Goal: Communication & Community: Ask a question

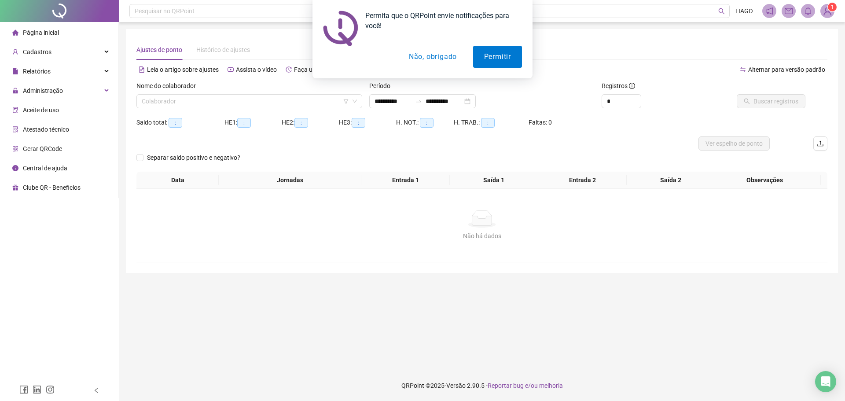
click at [448, 59] on button "Não, obrigado" at bounding box center [433, 57] width 70 height 22
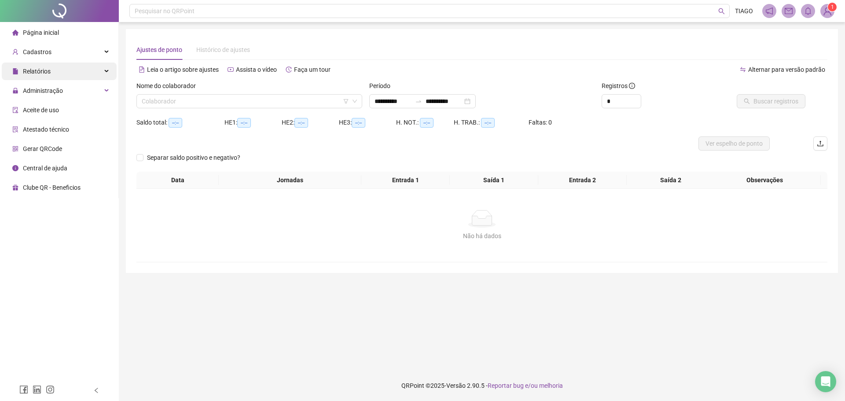
click at [89, 70] on div "Relatórios" at bounding box center [59, 72] width 115 height 18
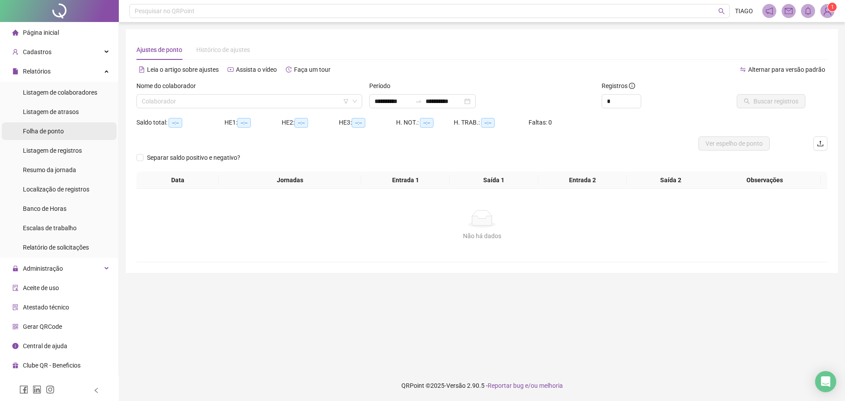
click at [83, 133] on li "Folha de ponto" at bounding box center [59, 131] width 115 height 18
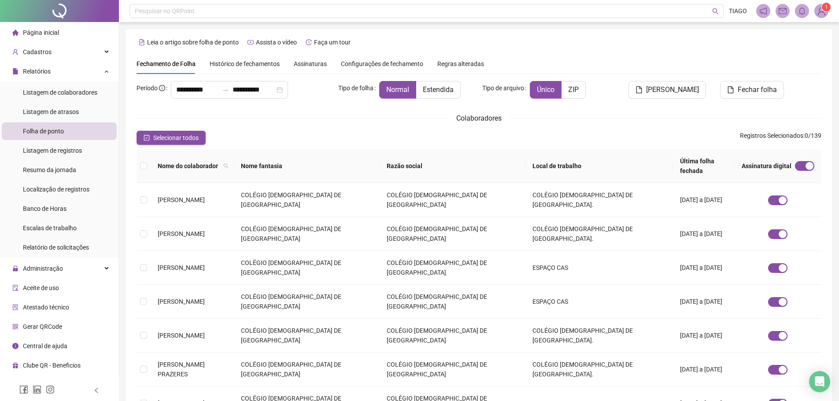
click at [312, 63] on span "Assinaturas" at bounding box center [310, 64] width 33 height 6
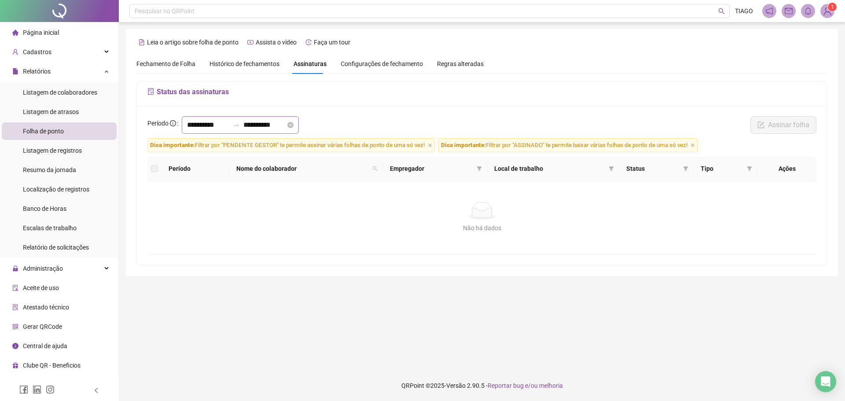
click at [237, 119] on div "**********" at bounding box center [240, 125] width 117 height 18
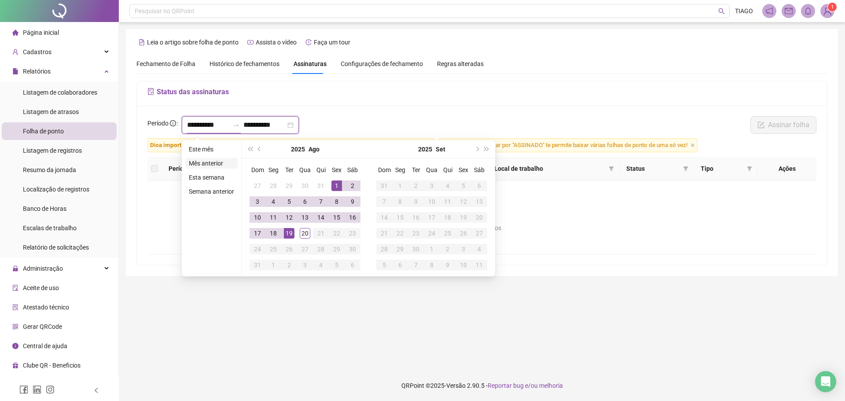
type input "**********"
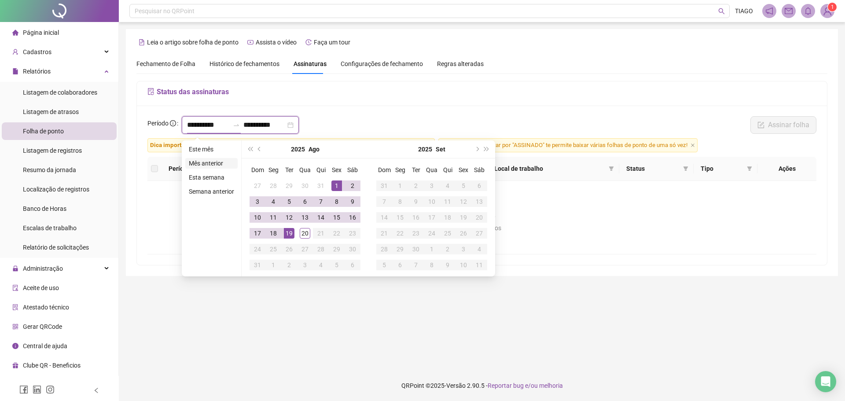
type input "**********"
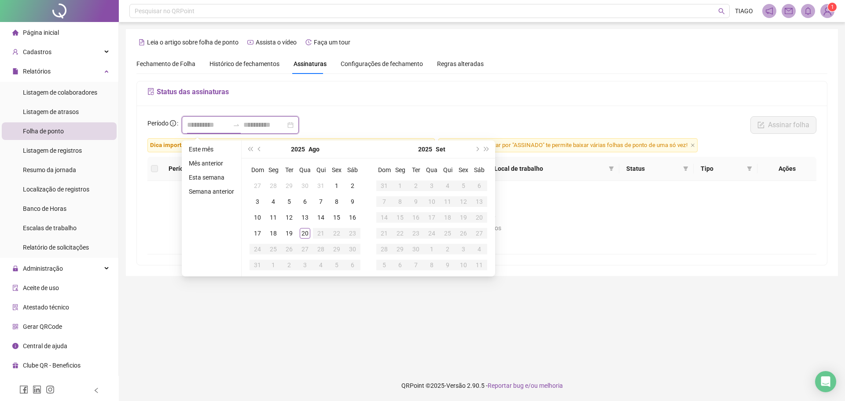
type input "**********"
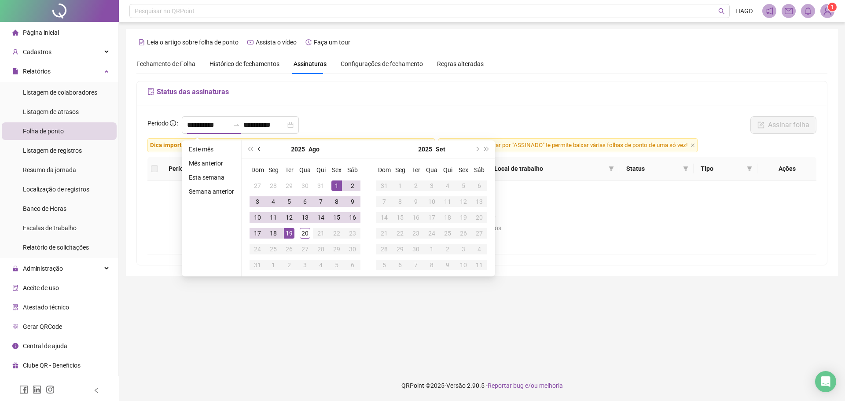
click at [261, 149] on button "prev-year" at bounding box center [260, 149] width 10 height 18
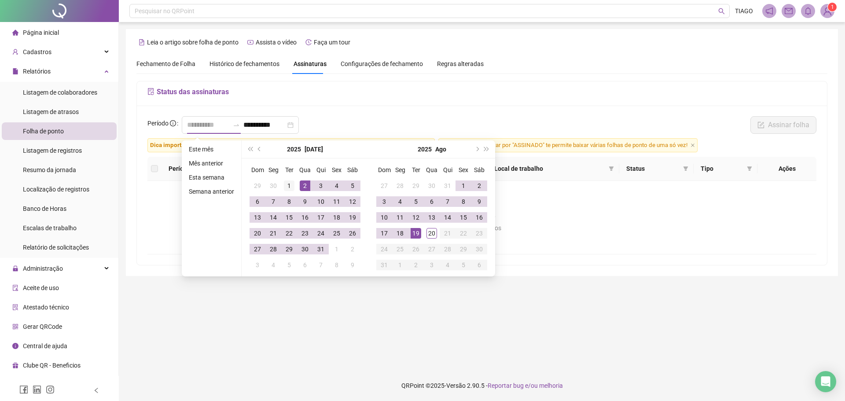
type input "**********"
click at [287, 188] on div "1" at bounding box center [289, 186] width 11 height 11
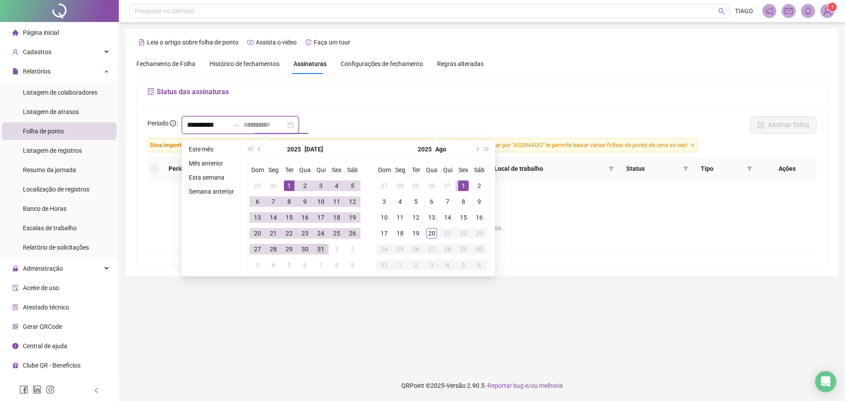
type input "**********"
click at [324, 244] on div "31" at bounding box center [321, 249] width 11 height 11
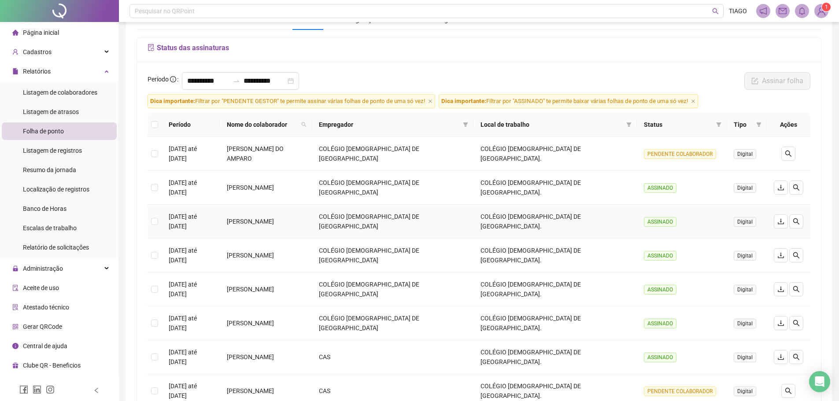
scroll to position [88, 0]
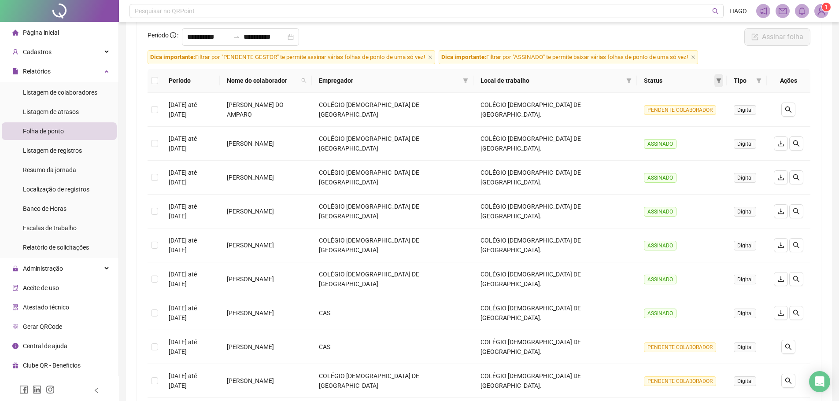
click at [716, 82] on icon "filter" at bounding box center [718, 80] width 5 height 4
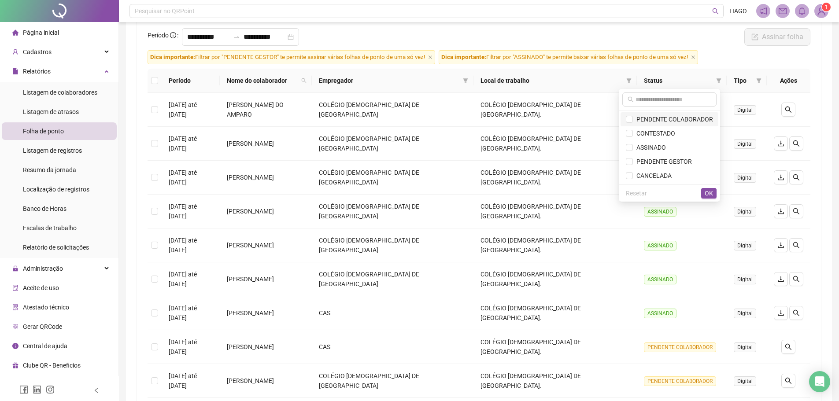
click at [699, 118] on span "PENDENTE COLABORADOR" at bounding box center [673, 119] width 80 height 7
click at [714, 192] on button "OK" at bounding box center [708, 193] width 15 height 11
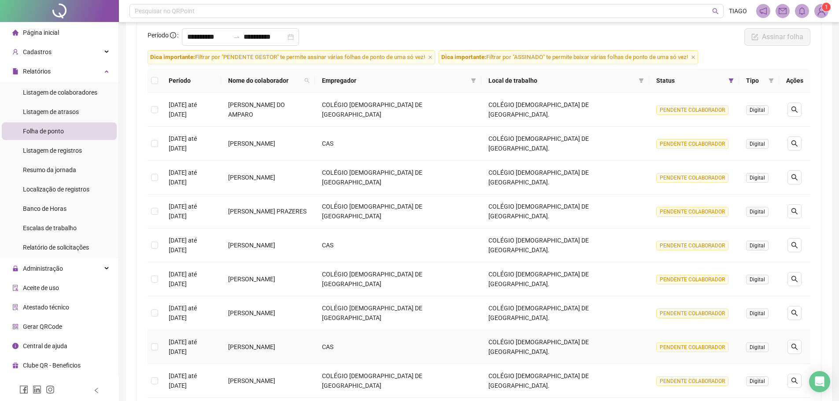
scroll to position [132, 0]
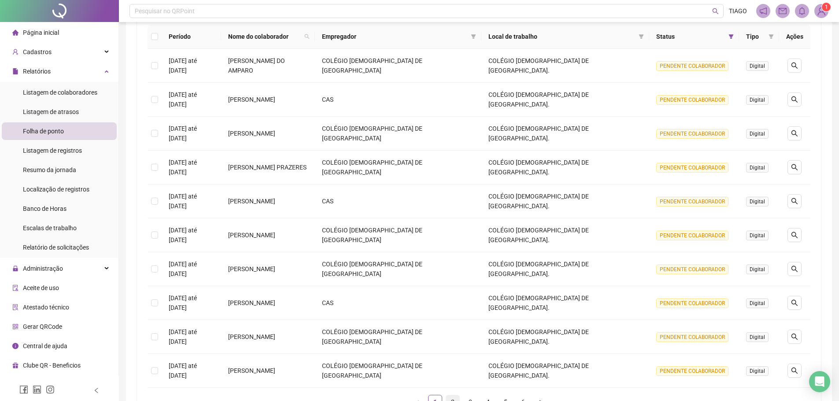
click at [453, 395] on link "2" at bounding box center [452, 401] width 13 height 13
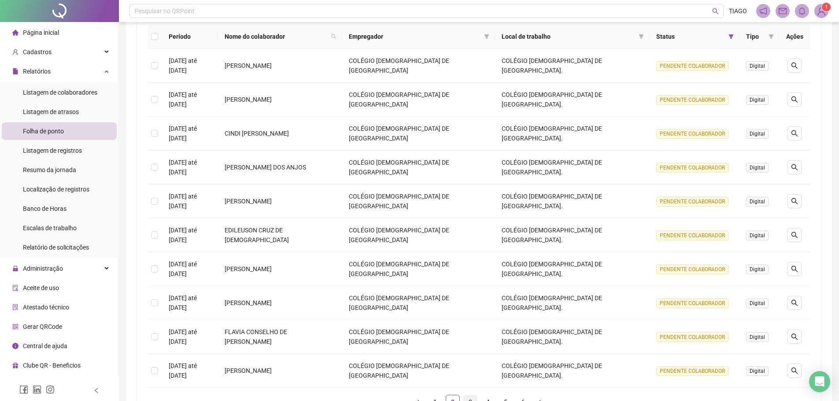
click at [469, 395] on link "3" at bounding box center [470, 401] width 13 height 13
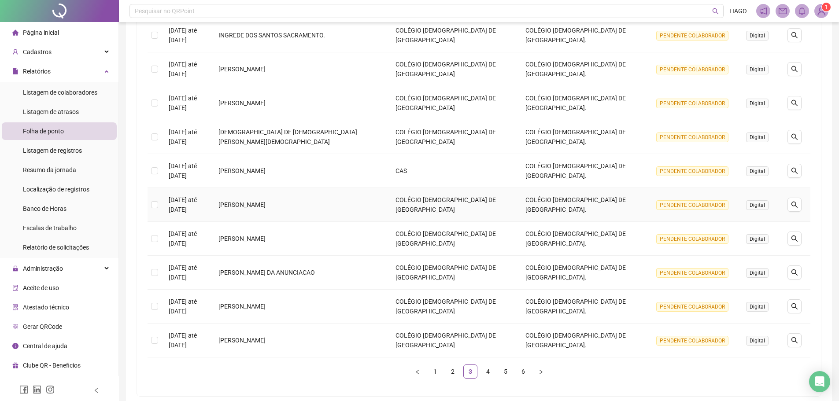
scroll to position [207, 0]
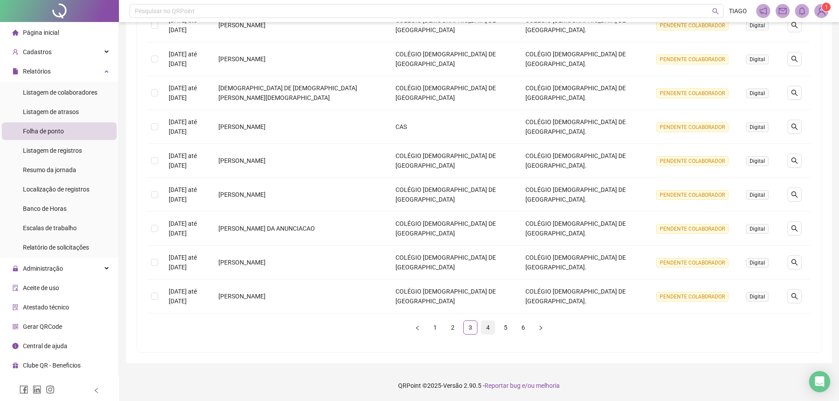
click at [487, 326] on link "4" at bounding box center [487, 327] width 13 height 13
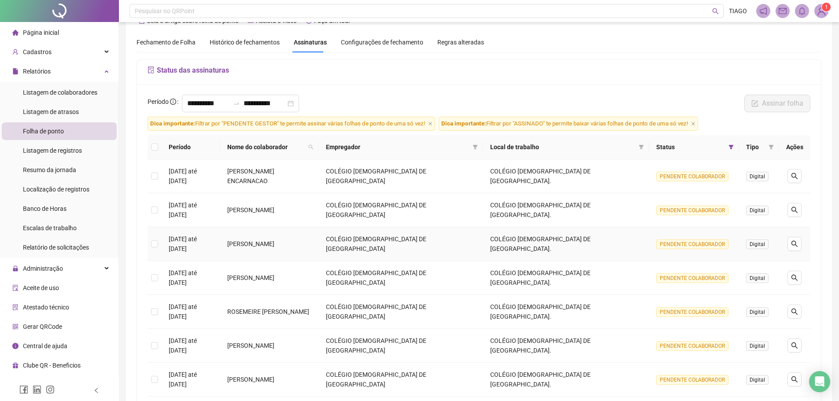
scroll to position [154, 0]
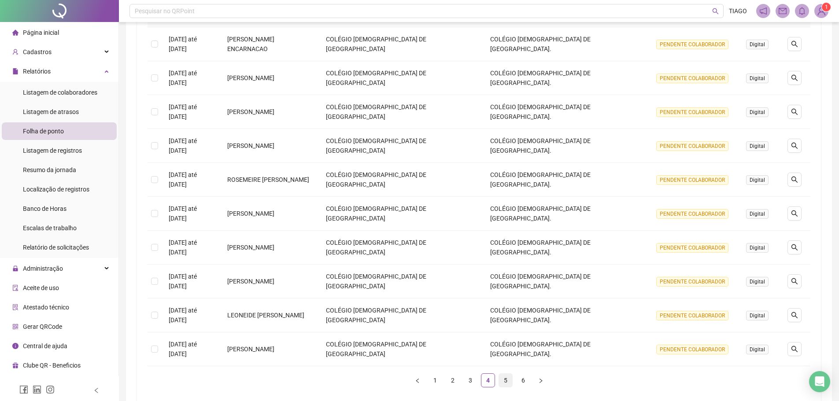
click at [505, 374] on link "5" at bounding box center [505, 380] width 13 height 13
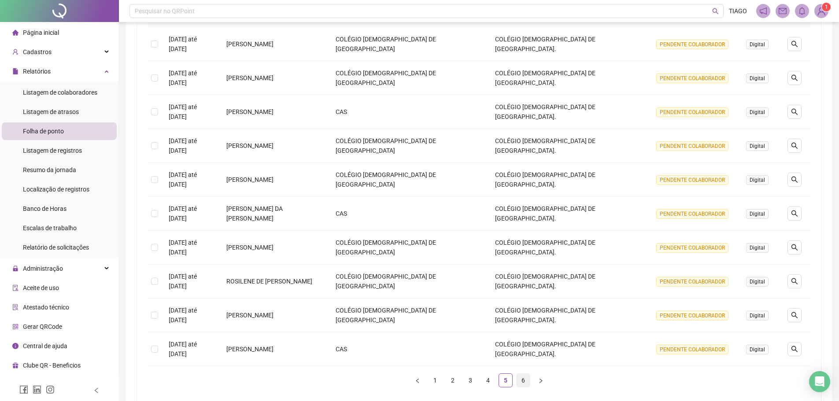
click at [520, 374] on link "6" at bounding box center [523, 380] width 13 height 13
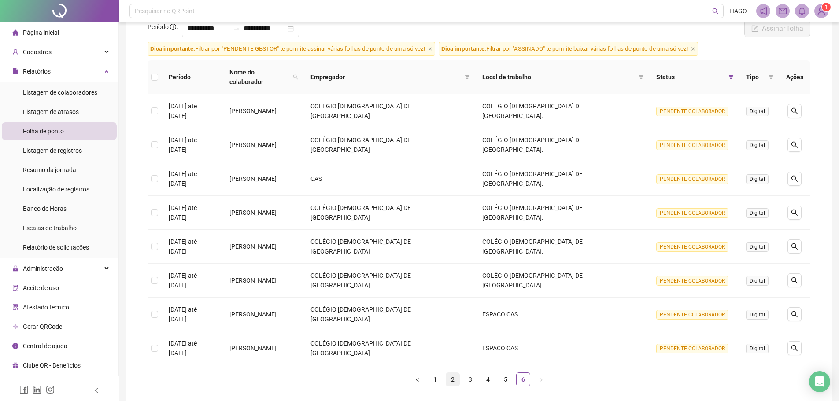
click at [453, 373] on link "2" at bounding box center [452, 379] width 13 height 13
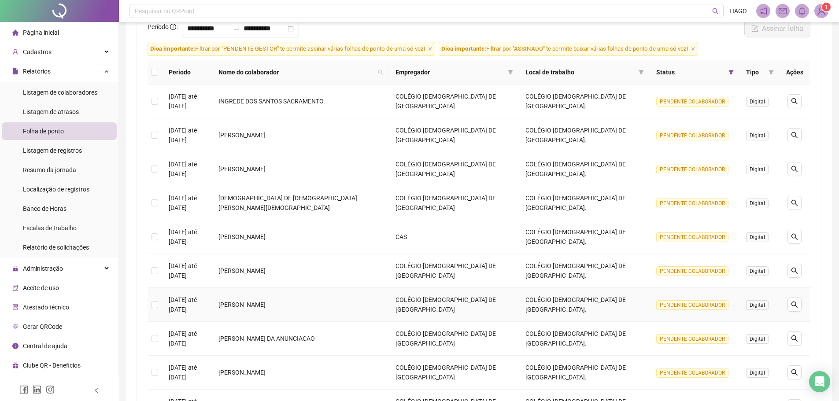
scroll to position [185, 0]
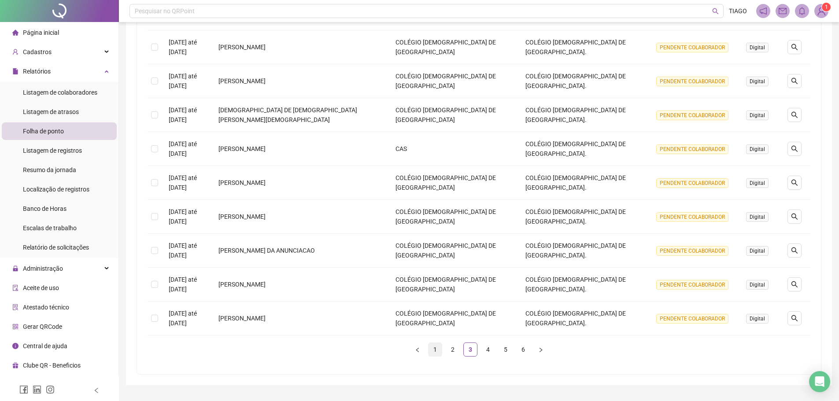
click at [441, 349] on link "1" at bounding box center [434, 349] width 13 height 13
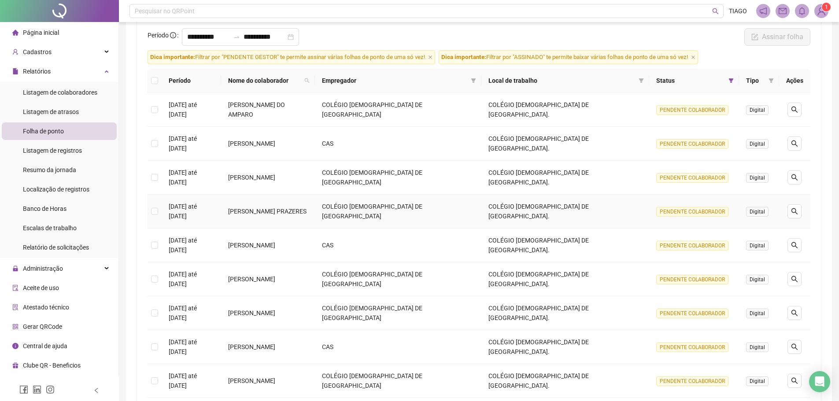
scroll to position [0, 0]
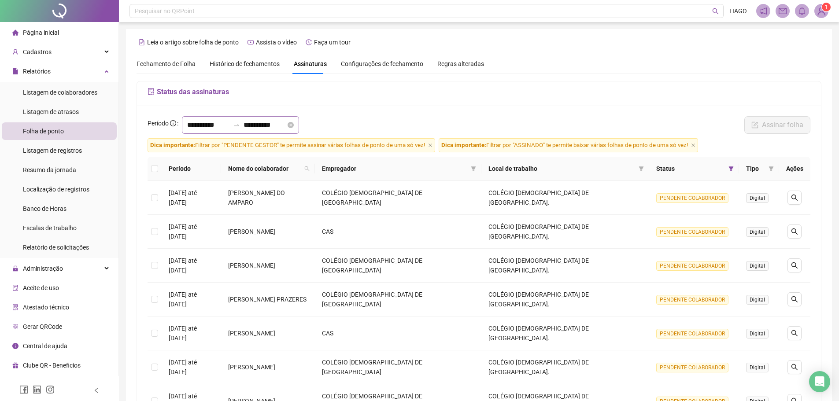
click at [248, 130] on div "**********" at bounding box center [240, 125] width 117 height 18
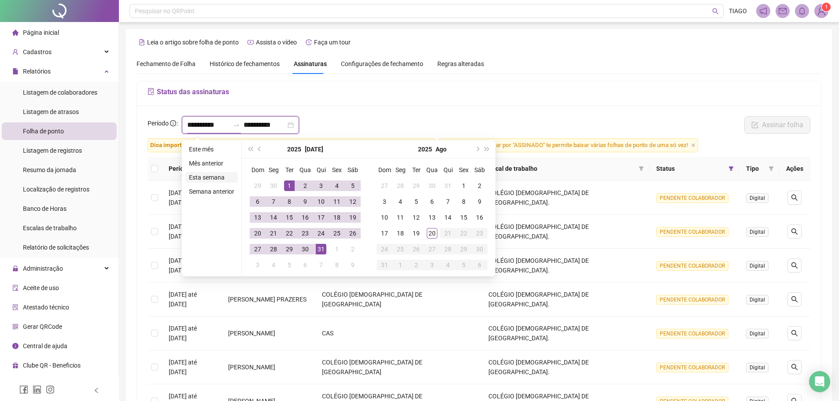
type input "**********"
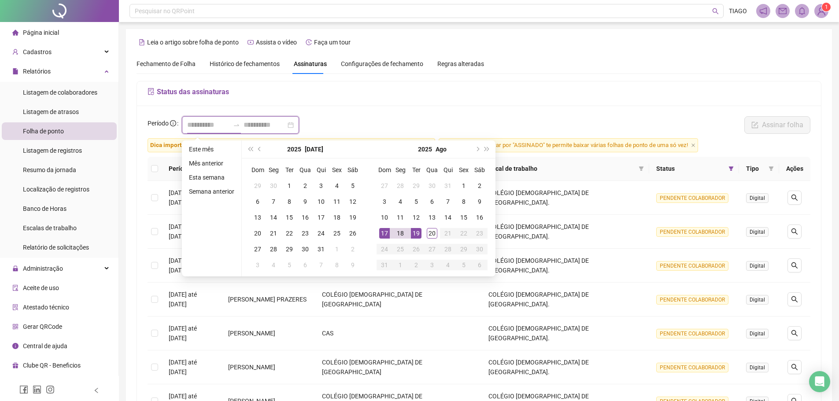
type input "**********"
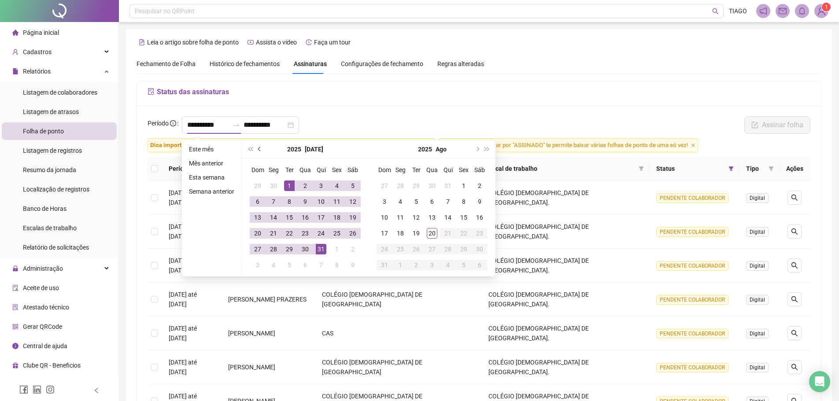
click at [260, 152] on button "prev-year" at bounding box center [260, 149] width 10 height 18
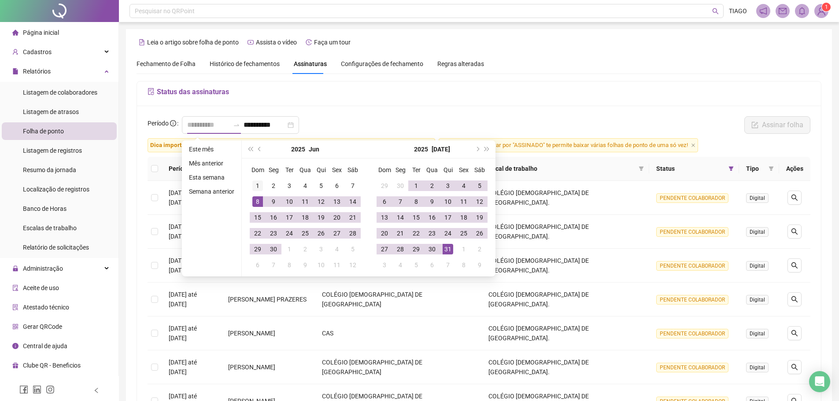
type input "**********"
click at [257, 185] on div "1" at bounding box center [257, 186] width 11 height 11
type input "**********"
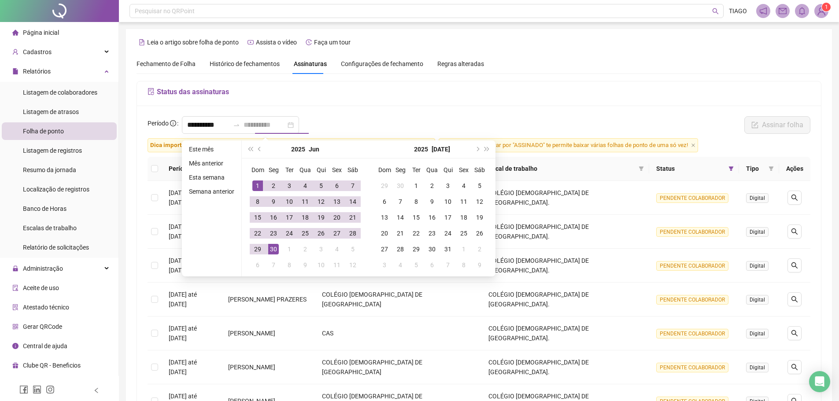
click at [277, 249] on div "30" at bounding box center [273, 249] width 11 height 11
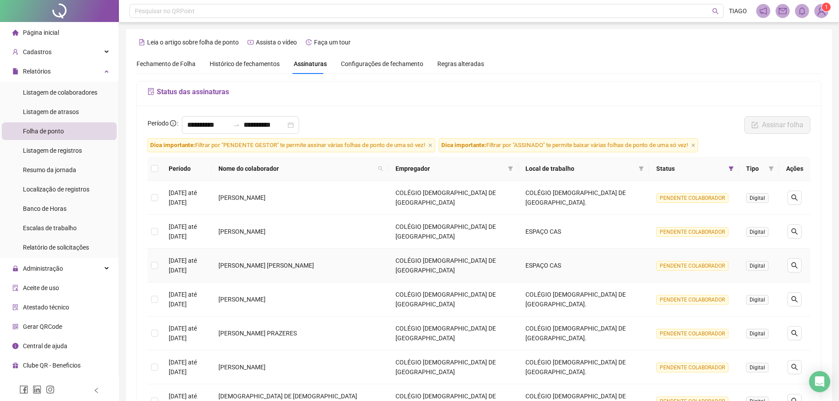
scroll to position [154, 0]
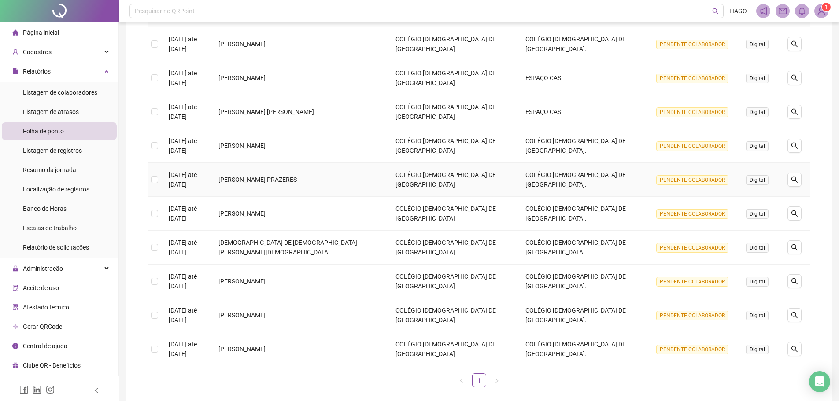
drag, startPoint x: 348, startPoint y: 303, endPoint x: 237, endPoint y: 48, distance: 277.3
click at [237, 51] on tbody "[DATE] até [DATE] [PERSON_NAME] COLÉGIO [DEMOGRAPHIC_DATA] DE SALVADOR [GEOGRAP…" at bounding box center [479, 196] width 663 height 339
click at [357, 373] on ul "1" at bounding box center [479, 380] width 663 height 14
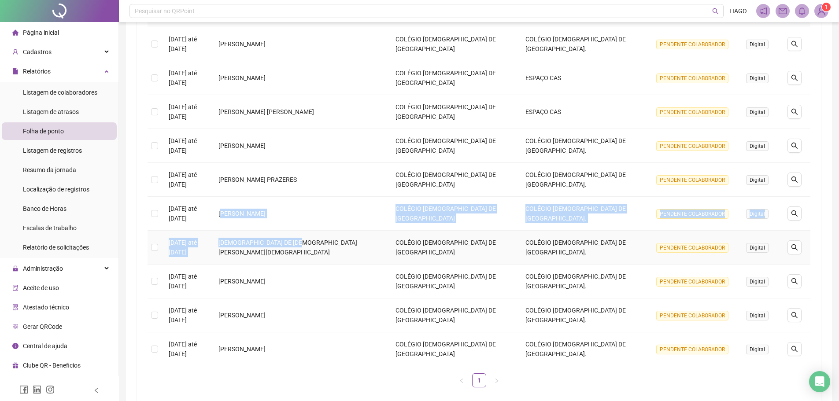
drag, startPoint x: 263, startPoint y: 188, endPoint x: 382, endPoint y: 211, distance: 121.2
click at [382, 211] on tbody "[DATE] até [DATE] [PERSON_NAME] COLÉGIO [DEMOGRAPHIC_DATA] DE SALVADOR [GEOGRAP…" at bounding box center [479, 196] width 663 height 339
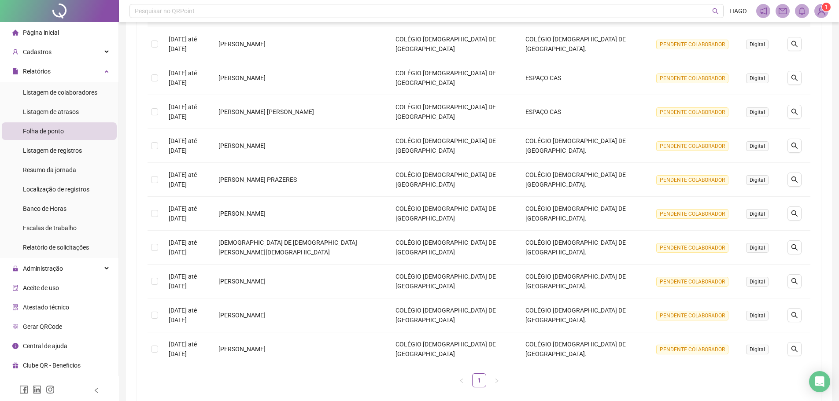
click at [355, 373] on ul "1" at bounding box center [479, 380] width 663 height 14
drag, startPoint x: 260, startPoint y: 126, endPoint x: 369, endPoint y: 124, distance: 108.3
click at [369, 129] on td "[PERSON_NAME]" at bounding box center [299, 146] width 177 height 34
click at [377, 129] on td "[PERSON_NAME]" at bounding box center [299, 146] width 177 height 34
click at [63, 50] on div "Cadastros" at bounding box center [59, 52] width 115 height 18
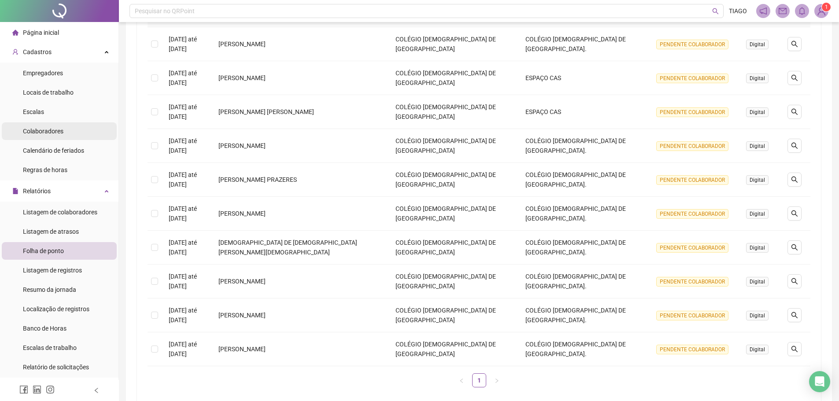
click at [65, 128] on li "Colaboradores" at bounding box center [59, 131] width 115 height 18
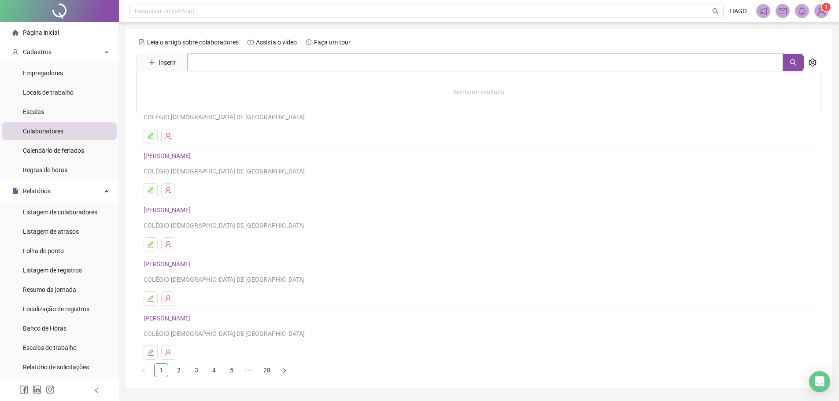
click at [273, 60] on input "text" at bounding box center [485, 63] width 595 height 18
type input "*****"
click at [230, 88] on link "[DEMOGRAPHIC_DATA] DE [DEMOGRAPHIC_DATA][PERSON_NAME][DEMOGRAPHIC_DATA]" at bounding box center [278, 88] width 250 height 7
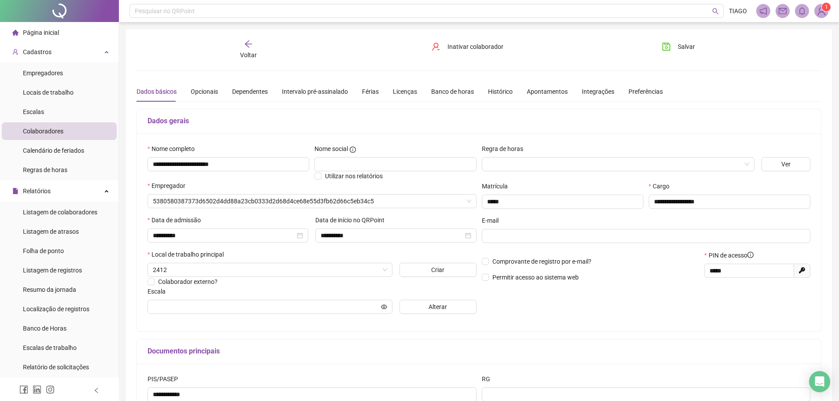
type input "*****"
click at [478, 48] on span "Inativar colaborador" at bounding box center [475, 47] width 56 height 10
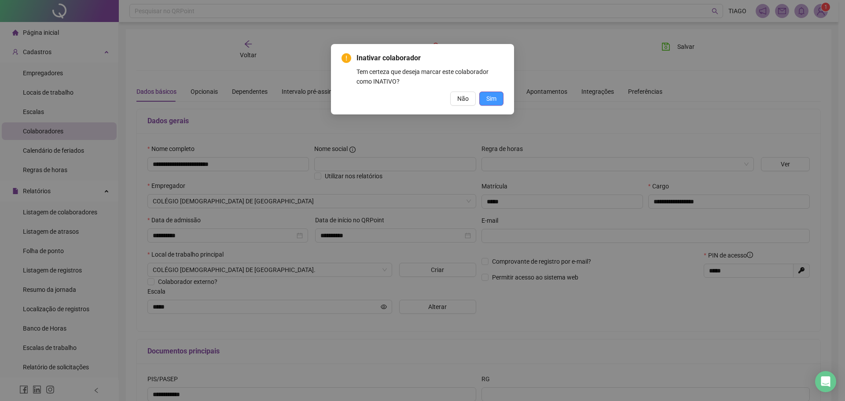
click at [486, 94] on button "Sim" at bounding box center [492, 99] width 24 height 14
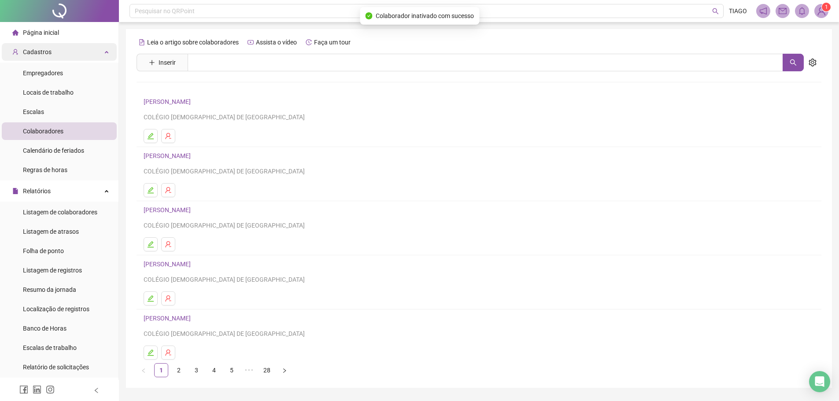
click at [91, 52] on div "Cadastros" at bounding box center [59, 52] width 115 height 18
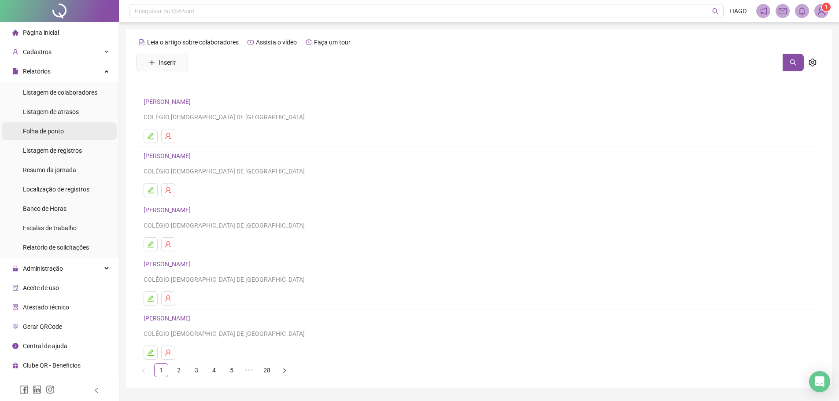
click at [89, 128] on li "Folha de ponto" at bounding box center [59, 131] width 115 height 18
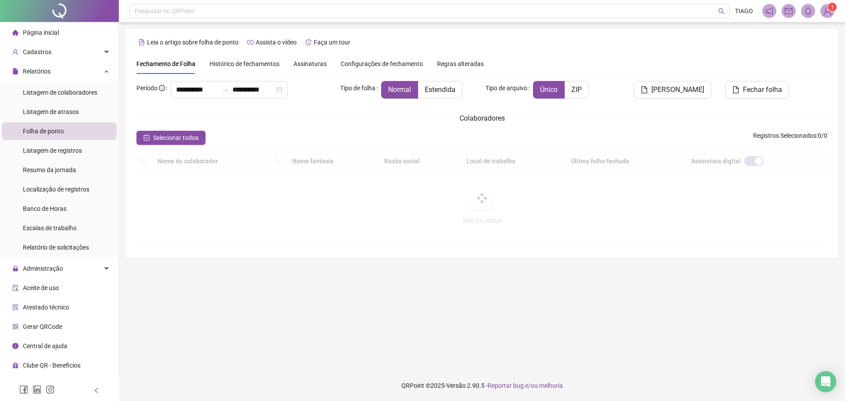
click at [294, 62] on span "Assinaturas" at bounding box center [310, 64] width 33 height 6
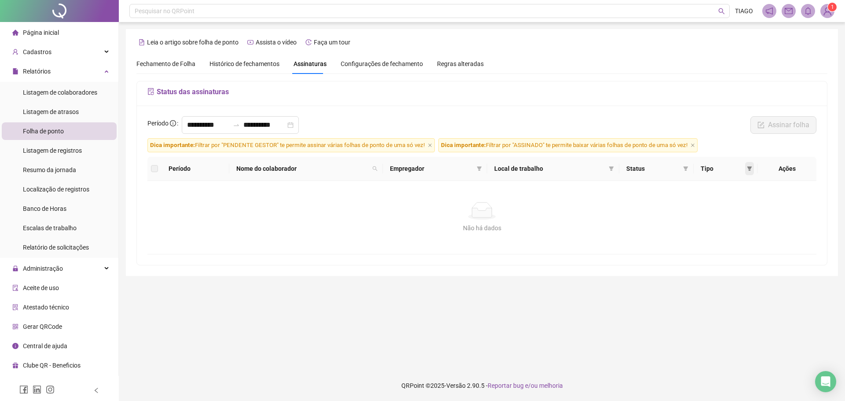
click at [753, 169] on icon "filter" at bounding box center [749, 168] width 5 height 5
click at [493, 123] on div "**********" at bounding box center [482, 127] width 675 height 22
click at [273, 133] on div "**********" at bounding box center [240, 125] width 117 height 18
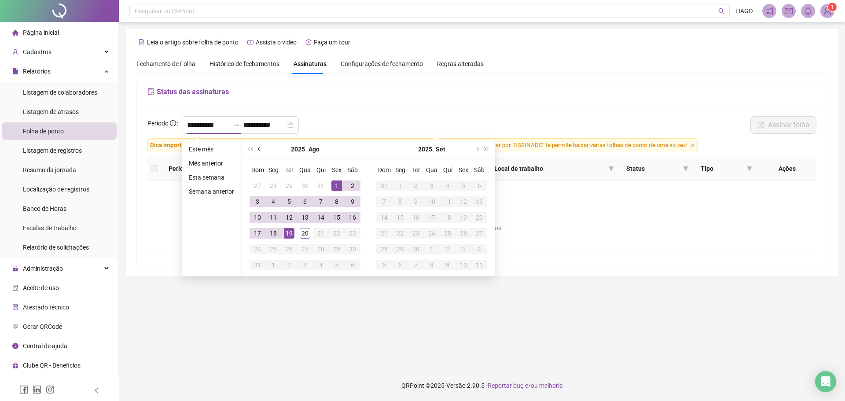
click at [261, 152] on button "prev-year" at bounding box center [260, 149] width 10 height 18
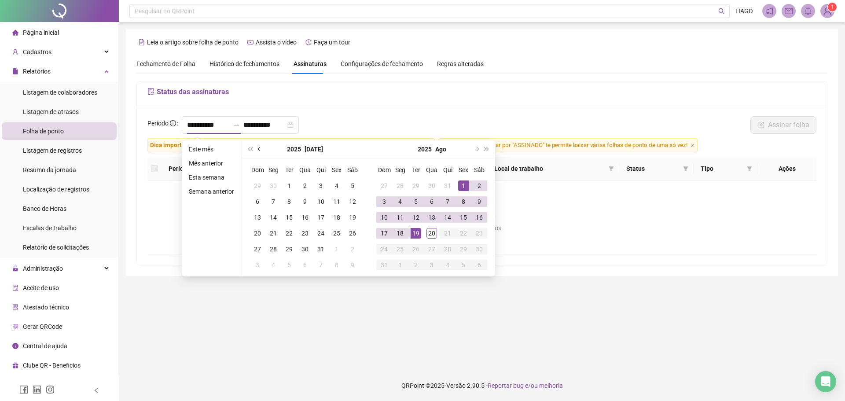
click at [261, 152] on button "prev-year" at bounding box center [260, 149] width 10 height 18
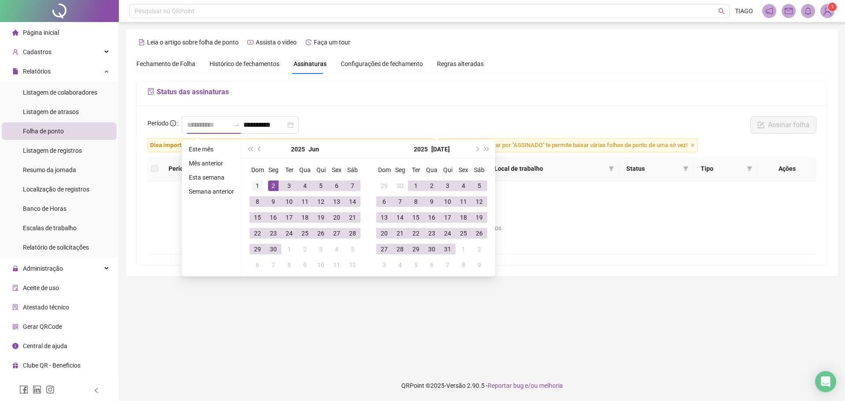
type input "**********"
click at [255, 185] on div "1" at bounding box center [257, 186] width 11 height 11
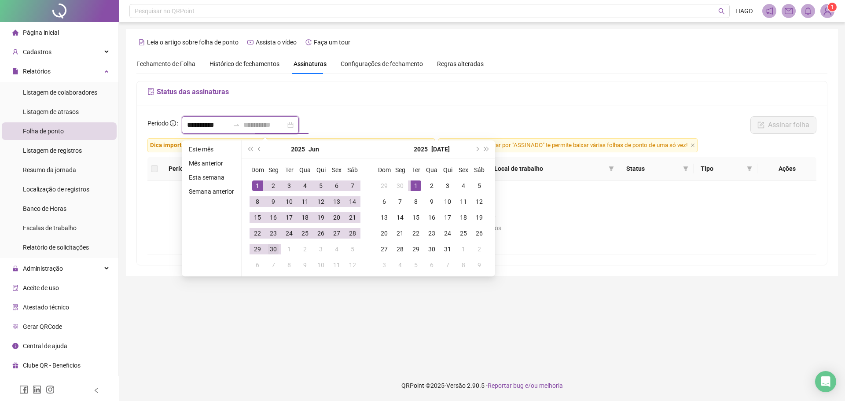
type input "**********"
click at [277, 249] on div "30" at bounding box center [273, 249] width 11 height 11
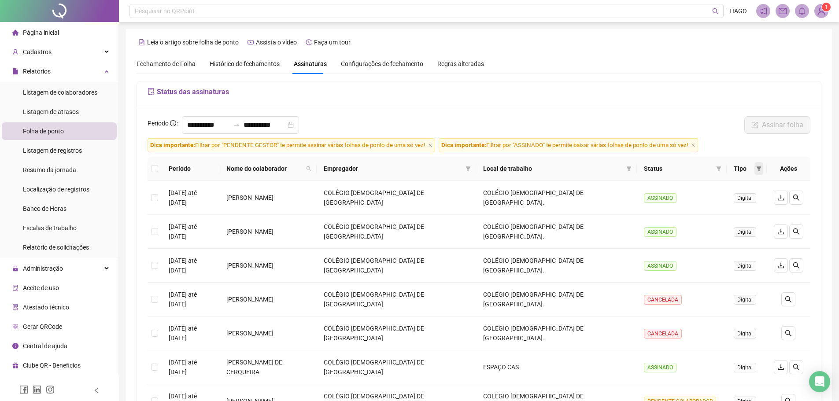
click at [755, 173] on span at bounding box center [758, 168] width 9 height 13
click at [716, 166] on icon "filter" at bounding box center [718, 168] width 5 height 5
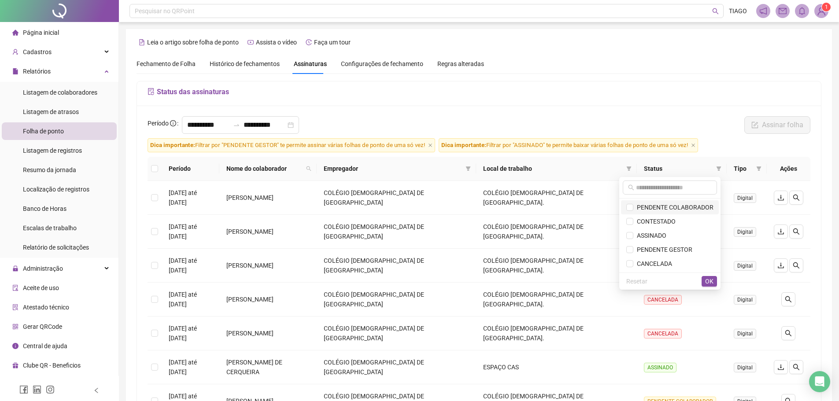
click at [677, 209] on span "PENDENTE COLABORADOR" at bounding box center [673, 207] width 80 height 7
click at [707, 278] on span "OK" at bounding box center [709, 282] width 8 height 10
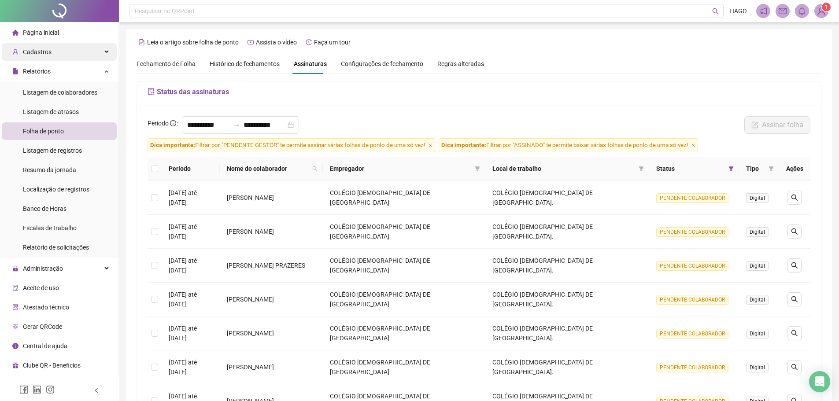
click at [70, 51] on div "Cadastros" at bounding box center [59, 52] width 115 height 18
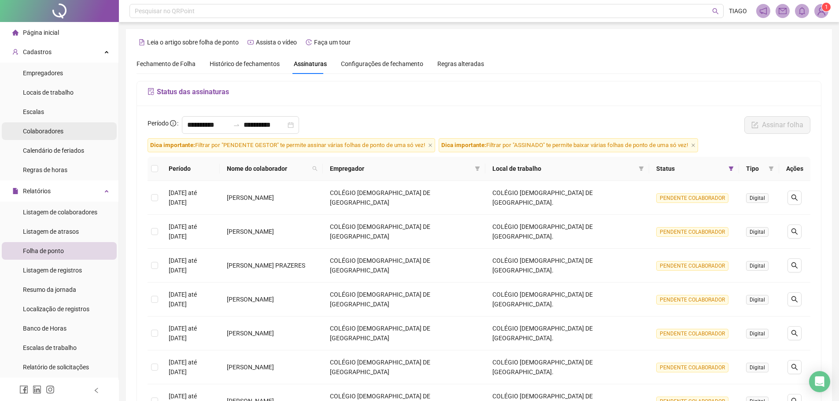
click at [67, 132] on li "Colaboradores" at bounding box center [59, 131] width 115 height 18
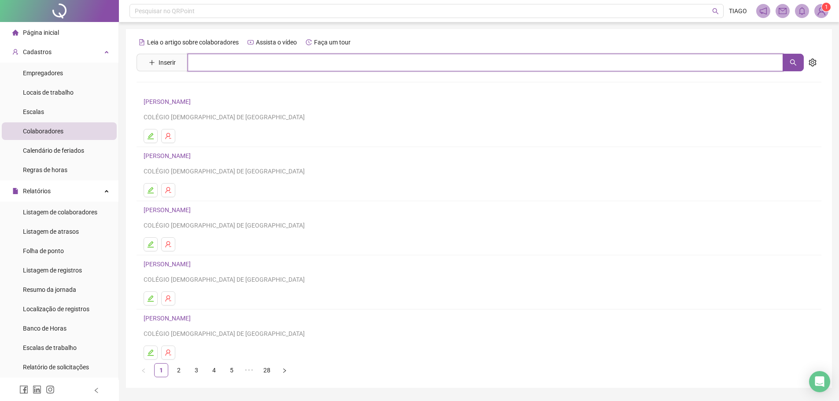
click at [232, 64] on input "text" at bounding box center [485, 63] width 595 height 18
type input "****"
click at [222, 87] on link "[PERSON_NAME] PRAZERES" at bounding box center [192, 88] width 78 height 7
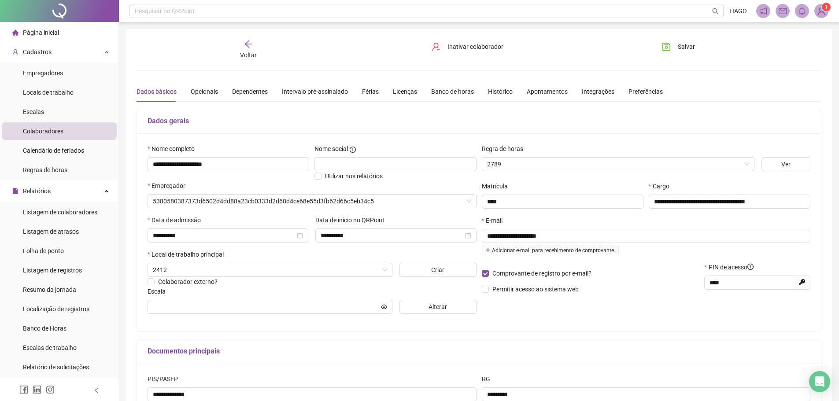
type input "**********"
click at [242, 41] on div "Voltar" at bounding box center [248, 50] width 108 height 20
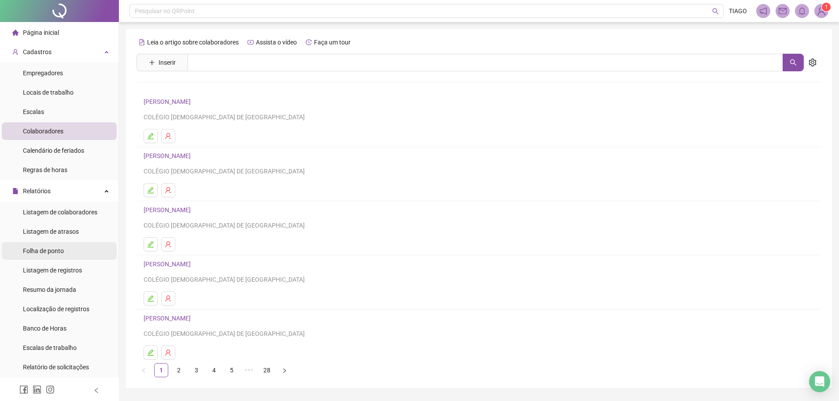
click at [68, 254] on li "Folha de ponto" at bounding box center [59, 251] width 115 height 18
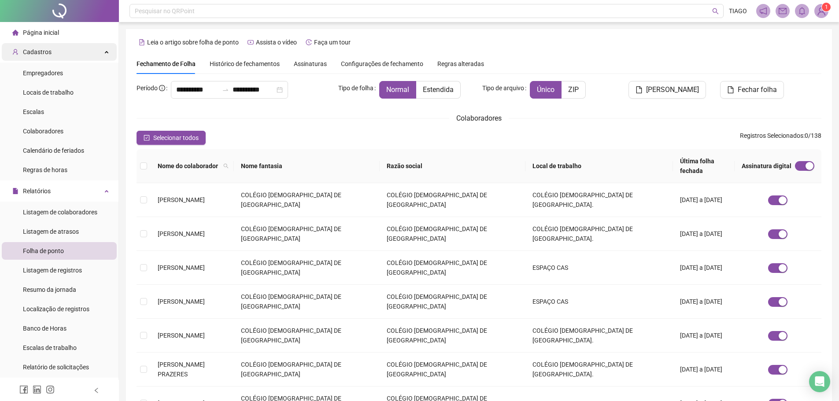
click at [94, 52] on div "Cadastros" at bounding box center [59, 52] width 115 height 18
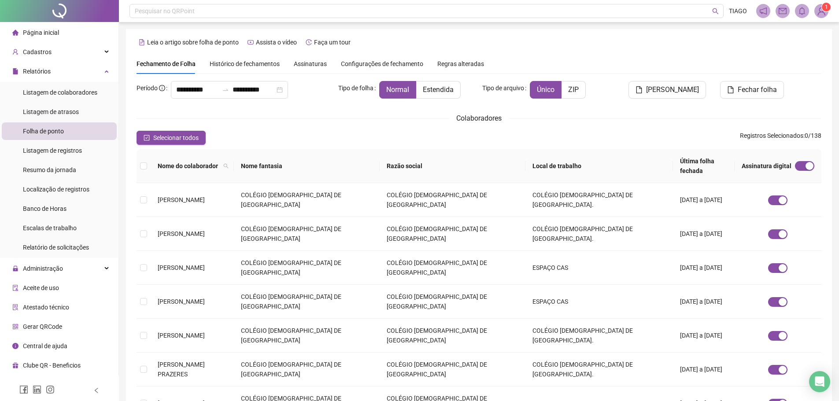
click at [317, 66] on span "Assinaturas" at bounding box center [310, 64] width 33 height 6
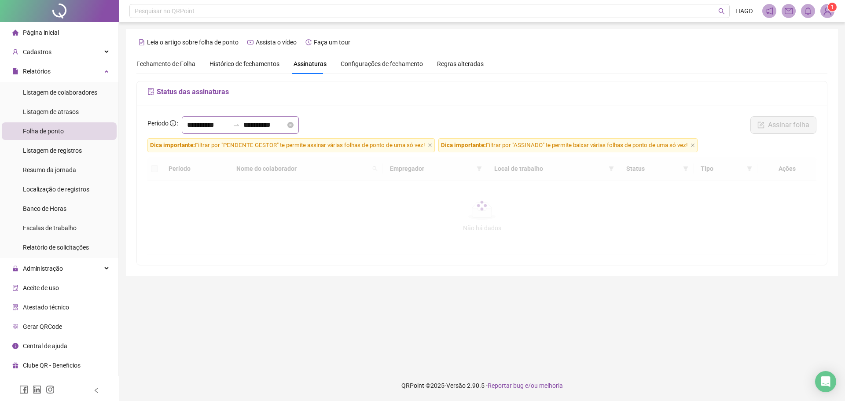
click at [240, 130] on div "**********" at bounding box center [240, 125] width 117 height 18
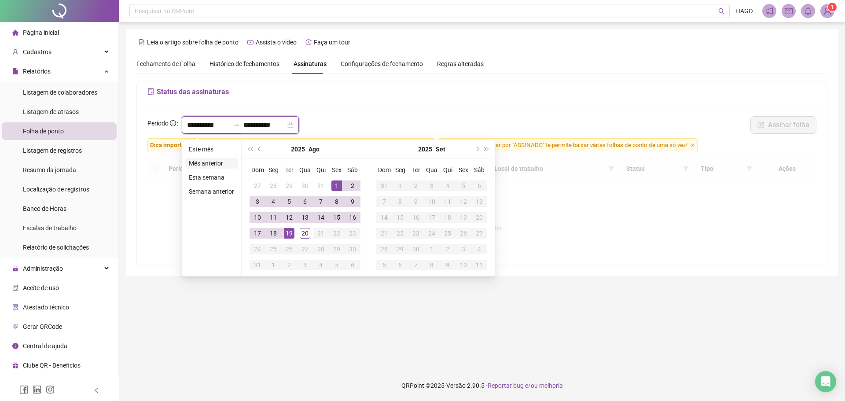
type input "**********"
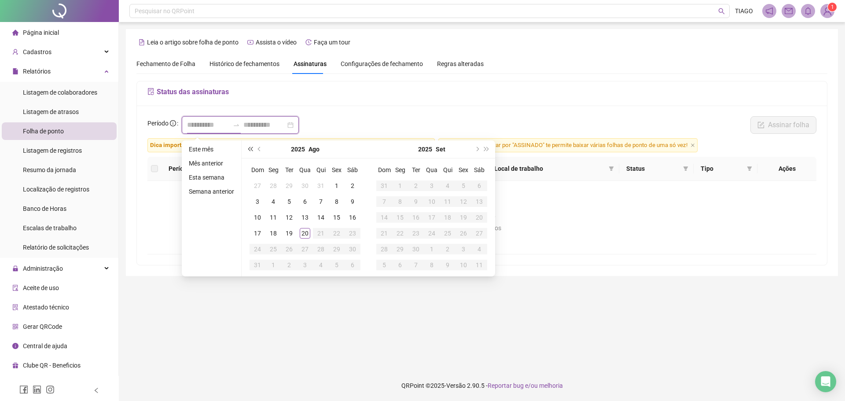
type input "**********"
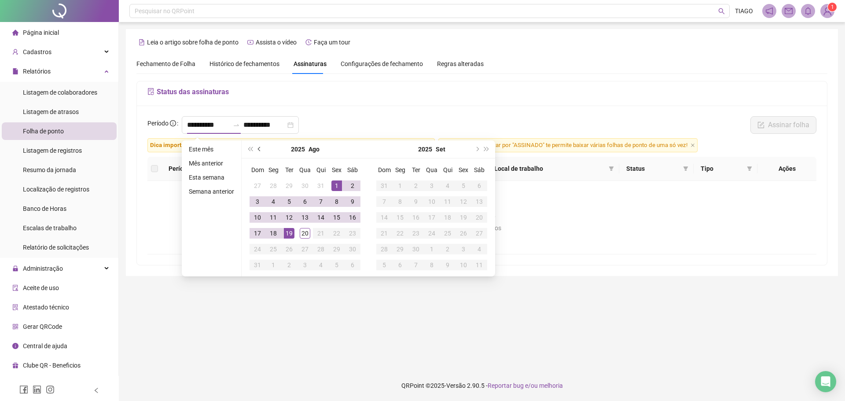
click at [257, 145] on button "prev-year" at bounding box center [260, 149] width 10 height 18
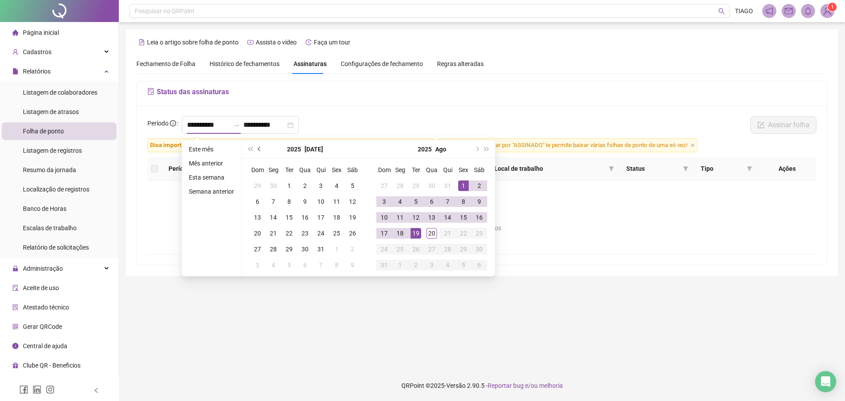
click at [258, 146] on button "prev-year" at bounding box center [260, 149] width 10 height 18
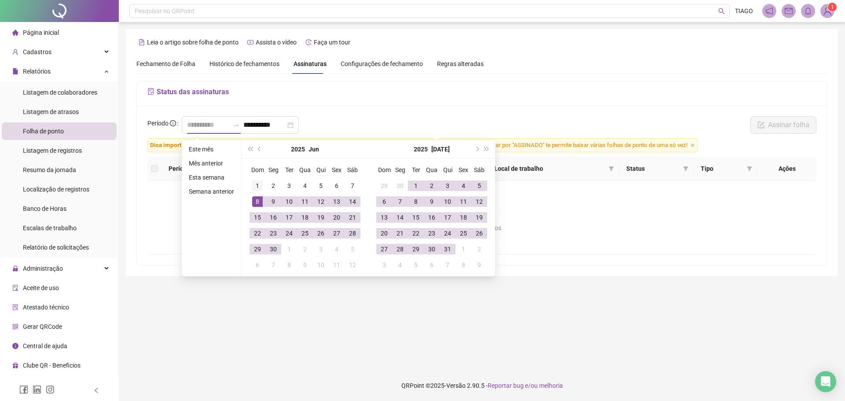
type input "**********"
click at [253, 190] on div "1" at bounding box center [257, 186] width 11 height 11
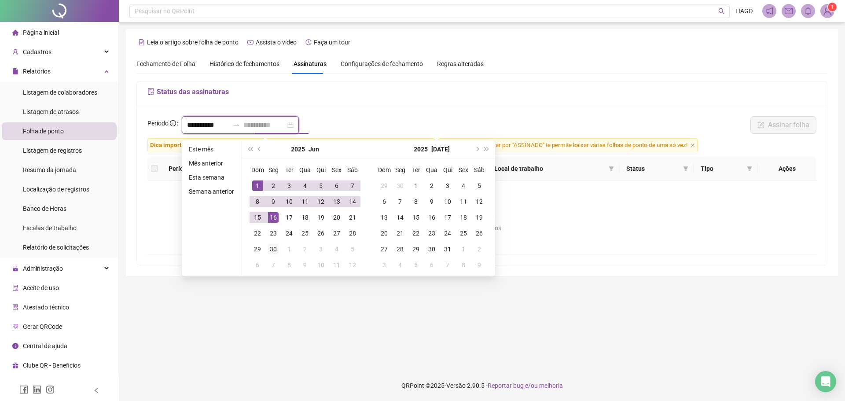
type input "**********"
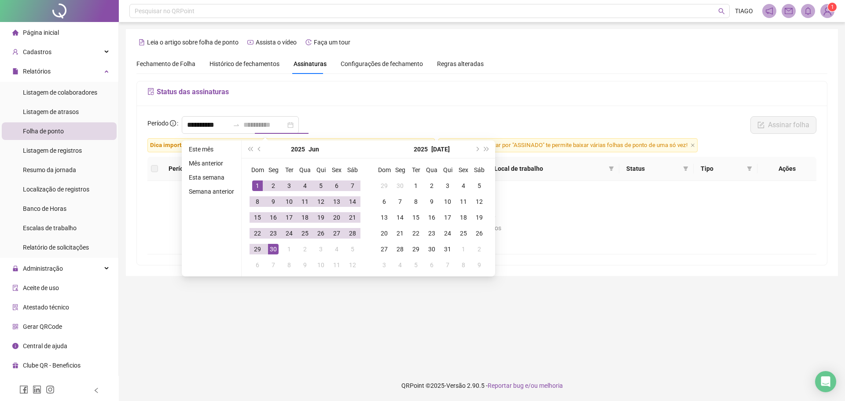
click at [276, 251] on div "30" at bounding box center [273, 249] width 11 height 11
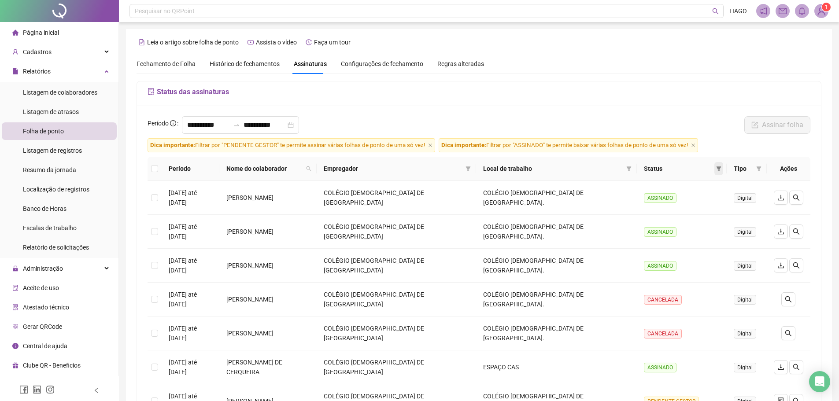
click at [717, 168] on icon "filter" at bounding box center [718, 168] width 5 height 4
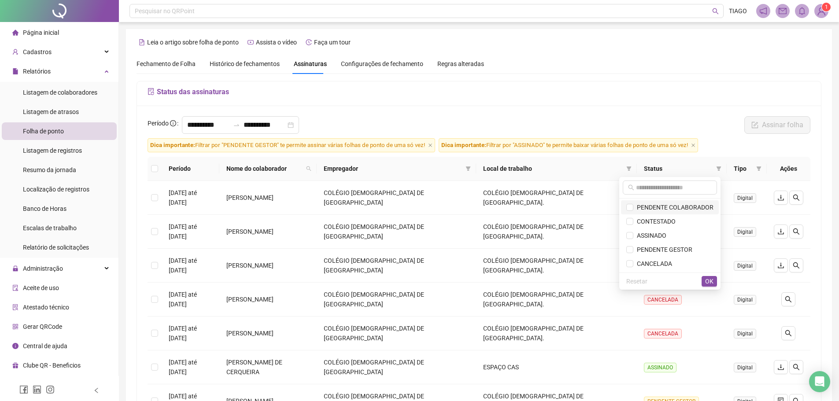
click at [677, 210] on span "PENDENTE COLABORADOR" at bounding box center [673, 207] width 80 height 7
click at [712, 286] on span "OK" at bounding box center [709, 282] width 8 height 10
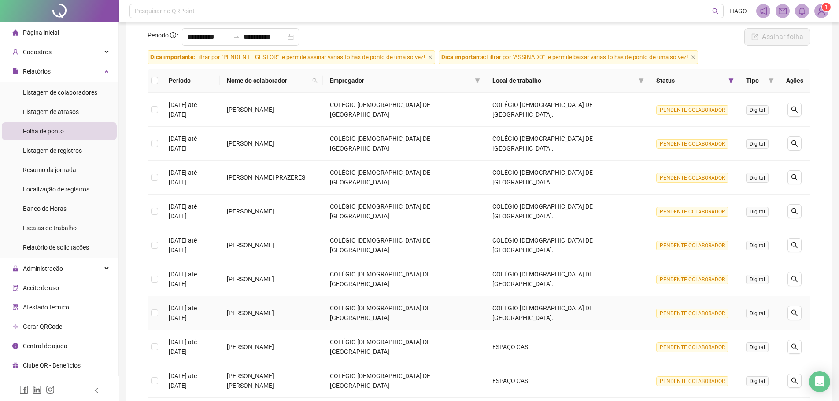
scroll to position [125, 0]
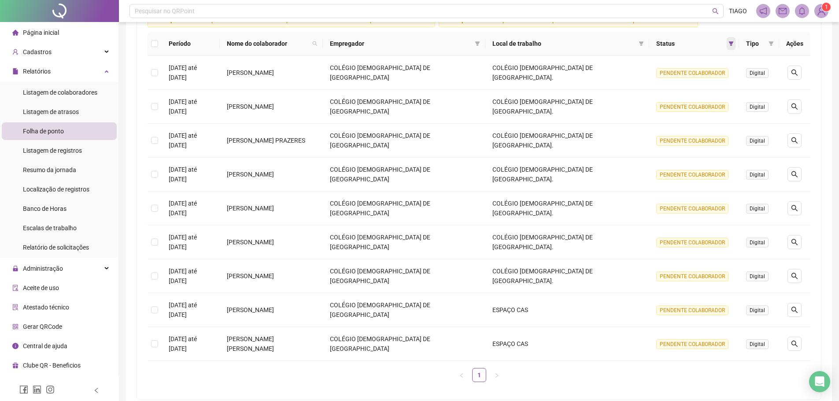
click at [731, 42] on icon "filter" at bounding box center [730, 43] width 5 height 5
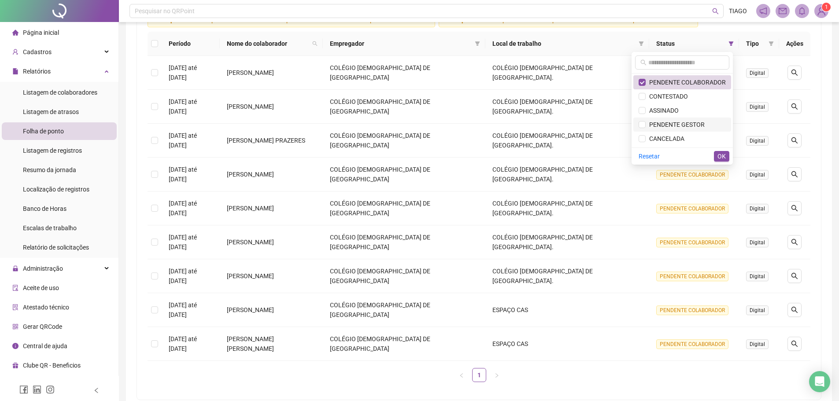
click at [703, 123] on span "PENDENTE GESTOR" at bounding box center [675, 124] width 59 height 7
click at [701, 87] on li "PENDENTE COLABORADOR" at bounding box center [682, 82] width 98 height 14
click at [725, 151] on span "OK" at bounding box center [721, 156] width 8 height 10
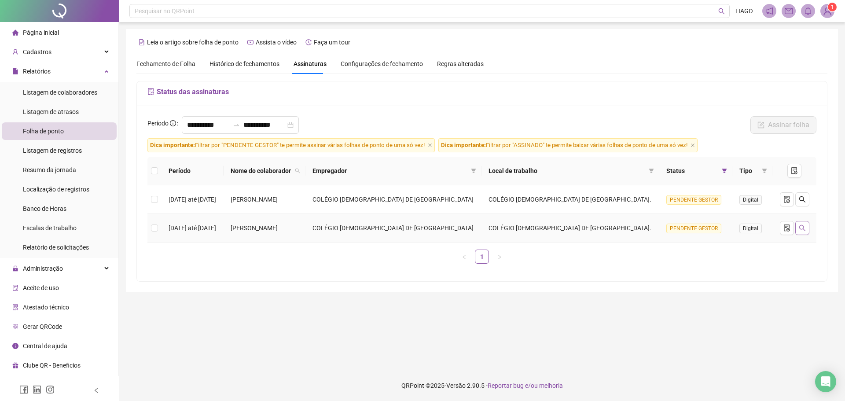
click at [802, 230] on icon "search" at bounding box center [802, 228] width 7 height 7
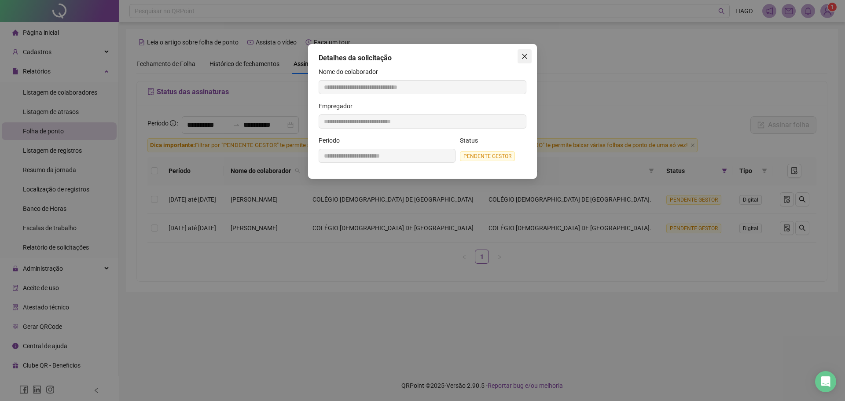
click at [527, 53] on icon "close" at bounding box center [524, 56] width 7 height 7
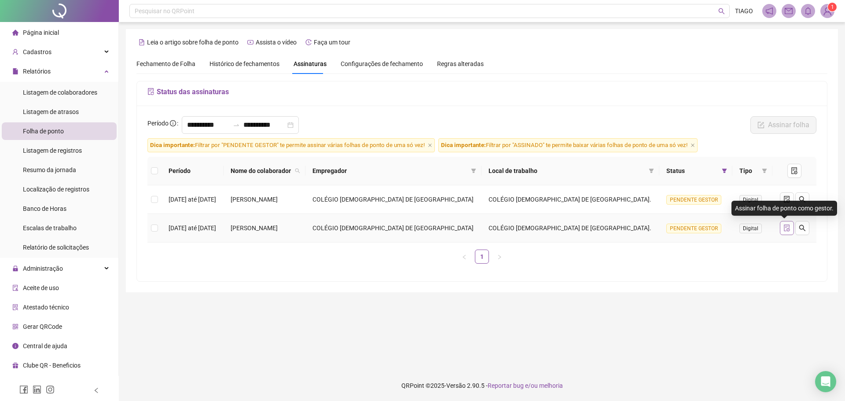
click at [784, 231] on icon "file-done" at bounding box center [787, 228] width 6 height 7
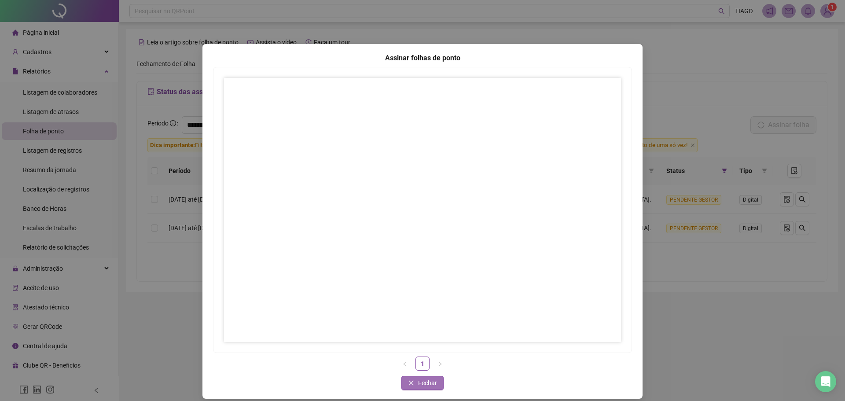
click at [411, 383] on icon "close" at bounding box center [412, 383] width 6 height 6
click at [411, 382] on icon "close" at bounding box center [412, 383] width 6 height 6
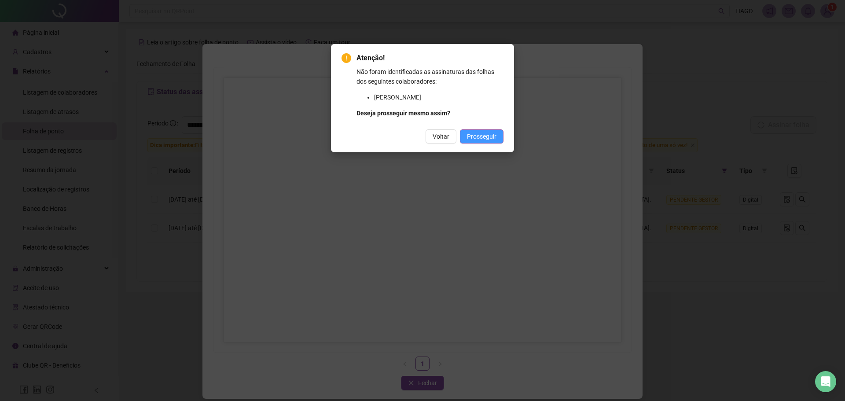
click at [494, 141] on span "Prosseguir" at bounding box center [482, 137] width 30 height 10
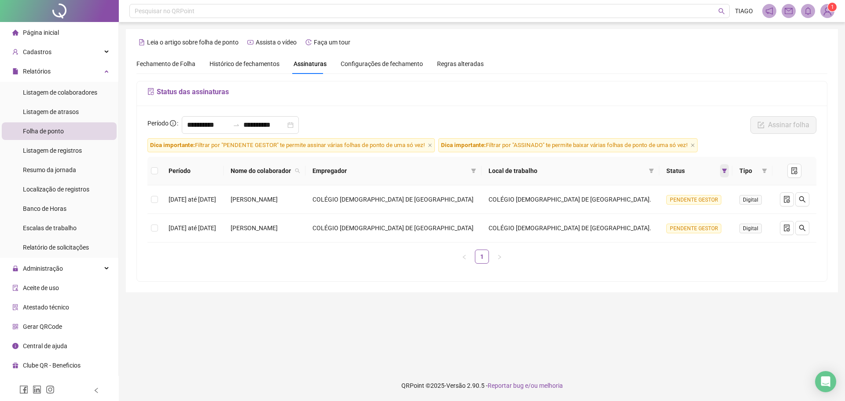
click at [723, 170] on icon "filter" at bounding box center [725, 171] width 5 height 4
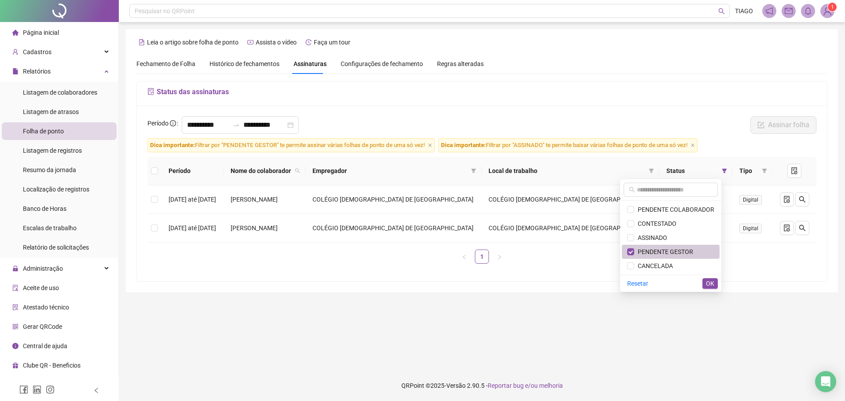
click at [687, 255] on span "PENDENTE GESTOR" at bounding box center [664, 251] width 59 height 7
drag, startPoint x: 682, startPoint y: 210, endPoint x: 691, endPoint y: 229, distance: 20.9
click at [682, 210] on span "PENDENTE COLABORADOR" at bounding box center [675, 209] width 80 height 7
click at [711, 284] on span "OK" at bounding box center [710, 284] width 8 height 10
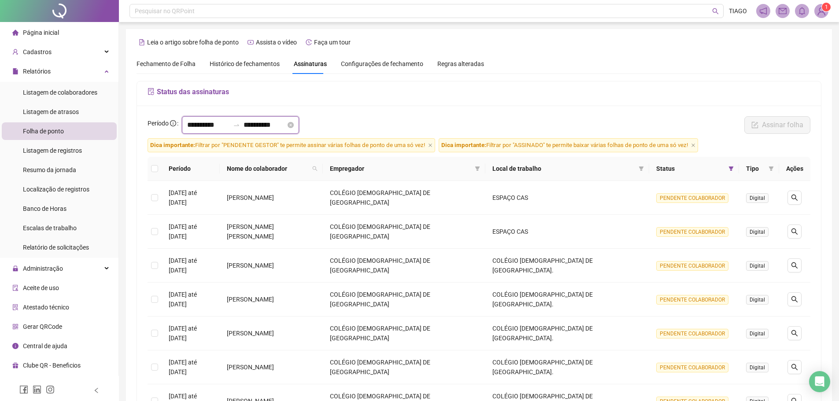
click at [227, 124] on input "**********" at bounding box center [208, 125] width 42 height 11
type input "**********"
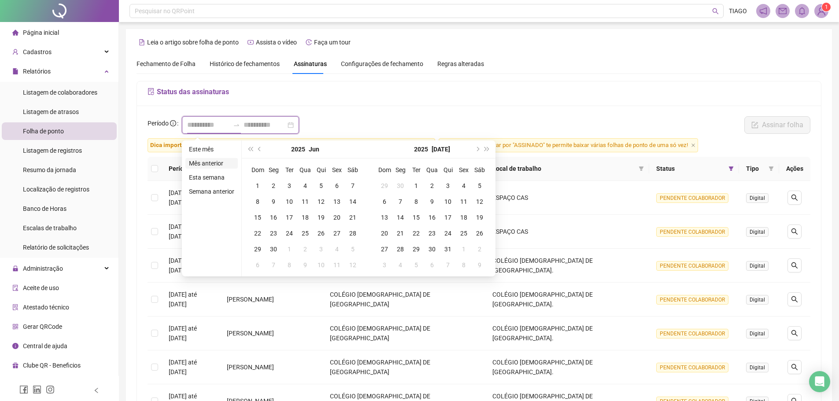
type input "**********"
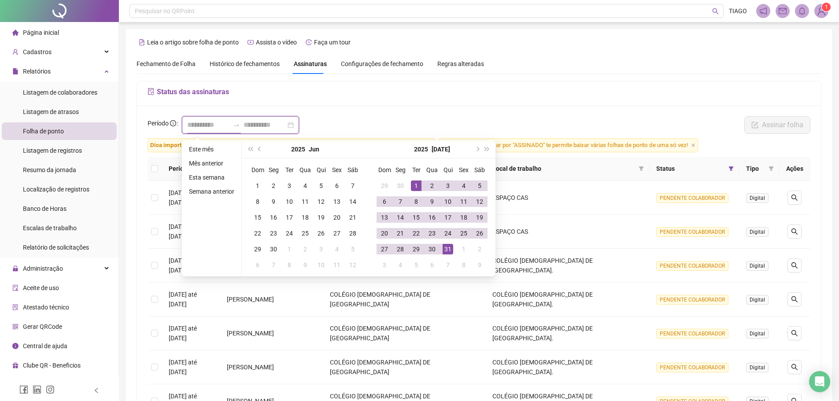
type input "**********"
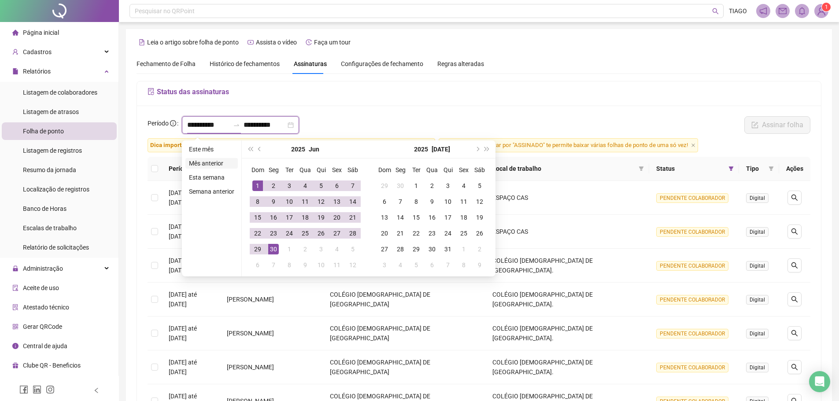
type input "**********"
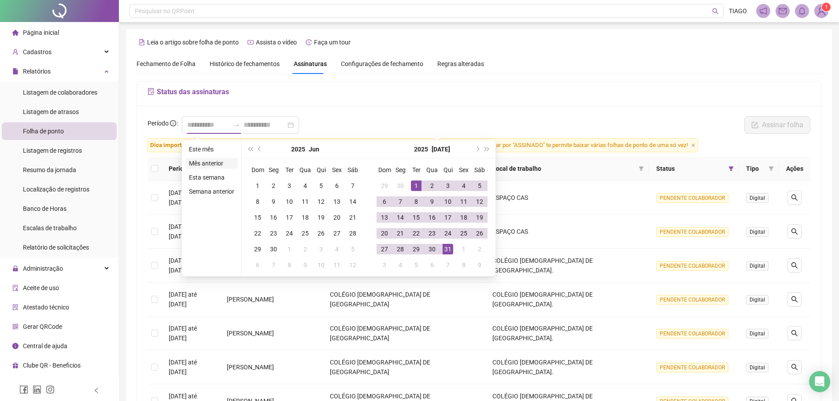
click at [229, 162] on li "Mês anterior" at bounding box center [211, 163] width 52 height 11
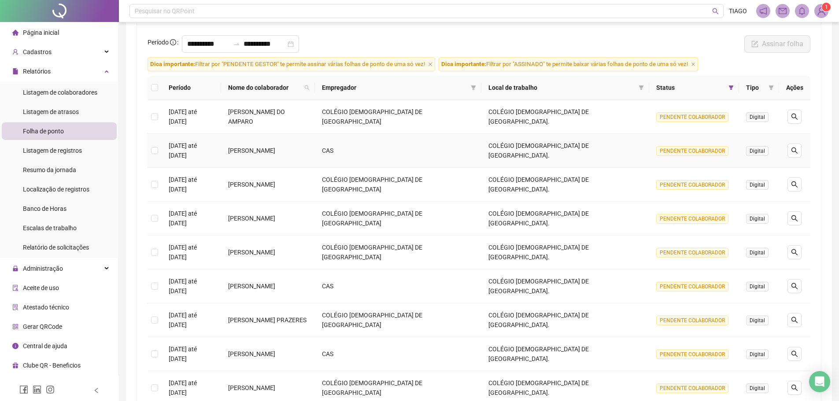
scroll to position [37, 0]
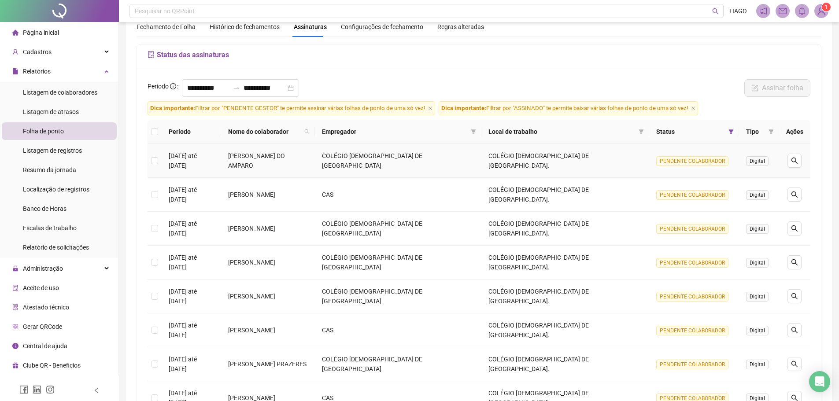
drag, startPoint x: 261, startPoint y: 160, endPoint x: 447, endPoint y: 137, distance: 187.7
click at [447, 137] on table "Período Nome do colaborador Empregador Local de trabalho Status Tipo Ações [DAT…" at bounding box center [479, 301] width 663 height 363
click at [470, 64] on div "Status das assinaturas" at bounding box center [479, 56] width 684 height 25
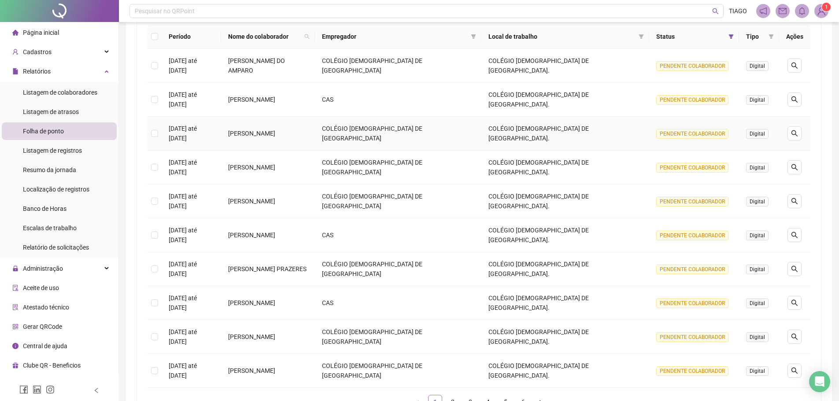
scroll to position [154, 0]
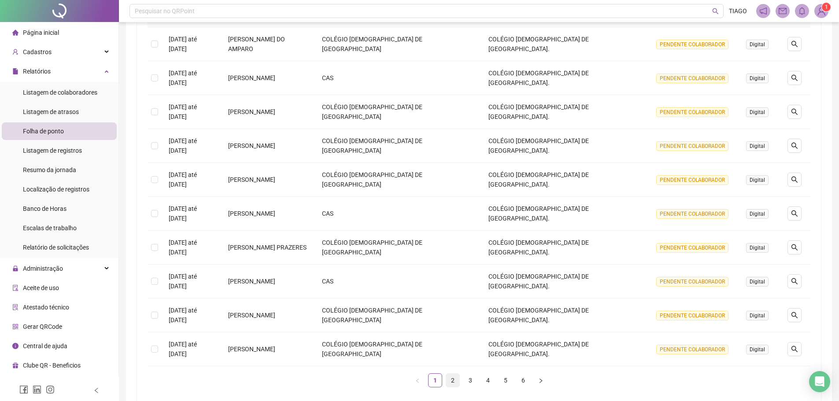
click at [454, 374] on link "2" at bounding box center [452, 380] width 13 height 13
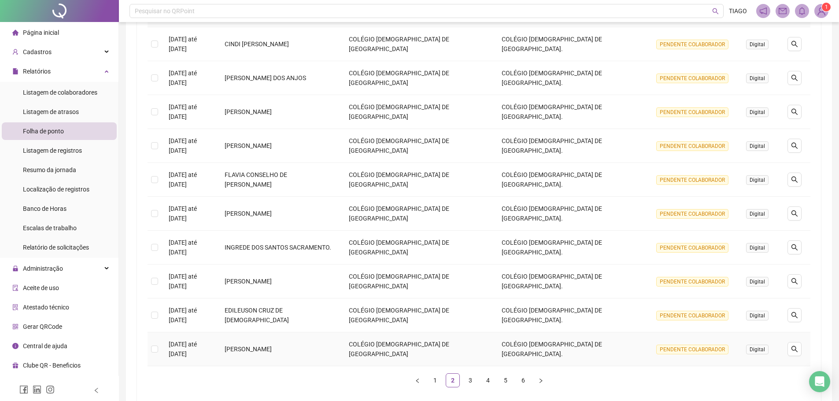
scroll to position [110, 0]
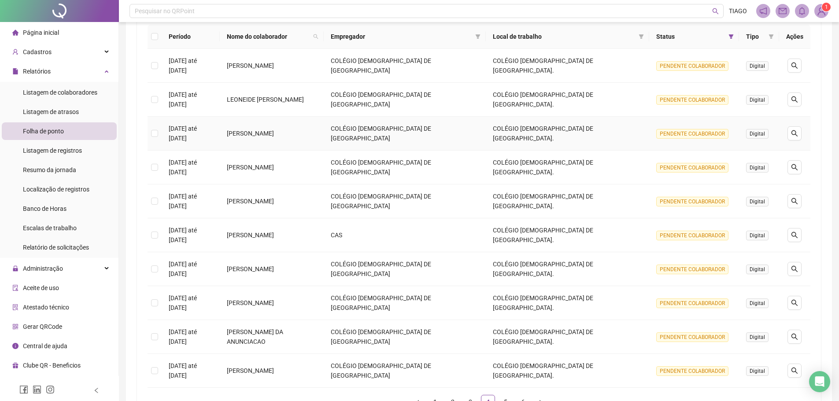
scroll to position [176, 0]
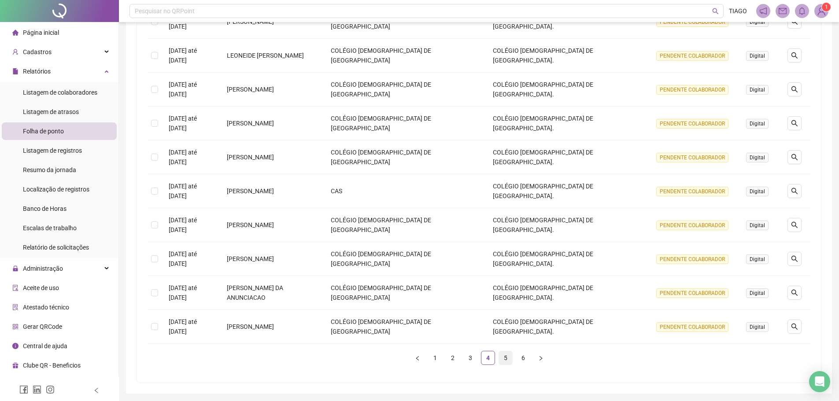
click at [502, 357] on link "5" at bounding box center [505, 357] width 13 height 13
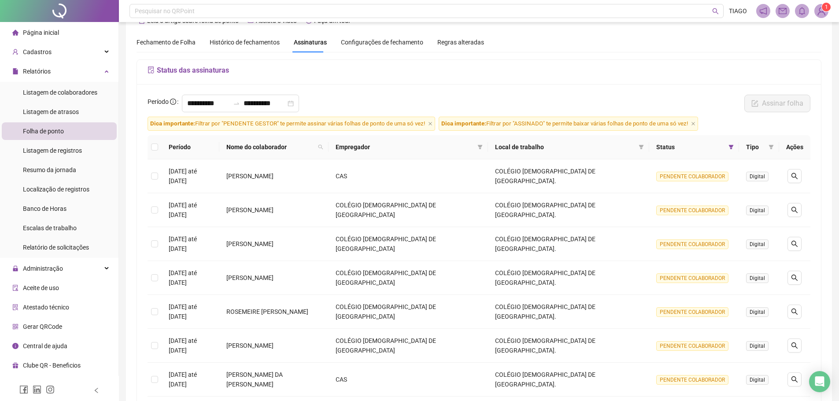
scroll to position [110, 0]
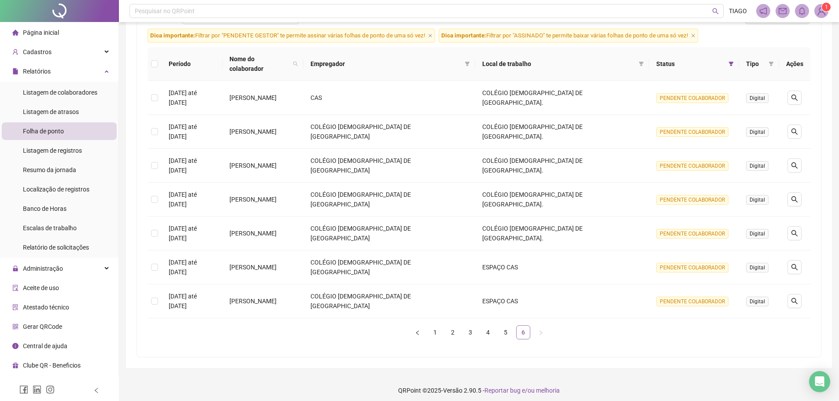
scroll to position [68, 0]
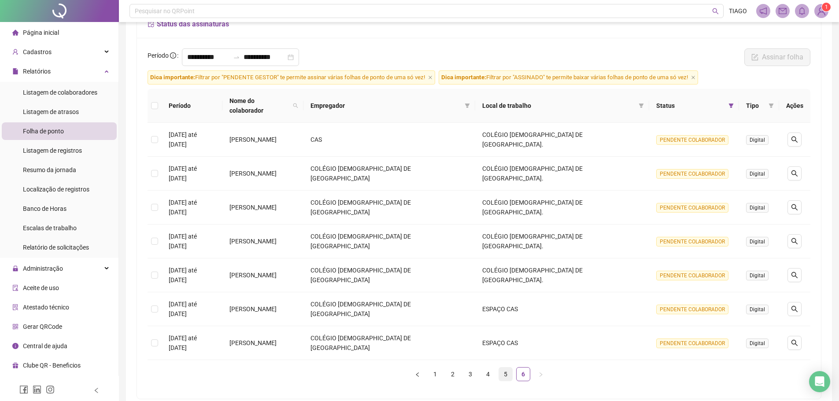
click at [511, 368] on link "5" at bounding box center [505, 374] width 13 height 13
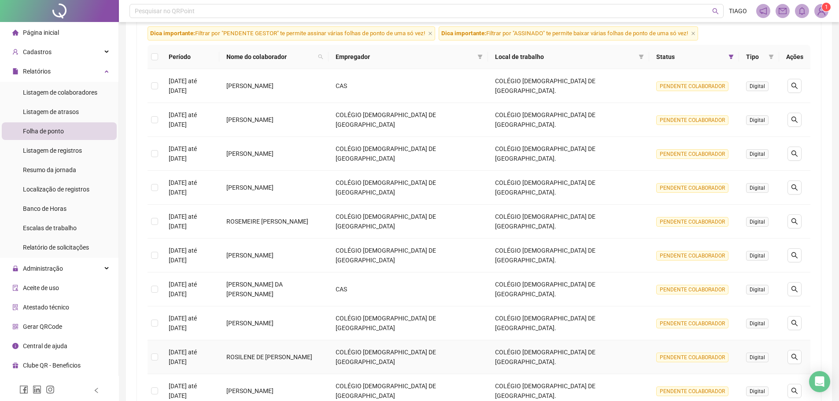
scroll to position [154, 0]
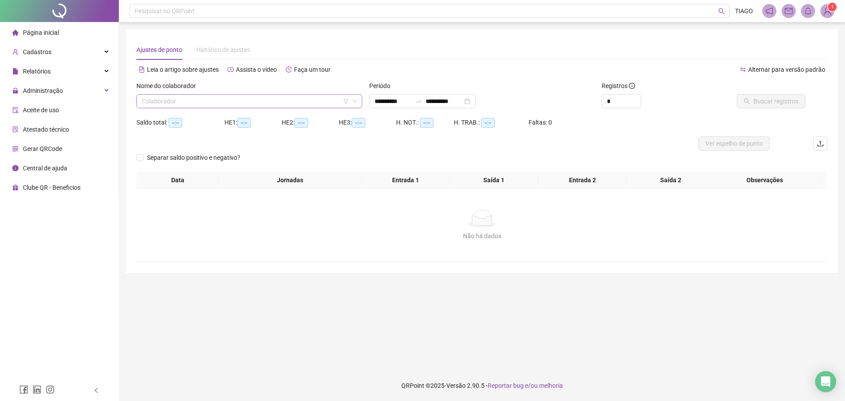
click at [263, 101] on input "search" at bounding box center [245, 101] width 207 height 13
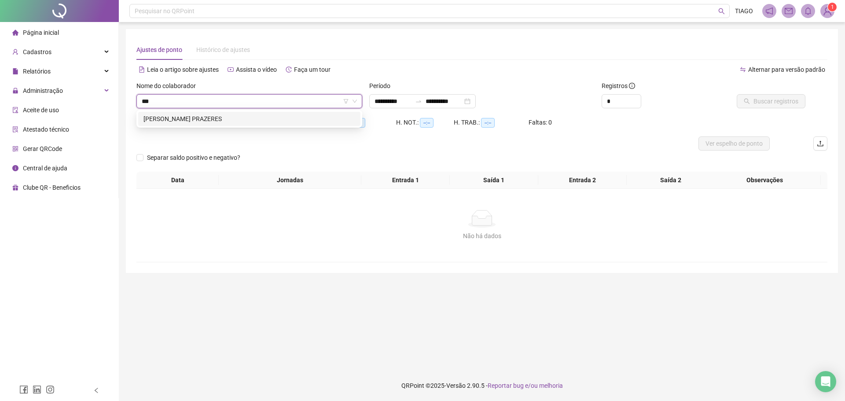
type input "****"
click at [324, 121] on div "[PERSON_NAME] PRAZERES" at bounding box center [250, 119] width 212 height 10
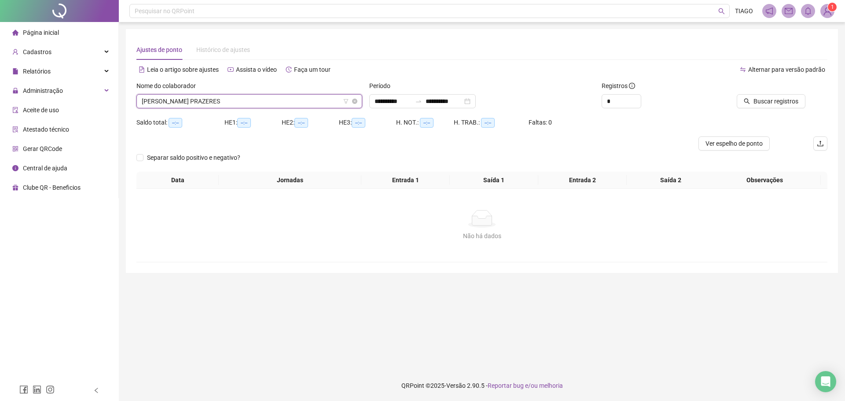
click at [277, 107] on span "[PERSON_NAME] PRAZERES" at bounding box center [249, 101] width 215 height 13
type input "*******"
click at [289, 123] on div "VANESSA JESUS AMORIM" at bounding box center [250, 119] width 212 height 10
click at [799, 105] on button "Buscar registros" at bounding box center [771, 101] width 69 height 14
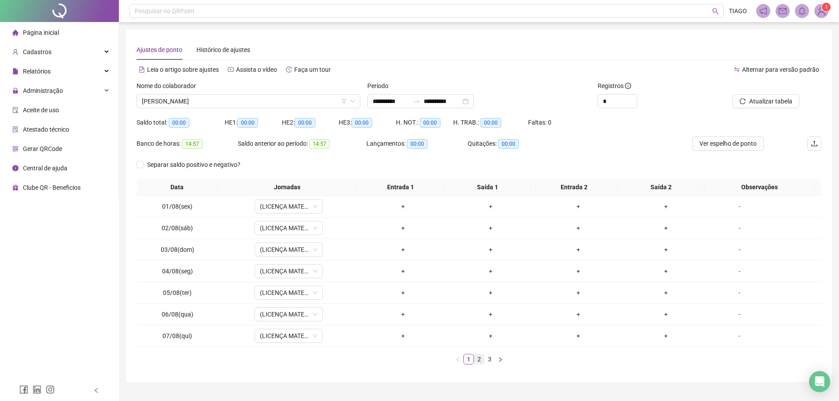
click at [483, 360] on link "2" at bounding box center [479, 359] width 10 height 10
click at [489, 360] on link "3" at bounding box center [490, 359] width 10 height 10
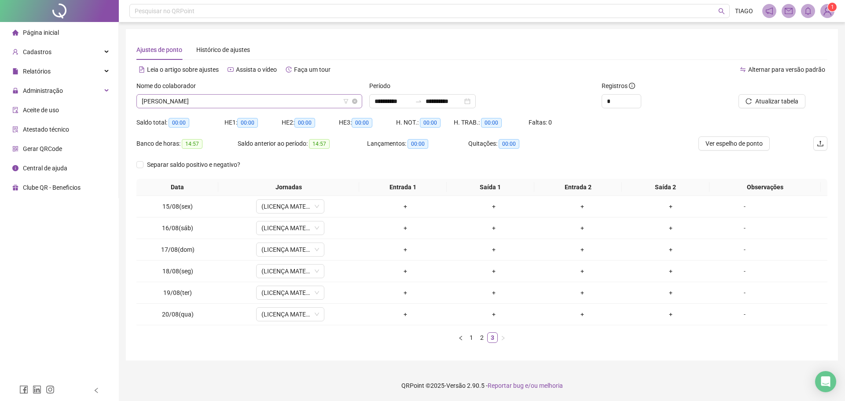
drag, startPoint x: 231, startPoint y: 94, endPoint x: 233, endPoint y: 101, distance: 7.3
click at [233, 101] on div "Nome do colaborador VANESSA JESUS AMORIM" at bounding box center [250, 94] width 226 height 27
click at [234, 102] on span "[PERSON_NAME]" at bounding box center [249, 101] width 215 height 13
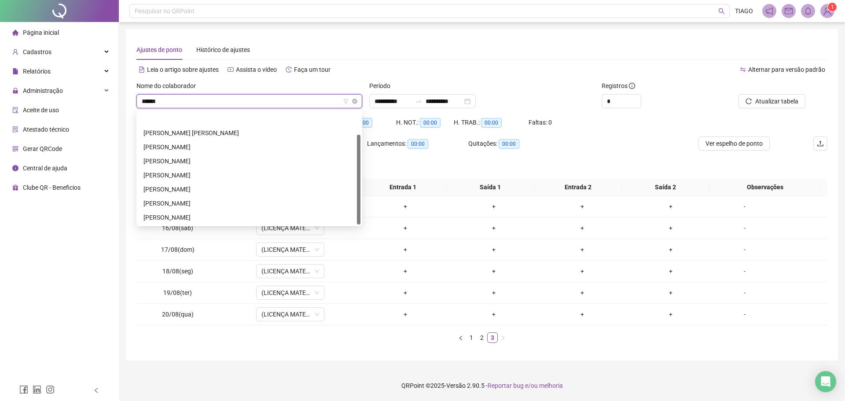
type input "*******"
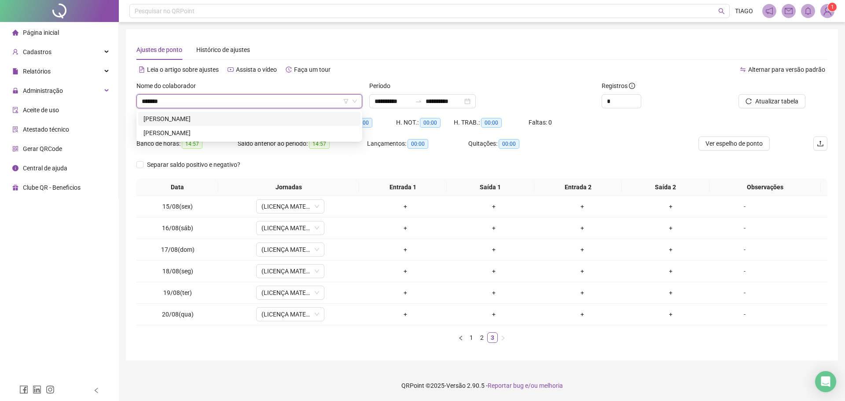
click at [235, 119] on div "[PERSON_NAME]" at bounding box center [250, 119] width 212 height 10
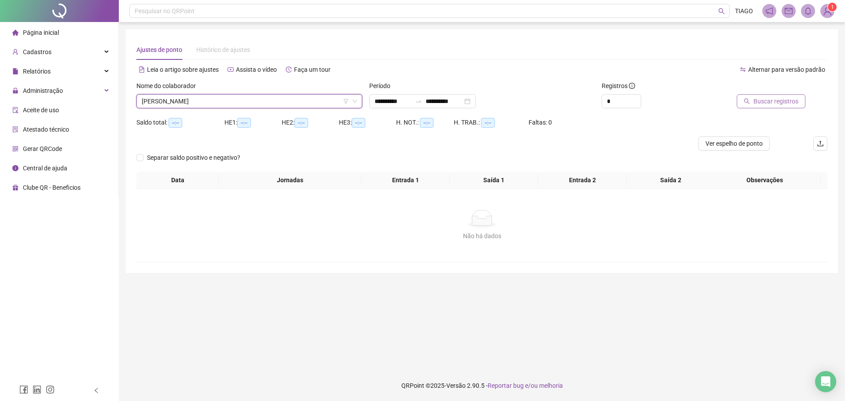
click at [766, 101] on span "Buscar registros" at bounding box center [776, 101] width 45 height 10
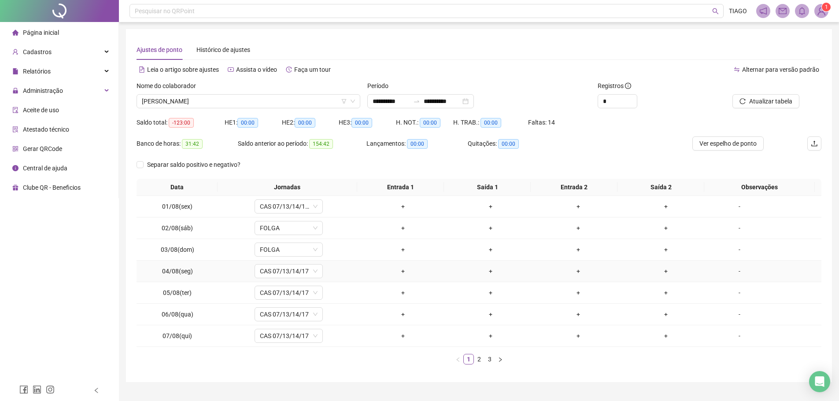
scroll to position [19, 0]
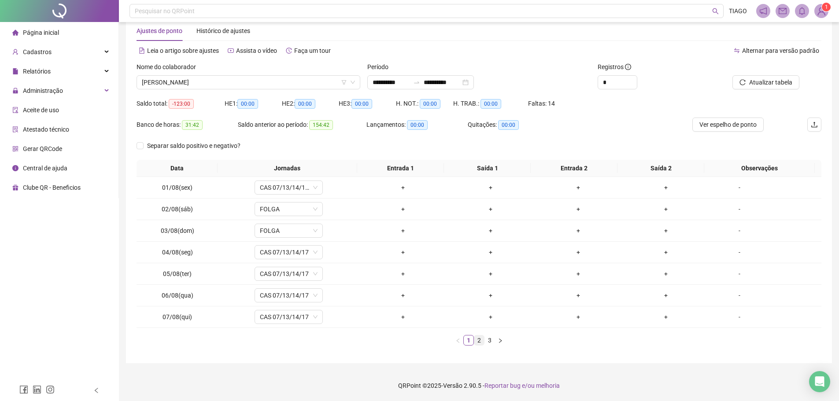
click at [480, 343] on link "2" at bounding box center [479, 341] width 10 height 10
click at [489, 343] on link "3" at bounding box center [490, 341] width 10 height 10
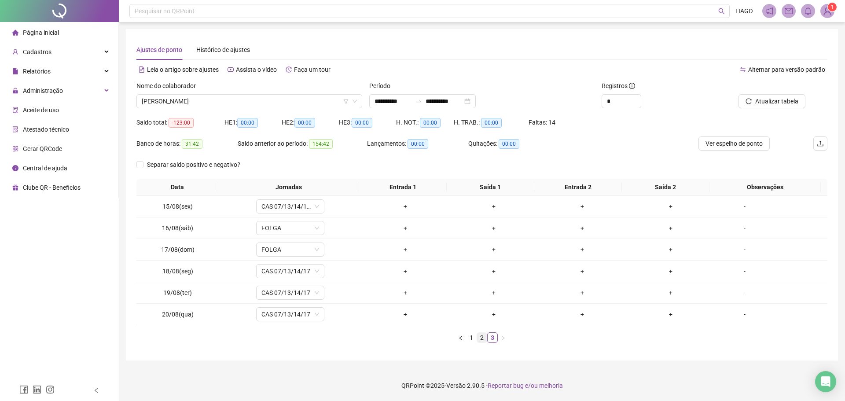
click at [482, 337] on link "2" at bounding box center [482, 338] width 10 height 10
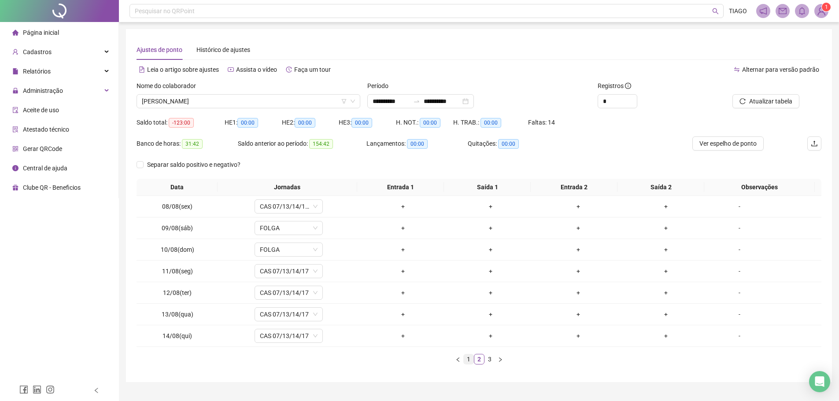
click at [469, 360] on link "1" at bounding box center [469, 359] width 10 height 10
click at [420, 101] on icon "swap-right" at bounding box center [416, 101] width 7 height 7
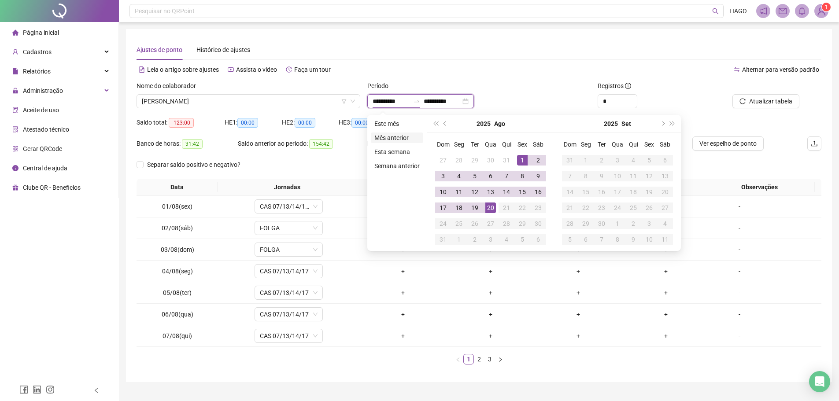
type input "**********"
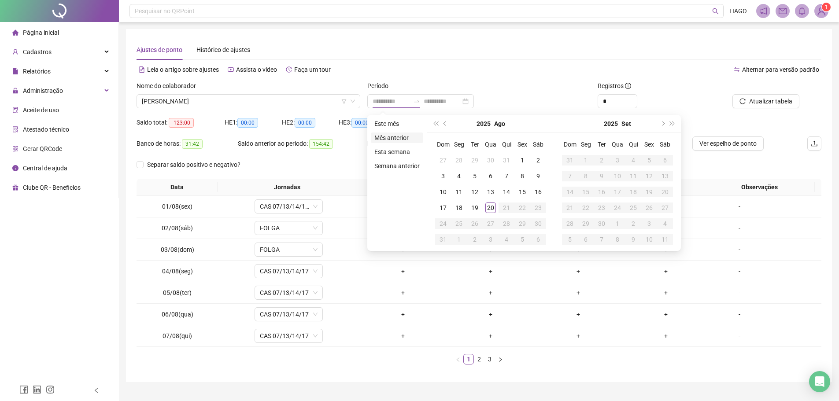
click at [397, 139] on li "Mês anterior" at bounding box center [397, 138] width 52 height 11
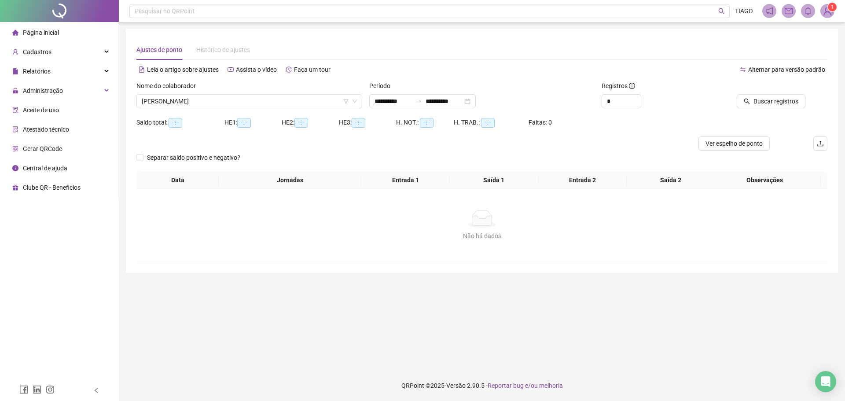
drag, startPoint x: 397, startPoint y: 139, endPoint x: 479, endPoint y: 78, distance: 102.0
click at [479, 78] on div "Leia o artigo sobre ajustes Assista o vídeo Faça um tour" at bounding box center [310, 74] width 346 height 14
click at [758, 100] on span "Buscar registros" at bounding box center [776, 101] width 45 height 10
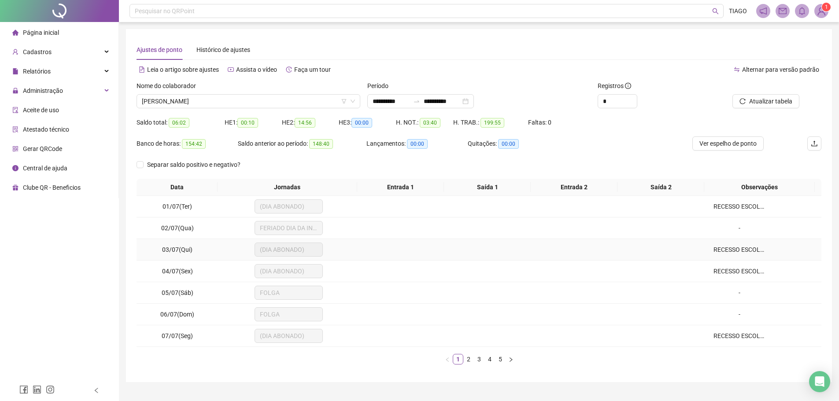
scroll to position [19, 0]
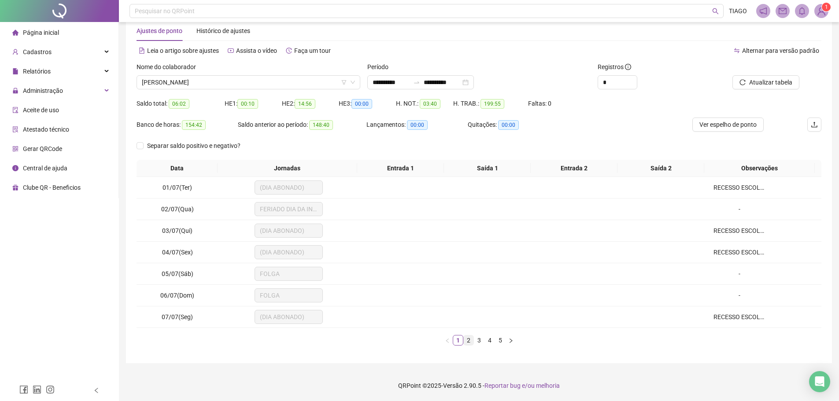
click at [469, 340] on link "2" at bounding box center [469, 341] width 10 height 10
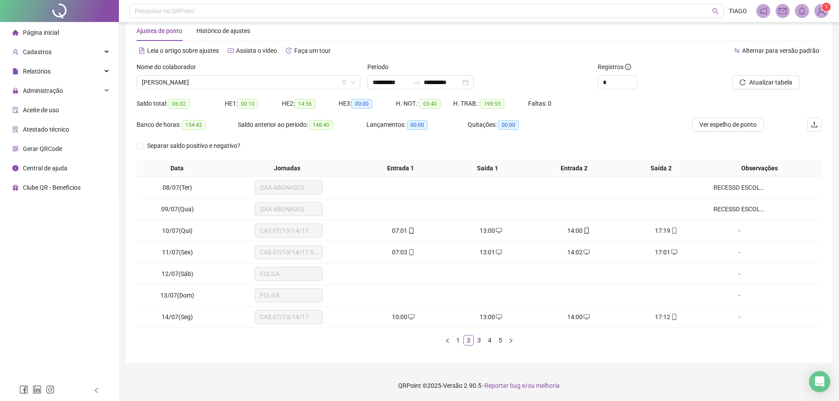
click at [478, 346] on div "Data Jornadas Entrada 1 Saída 1 Entrada 2 Saída 2 Observações 08/07(Ter) (DIA A…" at bounding box center [479, 256] width 685 height 193
click at [480, 343] on link "3" at bounding box center [479, 341] width 10 height 10
click at [490, 342] on link "4" at bounding box center [490, 341] width 10 height 10
click at [498, 341] on link "5" at bounding box center [500, 341] width 10 height 10
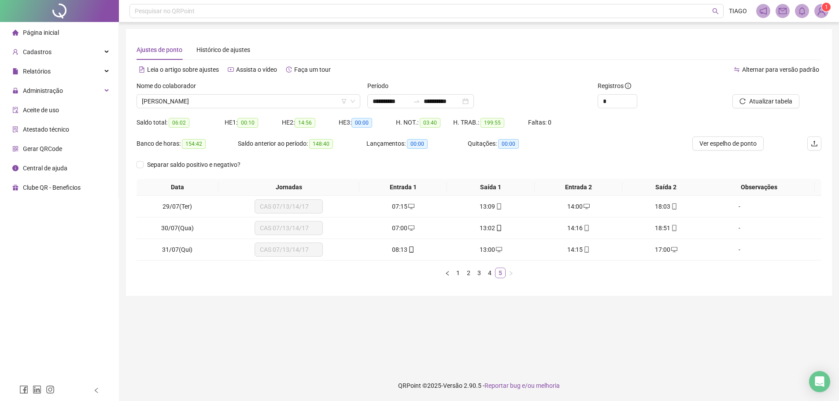
scroll to position [0, 0]
drag, startPoint x: 411, startPoint y: 97, endPoint x: 410, endPoint y: 103, distance: 5.4
click at [410, 100] on input "**********" at bounding box center [393, 101] width 37 height 10
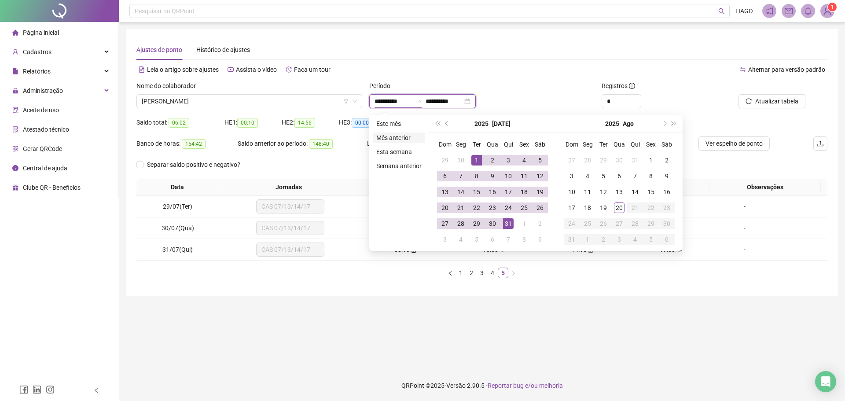
type input "**********"
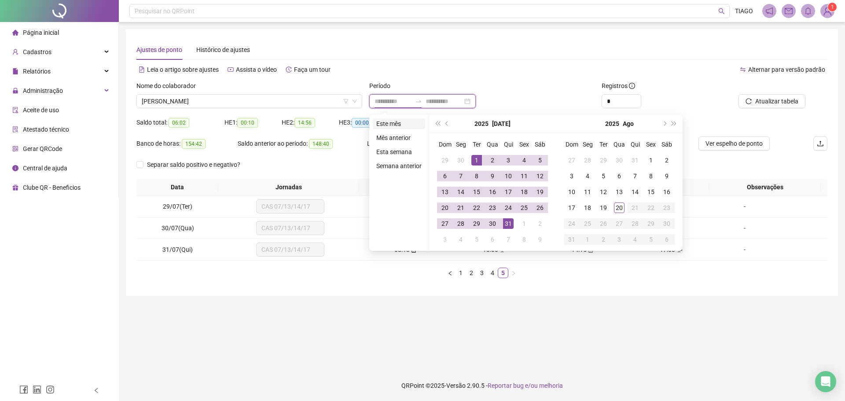
type input "**********"
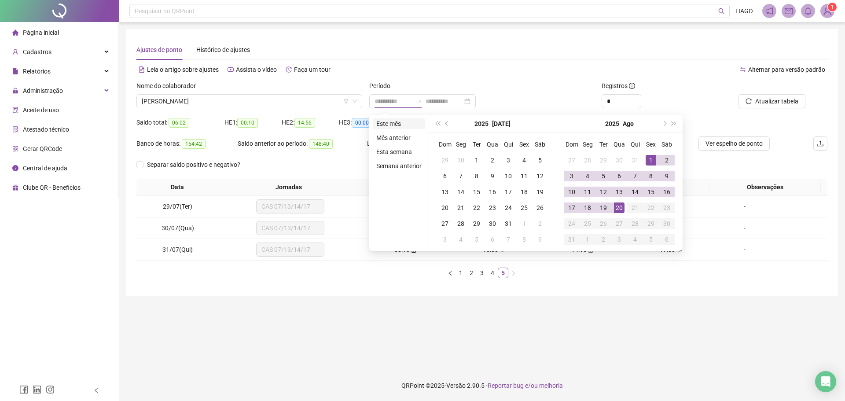
click at [413, 123] on li "Este mês" at bounding box center [399, 123] width 52 height 11
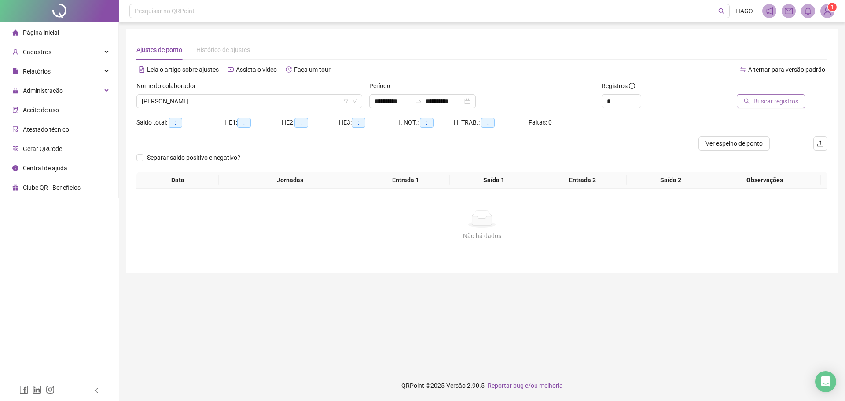
click at [791, 100] on span "Buscar registros" at bounding box center [776, 101] width 45 height 10
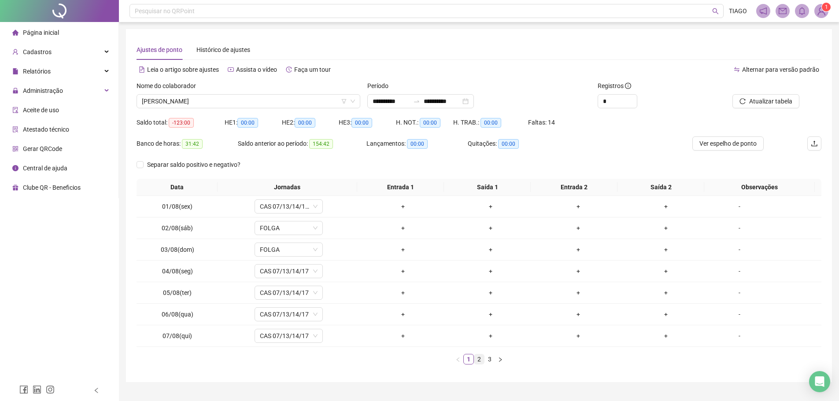
click at [479, 362] on link "2" at bounding box center [479, 359] width 10 height 10
click at [488, 363] on link "3" at bounding box center [490, 359] width 10 height 10
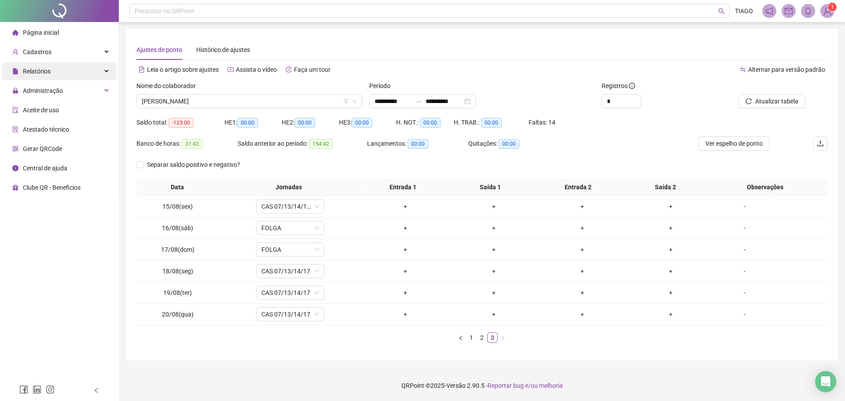
click at [47, 69] on span "Relatórios" at bounding box center [37, 71] width 28 height 7
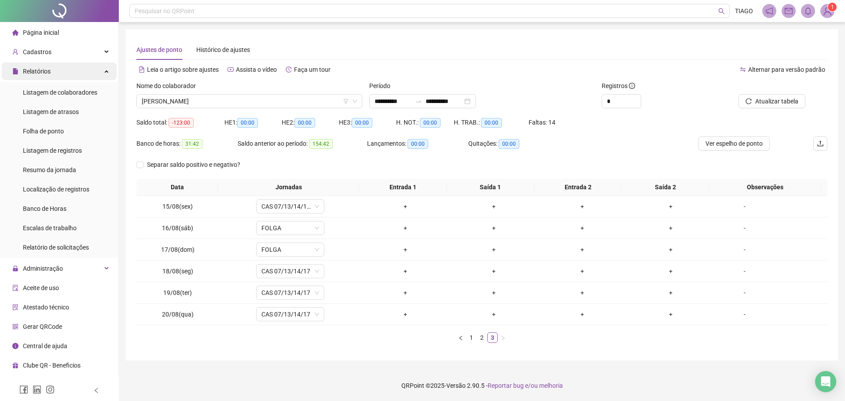
click at [47, 70] on span "Relatórios" at bounding box center [37, 71] width 28 height 7
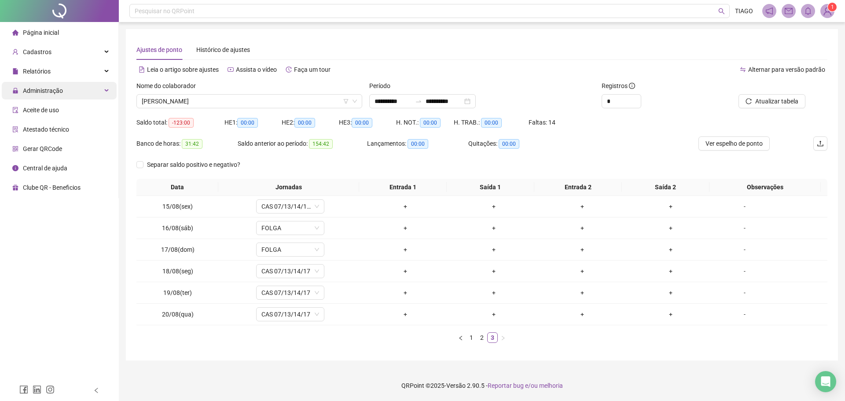
click at [64, 91] on div "Administração" at bounding box center [59, 91] width 115 height 18
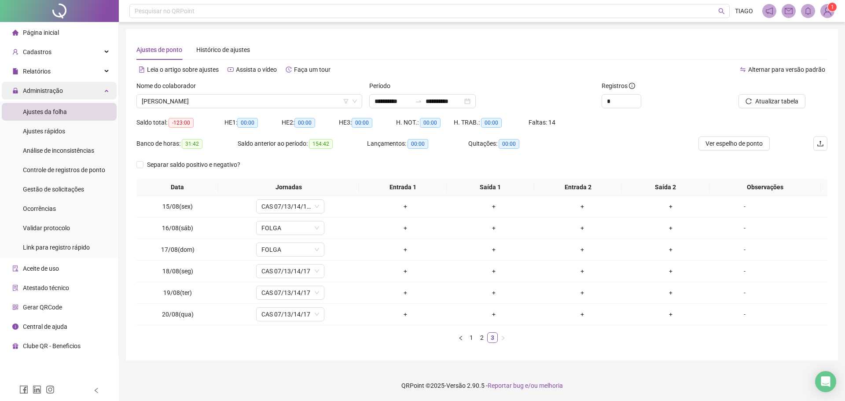
click at [64, 91] on div "Administração" at bounding box center [59, 91] width 115 height 18
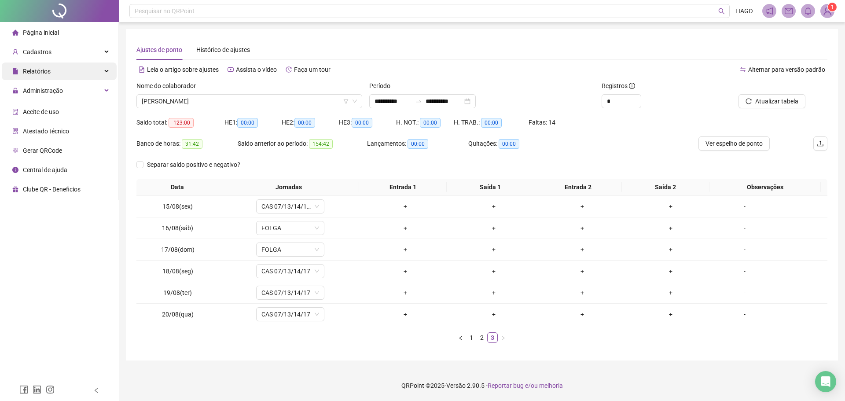
click at [71, 74] on div "Relatórios" at bounding box center [59, 72] width 115 height 18
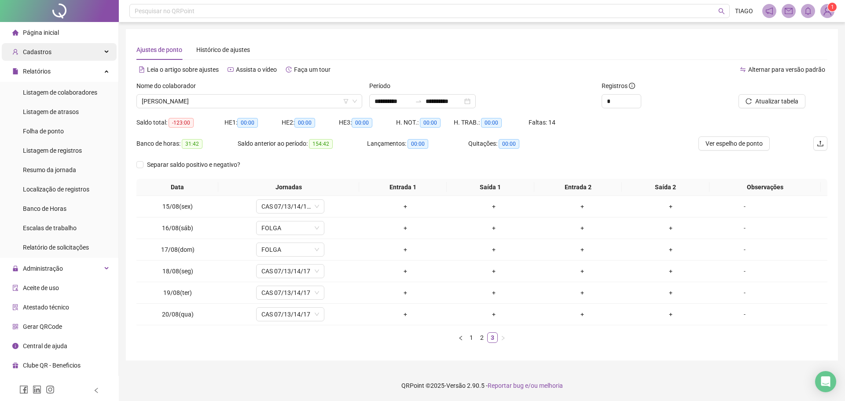
click at [58, 53] on div "Cadastros" at bounding box center [59, 52] width 115 height 18
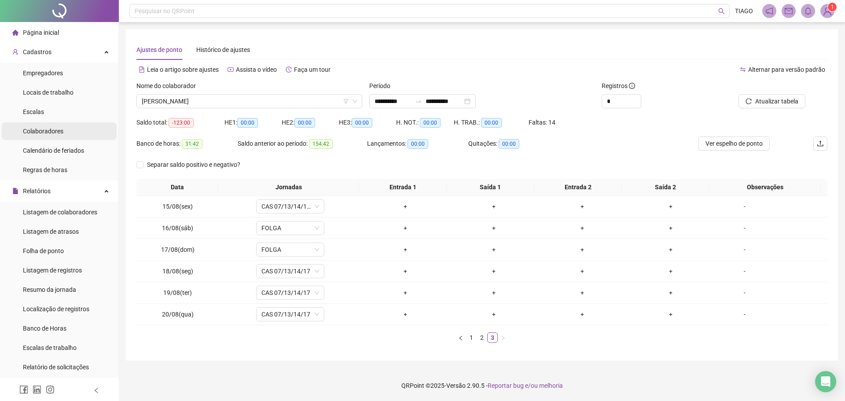
click at [59, 128] on span "Colaboradores" at bounding box center [43, 131] width 41 height 7
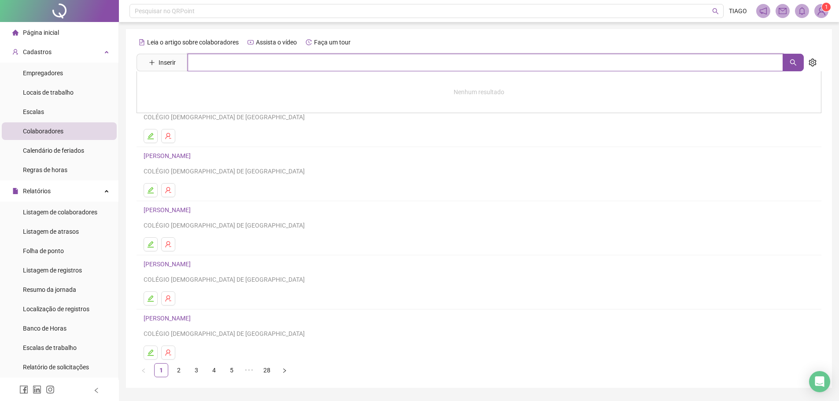
click at [316, 66] on input "text" at bounding box center [485, 63] width 595 height 18
type input "*******"
click at [200, 89] on link "[PERSON_NAME]" at bounding box center [176, 88] width 47 height 7
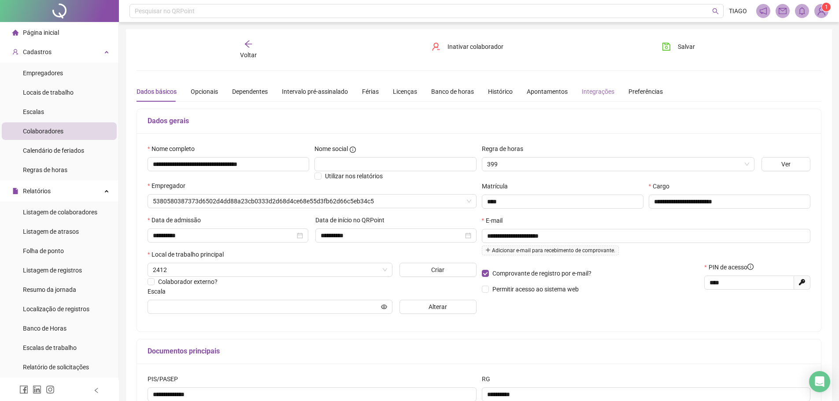
type input "**********"
click at [454, 47] on span "Inativar colaborador" at bounding box center [475, 47] width 56 height 10
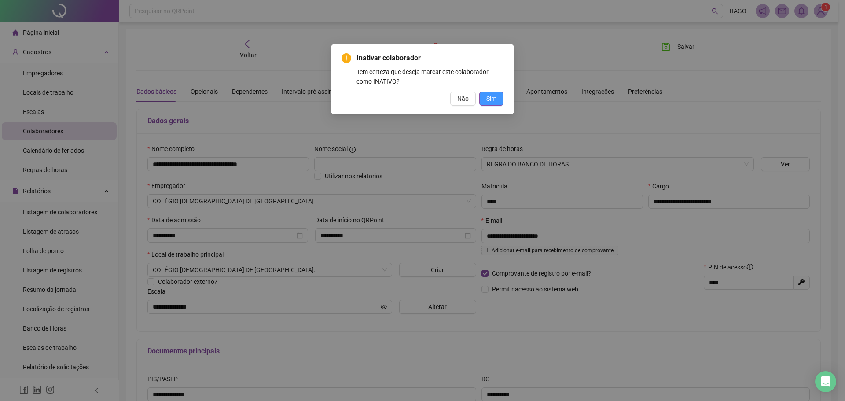
click at [497, 101] on button "Sim" at bounding box center [492, 99] width 24 height 14
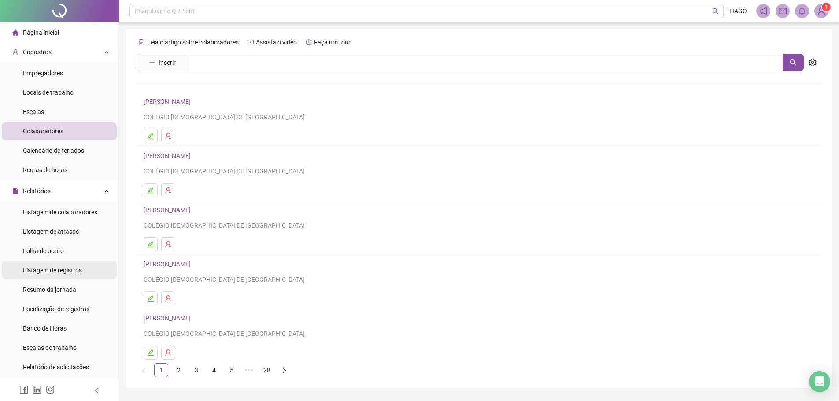
scroll to position [44, 0]
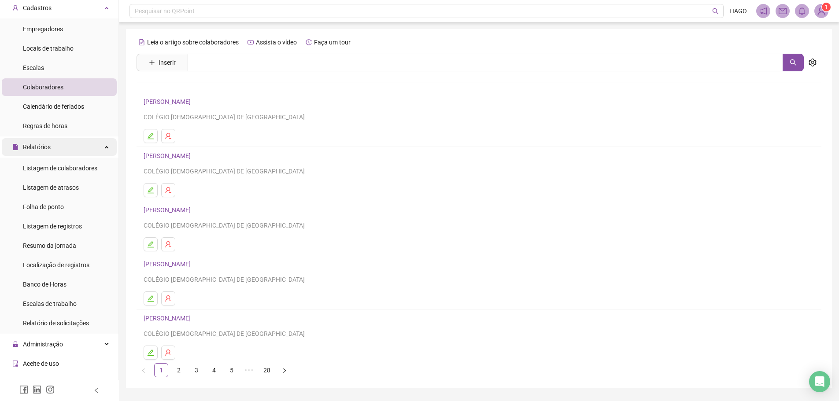
click at [81, 149] on div "Relatórios" at bounding box center [59, 147] width 115 height 18
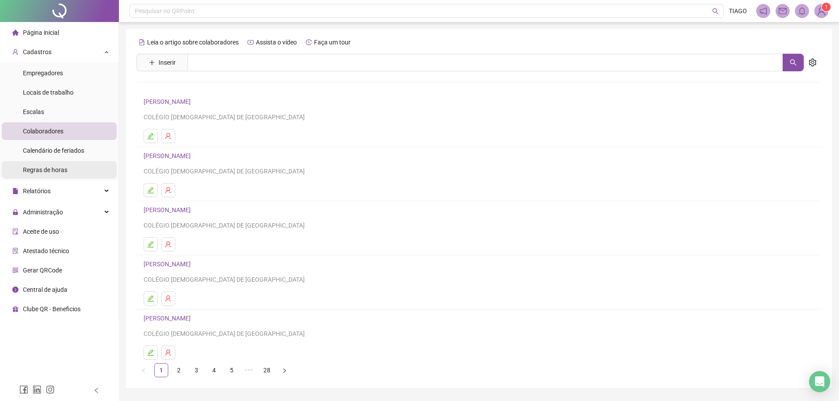
scroll to position [0, 0]
click at [86, 212] on div "Administração" at bounding box center [59, 211] width 115 height 18
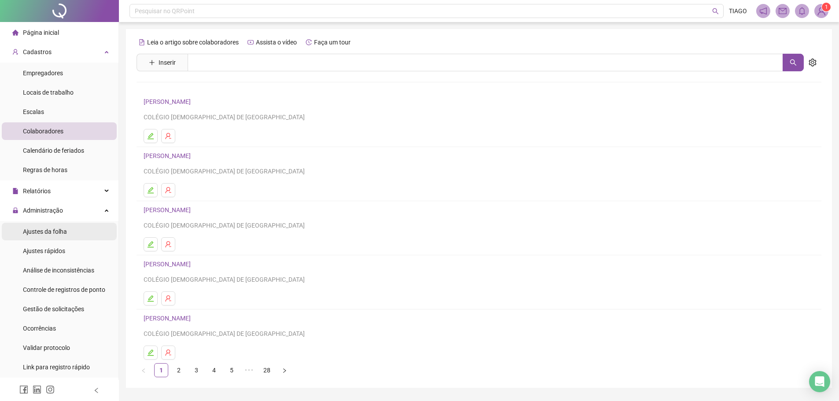
click at [73, 234] on li "Ajustes da folha" at bounding box center [59, 232] width 115 height 18
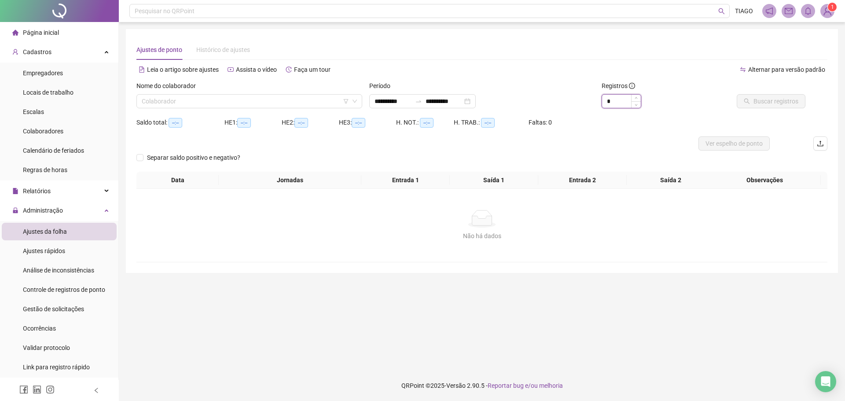
click at [623, 99] on input "*" at bounding box center [621, 101] width 39 height 13
type input "*"
click at [574, 66] on div "Alternar para versão padrão" at bounding box center [655, 70] width 346 height 14
click at [296, 105] on input "search" at bounding box center [245, 101] width 207 height 13
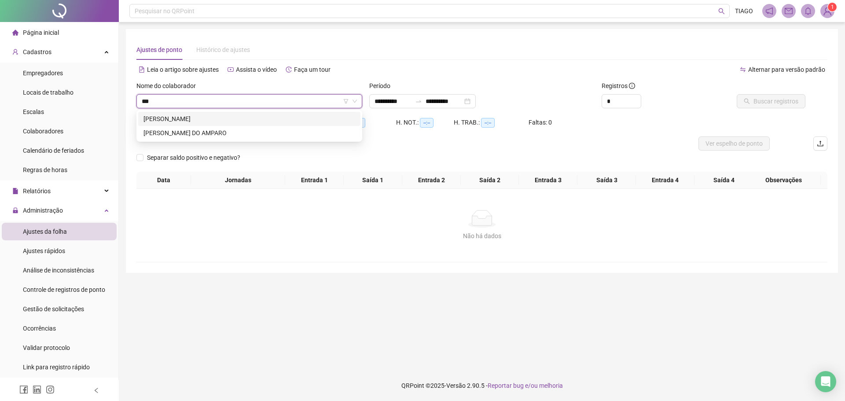
type input "****"
click at [296, 134] on div "[PERSON_NAME] DO AMPARO" at bounding box center [250, 133] width 212 height 10
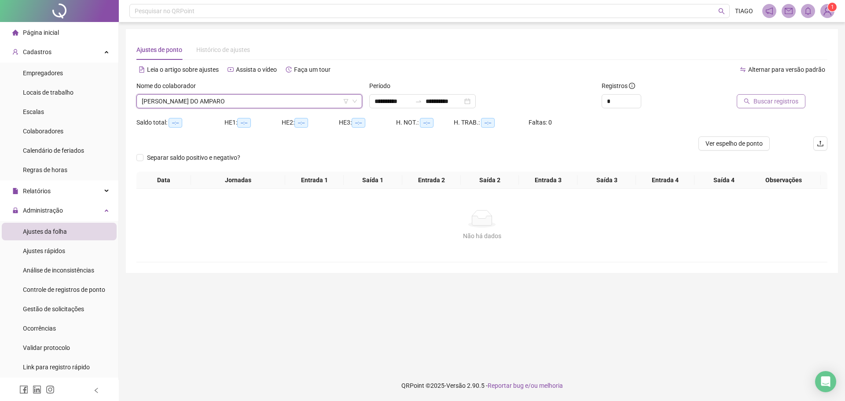
click at [798, 107] on button "Buscar registros" at bounding box center [771, 101] width 69 height 14
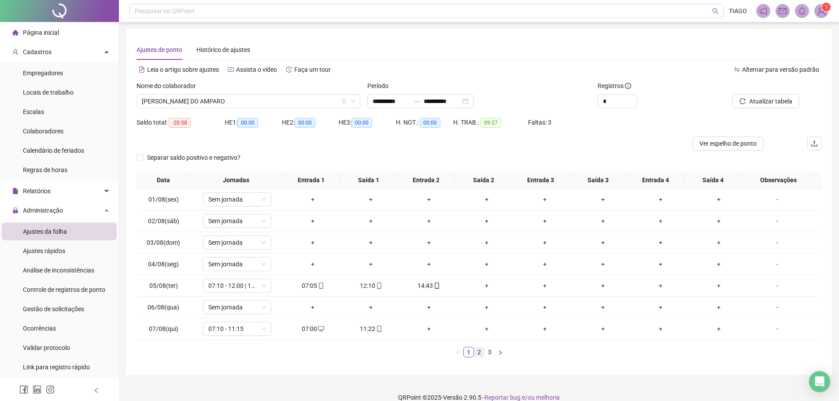
click at [481, 351] on link "2" at bounding box center [479, 352] width 10 height 10
click at [488, 351] on link "3" at bounding box center [490, 352] width 10 height 10
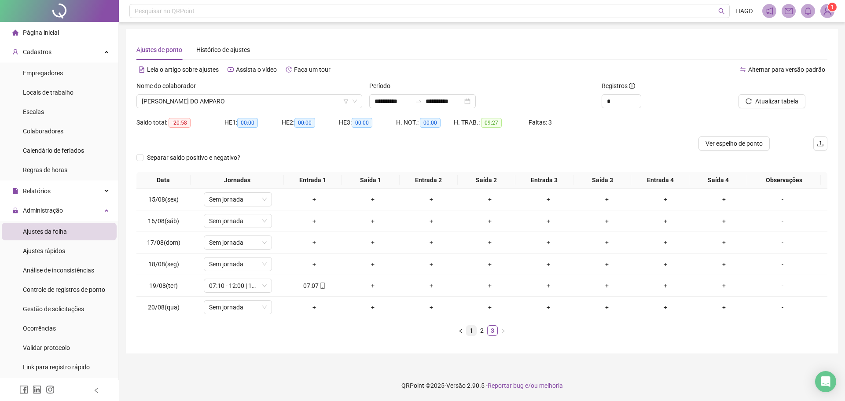
click at [472, 332] on link "1" at bounding box center [472, 331] width 10 height 10
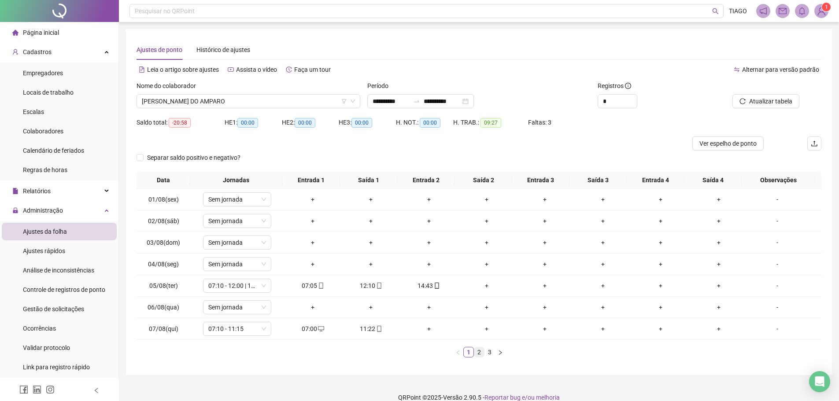
click at [482, 351] on link "2" at bounding box center [479, 352] width 10 height 10
click at [488, 353] on link "3" at bounding box center [490, 352] width 10 height 10
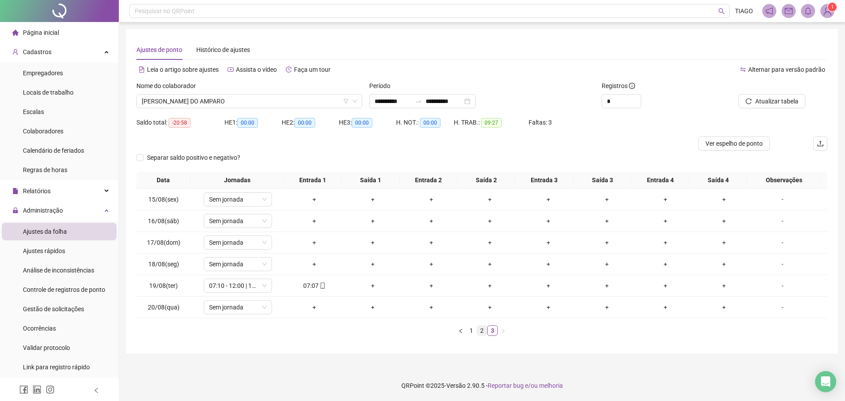
click at [481, 335] on link "2" at bounding box center [482, 331] width 10 height 10
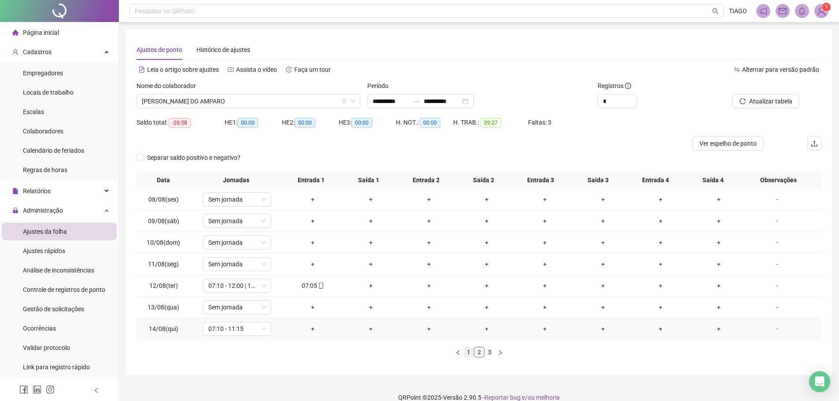
drag, startPoint x: 481, startPoint y: 335, endPoint x: 470, endPoint y: 349, distance: 17.6
click at [470, 349] on link "1" at bounding box center [469, 352] width 10 height 10
drag, startPoint x: 66, startPoint y: 191, endPoint x: 71, endPoint y: 161, distance: 30.4
click at [66, 190] on div "Relatórios" at bounding box center [59, 191] width 115 height 18
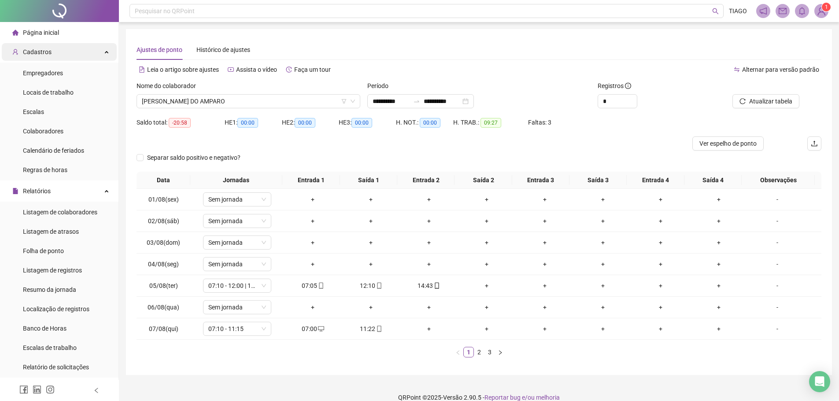
click at [83, 49] on div "Cadastros" at bounding box center [59, 52] width 115 height 18
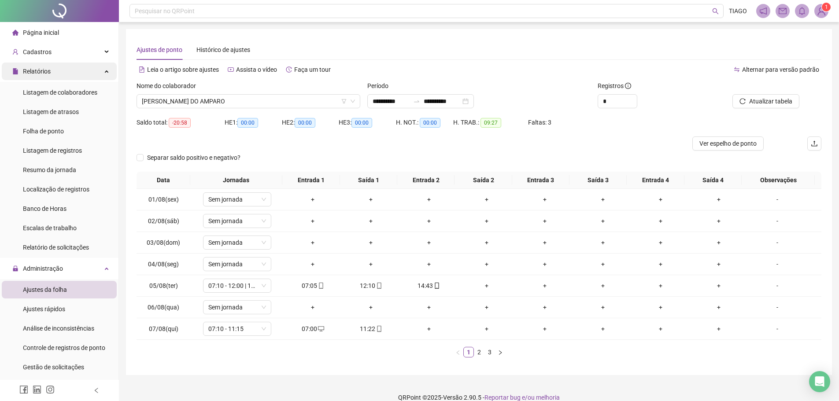
click at [75, 71] on div "Relatórios" at bounding box center [59, 72] width 115 height 18
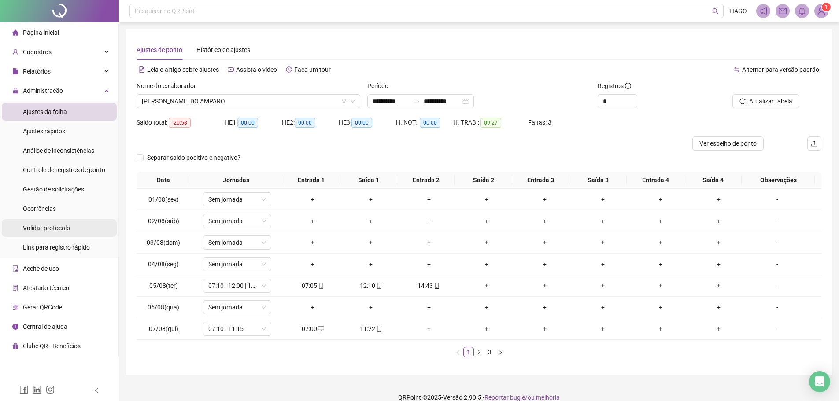
scroll to position [12, 0]
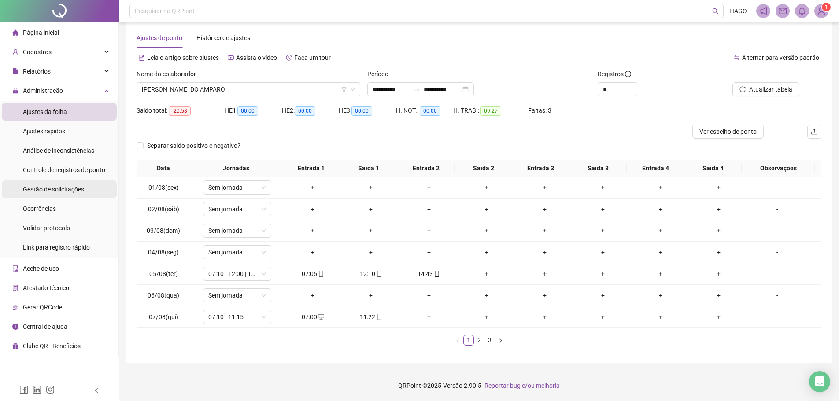
click at [63, 188] on span "Gestão de solicitações" at bounding box center [53, 189] width 61 height 7
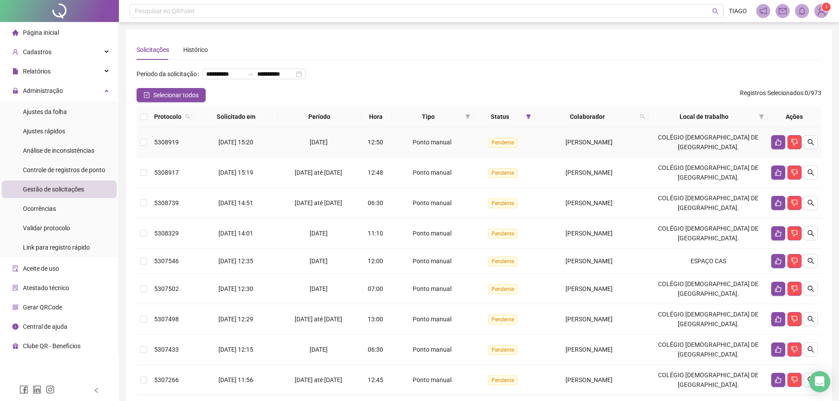
click at [464, 158] on td "Ponto manual" at bounding box center [432, 142] width 82 height 30
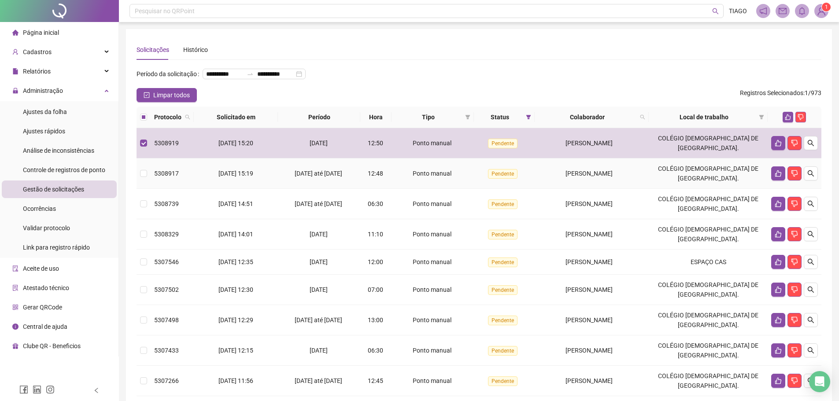
click at [468, 178] on div "Ponto manual" at bounding box center [432, 174] width 75 height 10
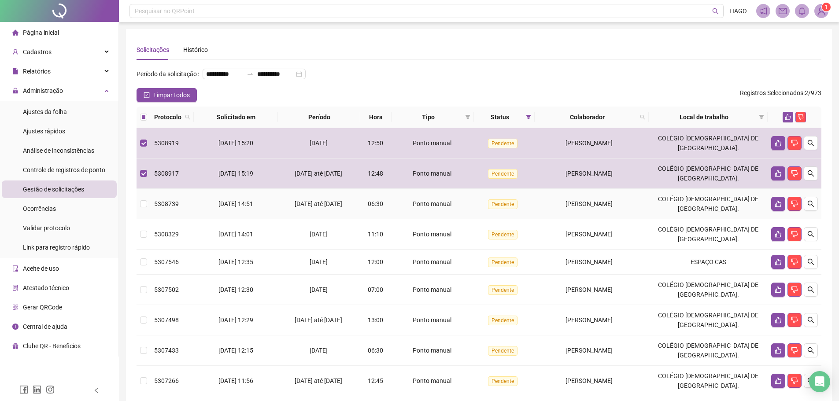
click at [479, 219] on td "Pendente" at bounding box center [504, 204] width 61 height 30
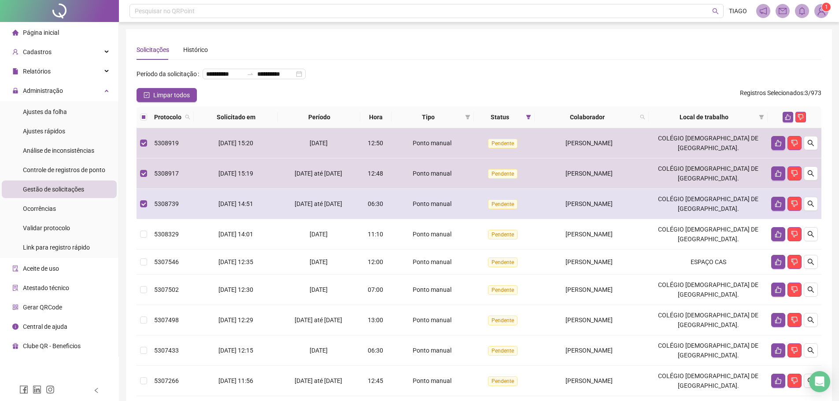
scroll to position [44, 0]
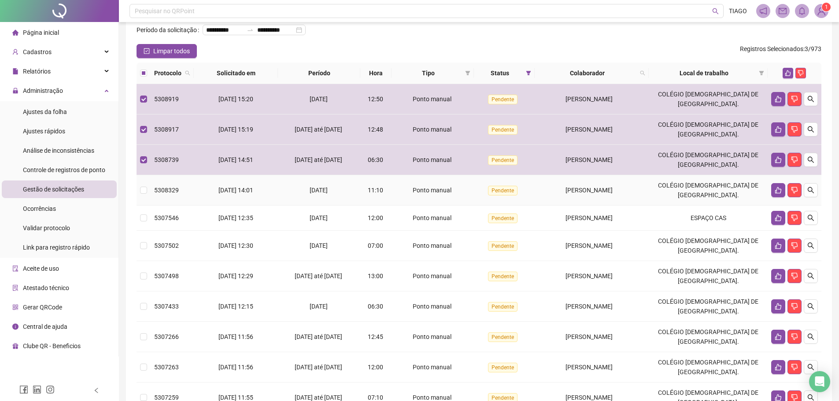
click at [489, 196] on span "Pendente" at bounding box center [503, 191] width 30 height 10
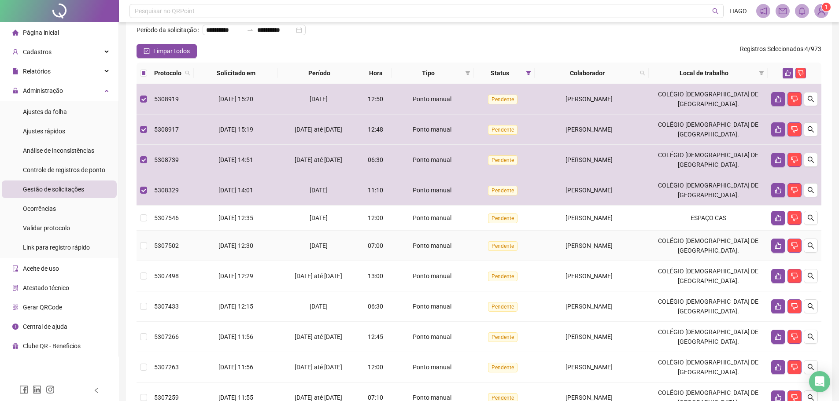
click at [496, 251] on span "Pendente" at bounding box center [503, 246] width 30 height 10
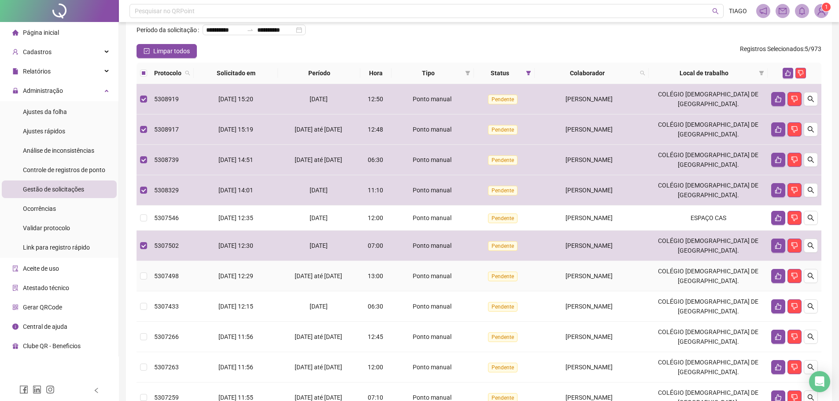
scroll to position [88, 0]
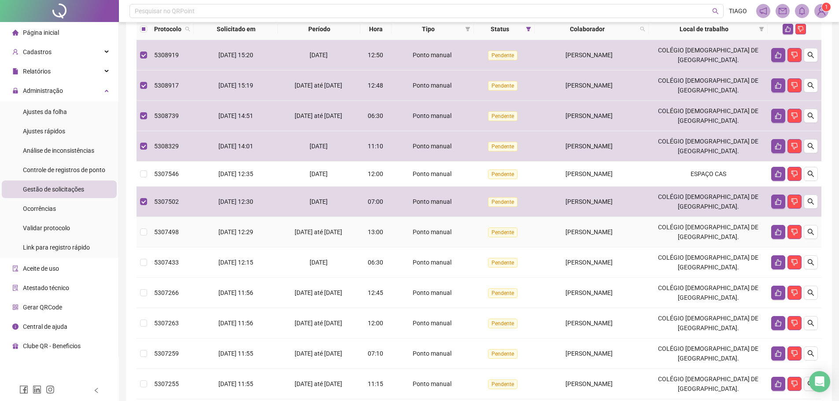
click at [487, 243] on td "Pendente" at bounding box center [504, 232] width 61 height 30
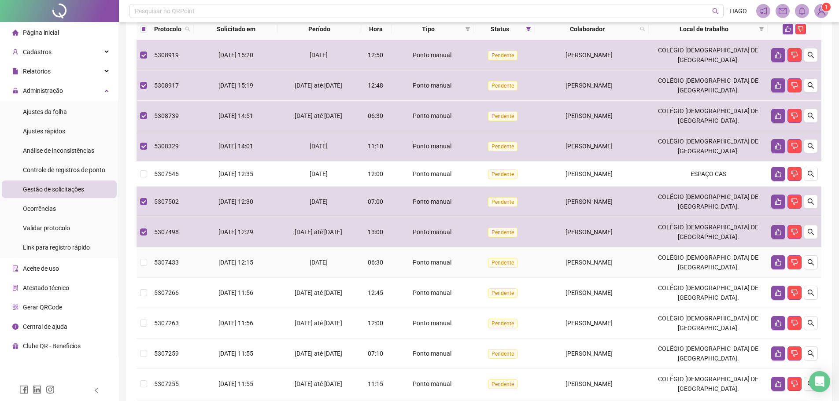
click at [500, 268] on span "Pendente" at bounding box center [503, 263] width 30 height 10
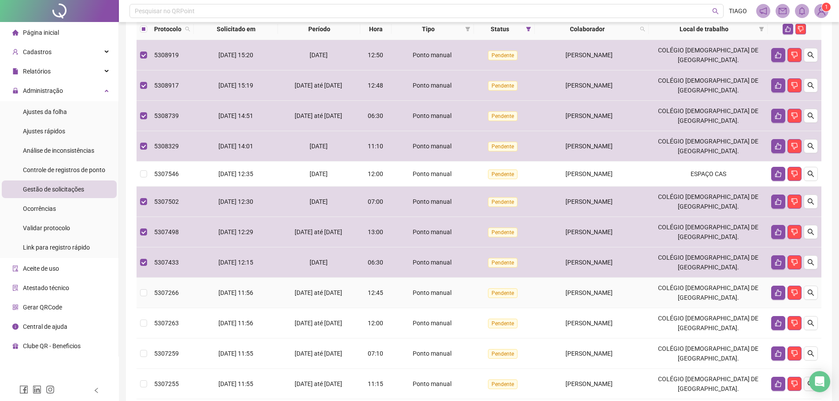
scroll to position [132, 0]
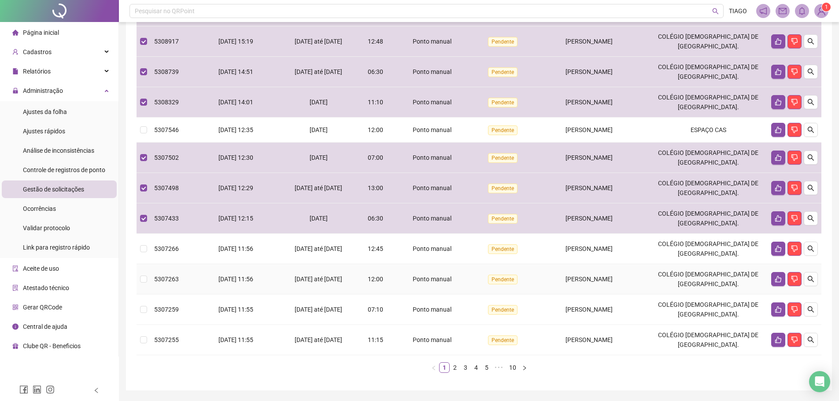
click at [488, 284] on span "Pendente" at bounding box center [503, 280] width 30 height 10
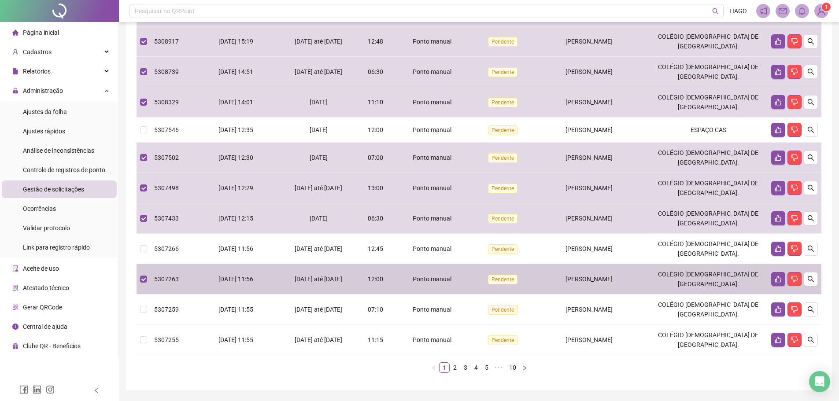
drag, startPoint x: 487, startPoint y: 297, endPoint x: 452, endPoint y: 328, distance: 46.8
click at [452, 314] on div "Ponto manual" at bounding box center [432, 310] width 75 height 10
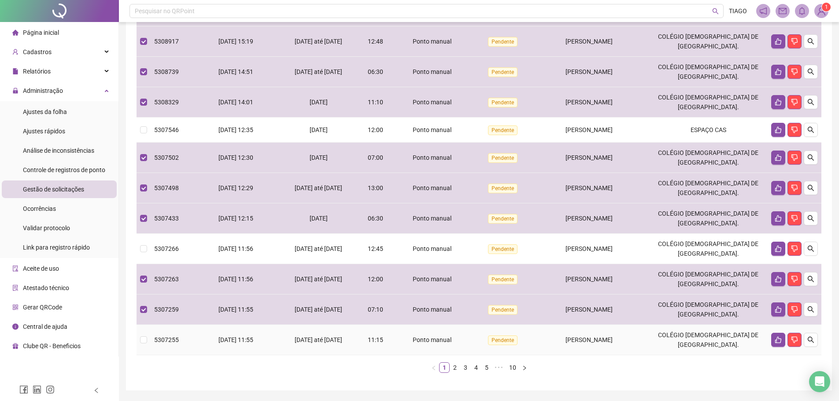
click at [458, 345] on div "Ponto manual" at bounding box center [432, 340] width 75 height 10
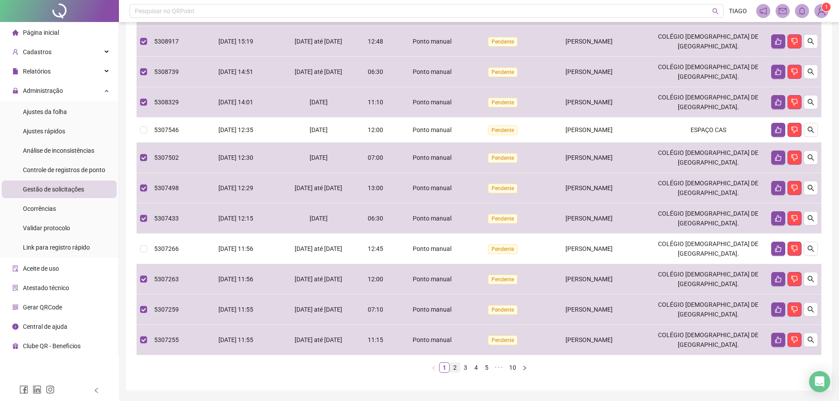
click at [454, 373] on link "2" at bounding box center [455, 368] width 10 height 10
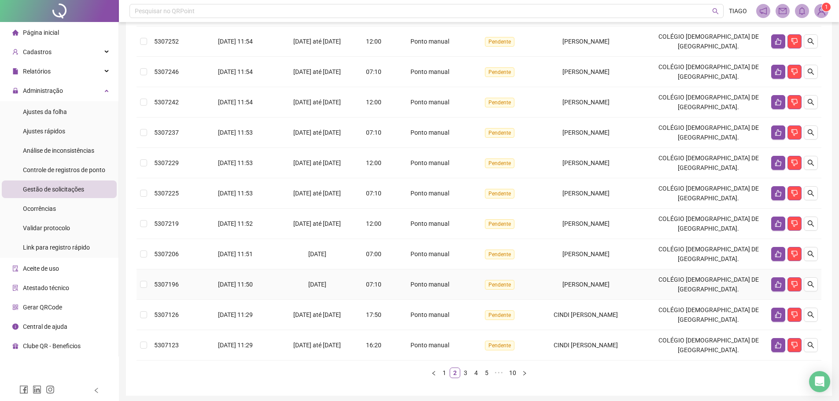
scroll to position [44, 0]
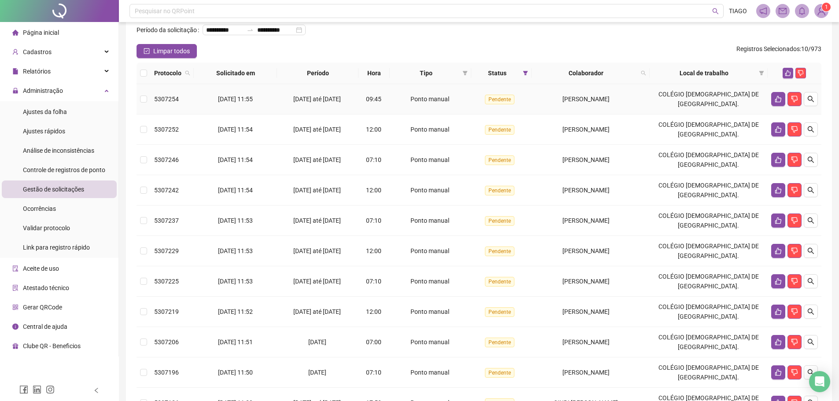
drag, startPoint x: 458, startPoint y: 117, endPoint x: 458, endPoint y: 124, distance: 6.6
click at [458, 104] on div "Ponto manual" at bounding box center [430, 99] width 74 height 10
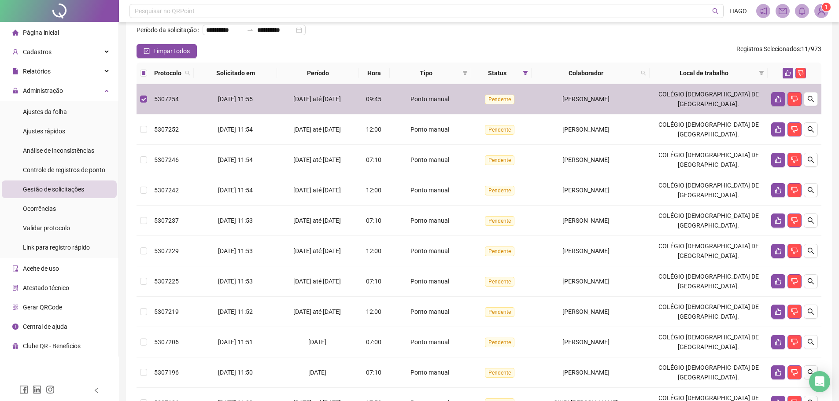
click at [460, 134] on div "Ponto manual" at bounding box center [430, 130] width 74 height 10
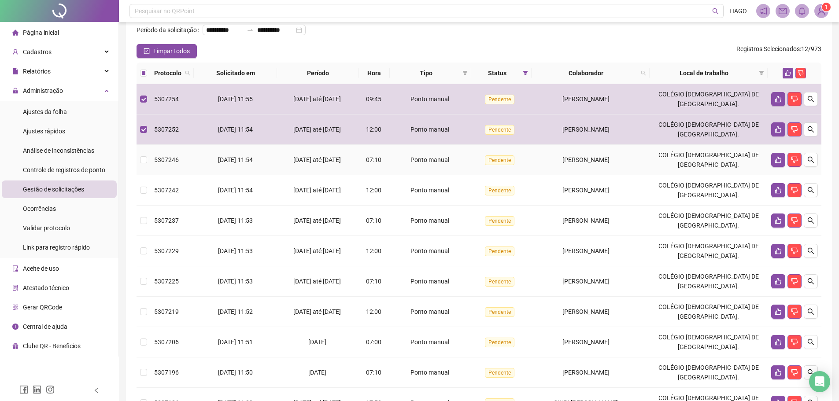
click at [465, 165] on div "Ponto manual" at bounding box center [430, 160] width 74 height 10
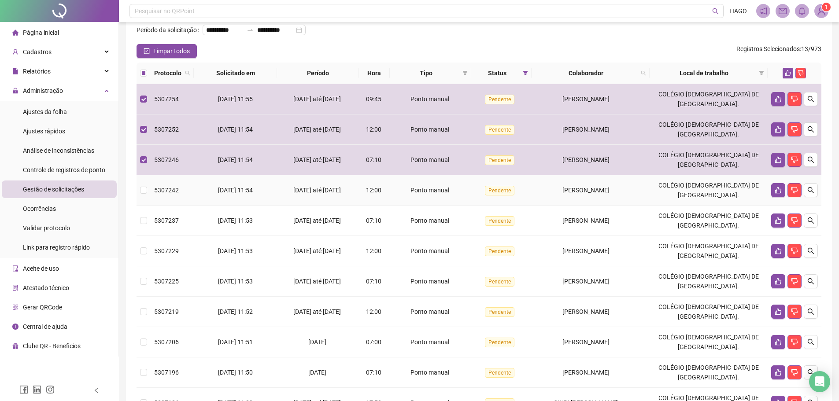
click at [465, 195] on div "Ponto manual" at bounding box center [430, 190] width 74 height 10
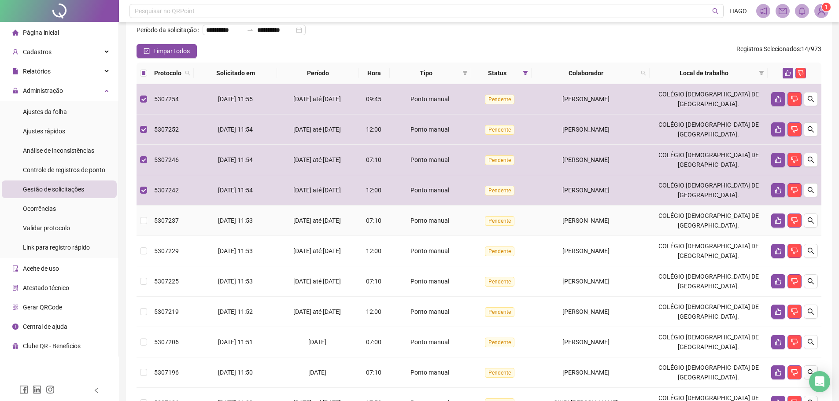
click at [472, 226] on td "Pendente" at bounding box center [501, 221] width 60 height 30
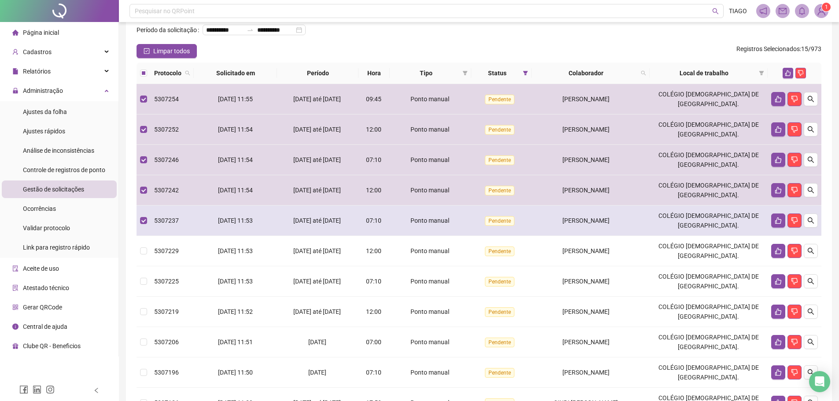
scroll to position [88, 0]
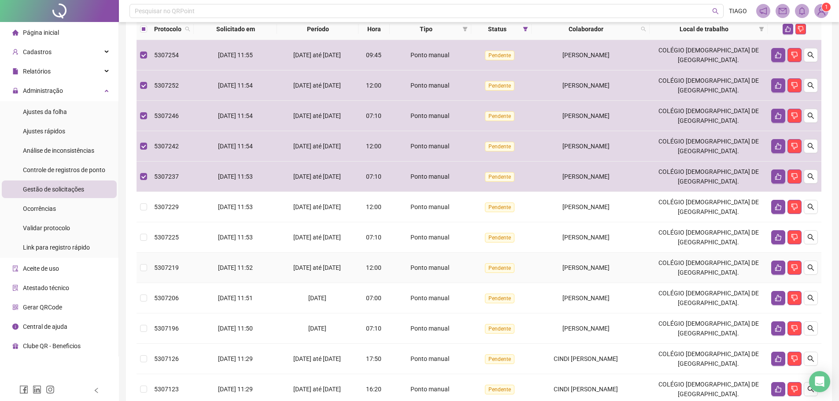
click at [429, 283] on td "Ponto manual" at bounding box center [430, 268] width 81 height 30
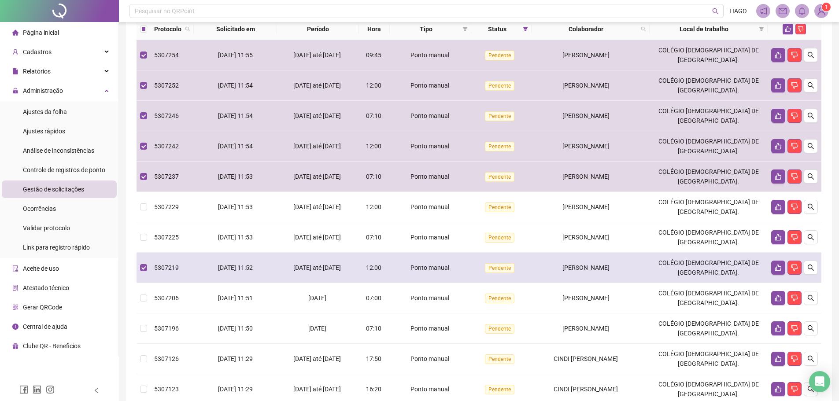
scroll to position [132, 0]
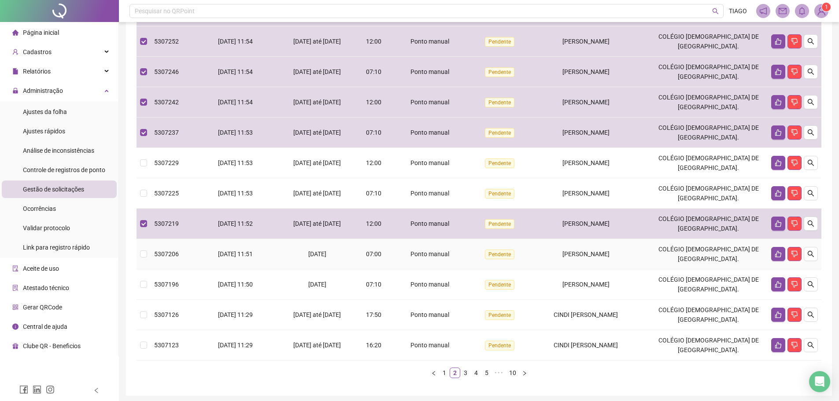
click at [425, 269] on td "Ponto manual" at bounding box center [430, 254] width 81 height 30
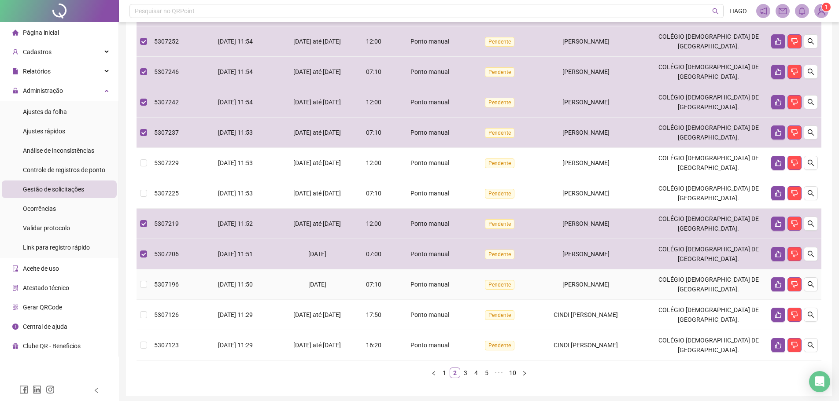
click at [434, 289] on div "Ponto manual" at bounding box center [430, 285] width 74 height 10
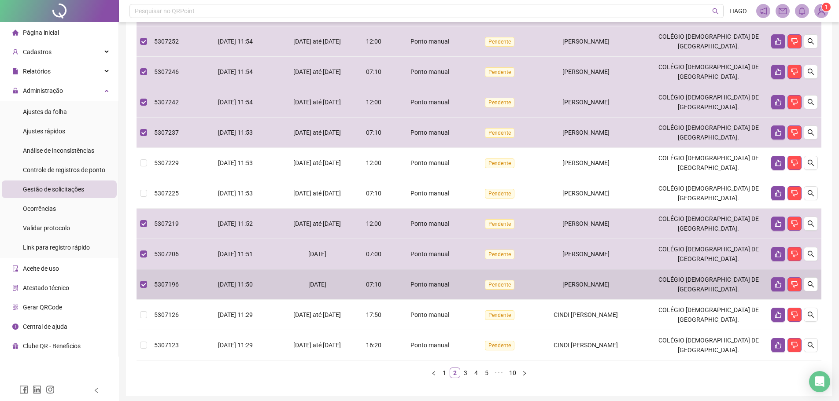
drag, startPoint x: 434, startPoint y: 303, endPoint x: 828, endPoint y: 251, distance: 397.5
click at [828, 251] on div "**********" at bounding box center [479, 146] width 706 height 499
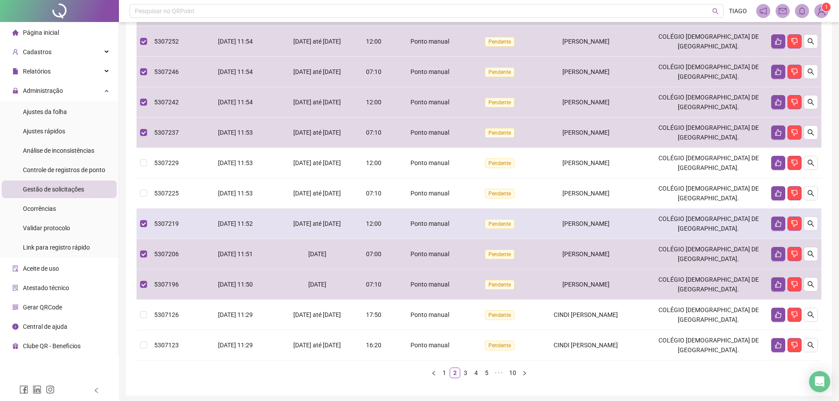
scroll to position [176, 0]
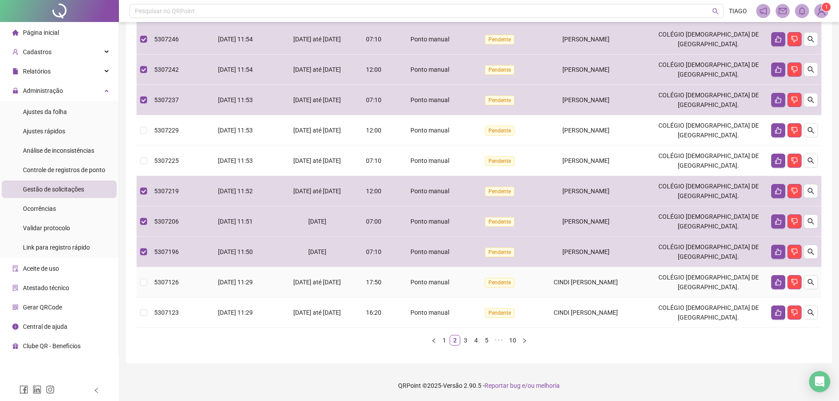
click at [497, 290] on td "Pendente" at bounding box center [501, 282] width 60 height 30
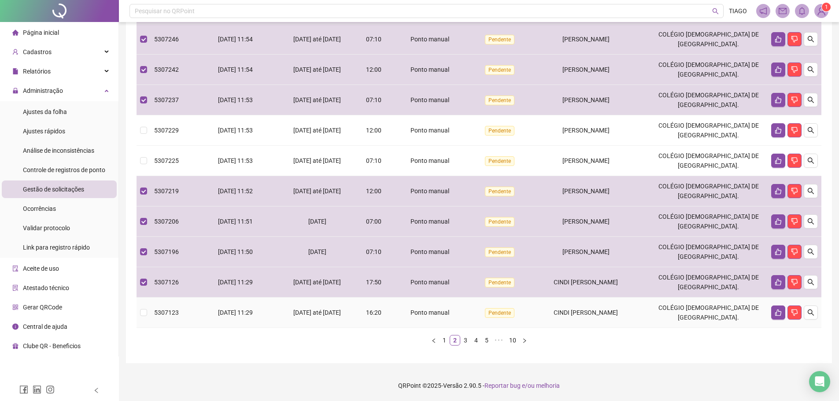
click at [498, 314] on span "Pendente" at bounding box center [500, 313] width 30 height 10
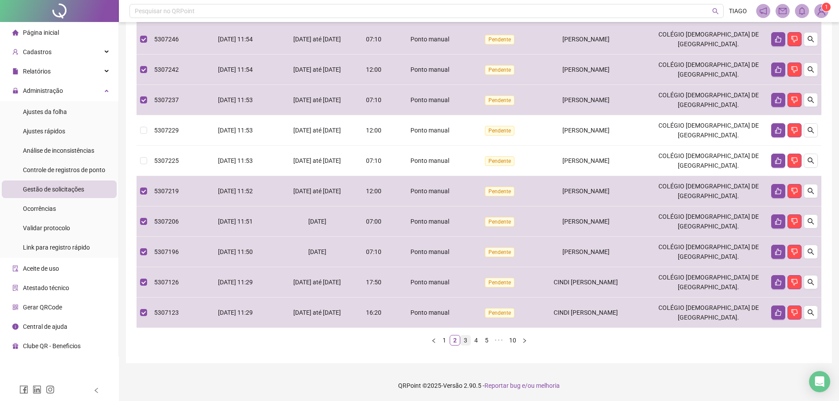
click at [467, 345] on link "3" at bounding box center [466, 341] width 10 height 10
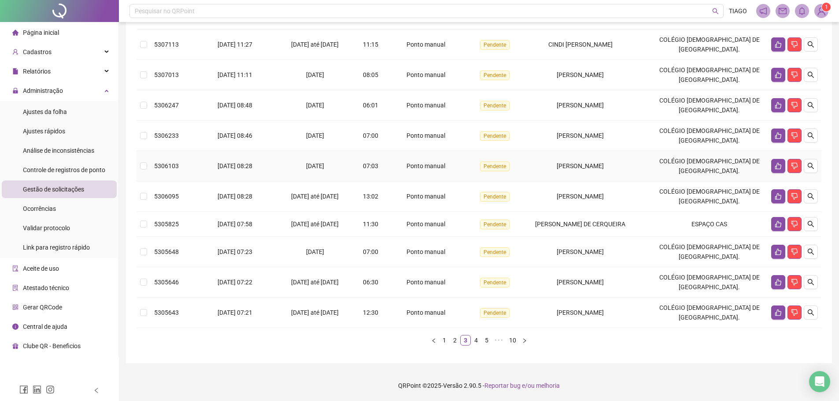
scroll to position [85, 0]
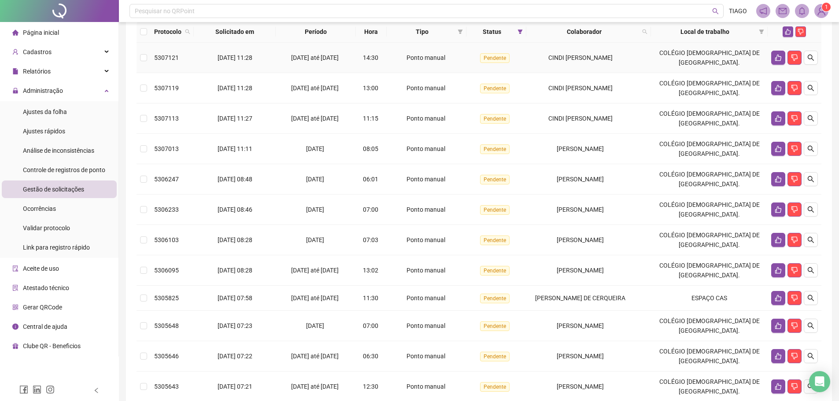
click at [507, 73] on td "Pendente" at bounding box center [496, 58] width 60 height 30
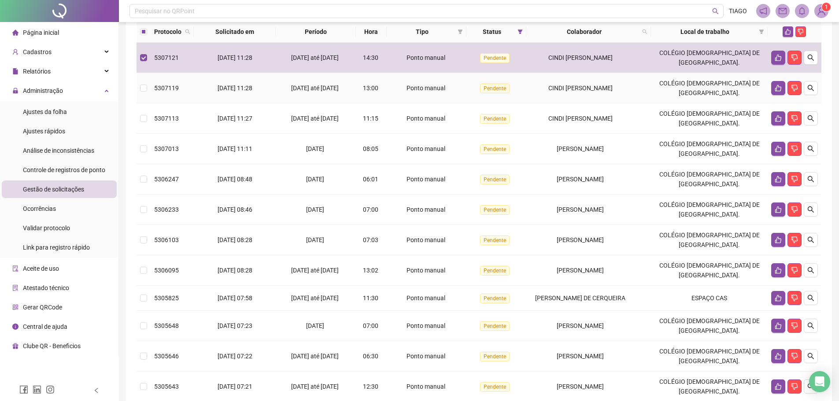
click at [514, 103] on td "Pendente" at bounding box center [496, 88] width 60 height 30
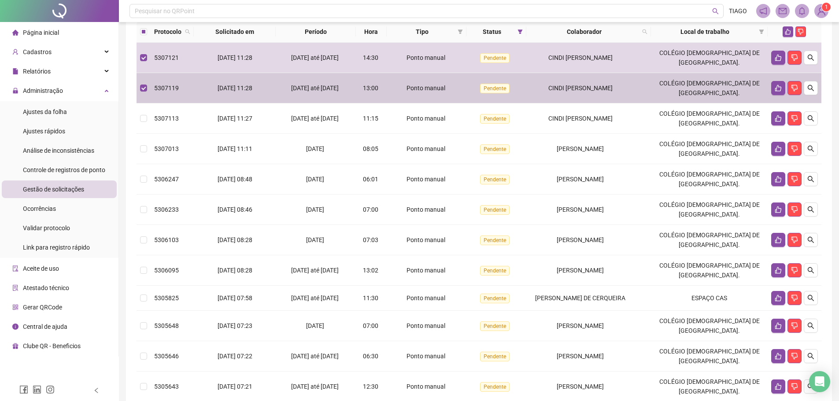
drag, startPoint x: 514, startPoint y: 112, endPoint x: 469, endPoint y: 131, distance: 49.7
click at [466, 131] on td "Ponto manual" at bounding box center [427, 118] width 80 height 30
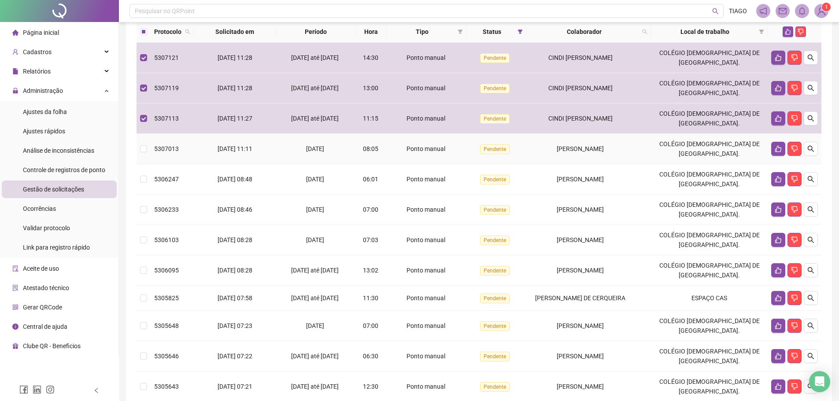
click at [466, 162] on td "Ponto manual" at bounding box center [427, 149] width 80 height 30
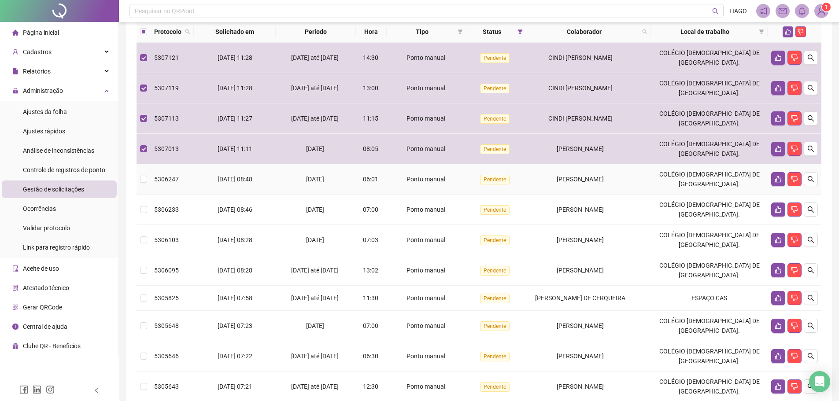
click at [478, 187] on td "Pendente" at bounding box center [496, 179] width 60 height 30
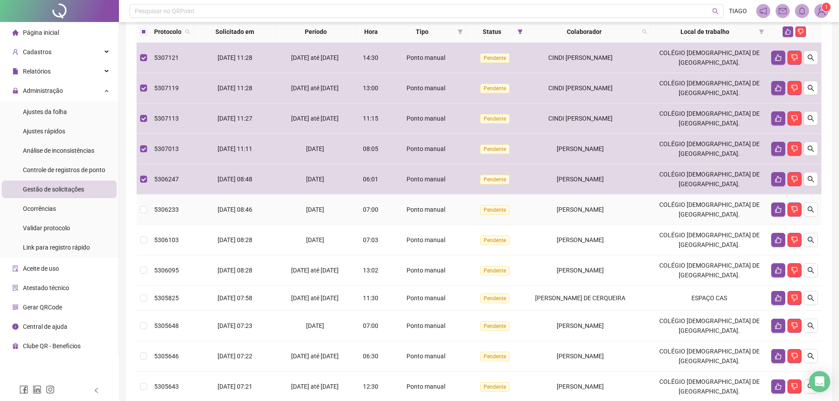
click at [482, 225] on td "Pendente" at bounding box center [496, 210] width 60 height 30
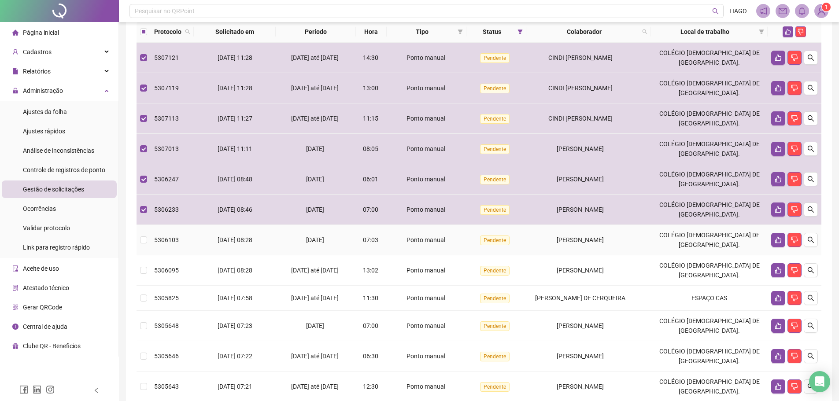
click at [477, 255] on td "Pendente" at bounding box center [496, 240] width 60 height 30
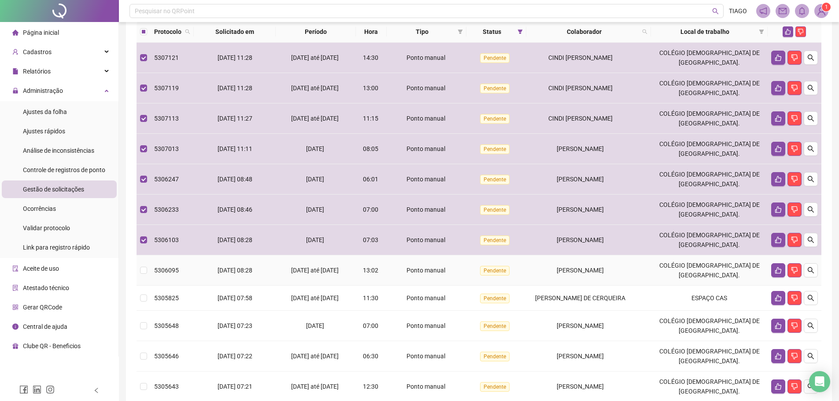
click at [463, 275] on div "Ponto manual" at bounding box center [426, 271] width 73 height 10
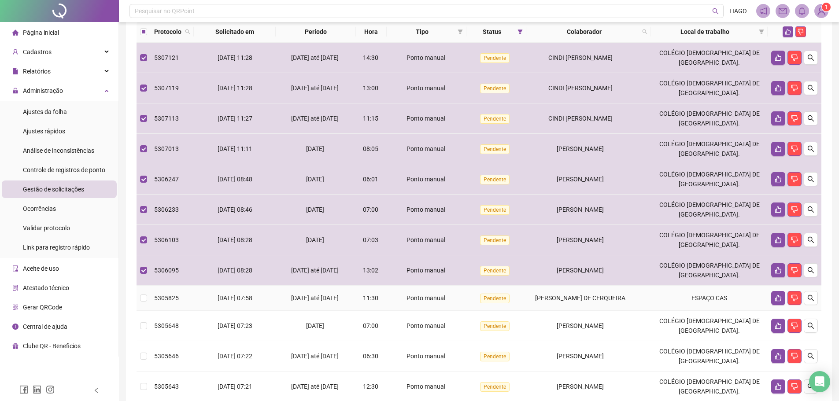
click at [463, 303] on div "Ponto manual" at bounding box center [426, 298] width 73 height 10
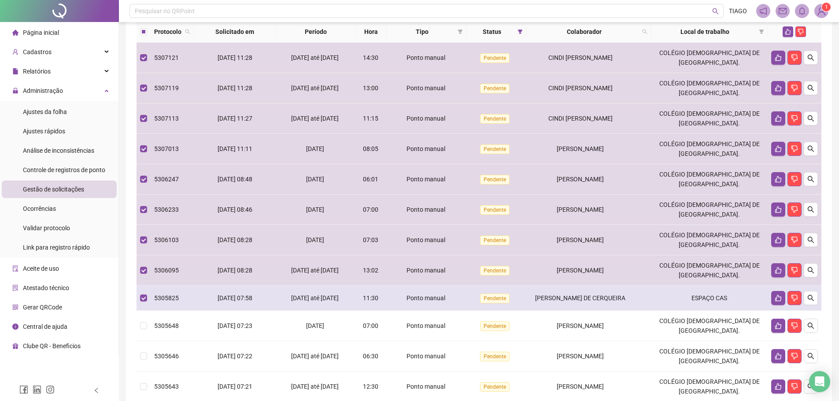
click at [463, 303] on div "Ponto manual" at bounding box center [426, 298] width 73 height 10
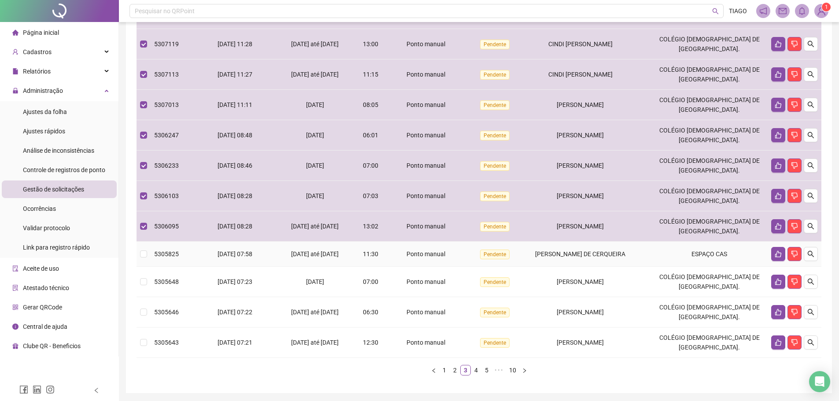
scroll to position [173, 0]
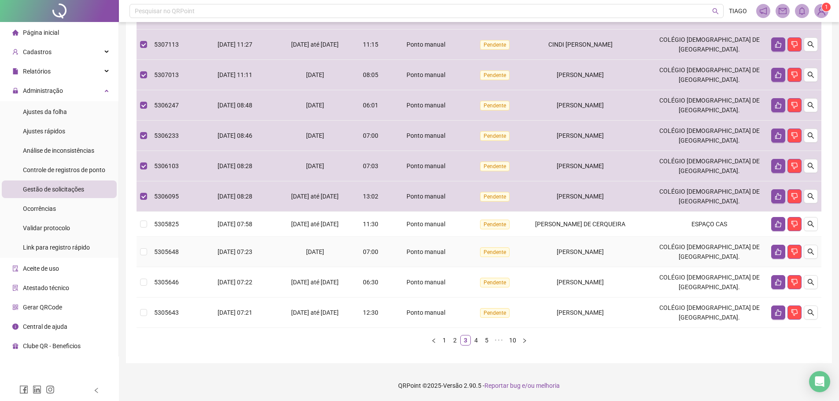
click at [465, 259] on td "Ponto manual" at bounding box center [427, 252] width 80 height 30
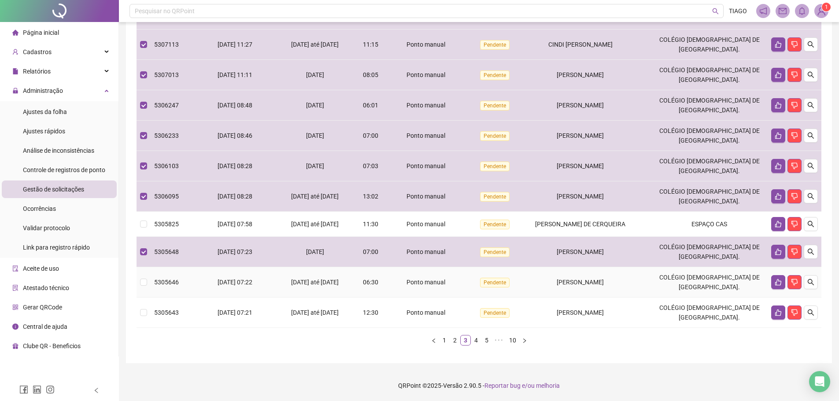
click at [466, 284] on td "Ponto manual" at bounding box center [427, 282] width 80 height 30
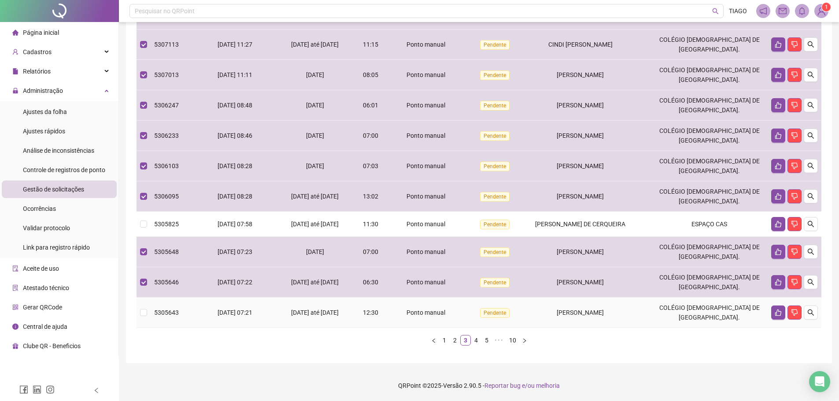
click at [481, 315] on td "Pendente" at bounding box center [496, 313] width 60 height 30
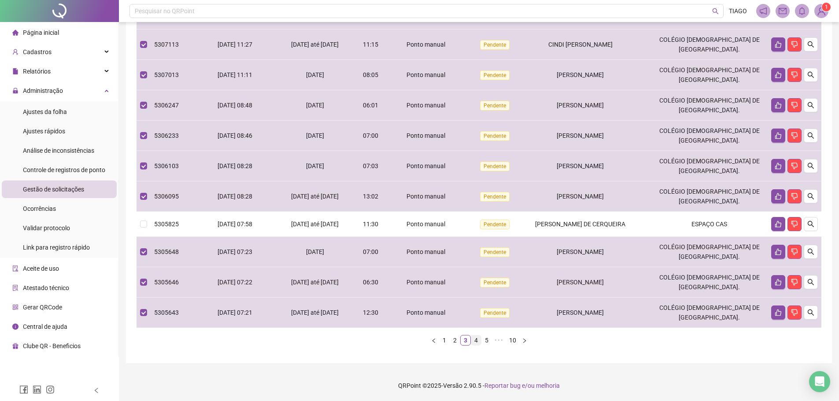
click at [474, 342] on link "4" at bounding box center [476, 341] width 10 height 10
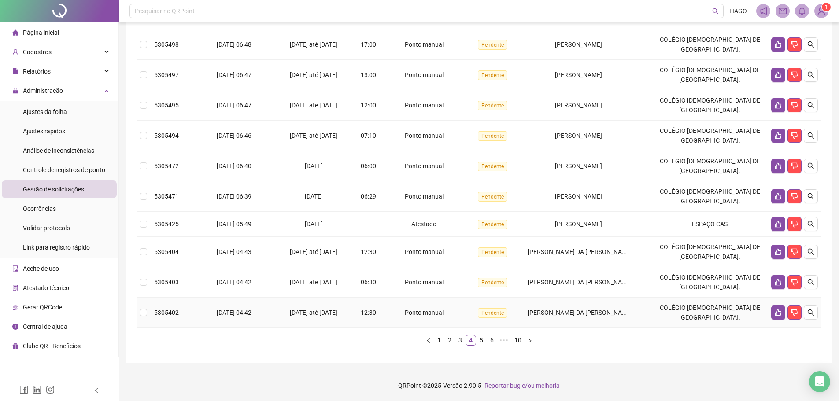
scroll to position [41, 0]
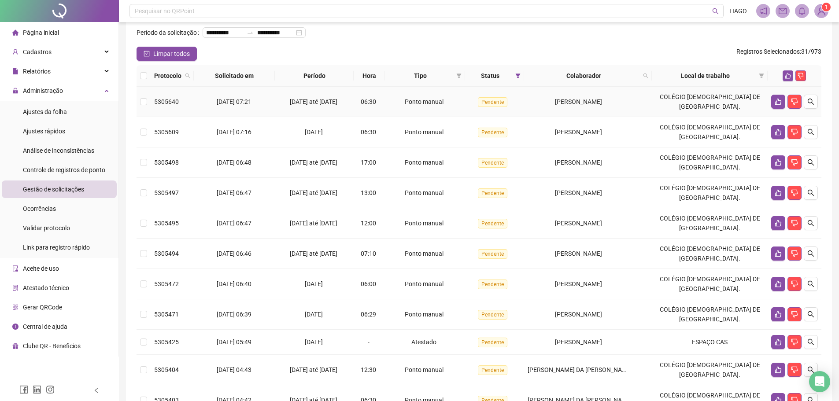
click at [465, 109] on td "Ponto manual" at bounding box center [424, 102] width 80 height 30
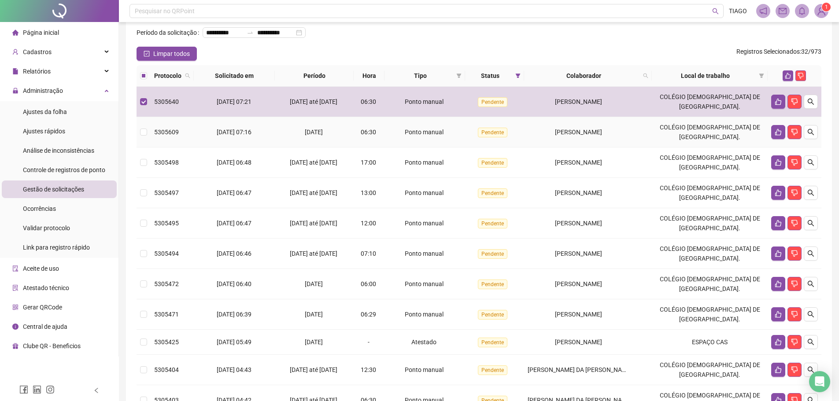
click at [465, 138] on td "Ponto manual" at bounding box center [424, 132] width 80 height 30
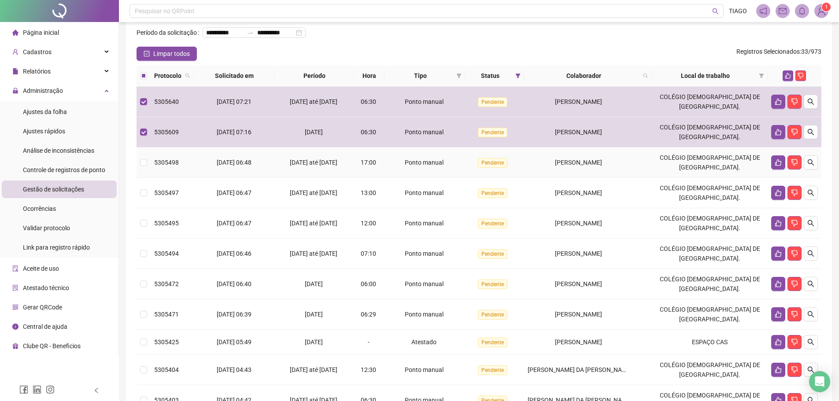
click at [465, 178] on td "Ponto manual" at bounding box center [424, 163] width 80 height 30
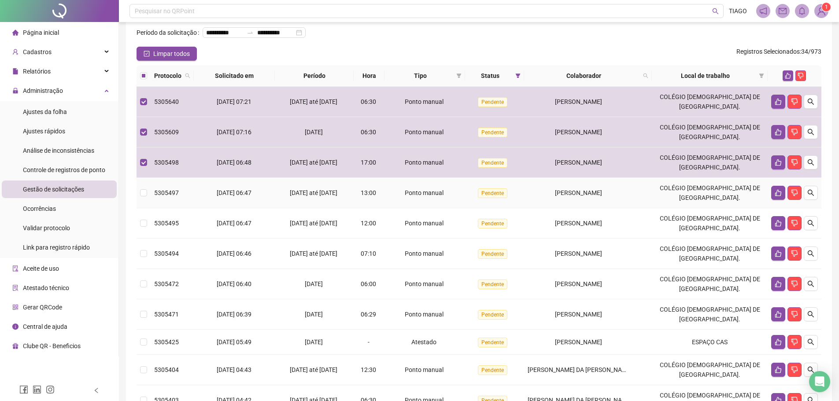
click at [465, 208] on td "Ponto manual" at bounding box center [424, 193] width 80 height 30
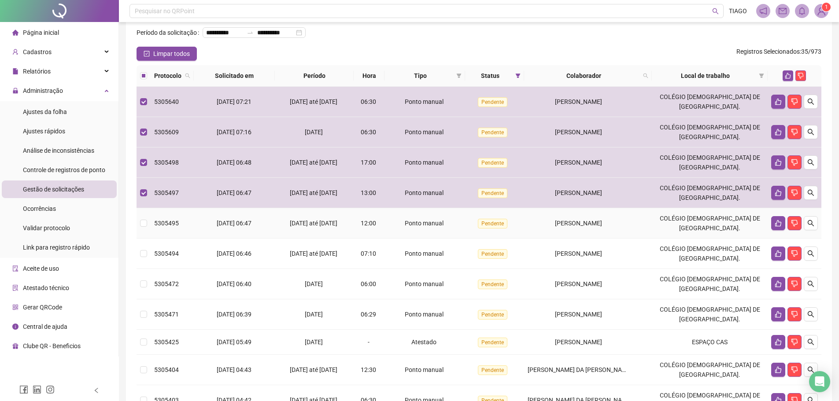
click at [465, 237] on td "Ponto manual" at bounding box center [424, 223] width 80 height 30
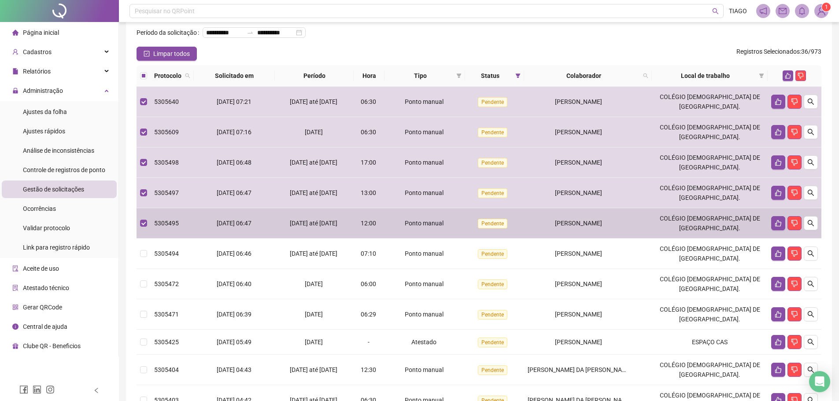
click at [475, 262] on td "Pendente" at bounding box center [494, 254] width 59 height 30
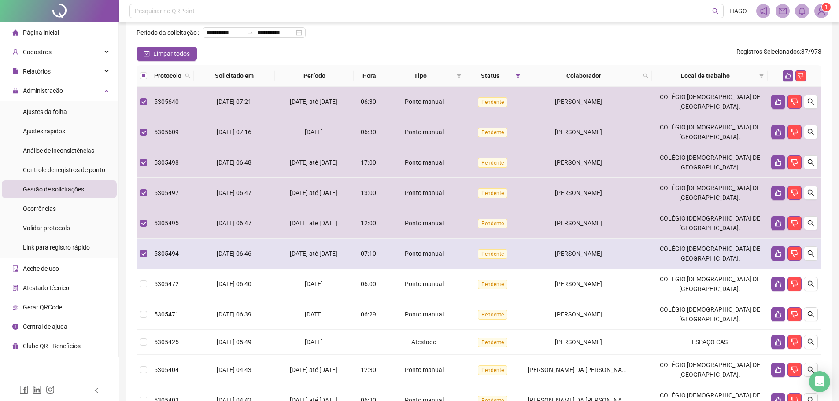
scroll to position [85, 0]
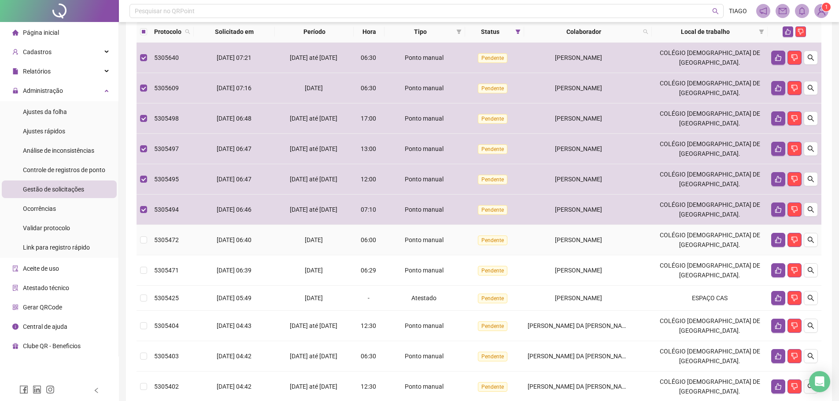
click at [473, 253] on td "Pendente" at bounding box center [494, 240] width 59 height 30
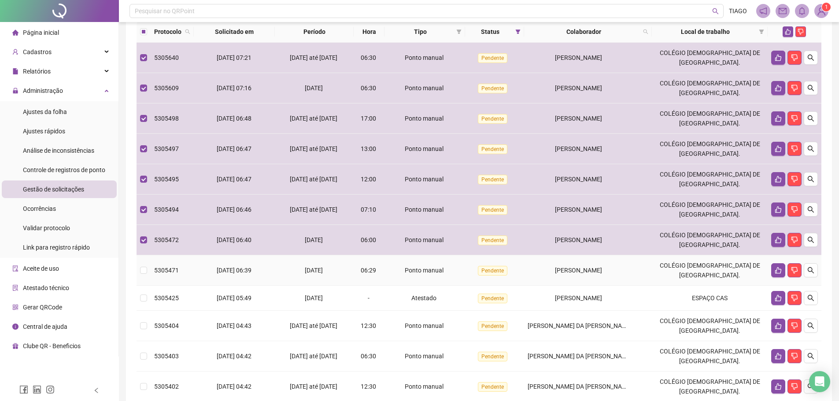
click at [475, 277] on td "Pendente" at bounding box center [494, 270] width 59 height 30
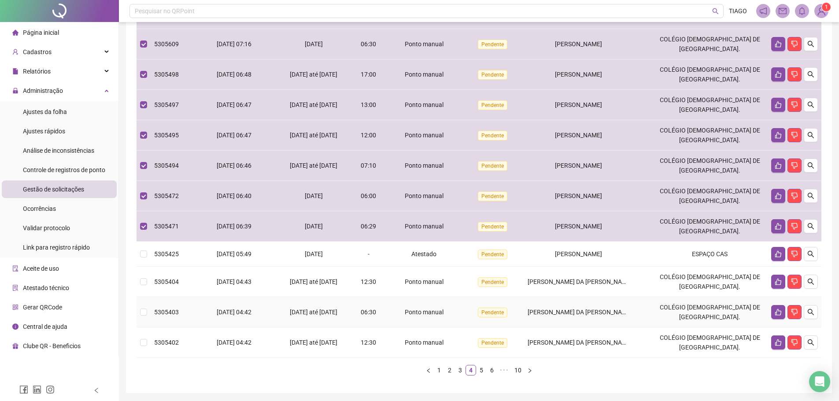
scroll to position [173, 0]
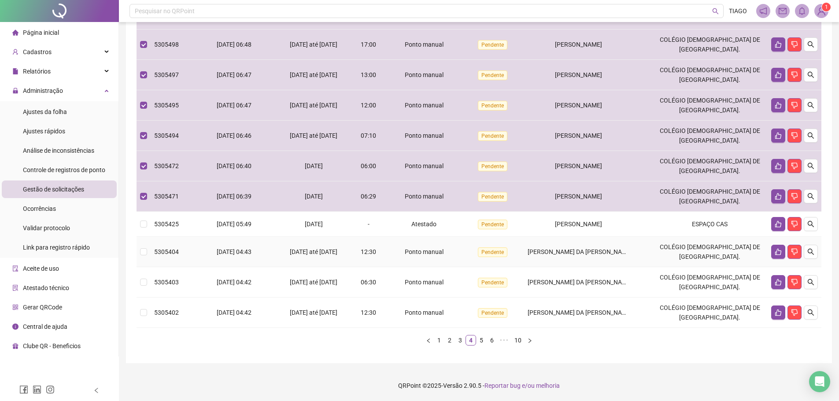
click at [465, 257] on td "Ponto manual" at bounding box center [424, 252] width 80 height 30
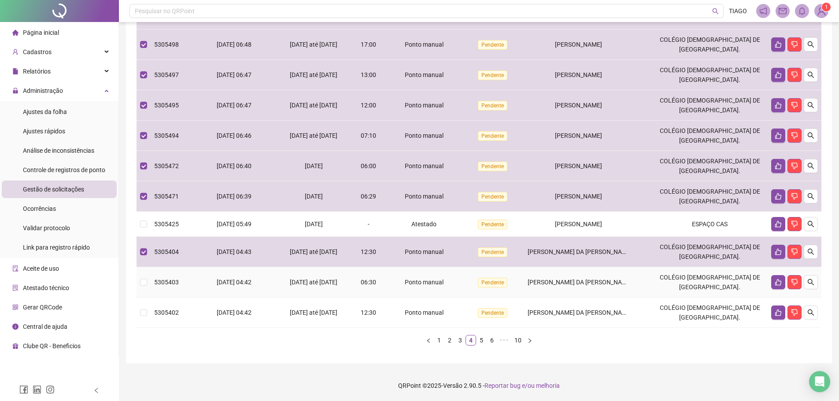
click at [479, 278] on td "Pendente" at bounding box center [494, 282] width 59 height 30
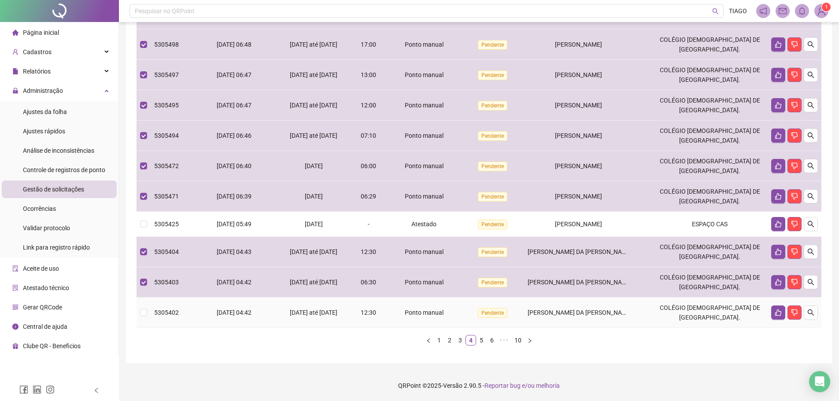
click at [489, 311] on span "Pendente" at bounding box center [493, 313] width 30 height 10
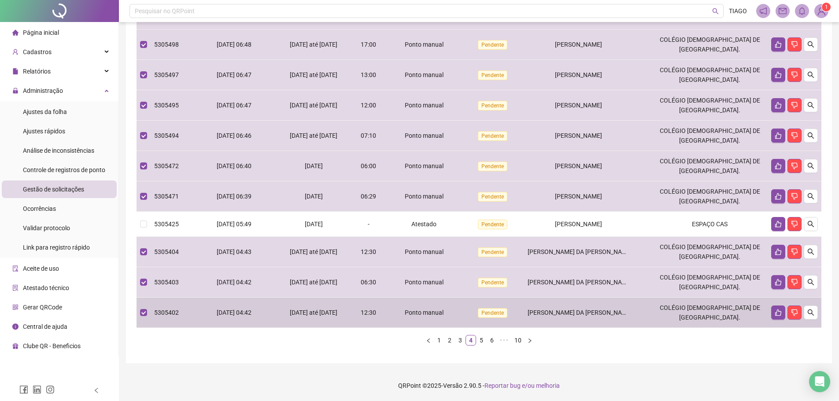
drag, startPoint x: 489, startPoint y: 311, endPoint x: 578, endPoint y: 345, distance: 94.9
click at [578, 345] on ul "1 2 3 4 5 6 ••• 10" at bounding box center [479, 340] width 685 height 11
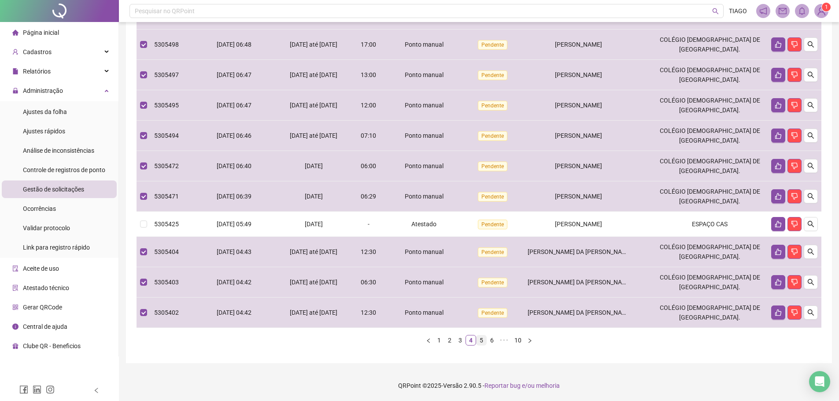
click at [478, 340] on link "5" at bounding box center [481, 341] width 10 height 10
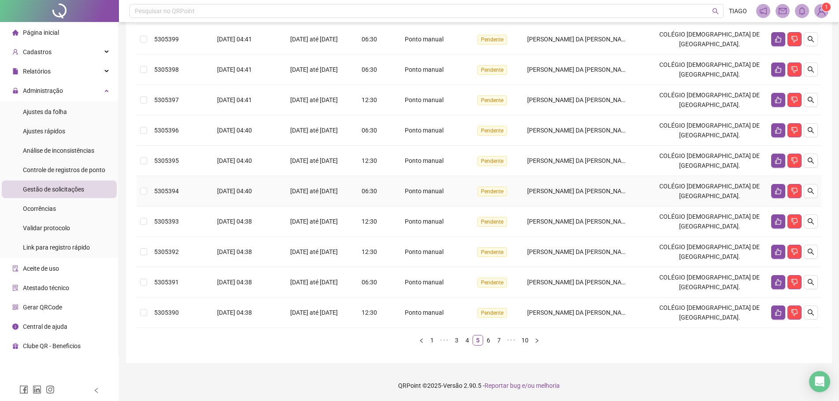
scroll to position [85, 0]
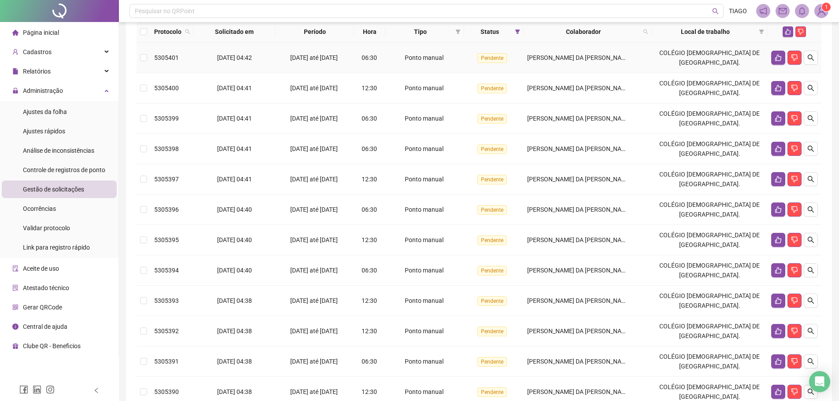
click at [475, 72] on td "Pendente" at bounding box center [493, 58] width 59 height 30
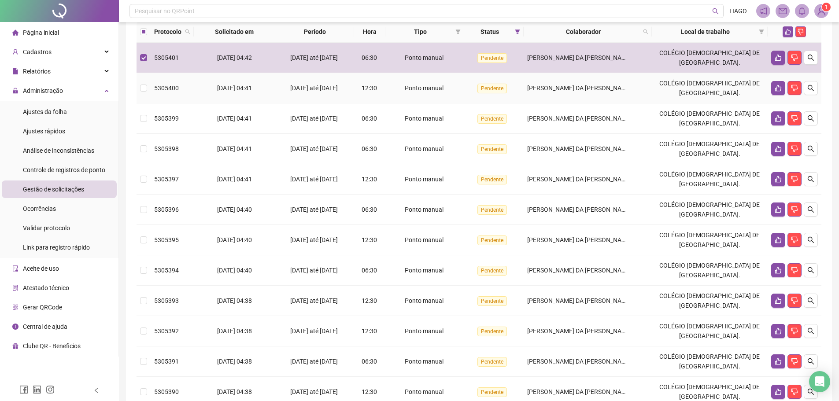
click at [465, 103] on td "Ponto manual" at bounding box center [424, 88] width 79 height 30
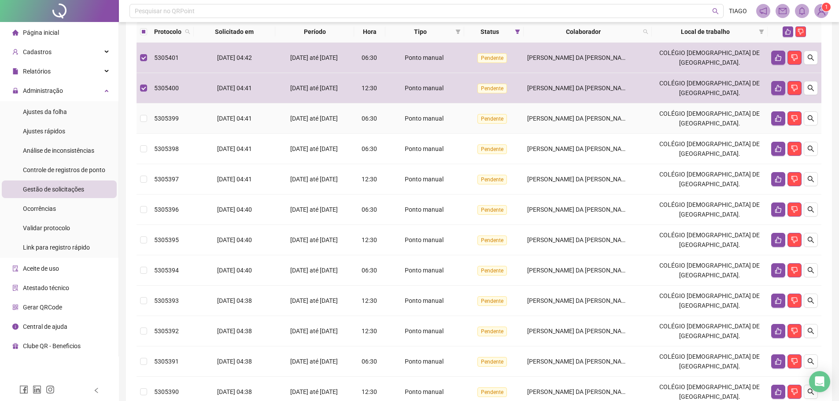
click at [447, 134] on td "Ponto manual" at bounding box center [424, 118] width 79 height 30
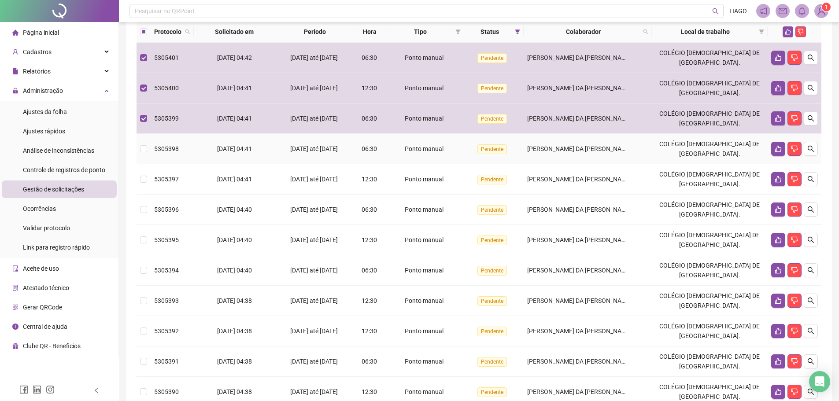
click at [443, 152] on span "Ponto manual" at bounding box center [424, 148] width 39 height 7
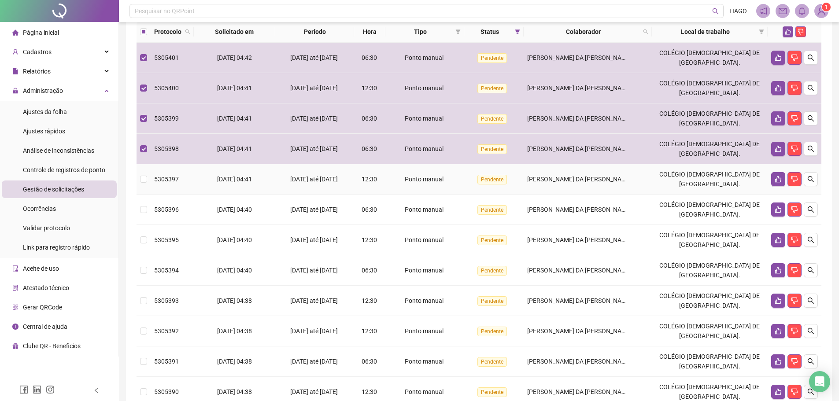
click at [461, 210] on td "Ponto manual" at bounding box center [424, 210] width 79 height 30
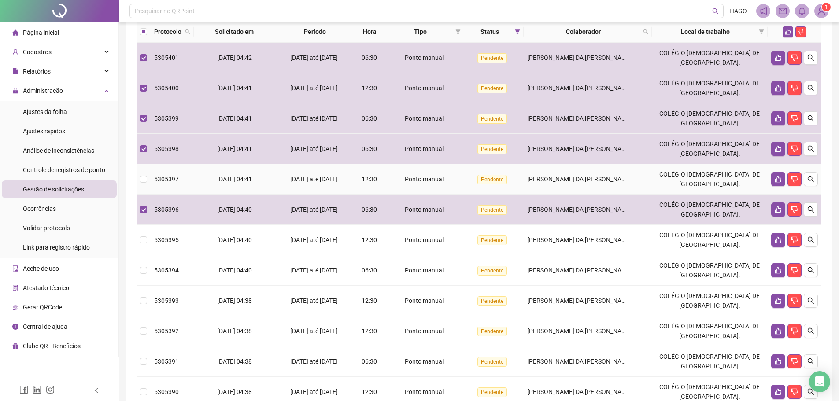
click at [454, 184] on div "Ponto manual" at bounding box center [425, 179] width 72 height 10
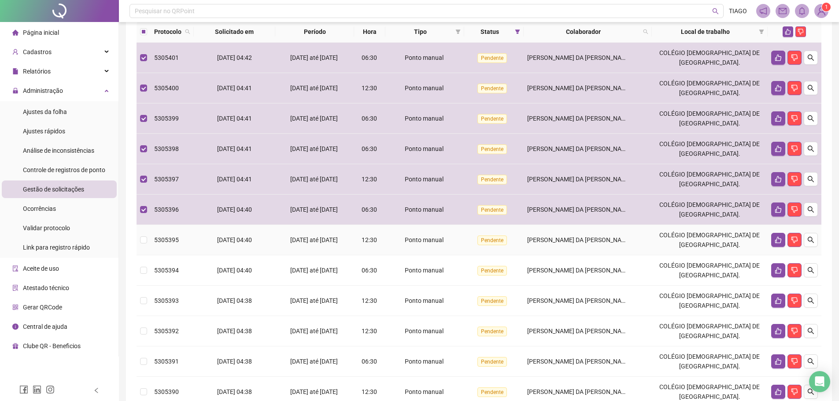
click at [472, 255] on tr "5305395 20/08/2025 04:40 13/08/2025 até 20/08/2025 12:30 Ponto manual Pendente …" at bounding box center [479, 240] width 685 height 30
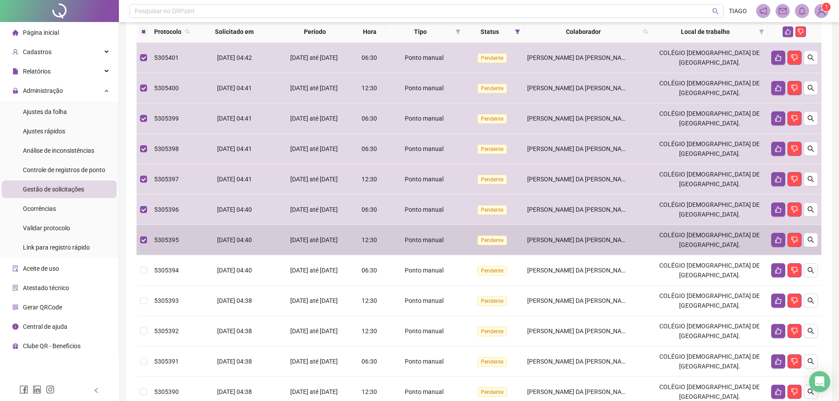
scroll to position [129, 0]
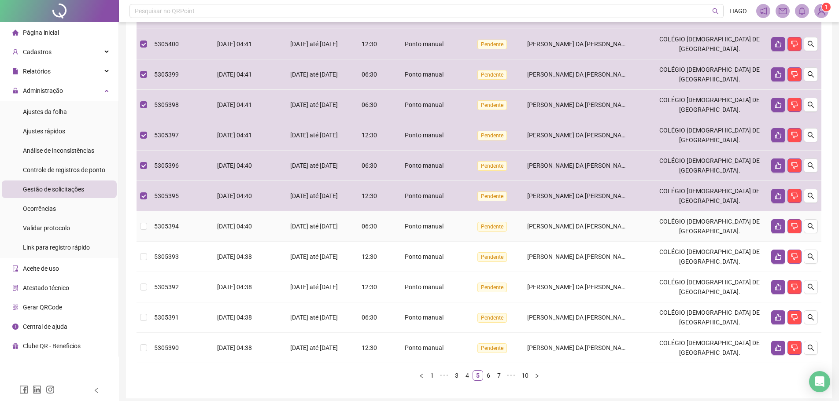
click at [465, 234] on td "Ponto manual" at bounding box center [424, 226] width 79 height 30
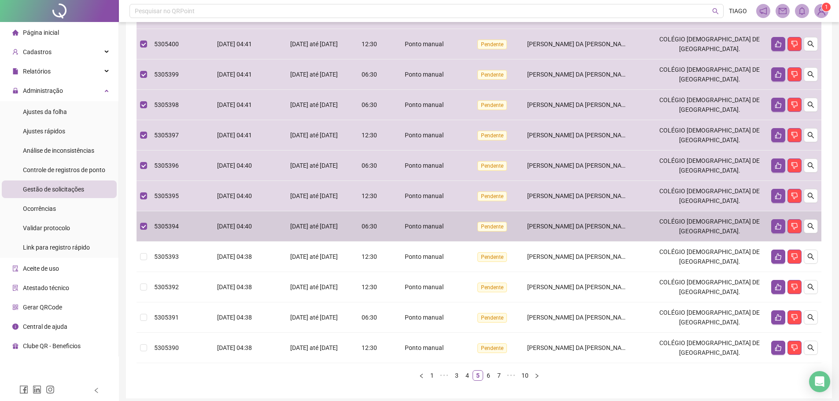
scroll to position [173, 0]
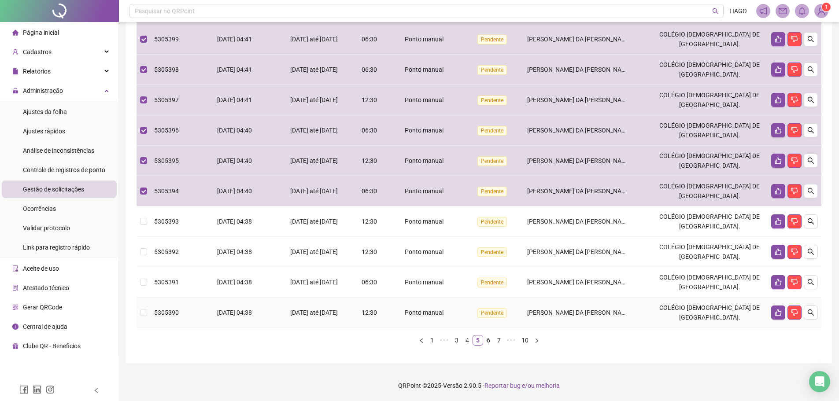
click at [461, 317] on div "Ponto manual" at bounding box center [425, 313] width 72 height 10
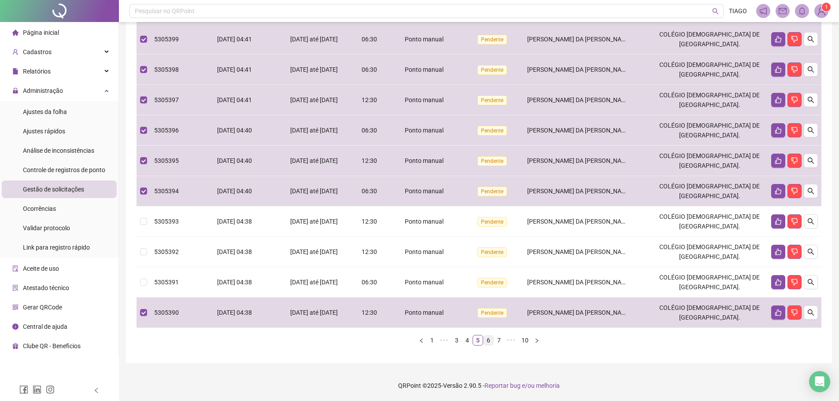
click at [488, 345] on link "6" at bounding box center [488, 341] width 10 height 10
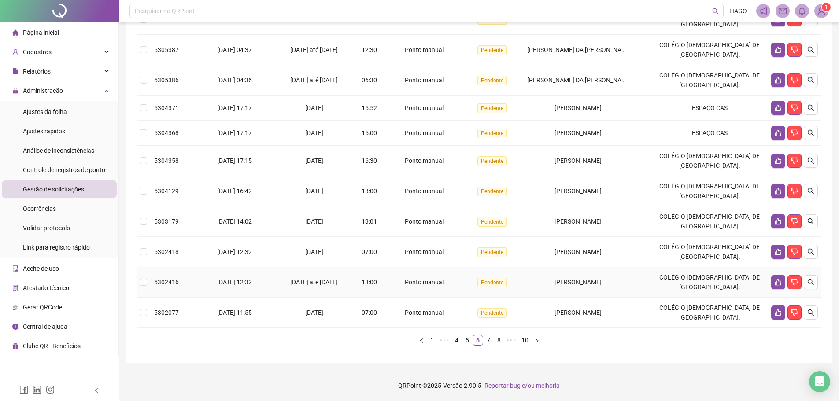
scroll to position [80, 0]
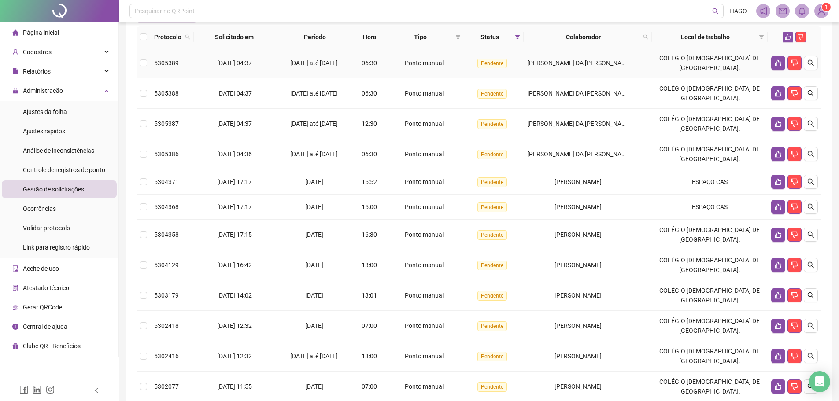
click at [366, 68] on div "06:30" at bounding box center [370, 63] width 24 height 10
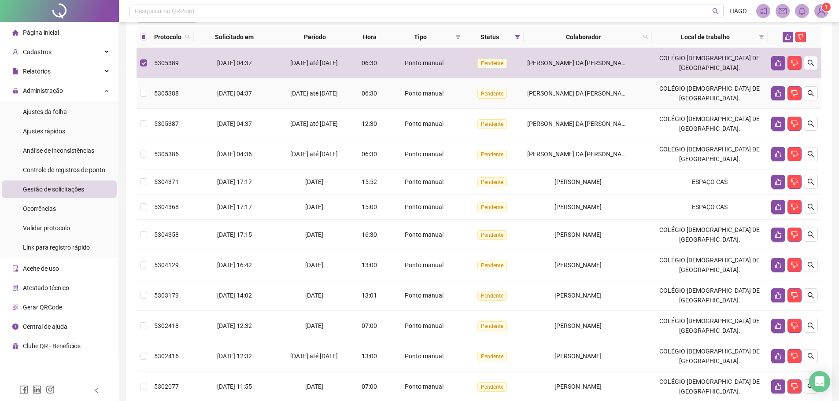
click at [377, 97] on span "06:30" at bounding box center [369, 93] width 15 height 7
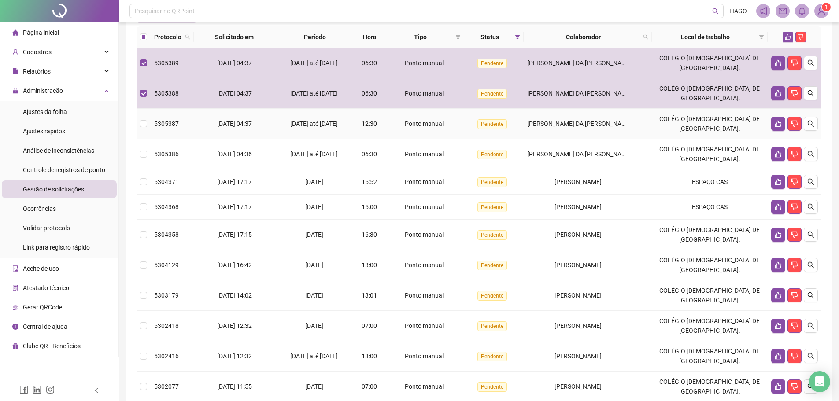
click at [385, 136] on td "12:30" at bounding box center [369, 124] width 31 height 30
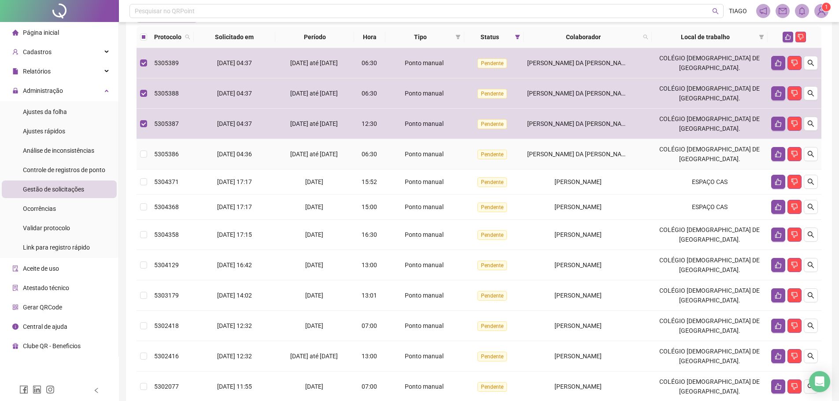
click at [393, 159] on td "Ponto manual" at bounding box center [424, 154] width 79 height 30
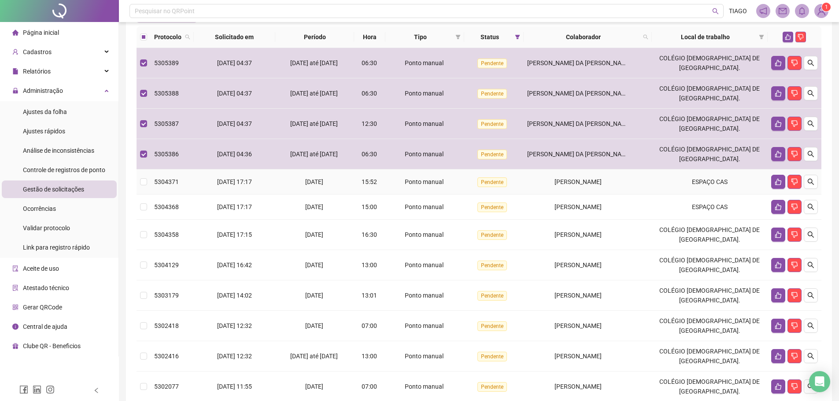
scroll to position [124, 0]
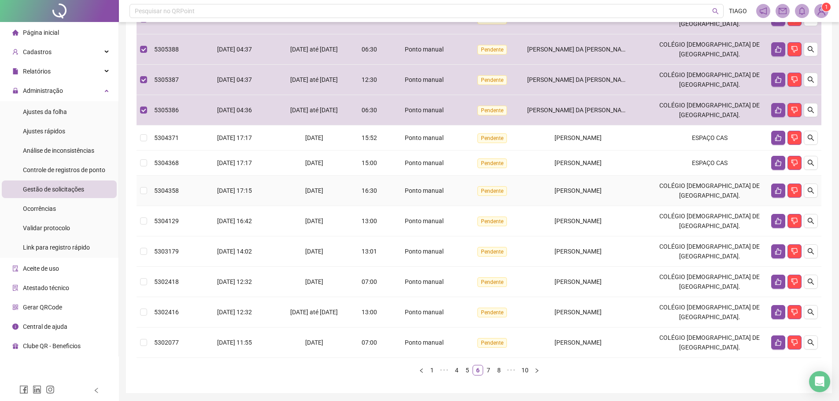
click at [443, 194] on span "Ponto manual" at bounding box center [424, 190] width 39 height 7
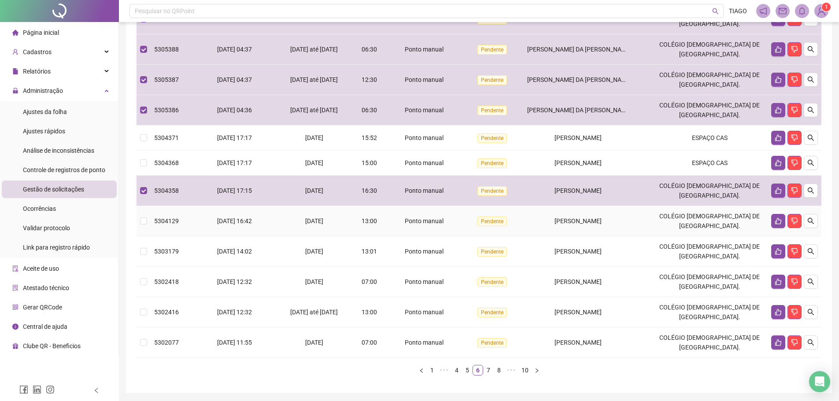
click at [452, 226] on td "Ponto manual" at bounding box center [424, 221] width 79 height 30
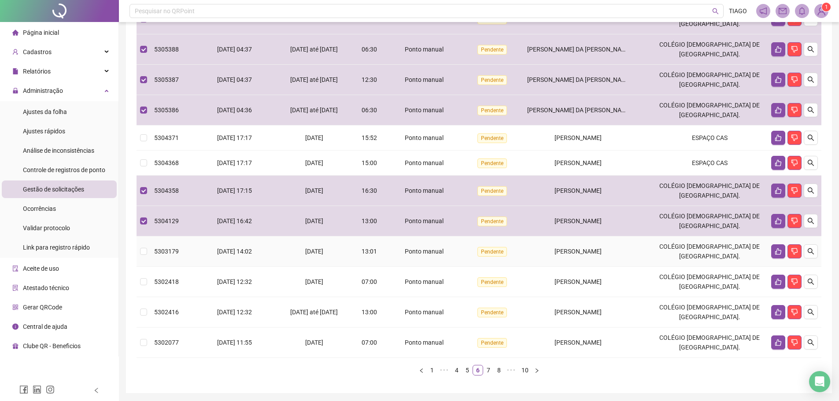
click at [455, 259] on td "Ponto manual" at bounding box center [424, 251] width 79 height 30
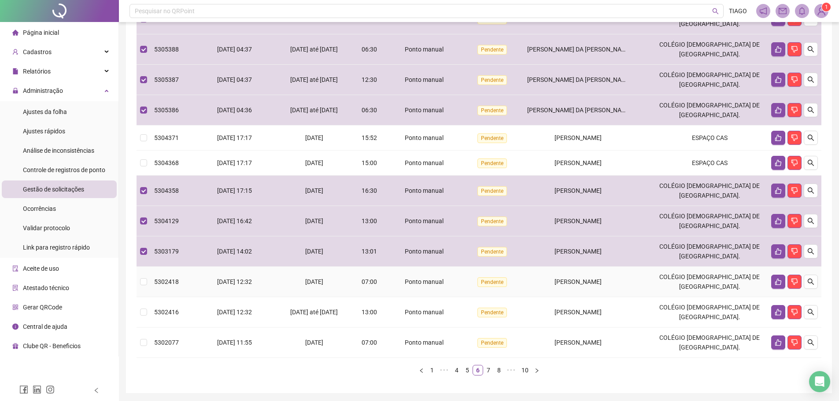
drag, startPoint x: 441, startPoint y: 301, endPoint x: 443, endPoint y: 306, distance: 5.3
click at [441, 297] on td "Ponto manual" at bounding box center [424, 282] width 79 height 30
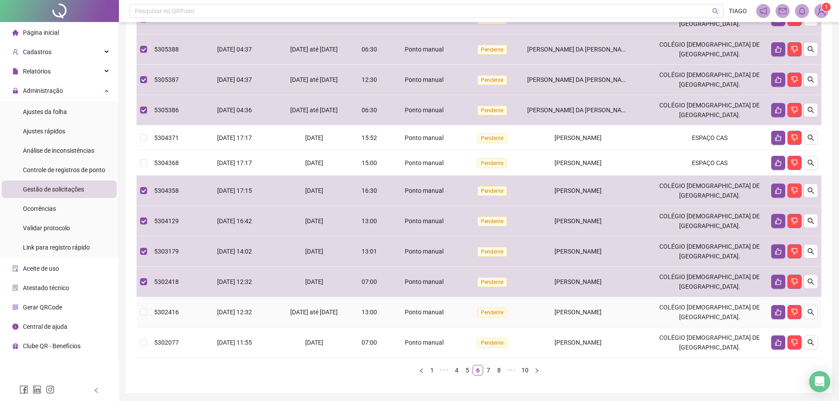
drag, startPoint x: 453, startPoint y: 321, endPoint x: 457, endPoint y: 333, distance: 12.5
click at [453, 322] on td "Ponto manual" at bounding box center [424, 312] width 79 height 30
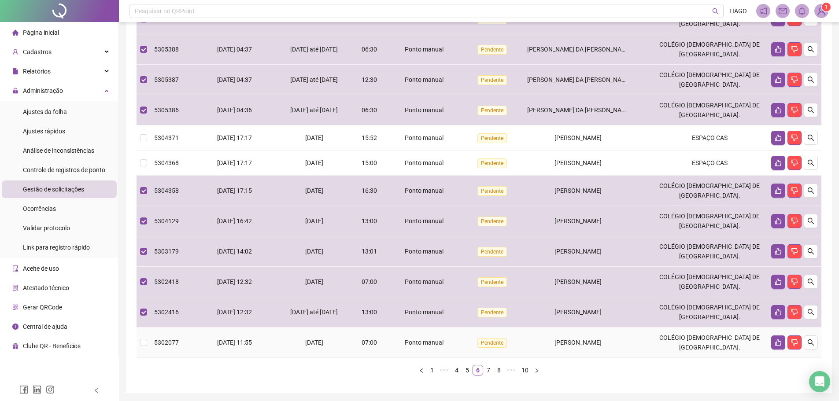
click at [472, 358] on td "Pendente" at bounding box center [493, 343] width 59 height 30
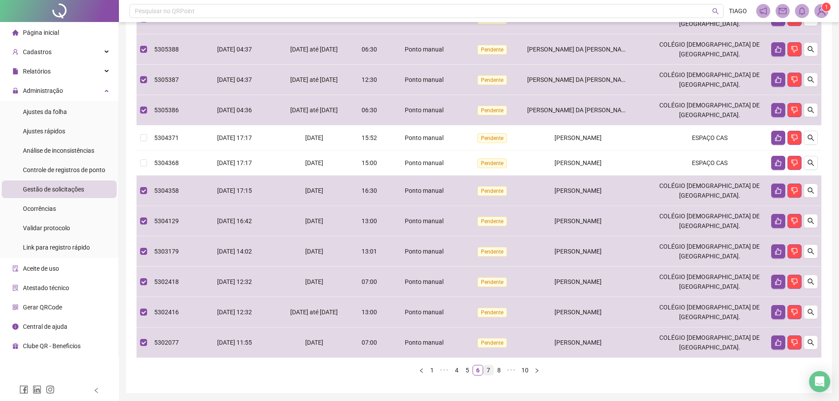
click at [489, 375] on link "7" at bounding box center [488, 370] width 10 height 10
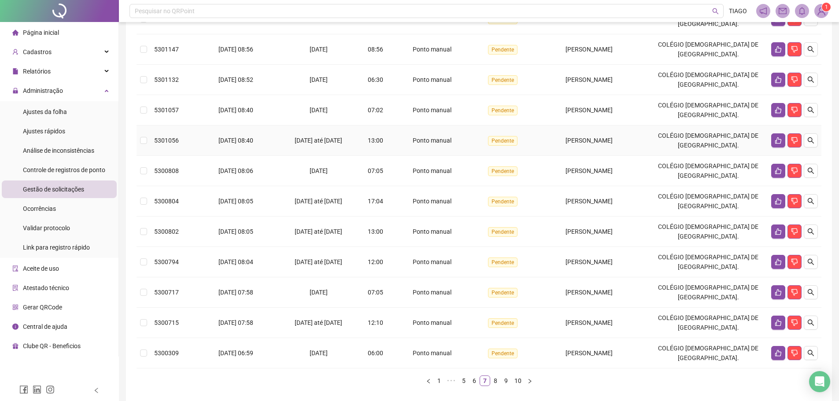
scroll to position [80, 0]
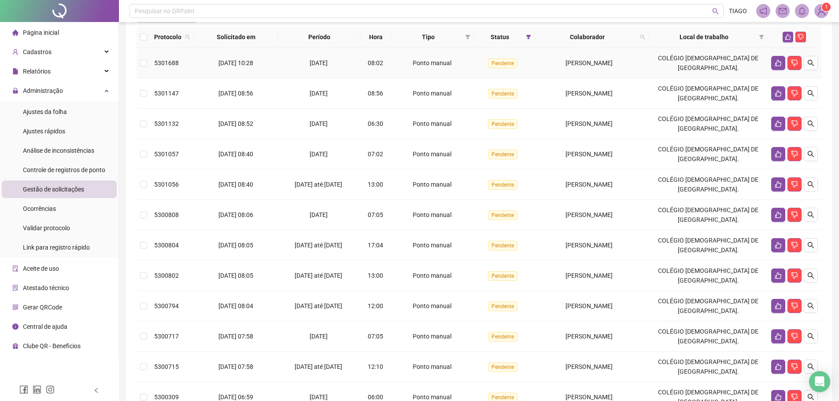
click at [495, 68] on span "Pendente" at bounding box center [503, 64] width 30 height 10
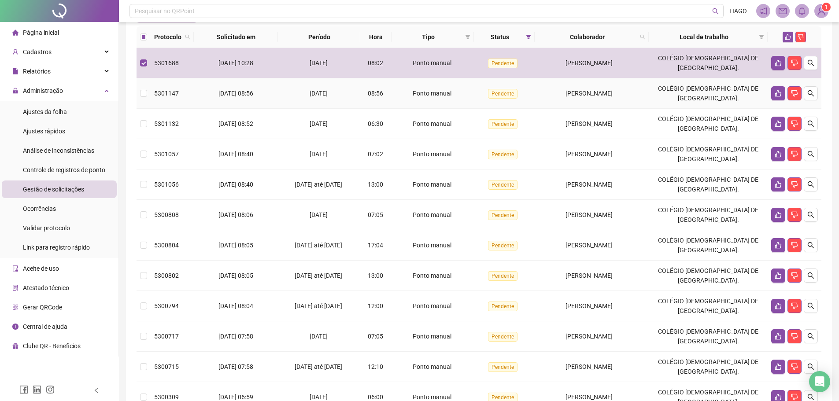
click at [493, 99] on span "Pendente" at bounding box center [503, 94] width 30 height 10
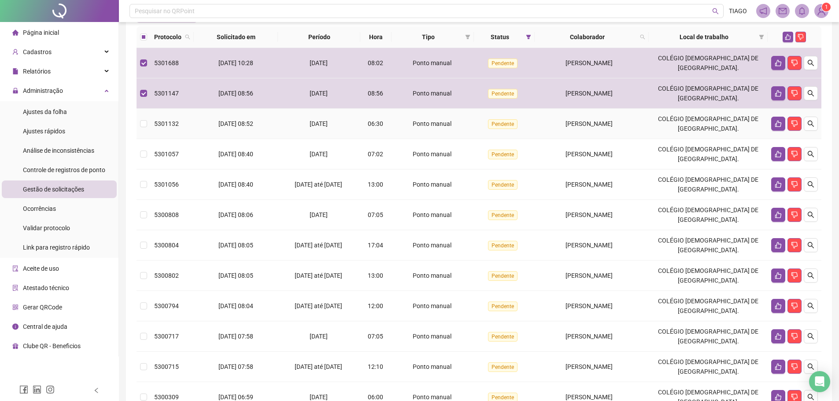
click at [489, 129] on span "Pendente" at bounding box center [503, 124] width 30 height 10
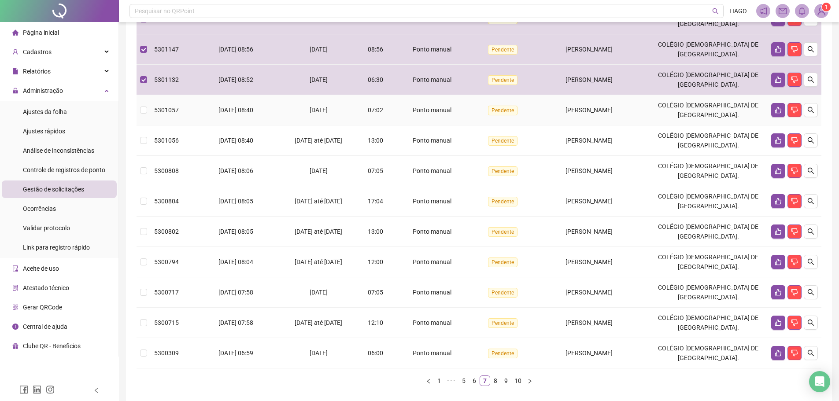
scroll to position [168, 0]
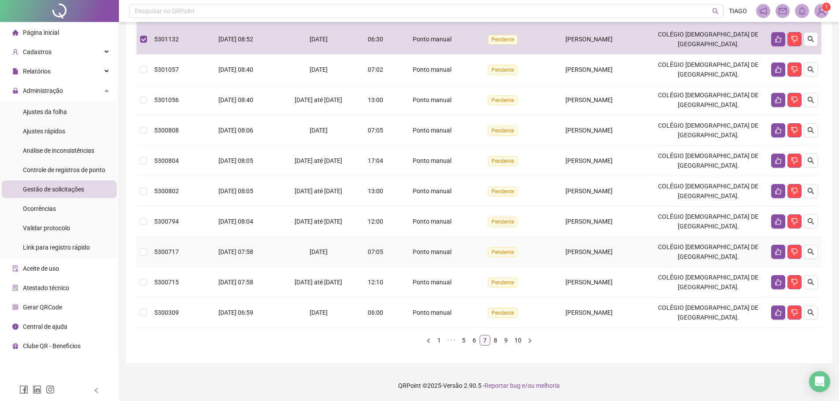
click at [483, 262] on td "Pendente" at bounding box center [504, 252] width 61 height 30
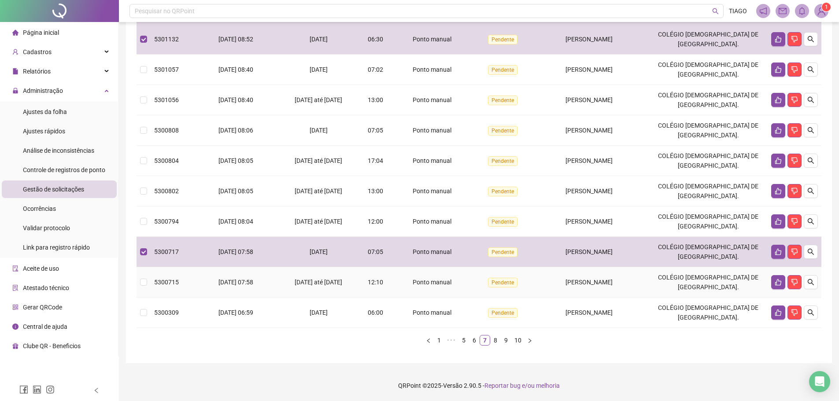
click at [498, 288] on span "Pendente" at bounding box center [503, 283] width 30 height 10
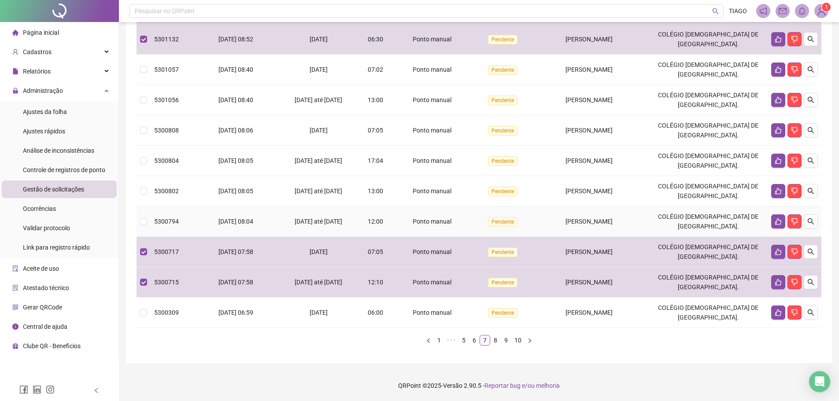
click at [495, 227] on span "Pendente" at bounding box center [503, 222] width 30 height 10
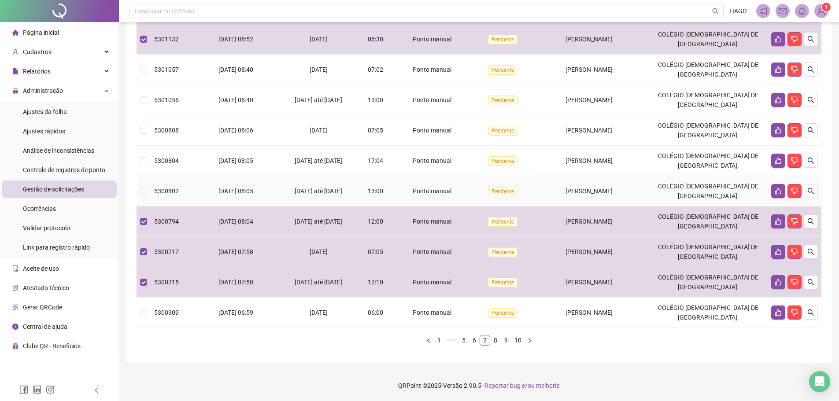
click at [488, 196] on span "Pendente" at bounding box center [503, 192] width 30 height 10
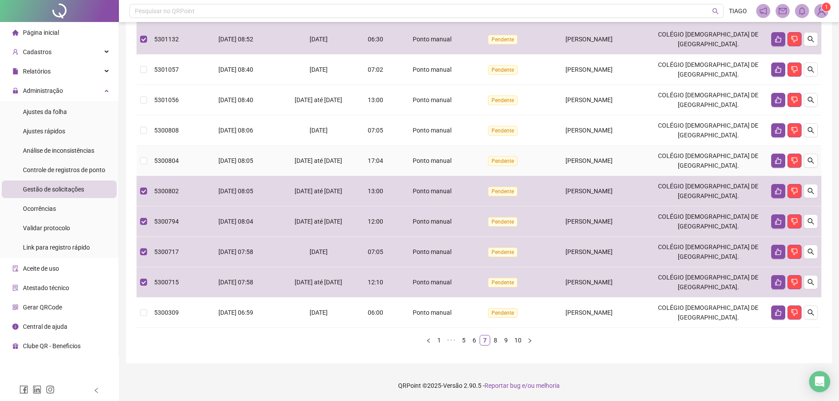
click at [489, 166] on span "Pendente" at bounding box center [503, 161] width 30 height 10
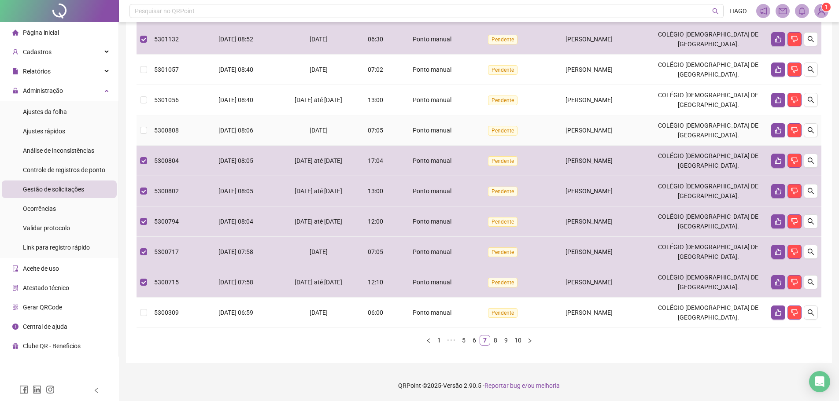
click at [494, 136] on span "Pendente" at bounding box center [503, 131] width 30 height 10
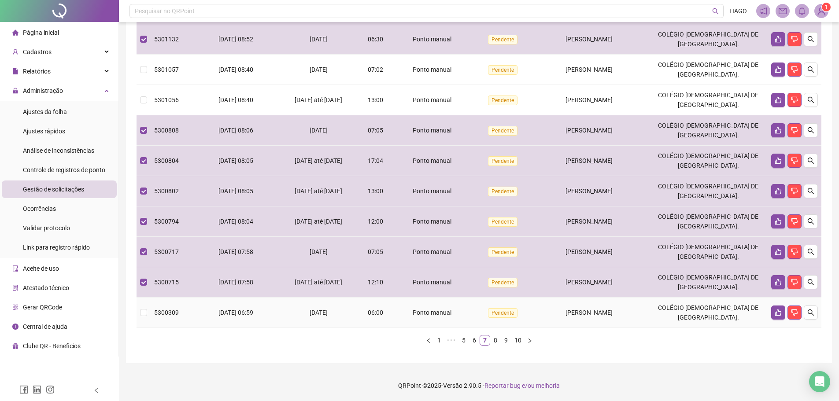
click at [524, 328] on td "Pendente" at bounding box center [504, 313] width 61 height 30
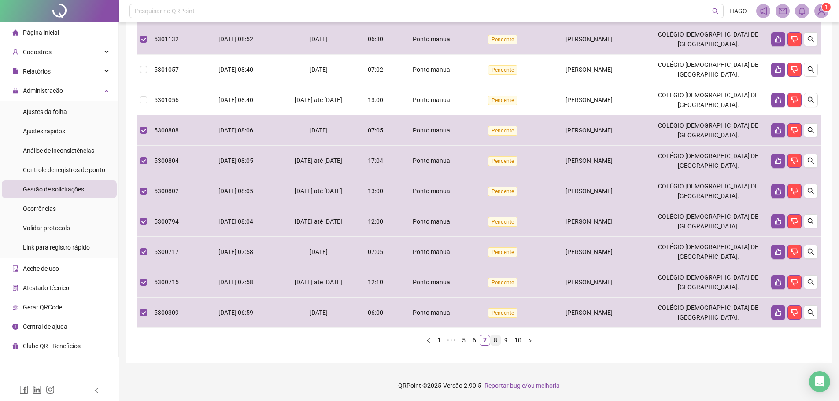
click at [497, 345] on link "8" at bounding box center [496, 341] width 10 height 10
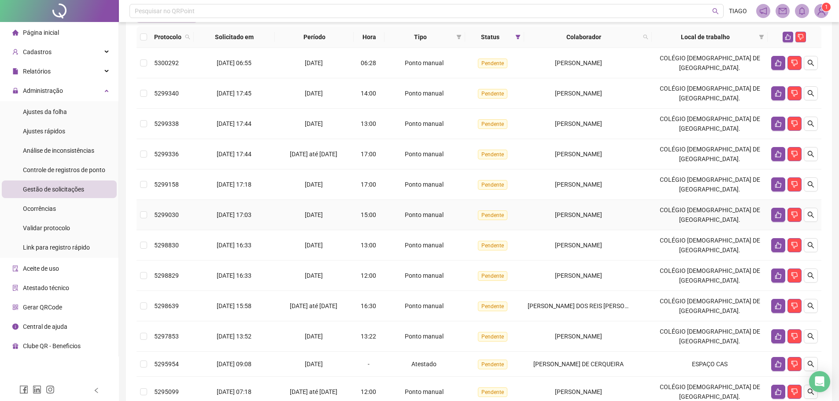
scroll to position [36, 0]
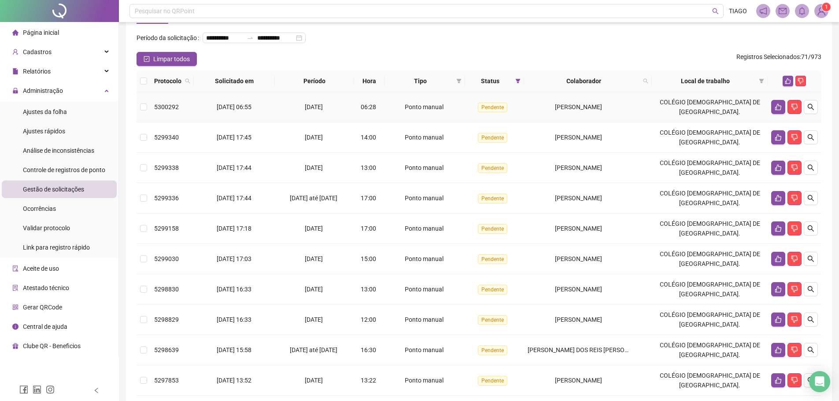
click at [492, 112] on span "Pendente" at bounding box center [493, 108] width 30 height 10
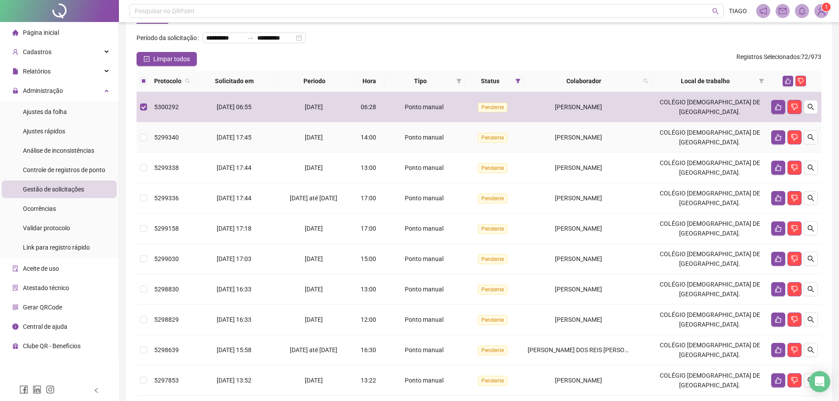
click at [491, 143] on span "Pendente" at bounding box center [493, 138] width 30 height 10
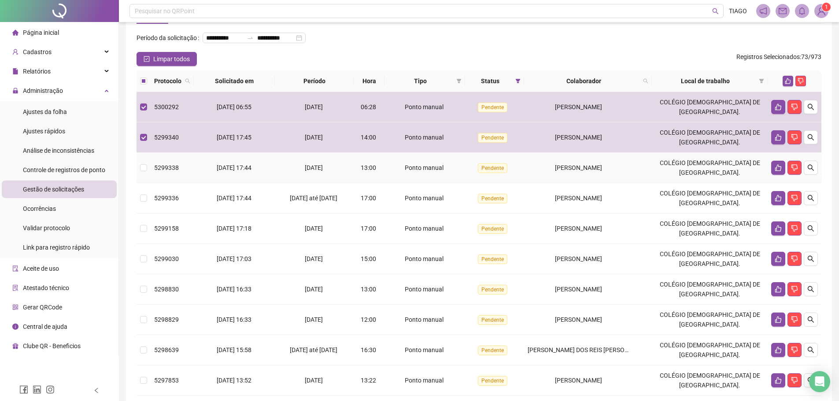
click at [489, 173] on span "Pendente" at bounding box center [493, 168] width 30 height 10
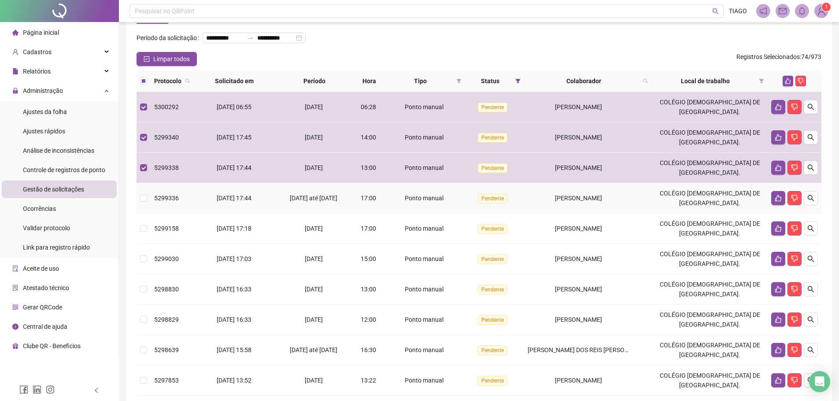
click at [487, 206] on td "Pendente" at bounding box center [494, 198] width 59 height 30
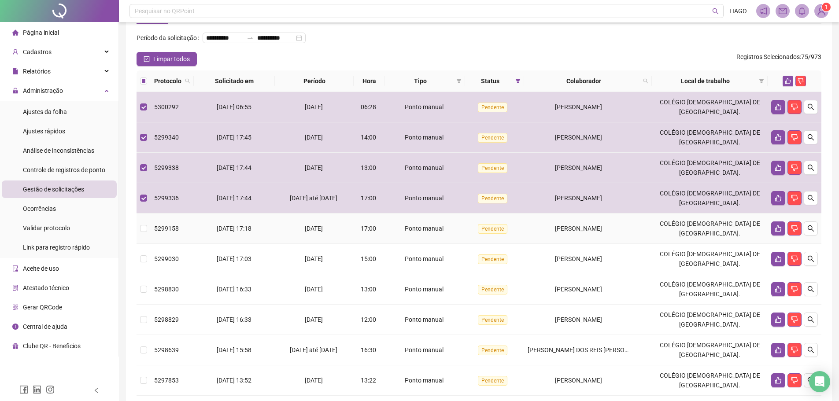
click at [483, 242] on td "Pendente" at bounding box center [494, 229] width 59 height 30
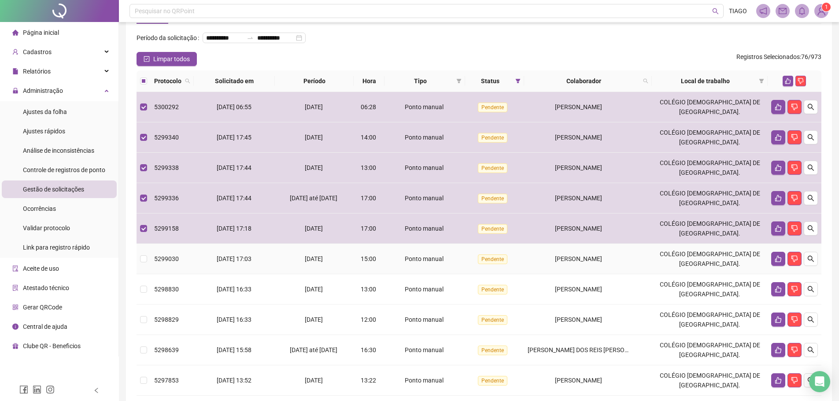
click at [491, 264] on span "Pendente" at bounding box center [493, 260] width 30 height 10
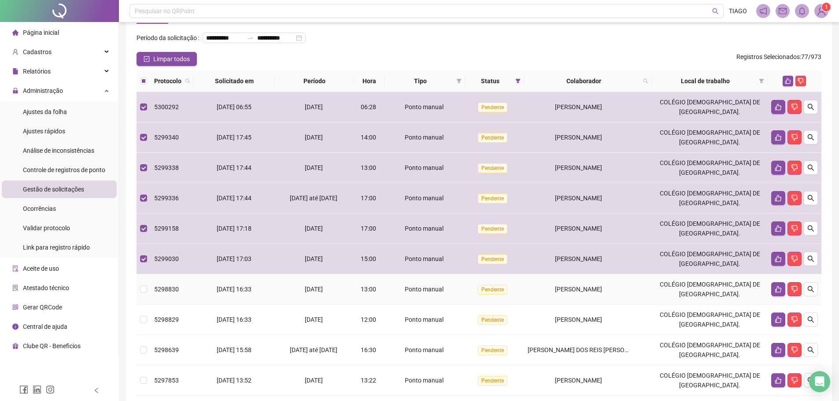
scroll to position [80, 0]
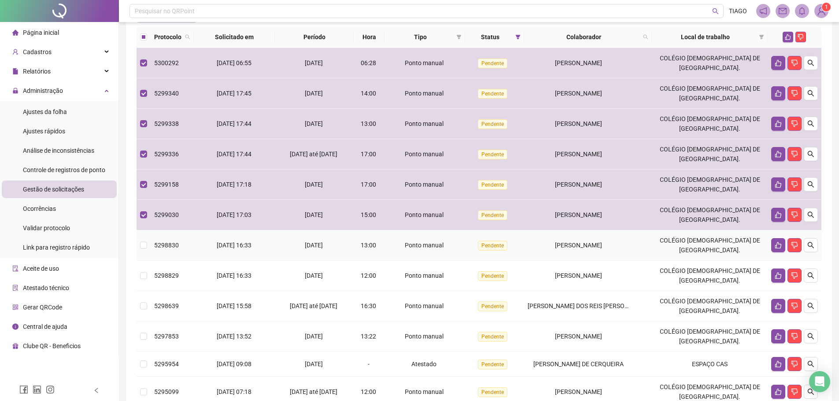
click at [489, 251] on span "Pendente" at bounding box center [493, 246] width 30 height 10
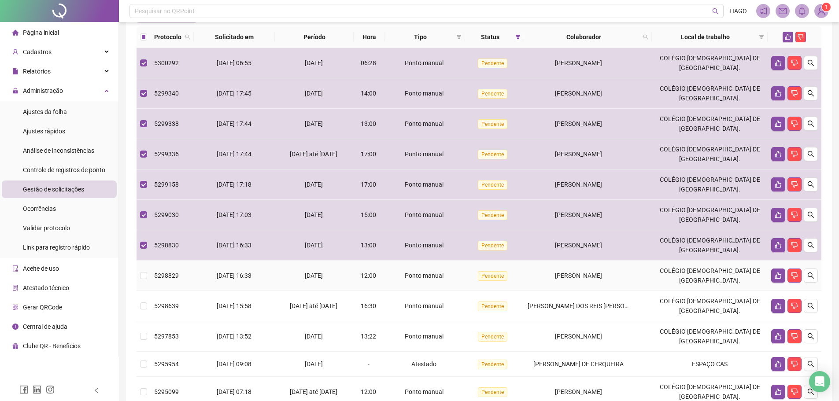
click at [491, 284] on td "Pendente" at bounding box center [494, 276] width 59 height 30
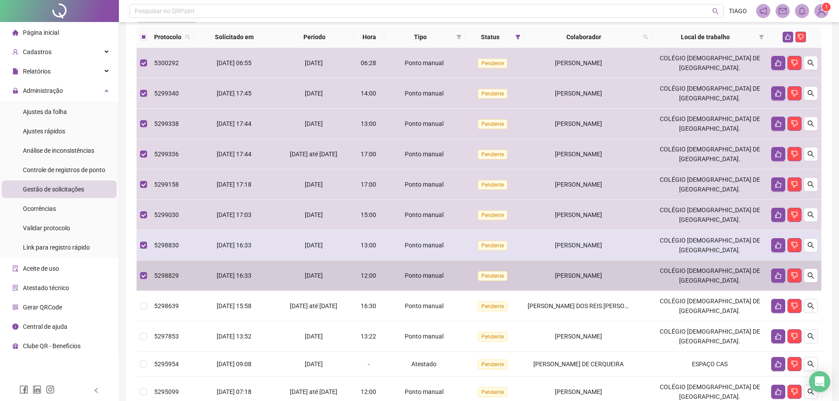
scroll to position [124, 0]
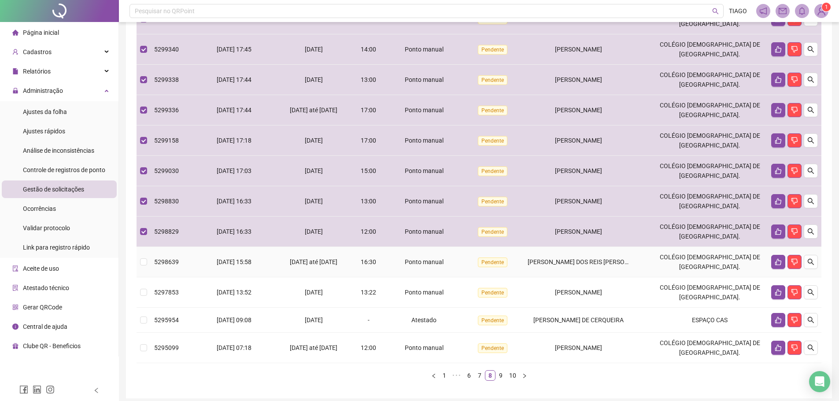
click at [472, 277] on tr "5298639 18/08/2025 15:58 17/08/2025 até 18/08/2025 16:30 Ponto manual Pendente …" at bounding box center [479, 262] width 685 height 30
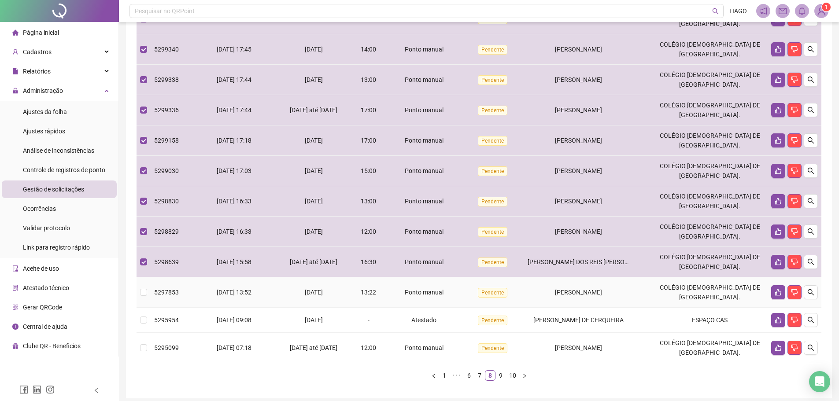
click at [473, 305] on td "Pendente" at bounding box center [494, 292] width 59 height 30
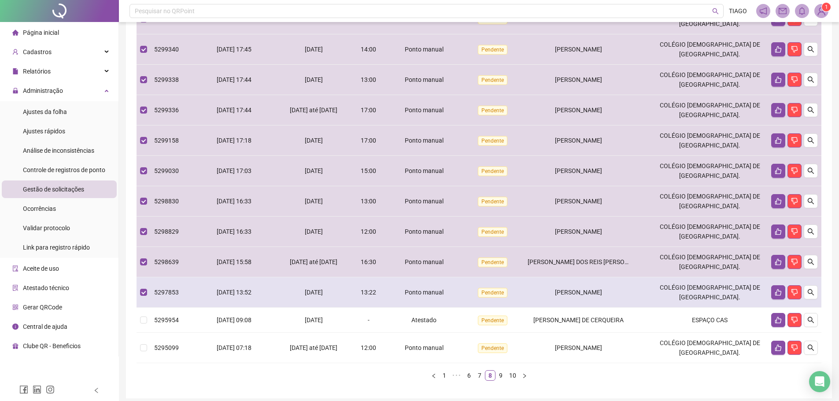
scroll to position [173, 0]
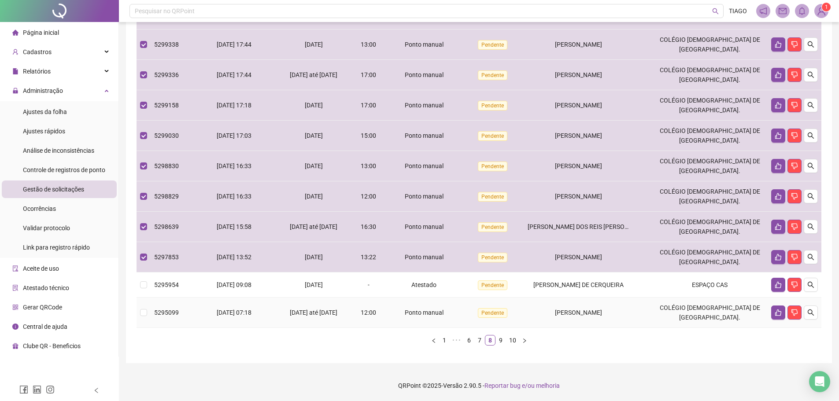
click at [500, 314] on span "Pendente" at bounding box center [493, 313] width 30 height 10
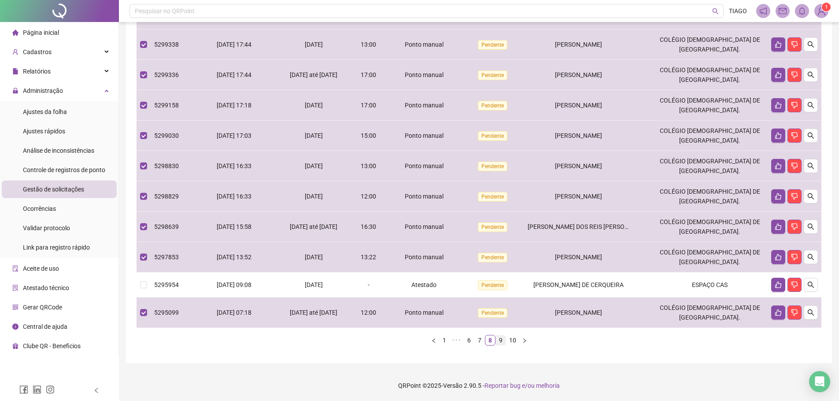
click at [504, 340] on link "9" at bounding box center [501, 341] width 10 height 10
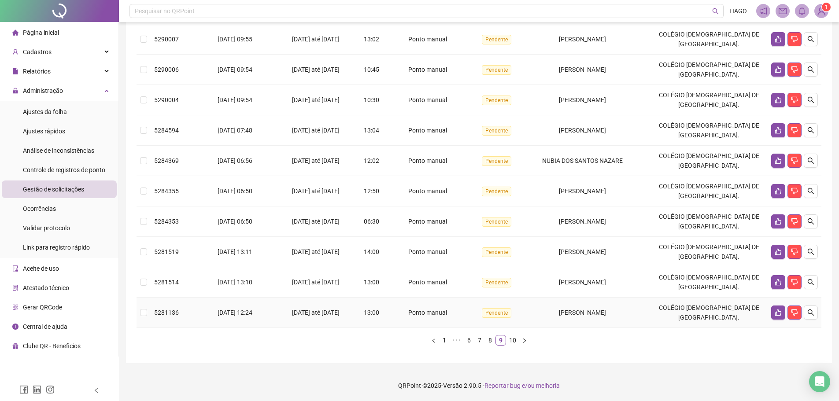
scroll to position [41, 0]
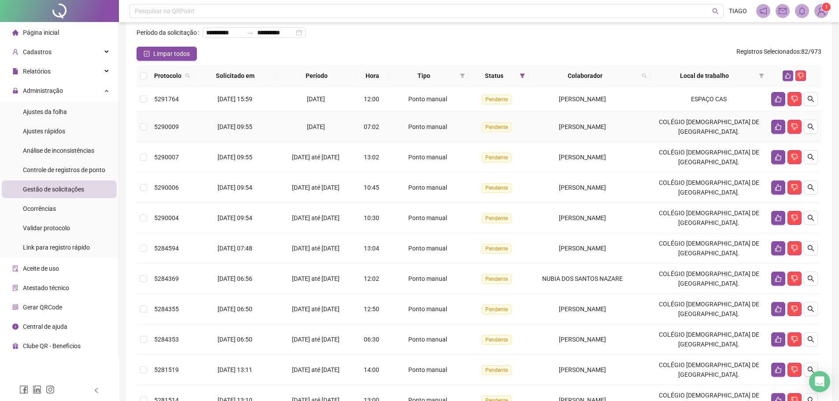
click at [482, 137] on td "Pendente" at bounding box center [499, 127] width 60 height 30
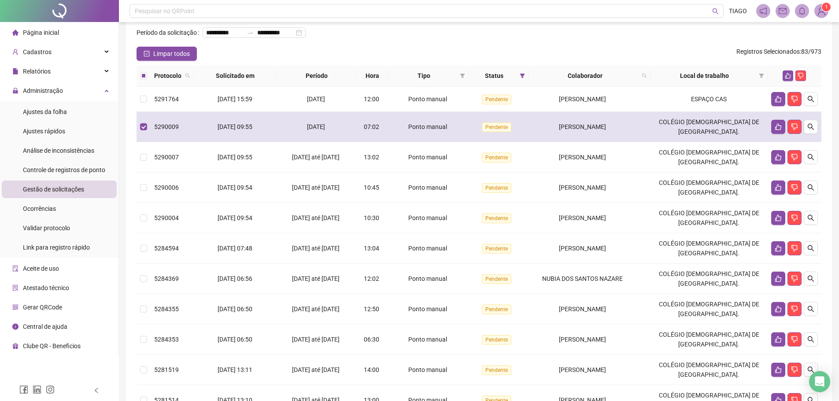
click at [485, 142] on td "Pendente" at bounding box center [499, 127] width 60 height 30
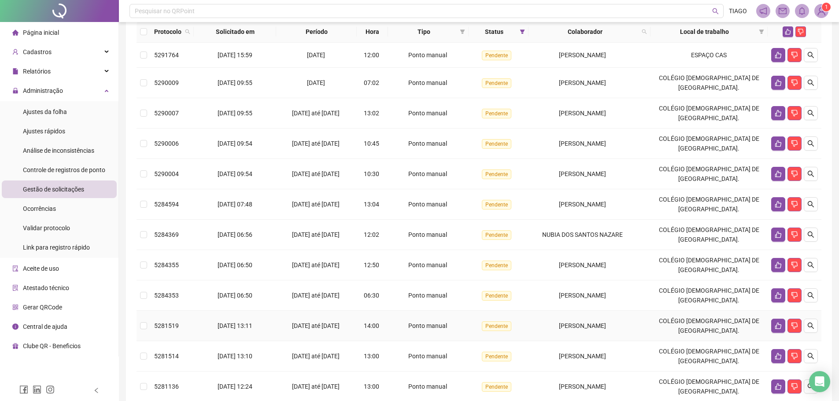
scroll to position [173, 0]
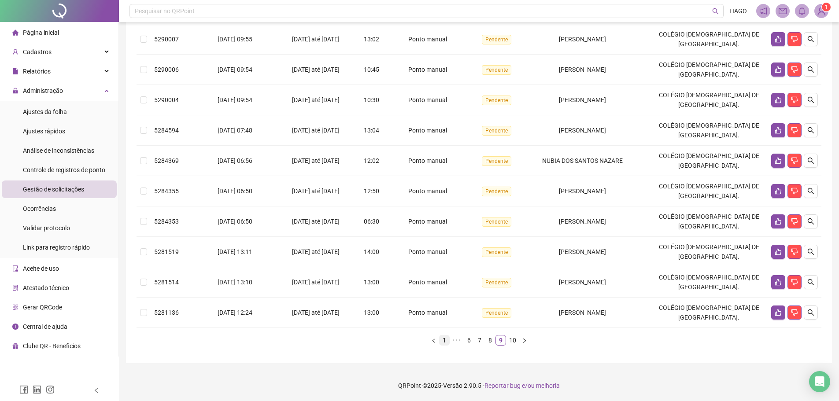
click at [447, 345] on li "1" at bounding box center [444, 340] width 11 height 11
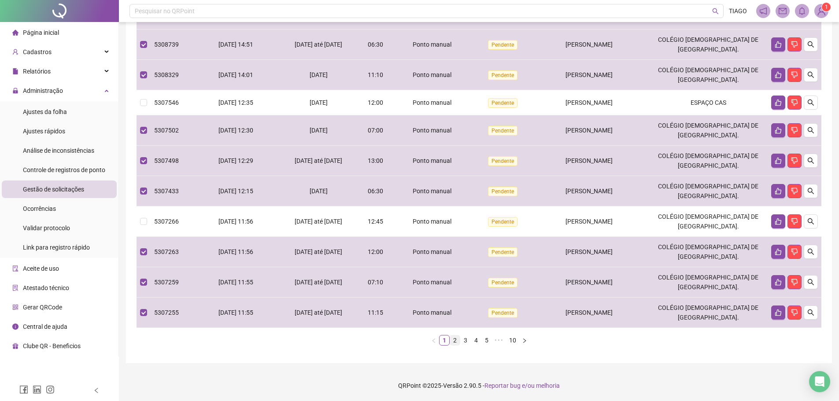
click at [457, 344] on link "2" at bounding box center [455, 341] width 10 height 10
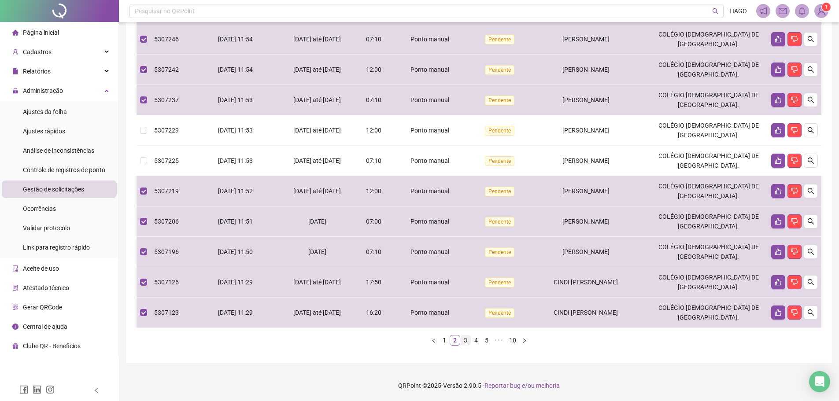
click at [466, 339] on link "3" at bounding box center [466, 341] width 10 height 10
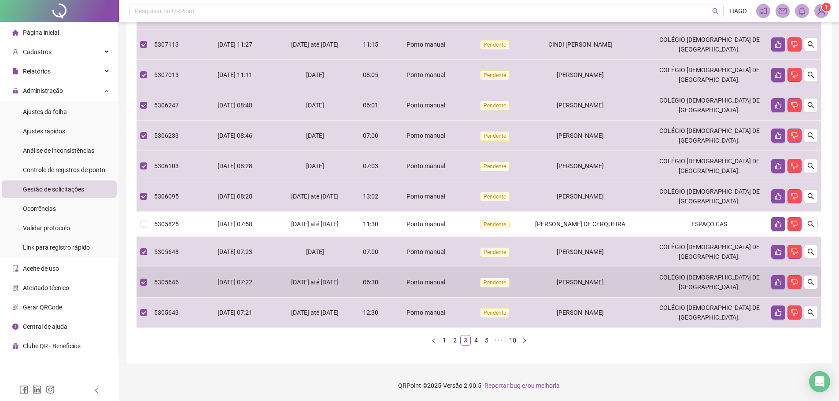
scroll to position [85, 0]
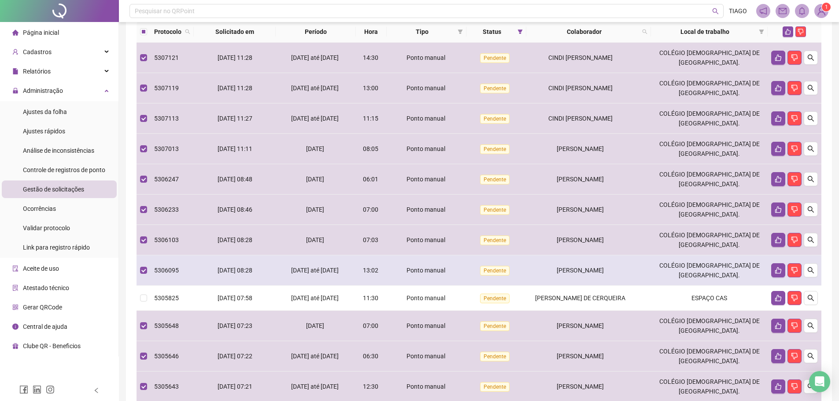
click at [526, 278] on td "Pendente" at bounding box center [496, 270] width 60 height 30
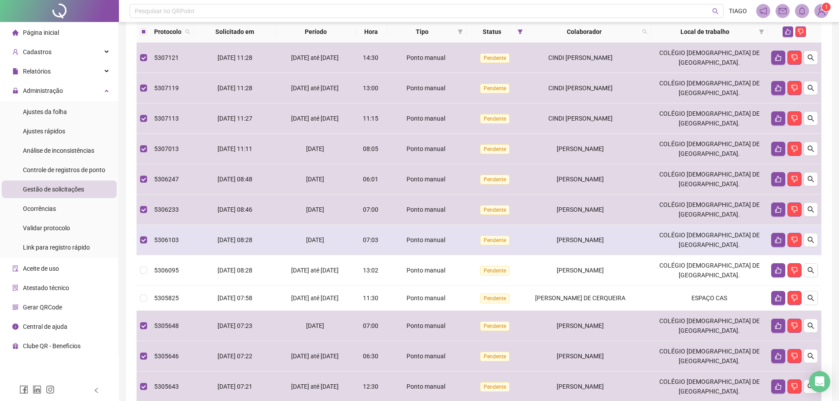
click at [580, 249] on td "GISELDA PEREIRA DE LUCENA" at bounding box center [588, 240] width 125 height 30
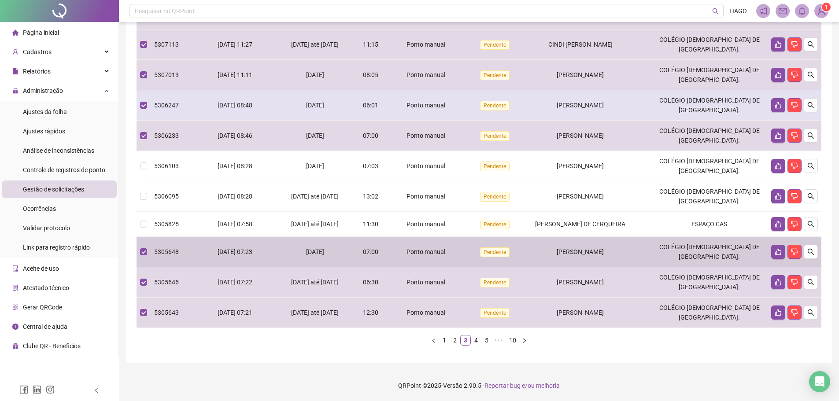
scroll to position [0, 0]
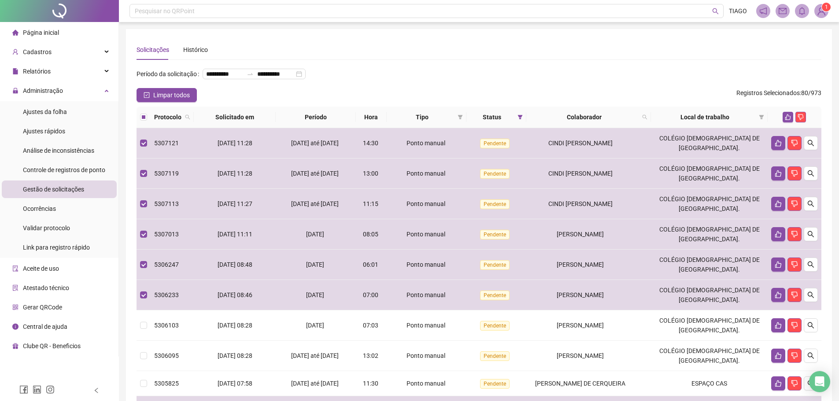
click at [786, 128] on th at bounding box center [795, 118] width 54 height 22
drag, startPoint x: 786, startPoint y: 137, endPoint x: 785, endPoint y: 131, distance: 5.9
click at [785, 120] on icon "like" at bounding box center [788, 117] width 6 height 6
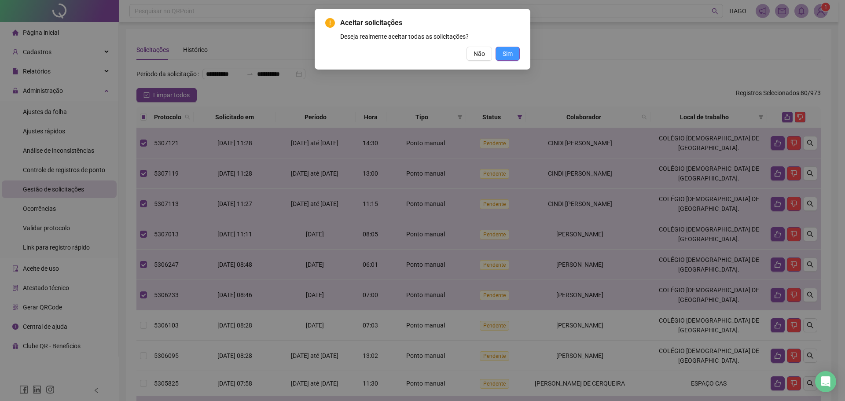
click at [516, 53] on button "Sim" at bounding box center [508, 54] width 24 height 14
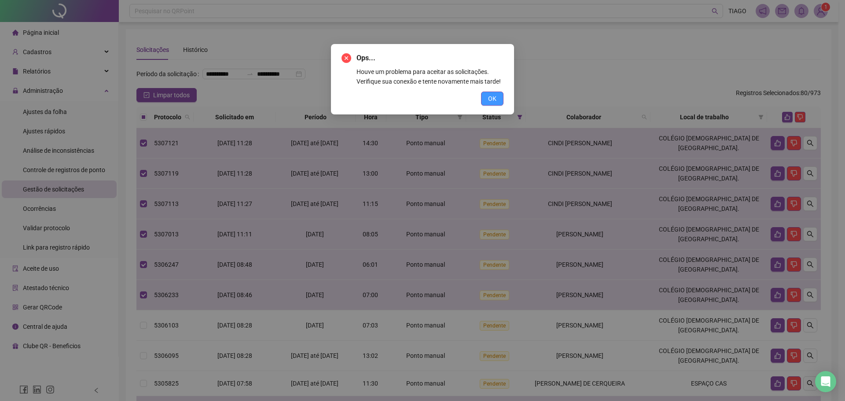
click at [487, 100] on button "OK" at bounding box center [492, 99] width 22 height 14
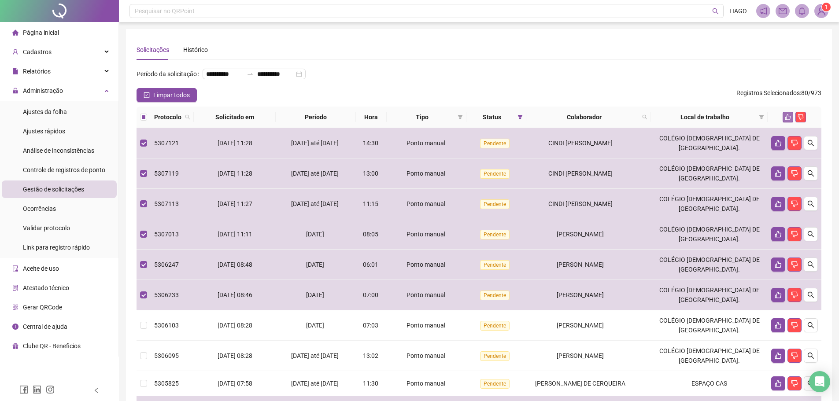
click at [785, 122] on button "button" at bounding box center [787, 117] width 11 height 11
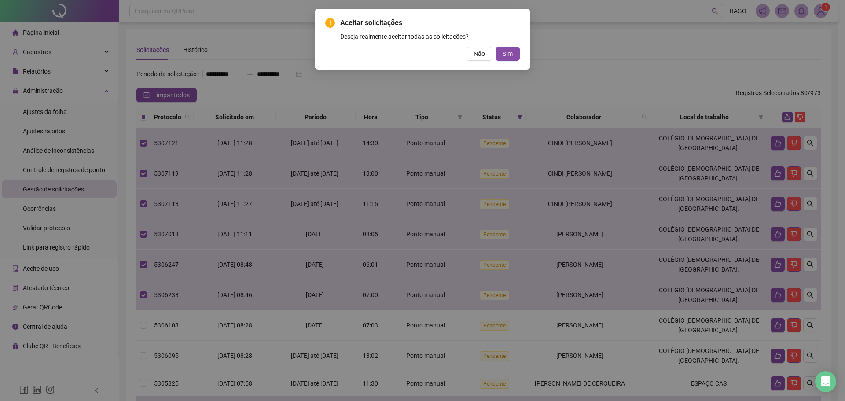
click at [493, 47] on div "Não Sim" at bounding box center [422, 54] width 195 height 14
click at [506, 51] on span "Sim" at bounding box center [508, 54] width 10 height 10
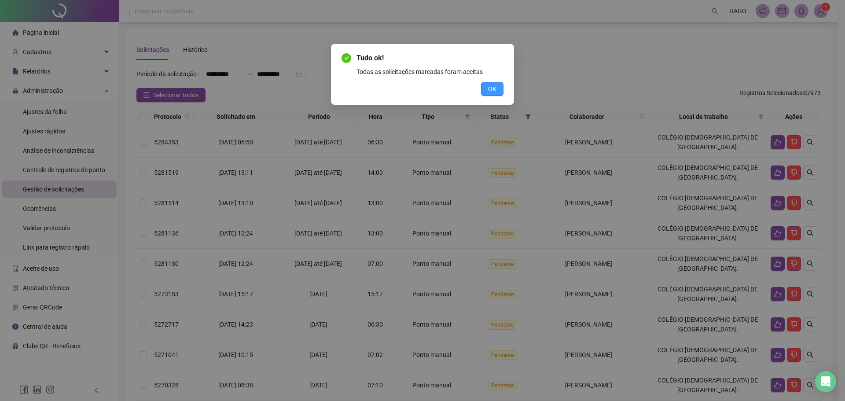
click at [499, 88] on button "OK" at bounding box center [492, 89] width 22 height 14
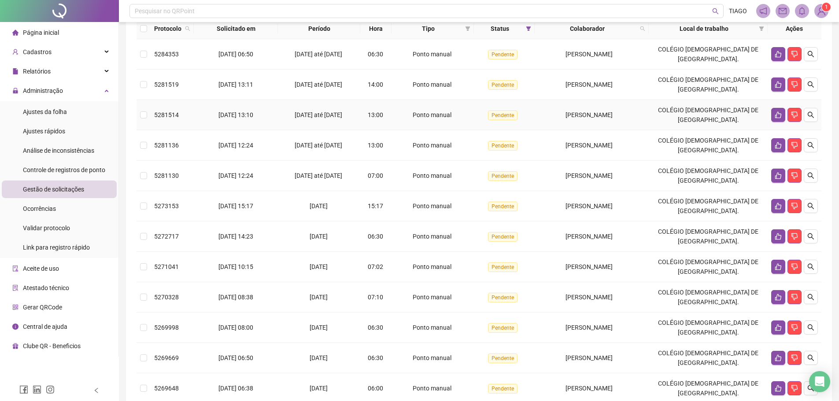
scroll to position [178, 0]
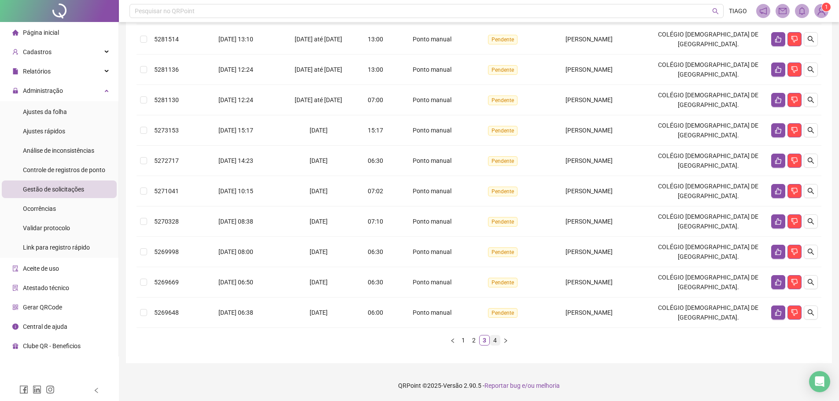
click at [494, 344] on link "4" at bounding box center [495, 341] width 10 height 10
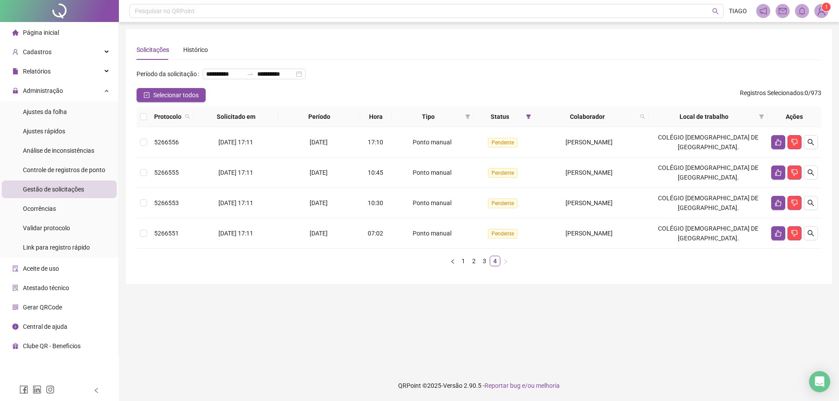
scroll to position [0, 0]
click at [479, 260] on div "Protocolo Solicitado em Período Hora Tipo Status Colaborador Local de trabalho …" at bounding box center [482, 190] width 691 height 167
click at [478, 257] on link "2" at bounding box center [477, 261] width 10 height 10
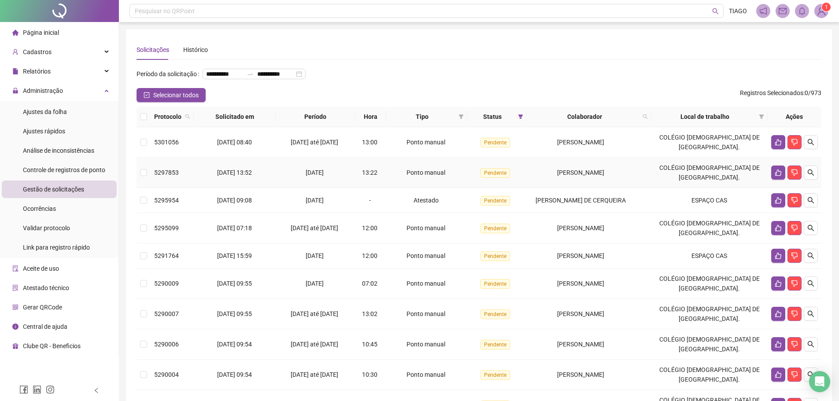
click at [506, 178] on span "Pendente" at bounding box center [495, 173] width 30 height 10
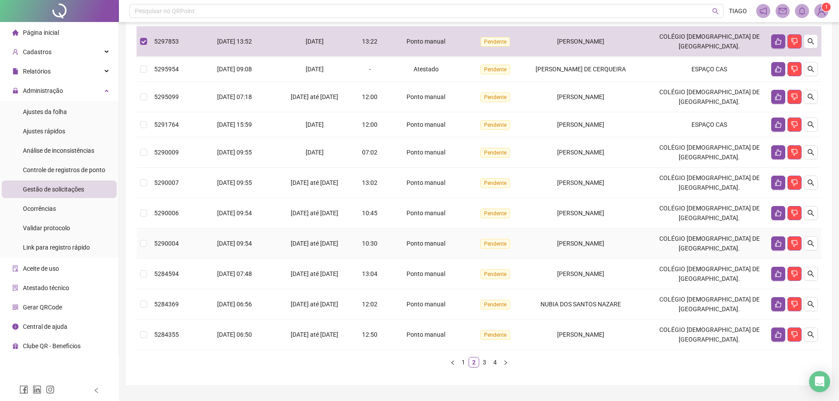
scroll to position [44, 0]
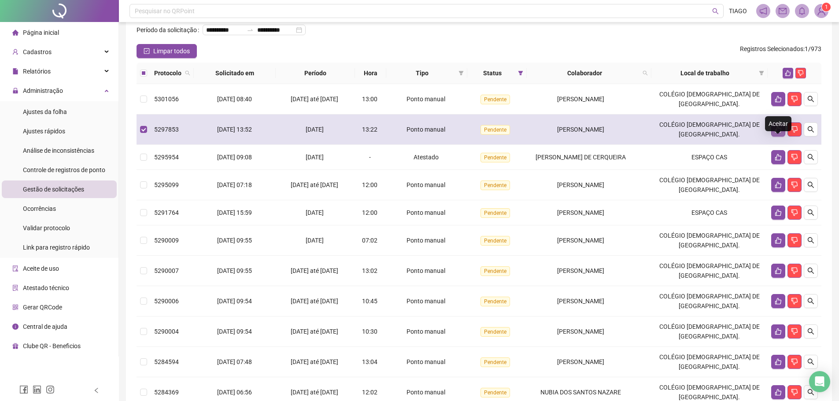
click at [779, 133] on icon "like" at bounding box center [778, 129] width 7 height 7
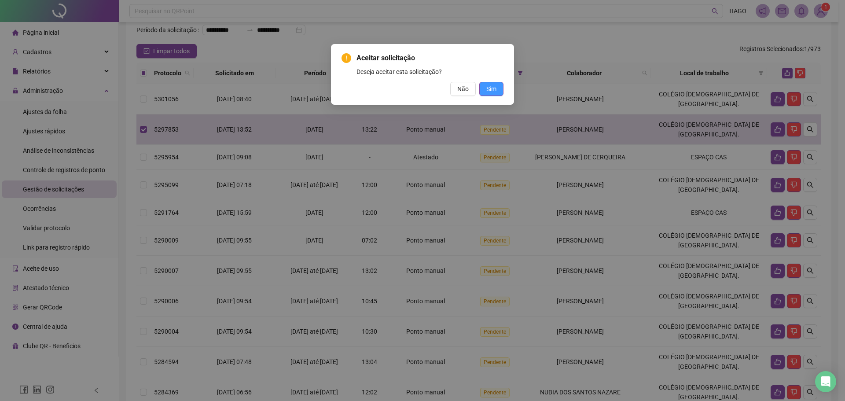
click at [497, 92] on button "Sim" at bounding box center [492, 89] width 24 height 14
click at [492, 90] on span "Sim" at bounding box center [492, 89] width 10 height 10
click at [491, 90] on span "Sim" at bounding box center [492, 89] width 10 height 10
click at [465, 92] on span "Não" at bounding box center [463, 89] width 11 height 10
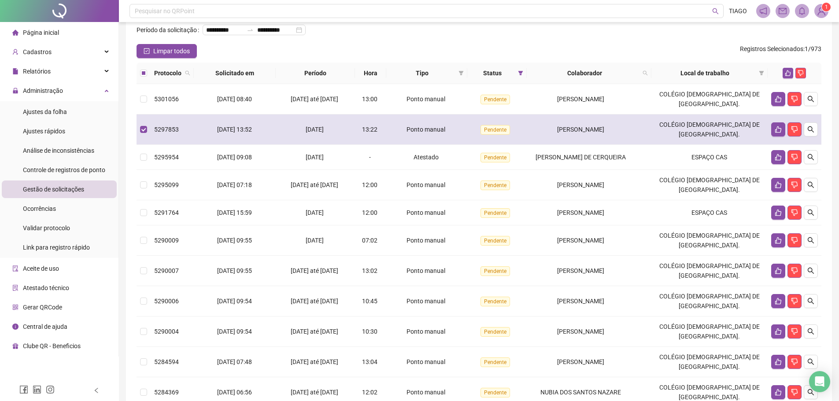
click at [743, 145] on td "COLÉGIO [DEMOGRAPHIC_DATA] DE [GEOGRAPHIC_DATA]." at bounding box center [709, 129] width 116 height 30
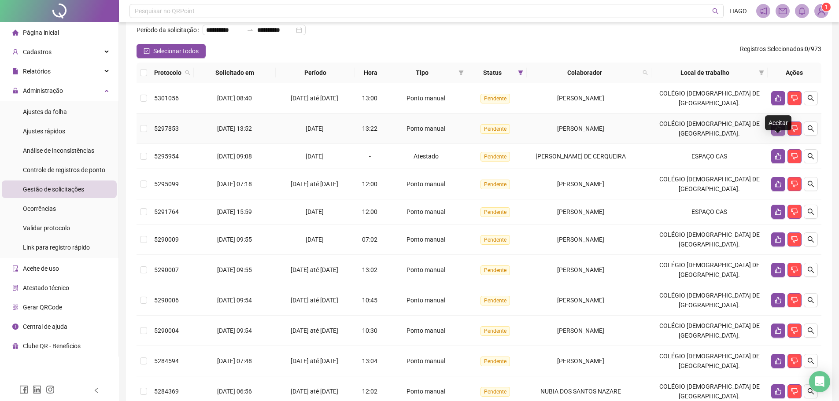
click at [773, 136] on button "button" at bounding box center [778, 129] width 14 height 14
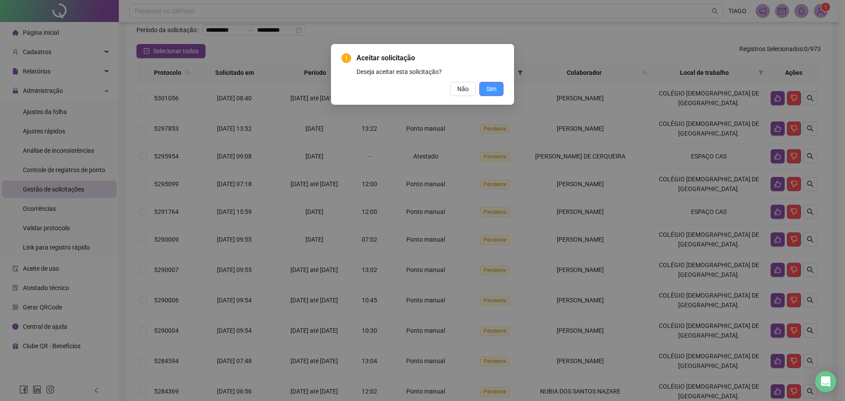
click at [494, 90] on span "Sim" at bounding box center [492, 89] width 10 height 10
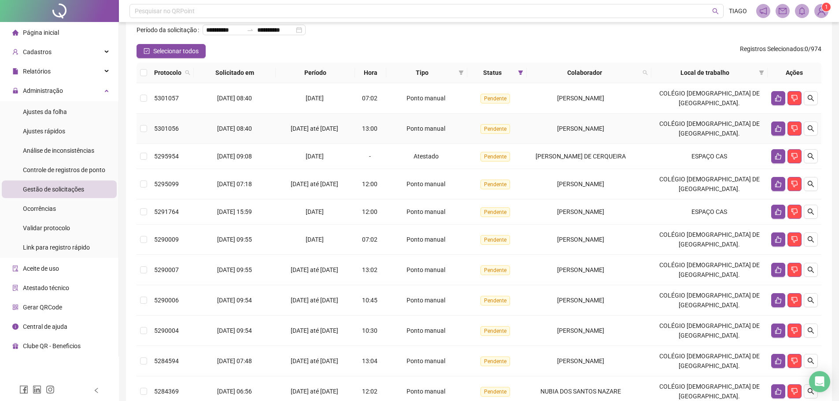
scroll to position [167, 0]
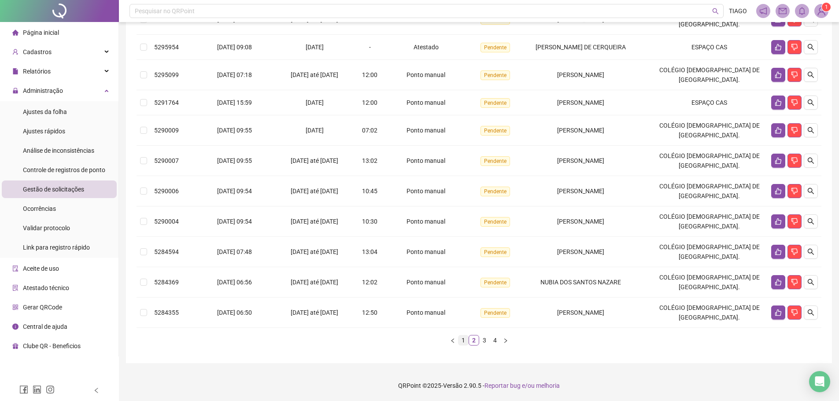
click at [463, 339] on link "1" at bounding box center [463, 341] width 10 height 10
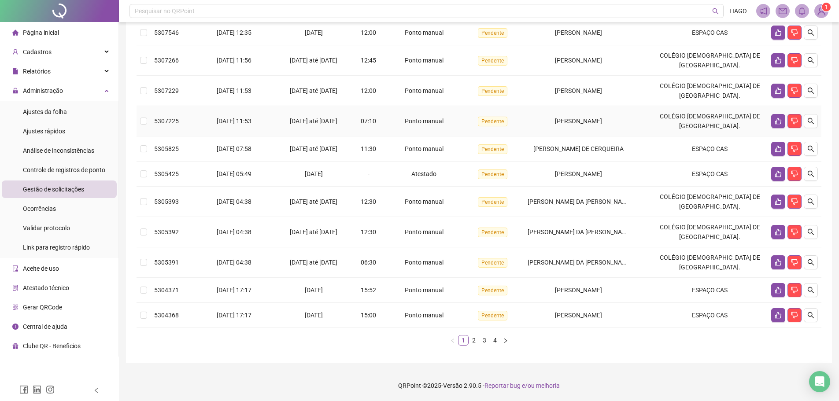
scroll to position [63, 0]
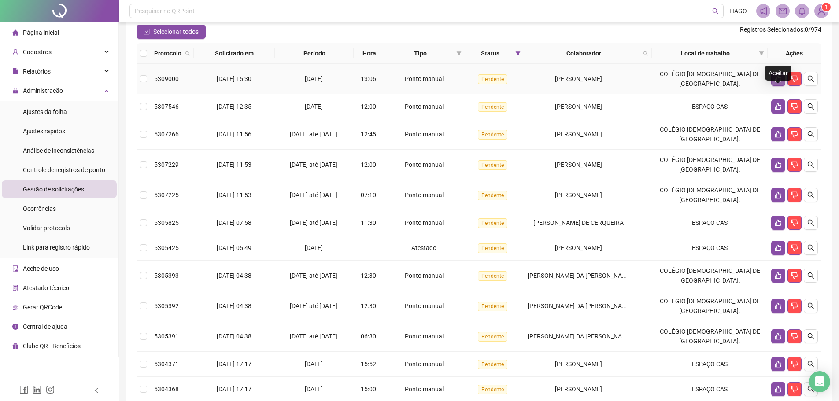
click at [781, 82] on icon "like" at bounding box center [778, 78] width 7 height 7
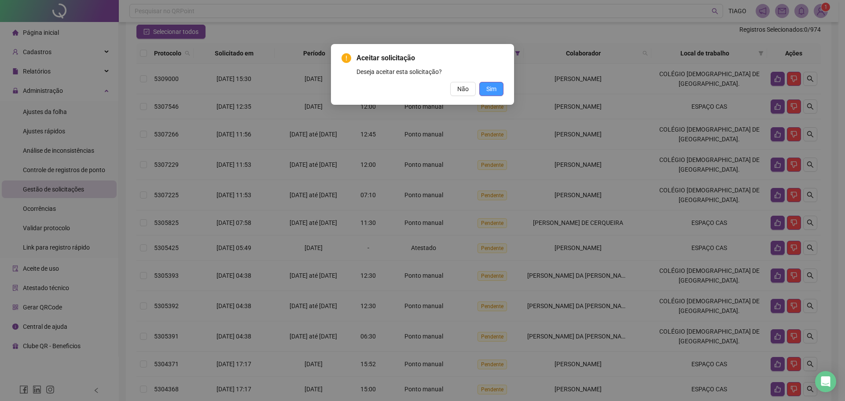
click at [487, 87] on span "Sim" at bounding box center [492, 89] width 10 height 10
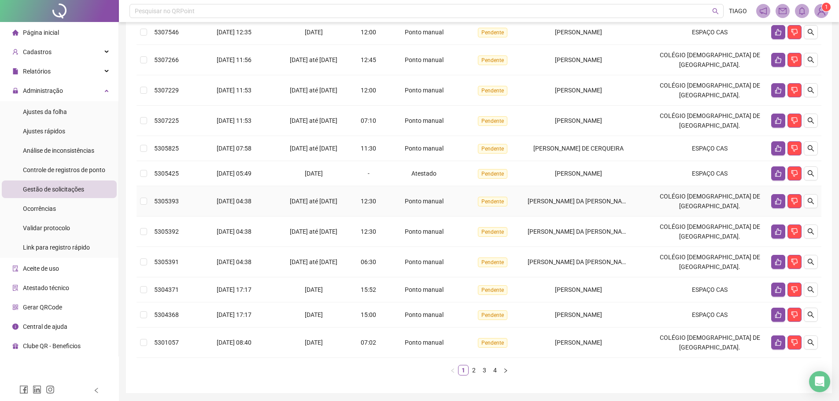
scroll to position [151, 0]
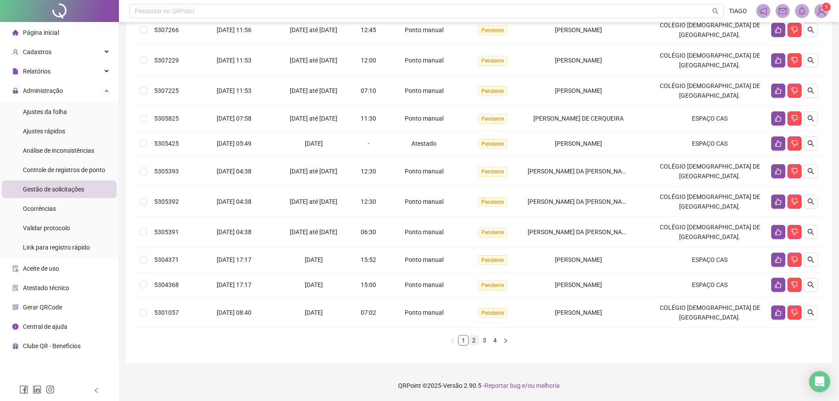
click at [472, 343] on link "2" at bounding box center [474, 341] width 10 height 10
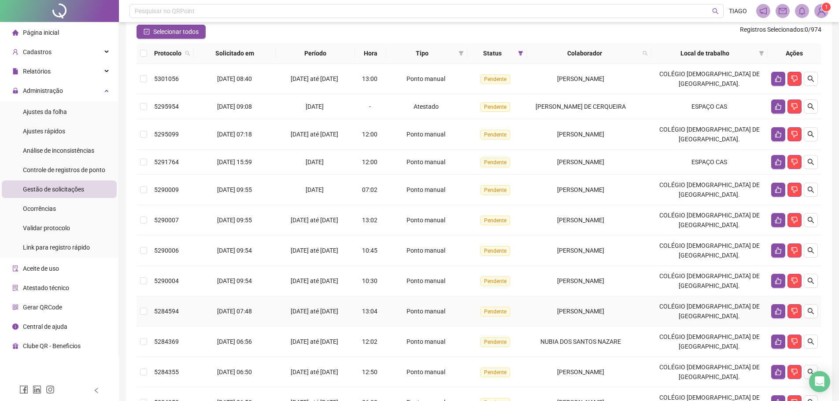
scroll to position [167, 0]
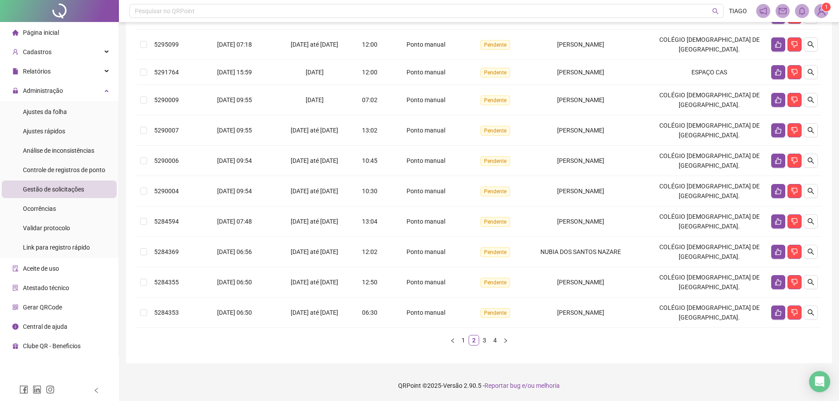
click at [483, 340] on link "3" at bounding box center [485, 341] width 10 height 10
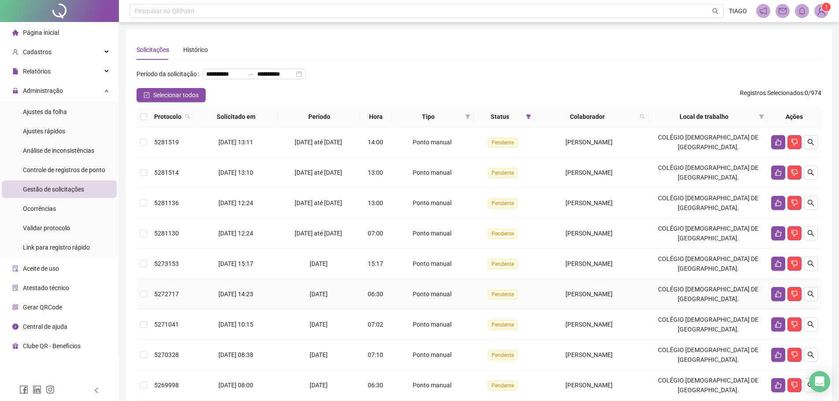
scroll to position [178, 0]
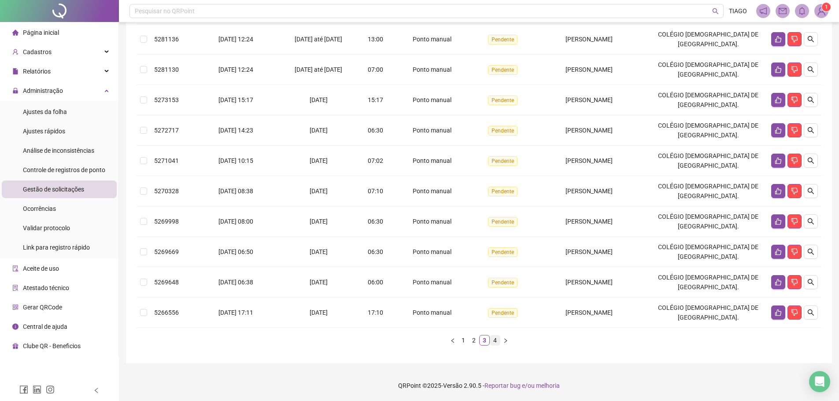
click at [495, 345] on link "4" at bounding box center [495, 341] width 10 height 10
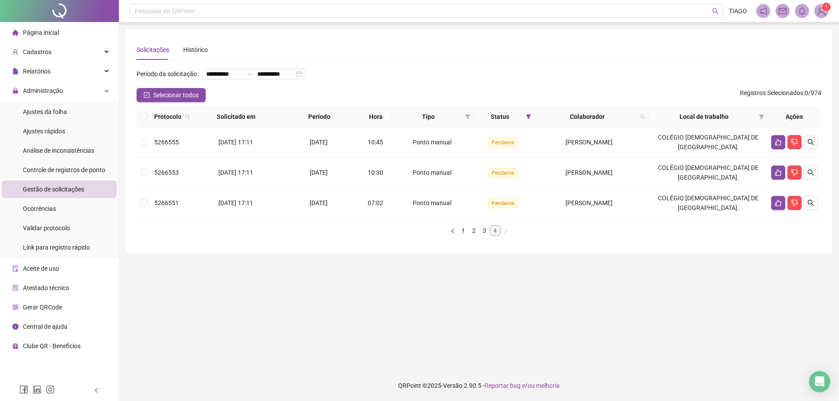
scroll to position [0, 0]
click at [469, 228] on link "1" at bounding box center [466, 231] width 10 height 10
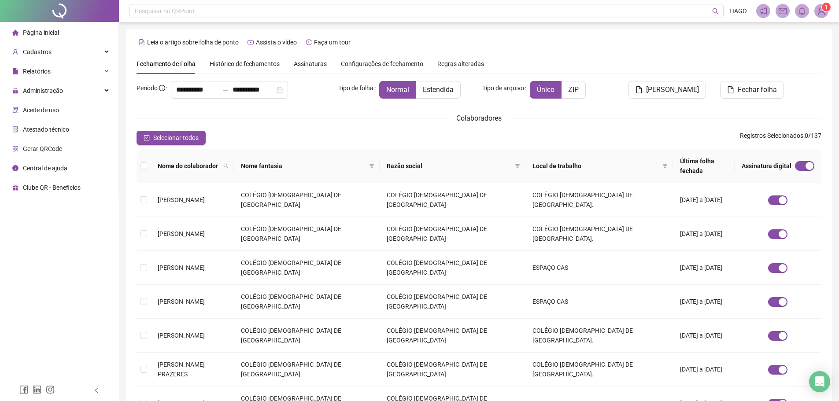
click at [319, 62] on span "Assinaturas" at bounding box center [310, 64] width 33 height 6
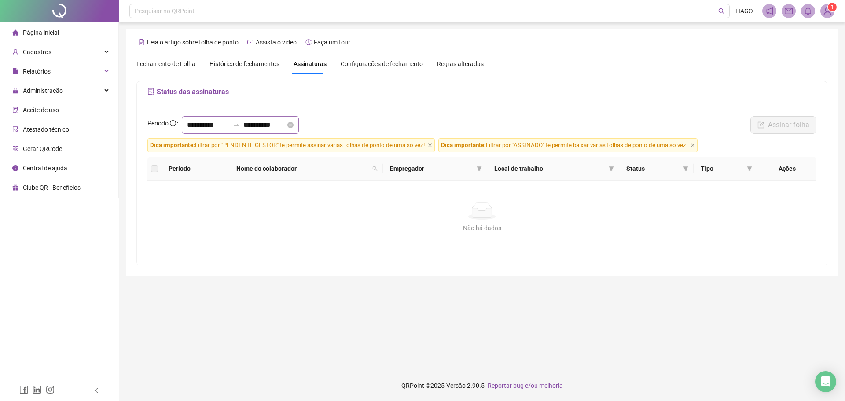
click at [240, 128] on icon "swap-right" at bounding box center [236, 125] width 7 height 7
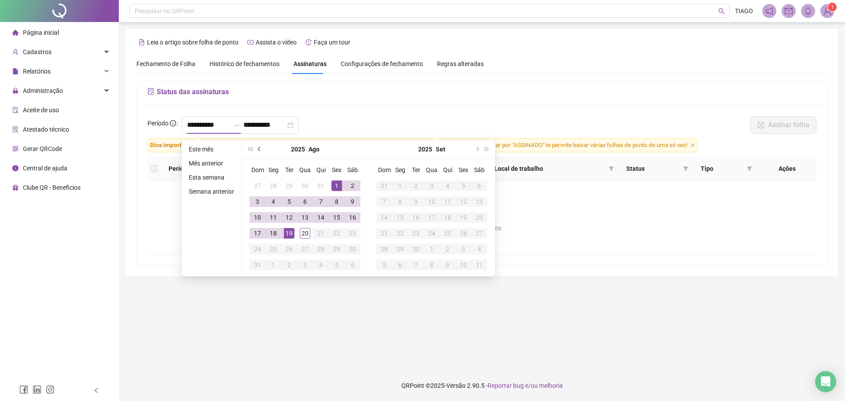
click at [259, 151] on span "prev-year" at bounding box center [260, 149] width 4 height 4
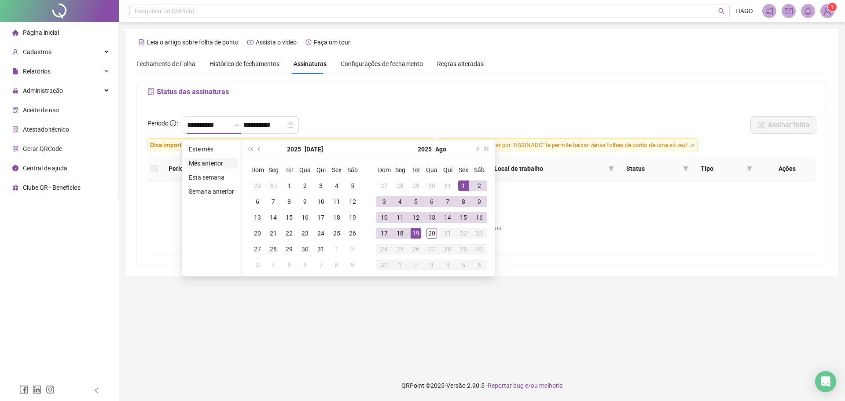
type input "**********"
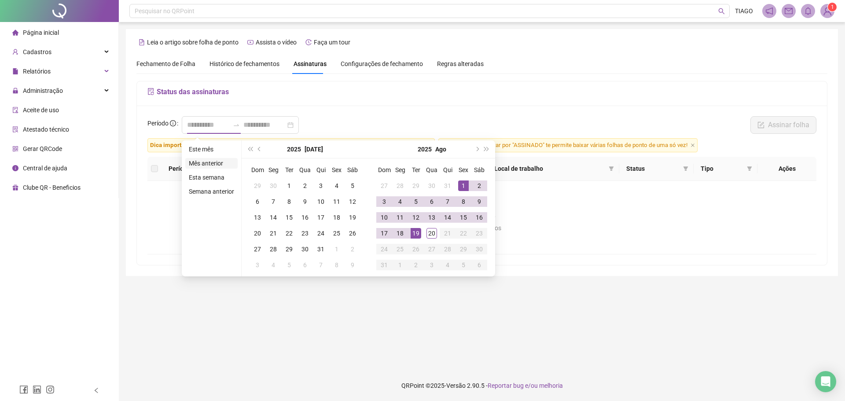
type input "**********"
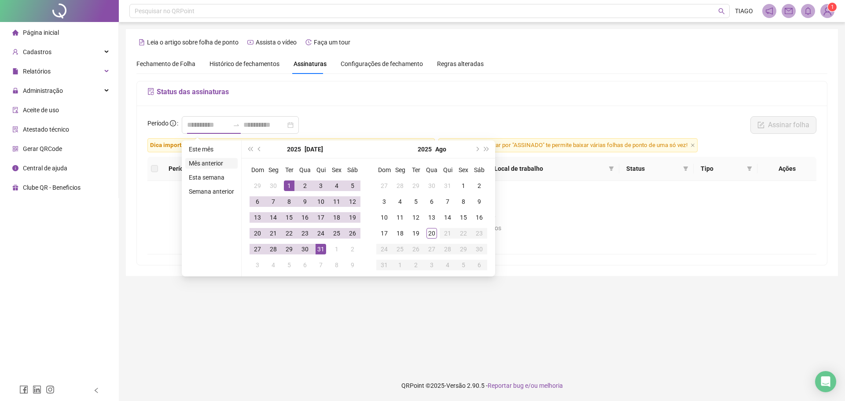
click at [217, 167] on li "Mês anterior" at bounding box center [211, 163] width 52 height 11
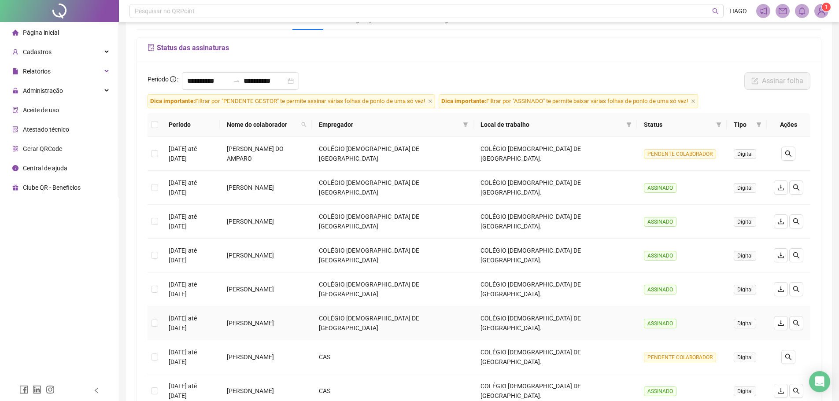
scroll to position [154, 0]
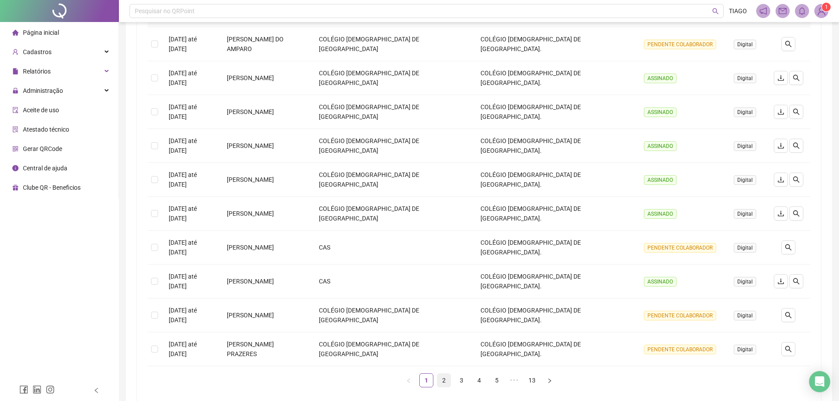
click at [443, 374] on link "2" at bounding box center [443, 380] width 13 height 13
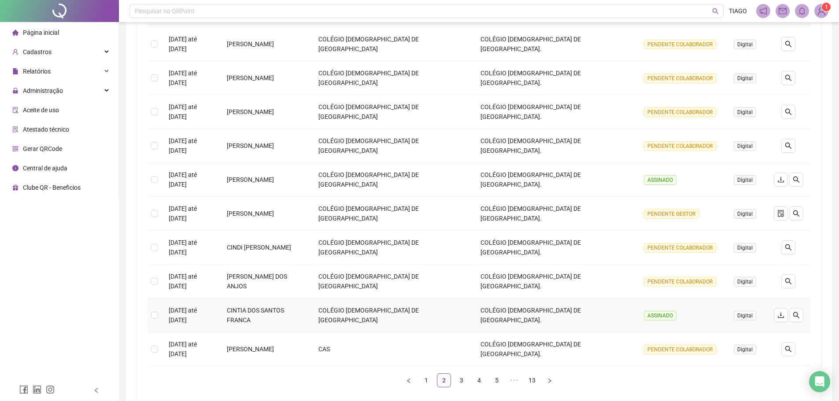
scroll to position [110, 0]
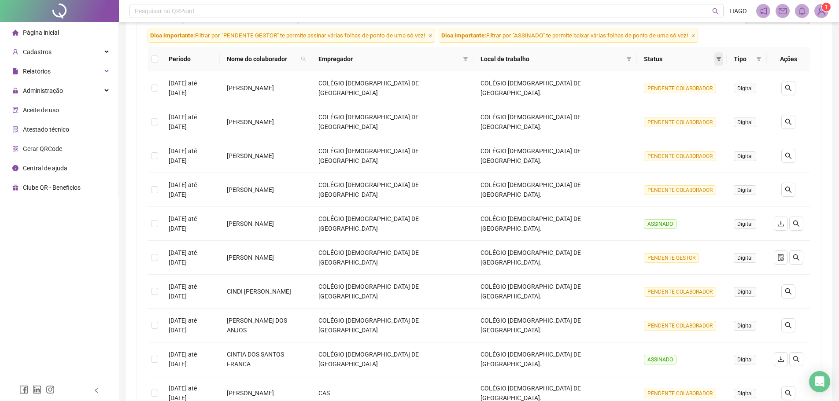
click at [716, 60] on icon "filter" at bounding box center [718, 58] width 5 height 5
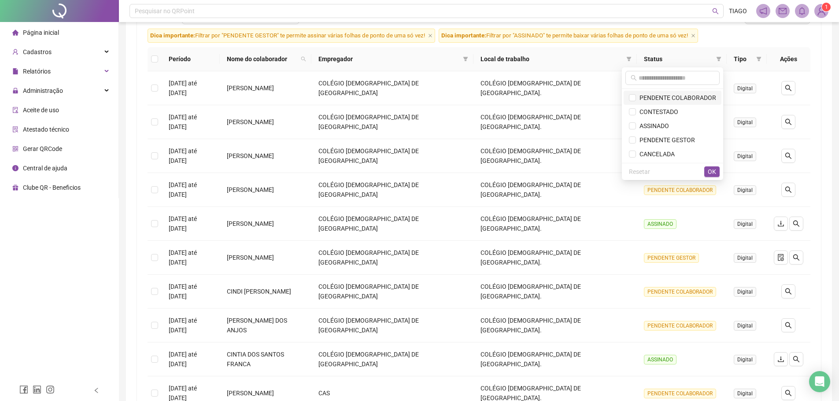
click at [690, 99] on span "PENDENTE COLABORADOR" at bounding box center [676, 97] width 80 height 7
click at [710, 175] on span "OK" at bounding box center [712, 172] width 8 height 10
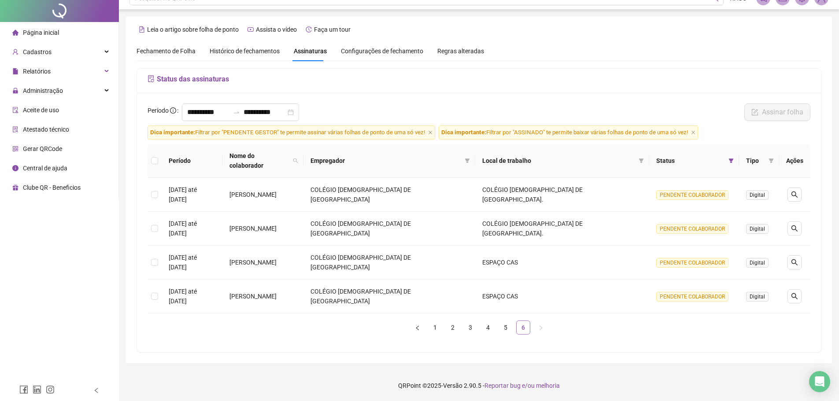
scroll to position [0, 0]
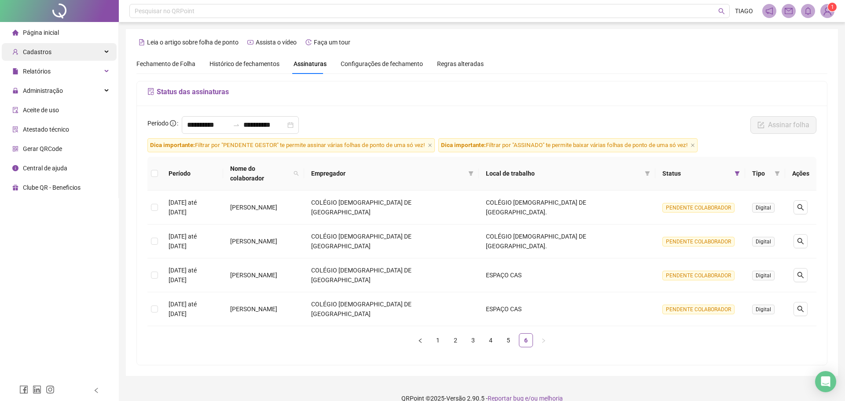
click at [74, 54] on div "Cadastros" at bounding box center [59, 52] width 115 height 18
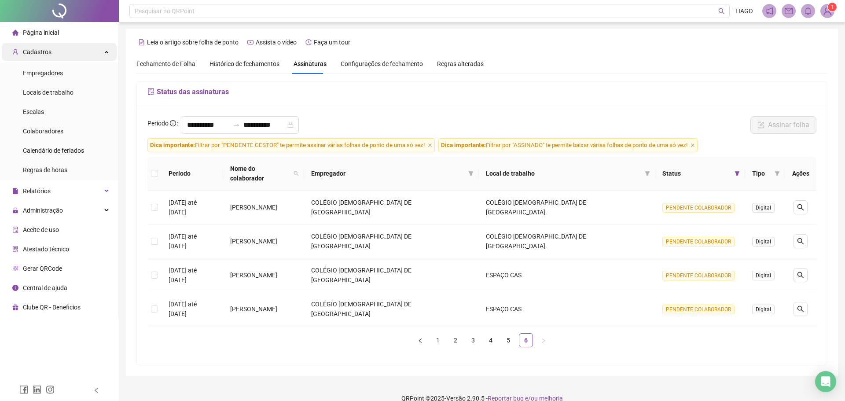
click at [74, 54] on div "Cadastros" at bounding box center [59, 52] width 115 height 18
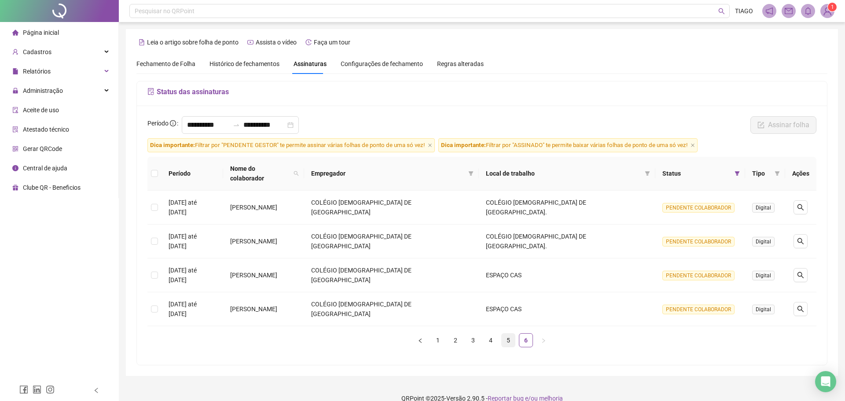
click at [503, 334] on link "5" at bounding box center [508, 340] width 13 height 13
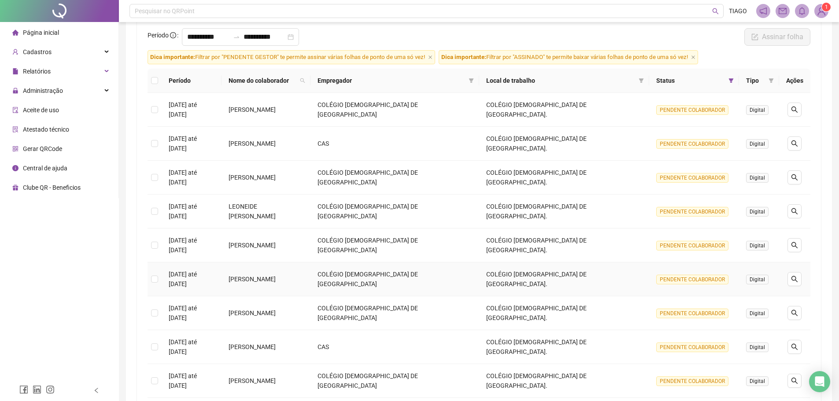
scroll to position [132, 0]
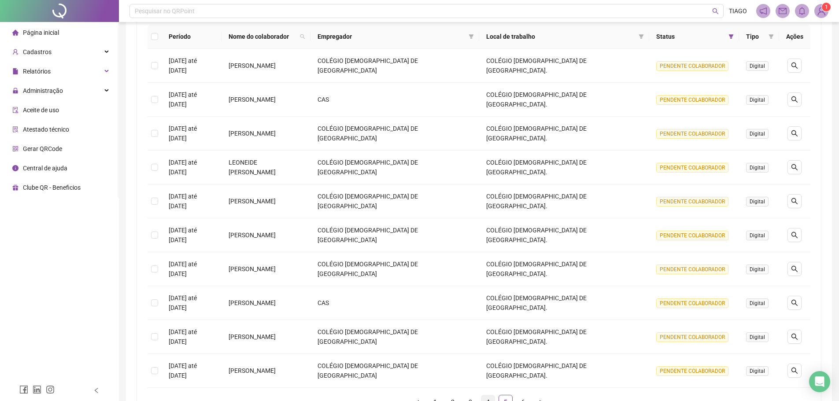
click at [483, 395] on link "4" at bounding box center [487, 401] width 13 height 13
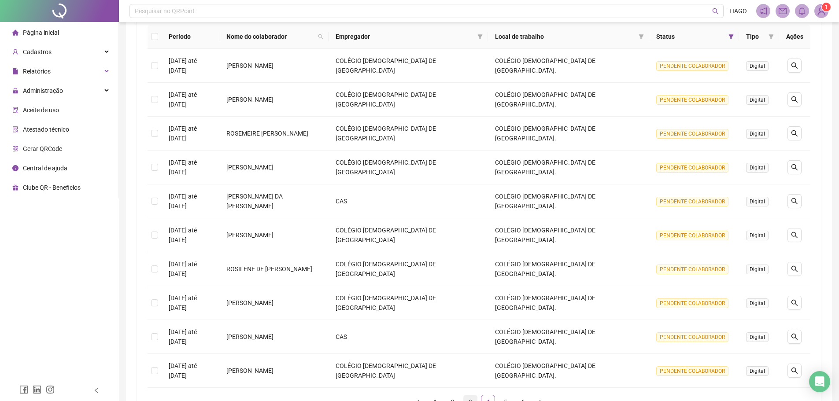
click at [472, 395] on link "3" at bounding box center [470, 401] width 13 height 13
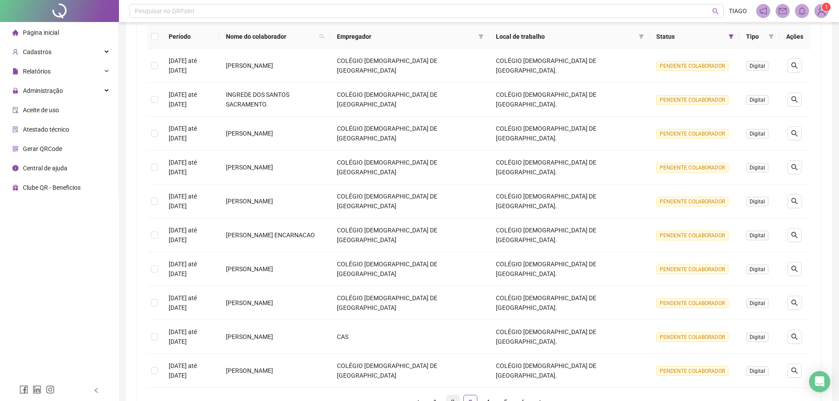
click at [453, 395] on link "2" at bounding box center [452, 401] width 13 height 13
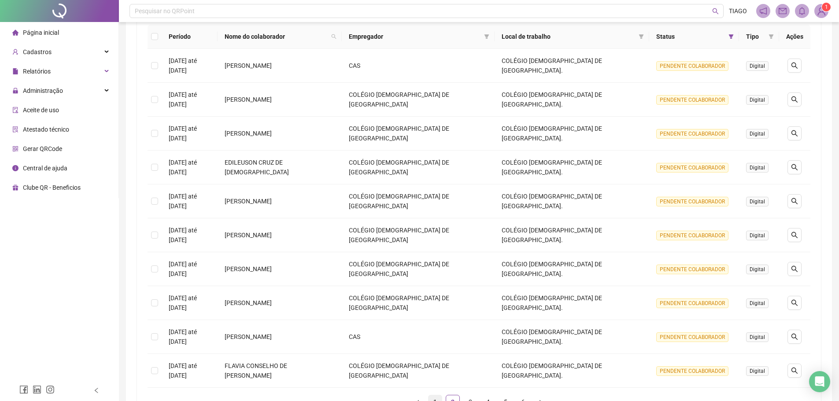
click at [435, 395] on link "1" at bounding box center [434, 401] width 13 height 13
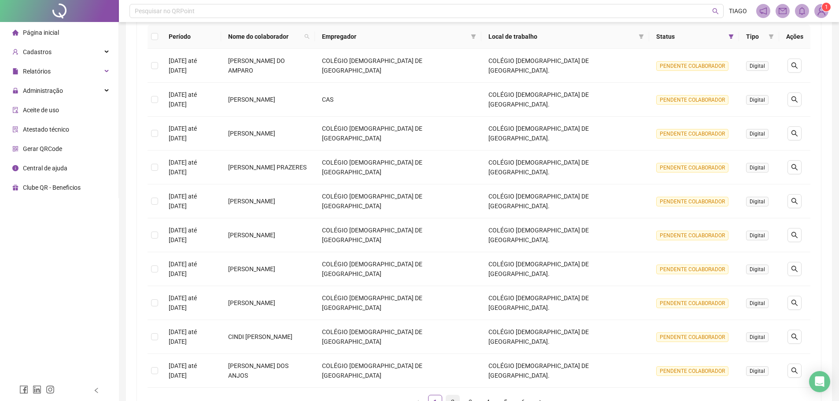
click at [451, 395] on link "2" at bounding box center [452, 401] width 13 height 13
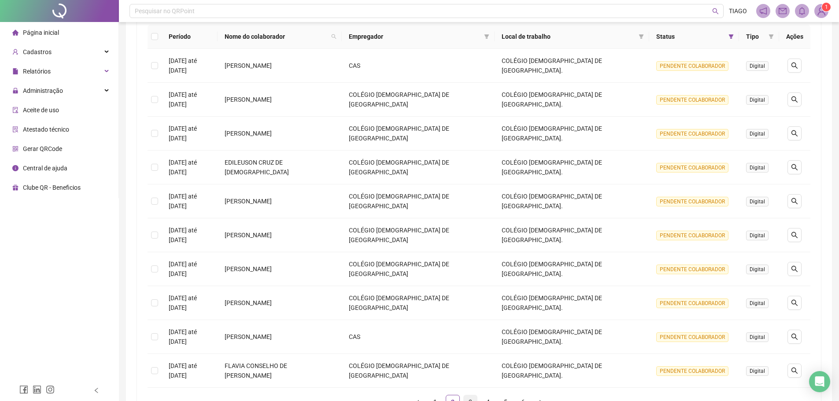
click at [467, 395] on link "3" at bounding box center [470, 401] width 13 height 13
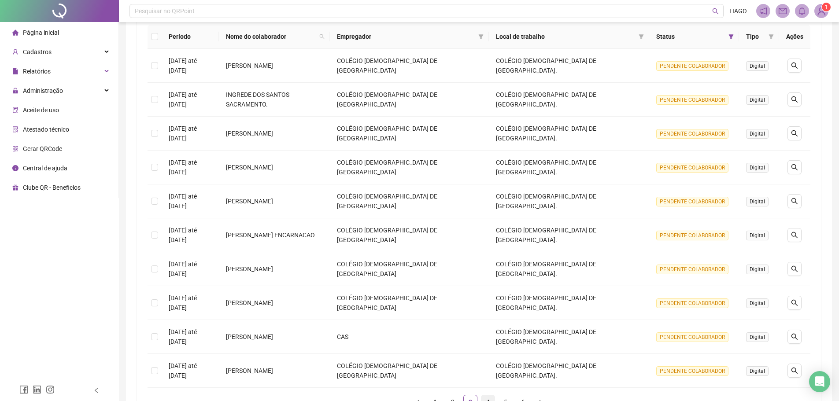
click at [484, 395] on link "4" at bounding box center [487, 401] width 13 height 13
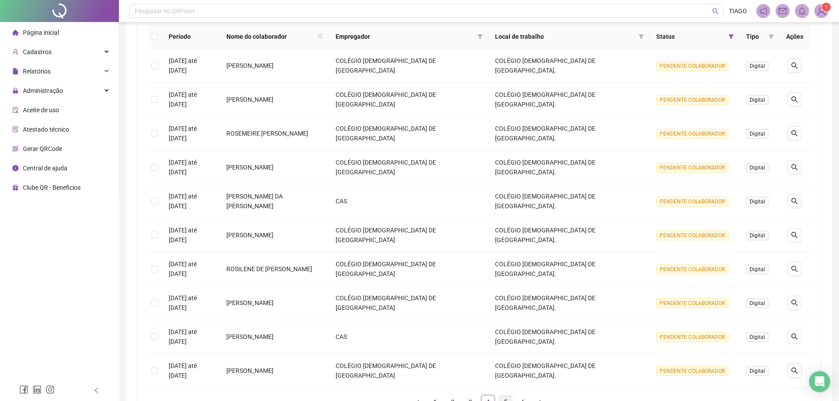
click at [508, 395] on link "5" at bounding box center [505, 401] width 13 height 13
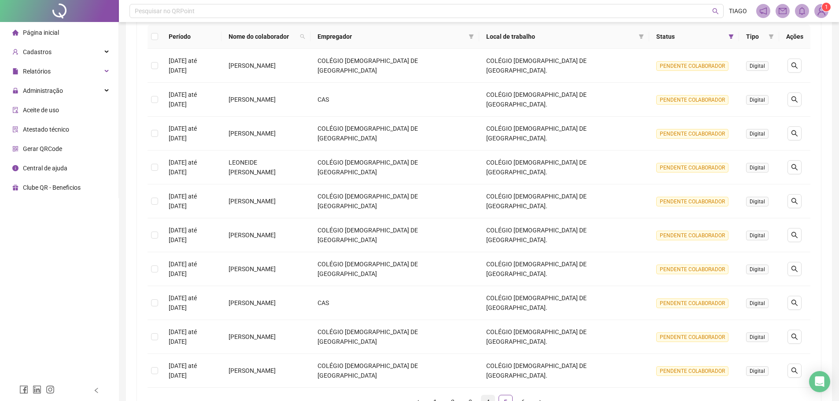
click at [486, 395] on link "4" at bounding box center [487, 401] width 13 height 13
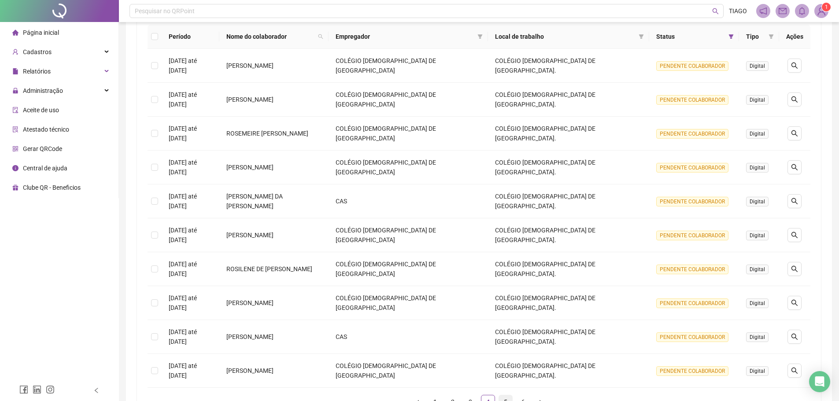
click at [508, 395] on link "5" at bounding box center [505, 401] width 13 height 13
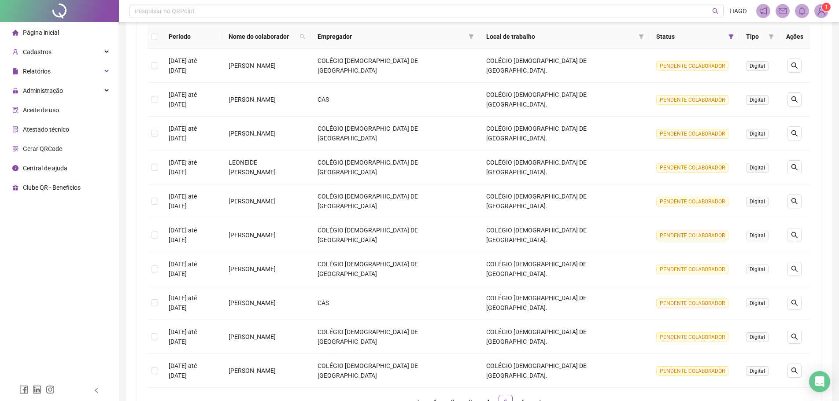
drag, startPoint x: 508, startPoint y: 347, endPoint x: 386, endPoint y: 351, distance: 122.5
click at [386, 395] on ul "1 2 3 4 5 6" at bounding box center [479, 402] width 663 height 14
click at [523, 395] on link "6" at bounding box center [523, 401] width 13 height 13
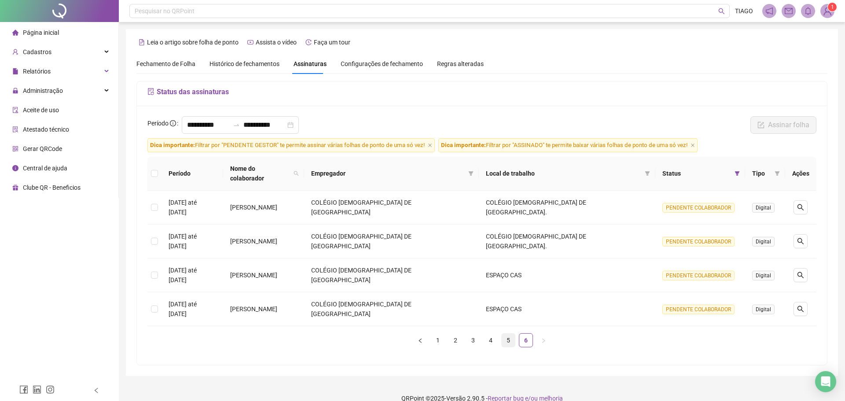
click at [504, 334] on link "5" at bounding box center [508, 340] width 13 height 13
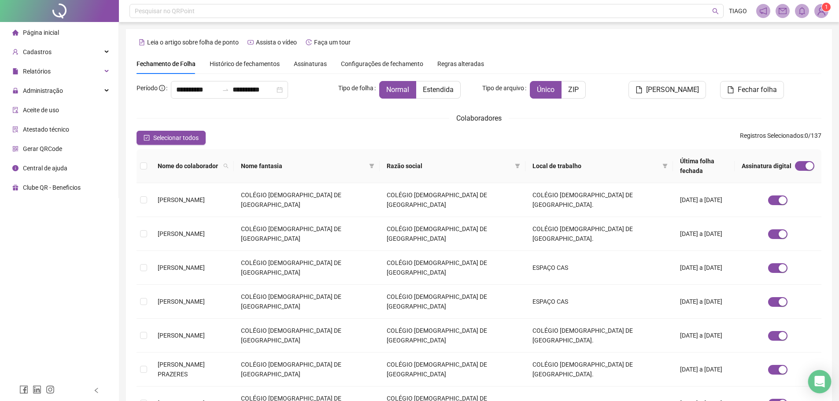
click at [812, 385] on div "Open Intercom Messenger" at bounding box center [819, 381] width 23 height 23
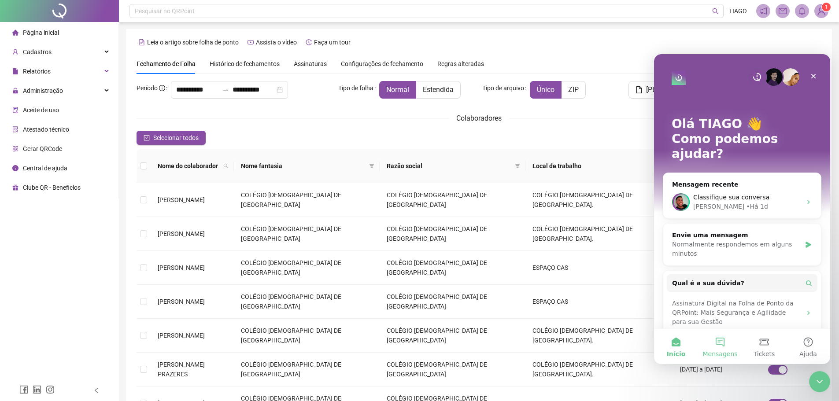
click at [725, 345] on button "Mensagens" at bounding box center [720, 346] width 44 height 35
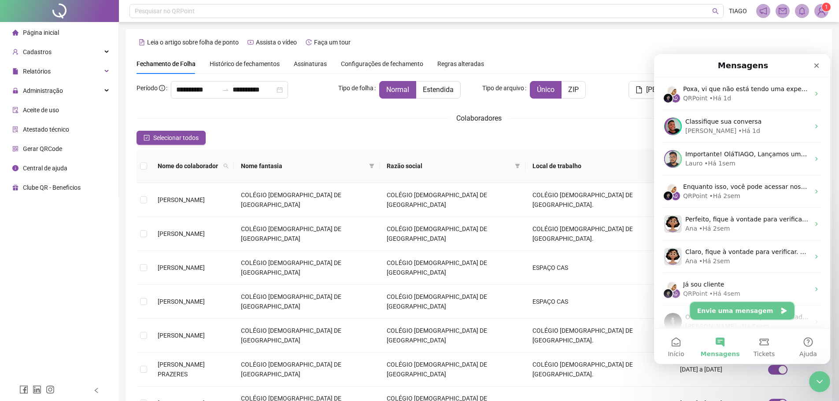
click at [745, 308] on button "Envie uma mensagem" at bounding box center [742, 311] width 104 height 18
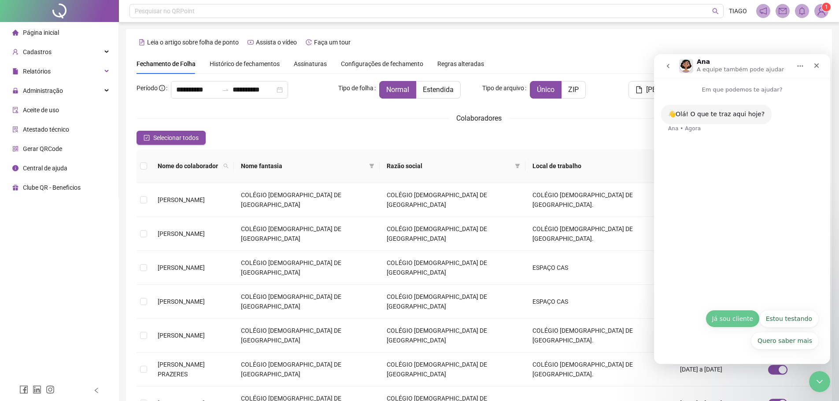
click at [726, 314] on button "Já sou cliente" at bounding box center [732, 319] width 54 height 18
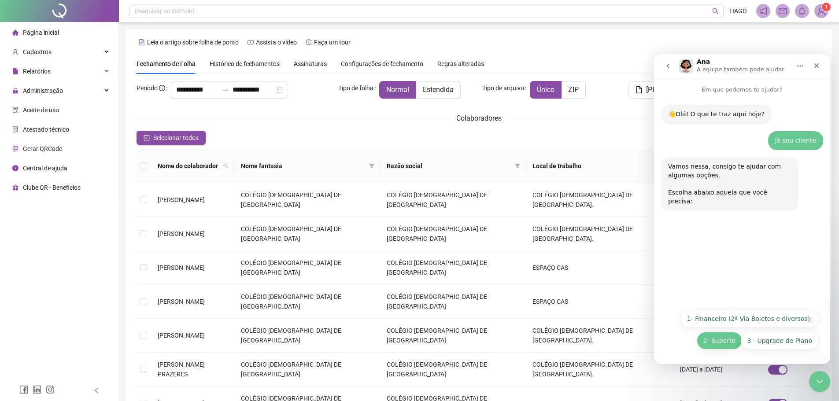
click at [720, 343] on button "2- Suporte" at bounding box center [719, 341] width 45 height 18
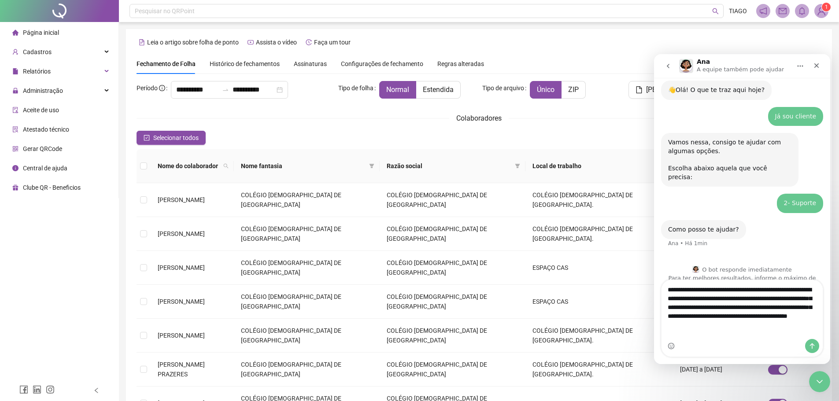
scroll to position [33, 0]
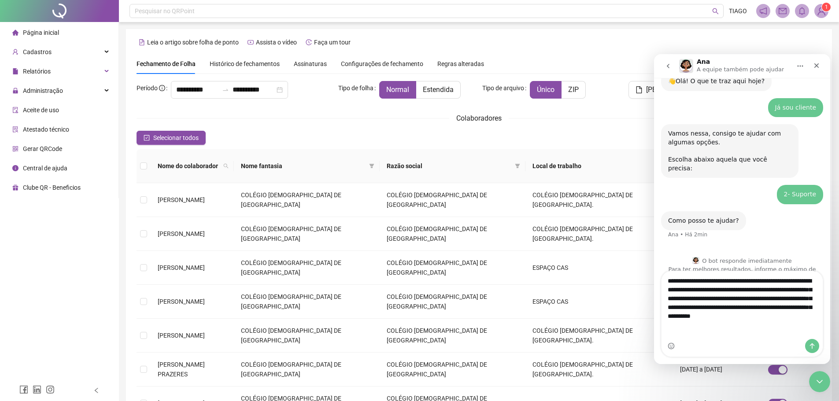
click at [767, 328] on textarea "**********" at bounding box center [741, 300] width 161 height 59
click at [763, 327] on textarea "**********" at bounding box center [741, 300] width 161 height 59
type textarea "**********"
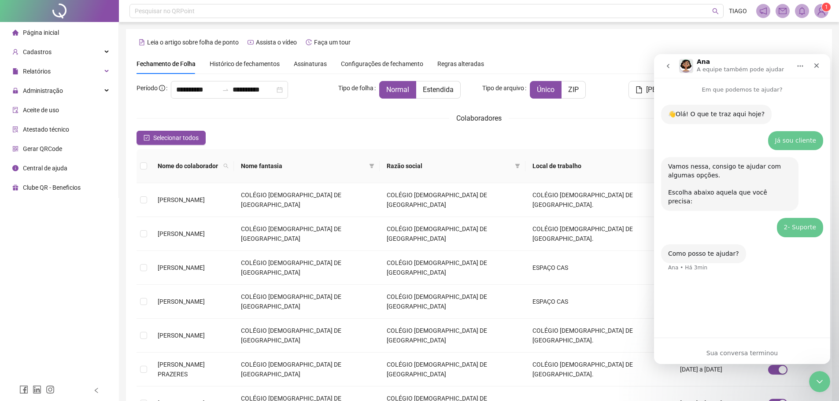
scroll to position [0, 0]
click at [675, 65] on button "go back" at bounding box center [668, 66] width 17 height 17
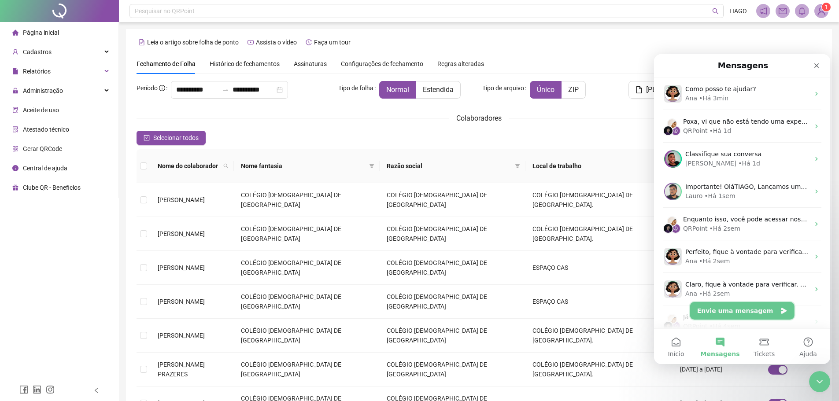
click at [741, 310] on button "Envie uma mensagem" at bounding box center [742, 311] width 104 height 18
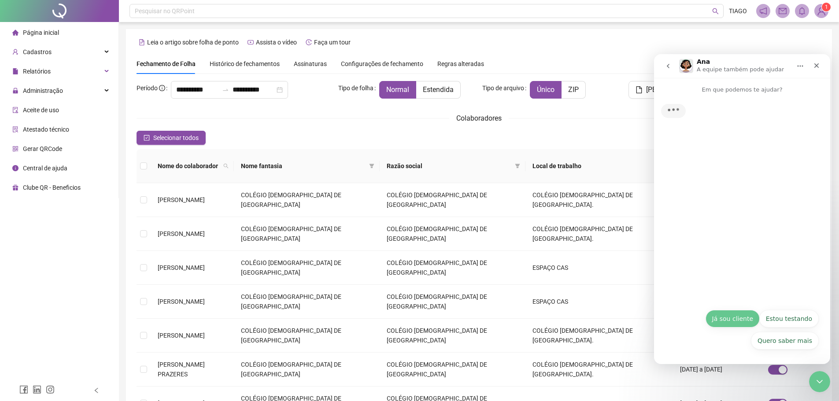
click at [751, 316] on div "Quero saber mais Já sou cliente Estou testando Quero saber mais Já sou cliente …" at bounding box center [741, 332] width 153 height 44
click at [744, 322] on button "Já sou cliente" at bounding box center [732, 319] width 54 height 18
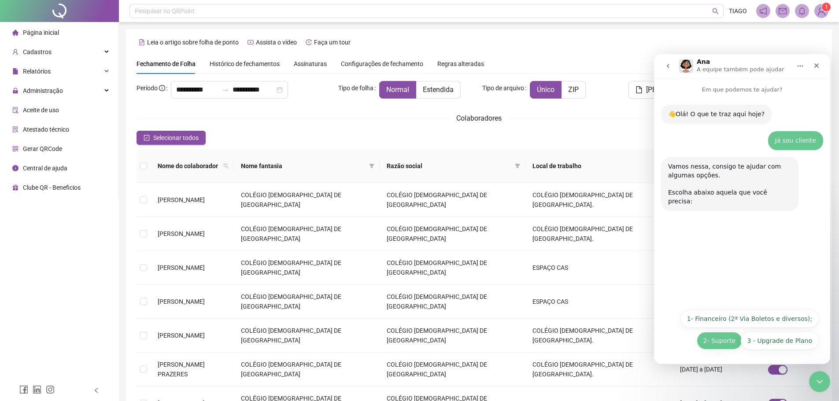
click at [723, 335] on button "2- Suporte" at bounding box center [719, 341] width 45 height 18
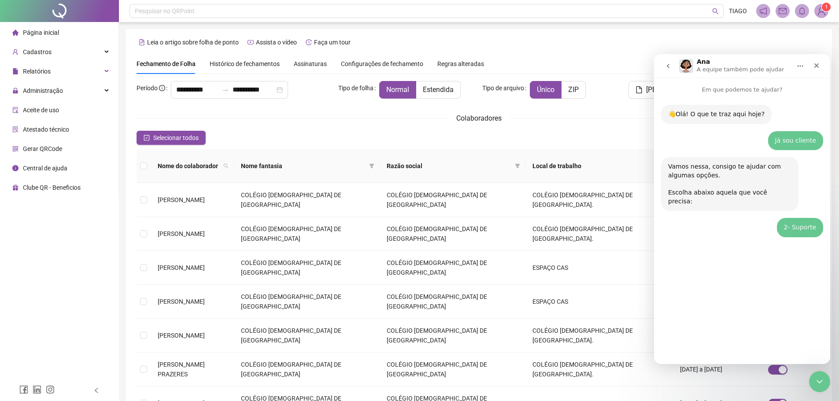
scroll to position [98, 0]
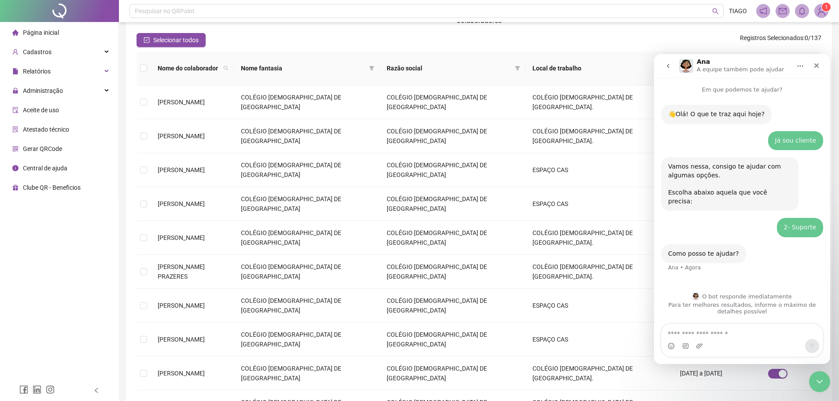
click at [733, 334] on textarea "Envie uma mensagem..." at bounding box center [741, 331] width 161 height 15
type textarea "*"
type textarea "**********"
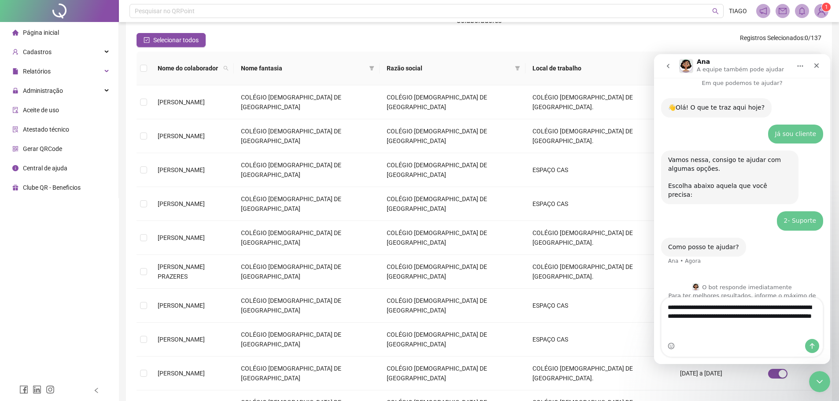
drag, startPoint x: 781, startPoint y: 333, endPoint x: 664, endPoint y: 313, distance: 119.3
click at [664, 313] on textarea "**********" at bounding box center [741, 314] width 161 height 33
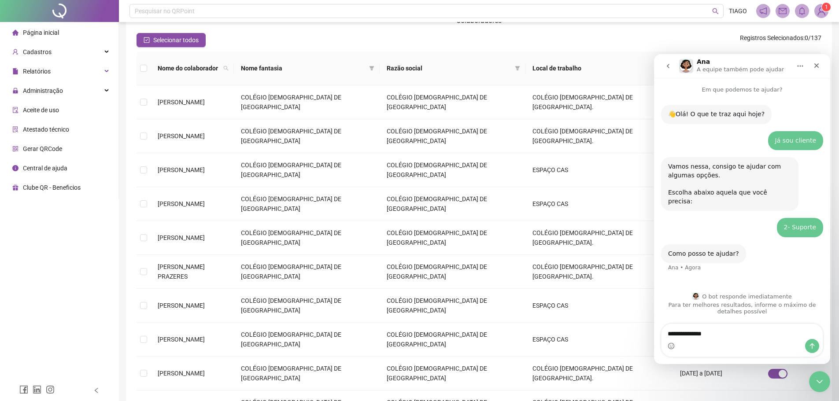
type textarea "**********"
click at [672, 69] on button "go back" at bounding box center [668, 66] width 17 height 17
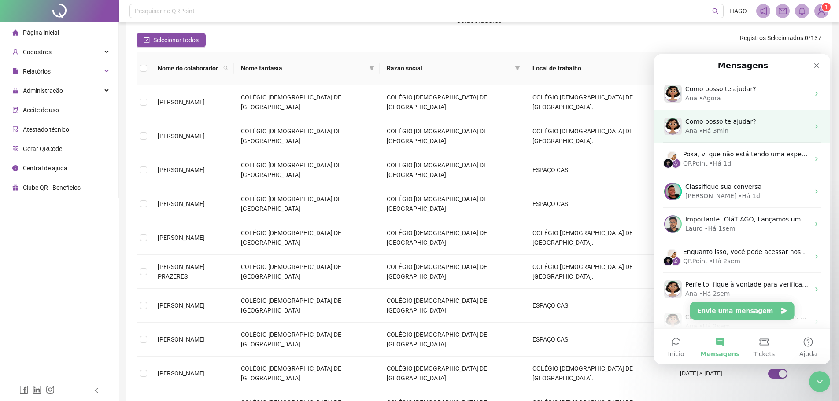
click at [723, 123] on span "Como posso te ajudar?" at bounding box center [720, 121] width 71 height 7
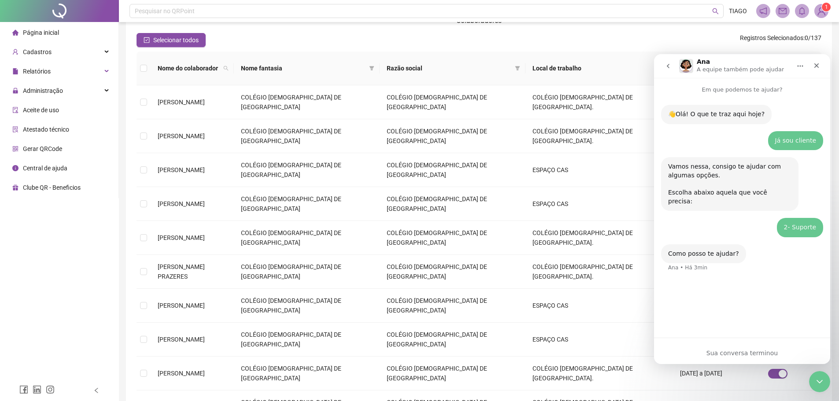
click at [671, 68] on icon "go back" at bounding box center [667, 66] width 7 height 7
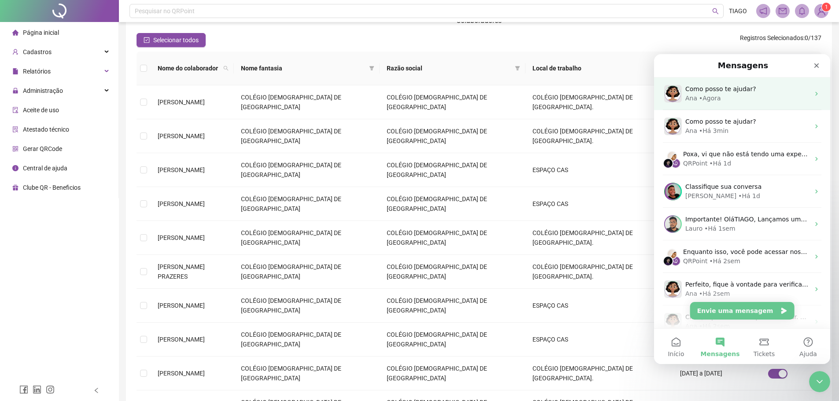
click at [711, 99] on div "• Agora" at bounding box center [710, 98] width 22 height 9
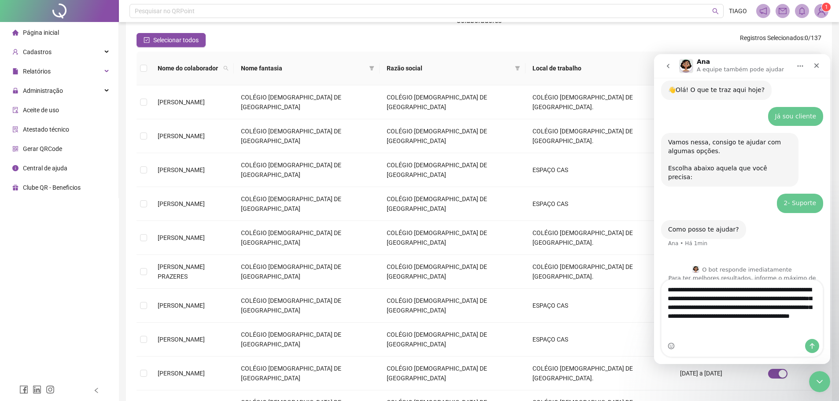
scroll to position [33, 0]
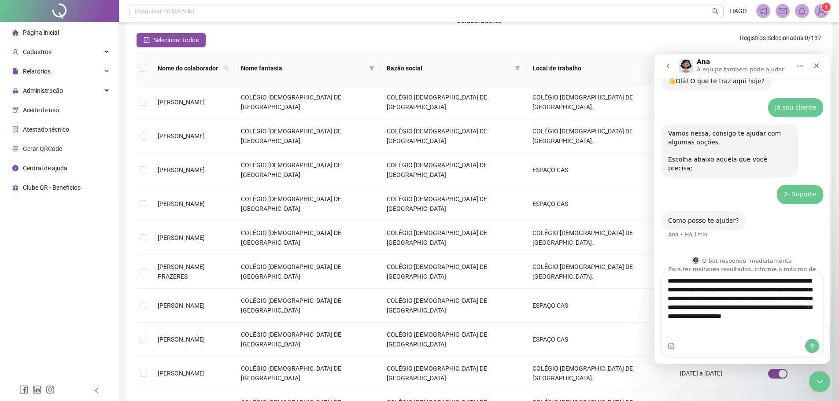
type textarea "**********"
click at [810, 346] on icon "Enviar uma mensagem" at bounding box center [812, 346] width 5 height 6
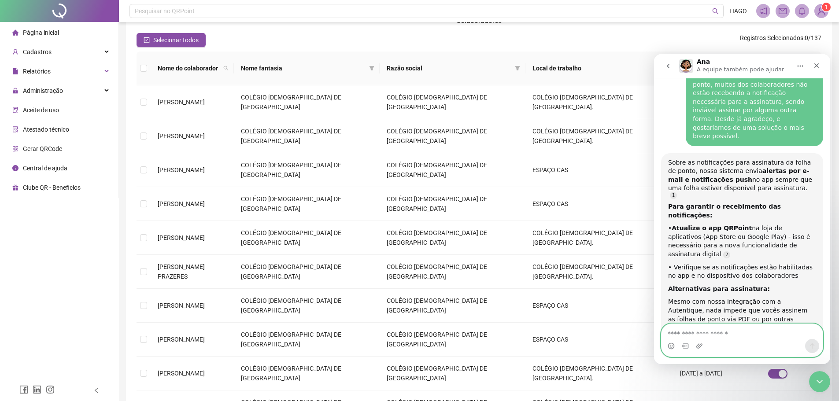
scroll to position [255, 0]
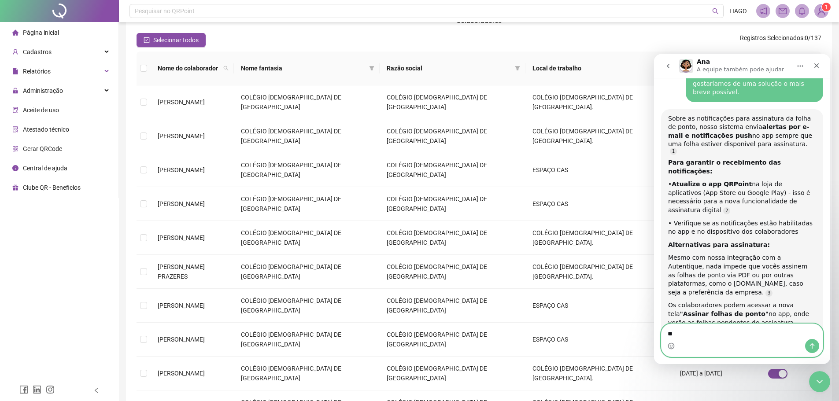
type textarea "***"
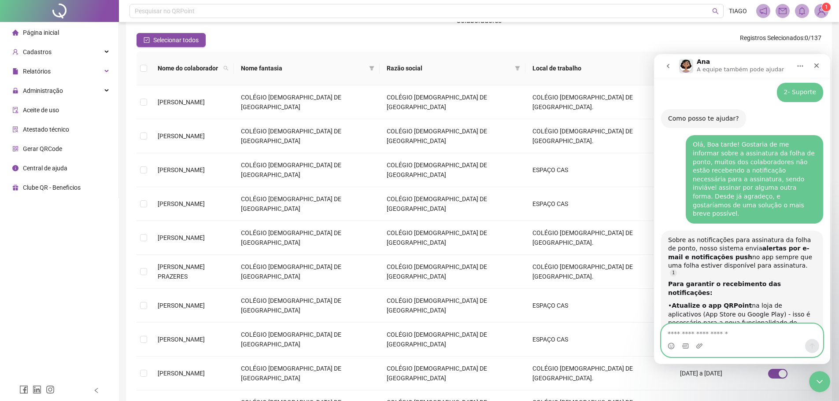
scroll to position [90, 0]
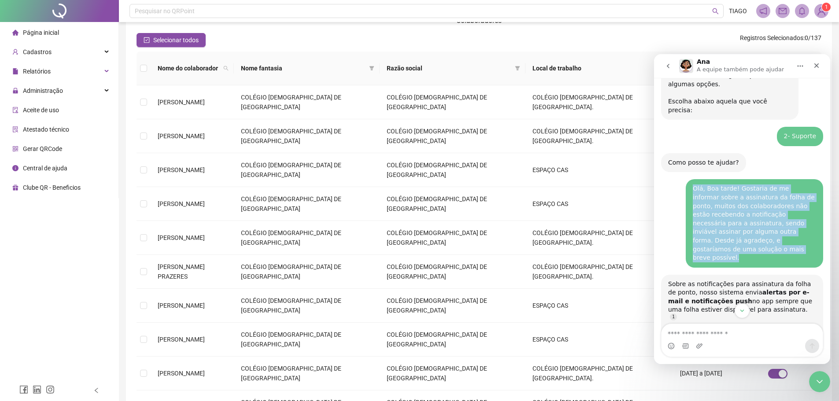
drag, startPoint x: 690, startPoint y: 182, endPoint x: 822, endPoint y: 225, distance: 138.3
click at [822, 225] on div "👋Olá! O que te traz aqui hoje? Ana • Há 2min Já sou cliente TIAGO • Há 2min Vam…" at bounding box center [742, 302] width 176 height 598
copy div "Olá, Boa tarde! Gostaria de me informar sobre a assinatura da folha de ponto, m…"
click at [797, 230] on div "Olá, Boa tarde! Gostaria de me informar sobre a assinatura da folha de ponto, m…" at bounding box center [754, 224] width 123 height 78
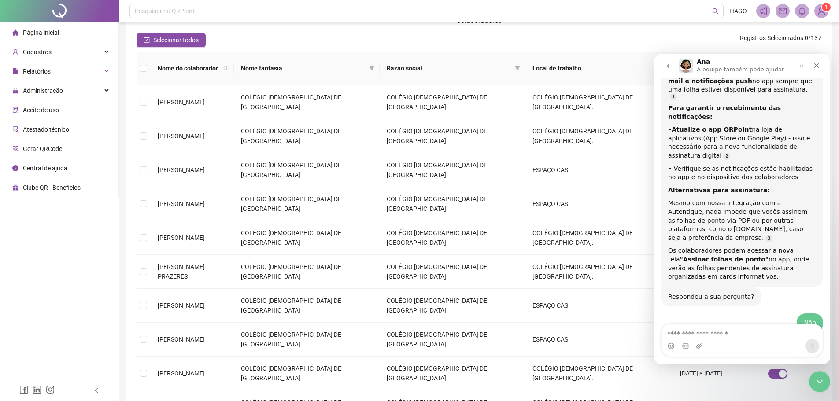
scroll to position [342, 0]
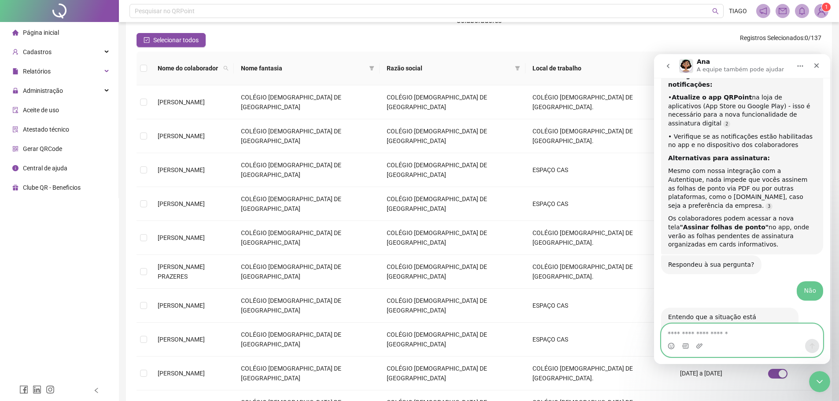
click at [764, 331] on textarea "Envie uma mensagem..." at bounding box center [741, 331] width 161 height 15
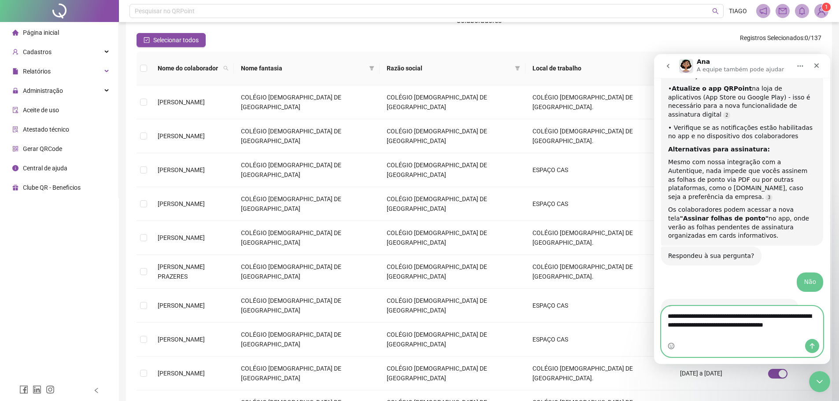
scroll to position [360, 0]
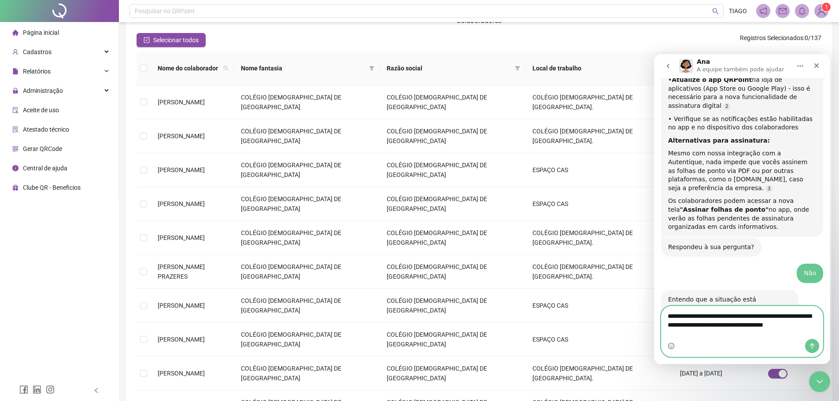
type textarea "**********"
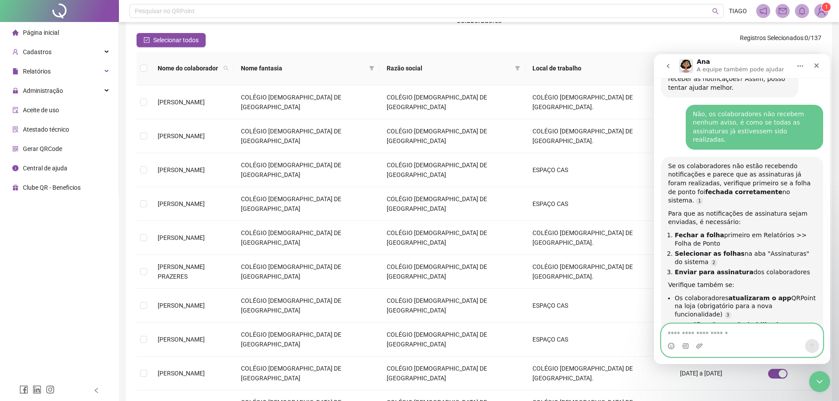
scroll to position [629, 0]
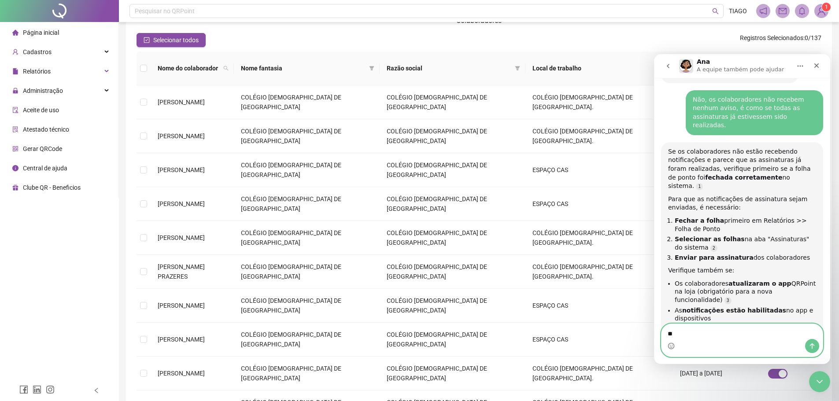
type textarea "***"
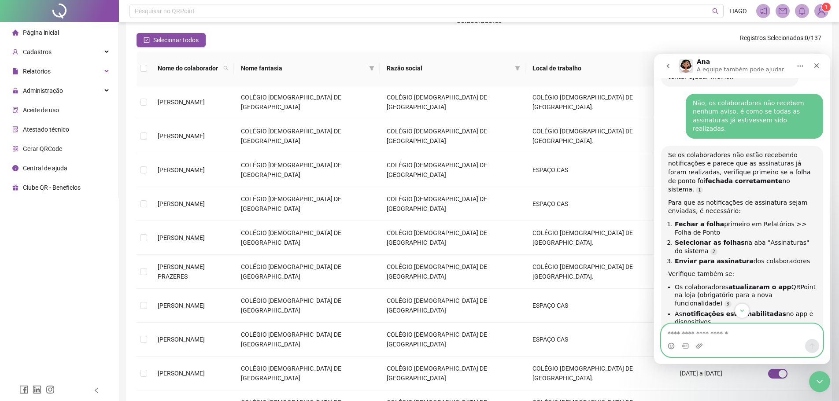
scroll to position [731, 0]
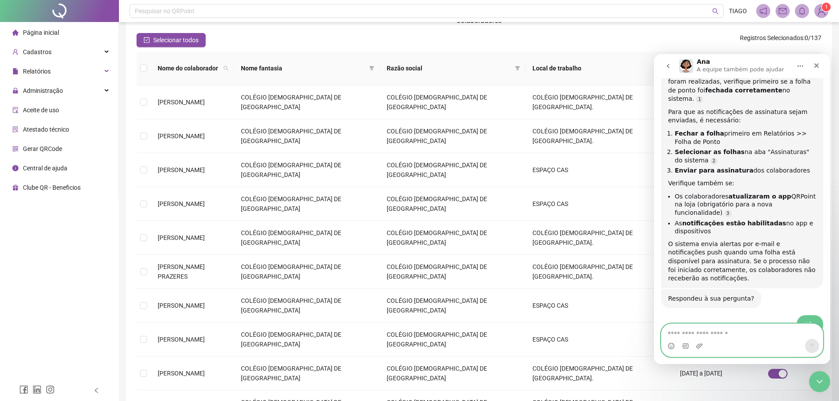
type textarea "*"
type textarea "**********"
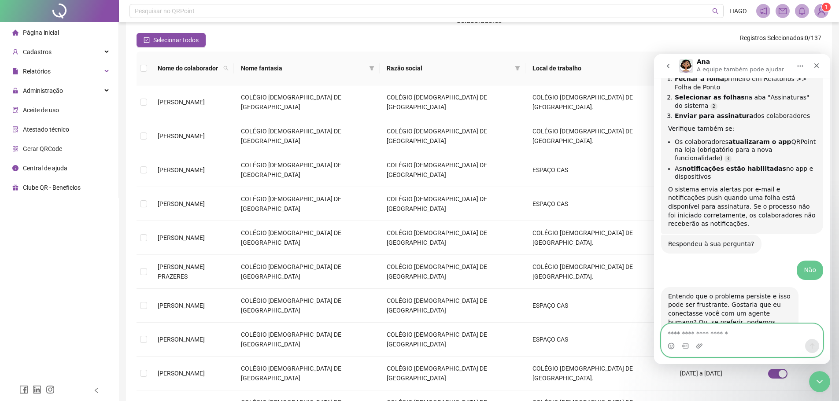
scroll to position [786, 0]
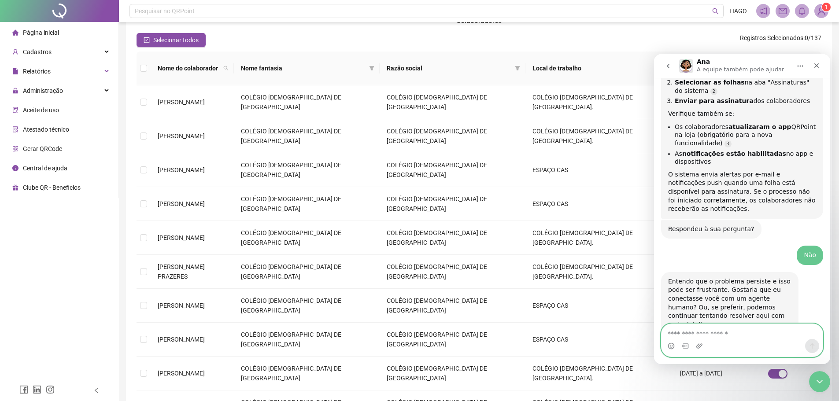
paste textarea "**********"
type textarea "**********"
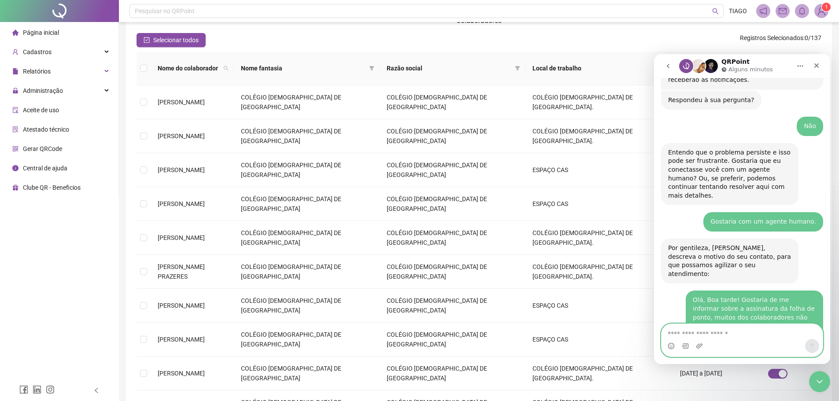
scroll to position [941, 0]
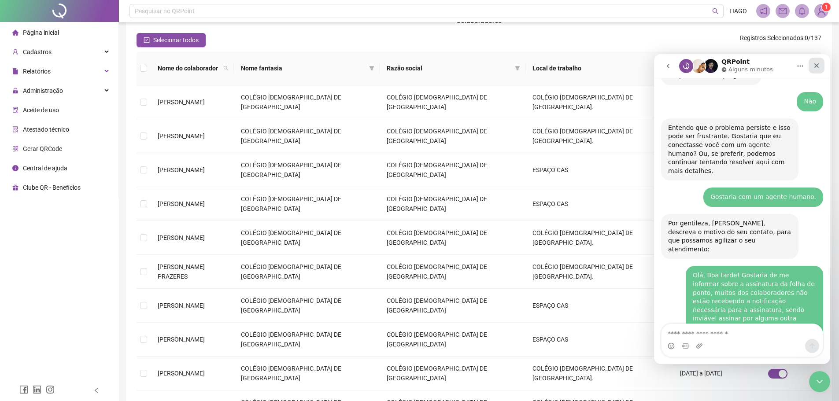
click at [821, 67] on div "Fechar" at bounding box center [816, 66] width 16 height 16
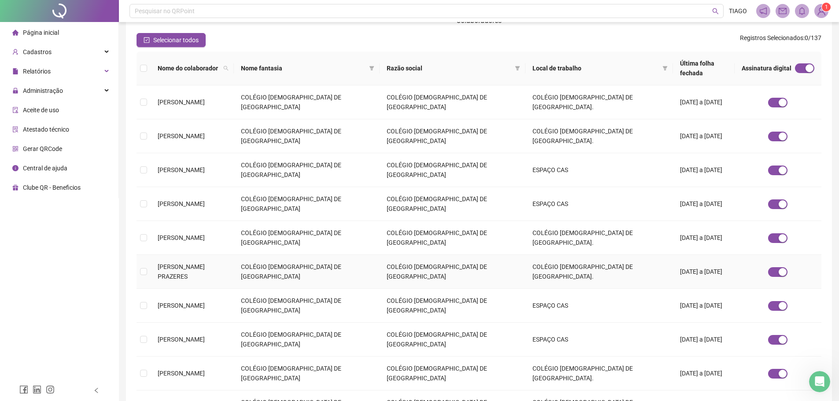
scroll to position [0, 0]
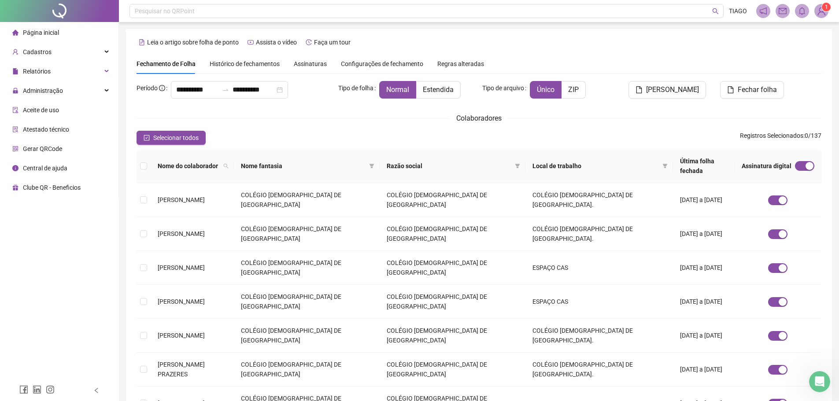
click at [306, 58] on div "Assinaturas" at bounding box center [310, 64] width 33 height 20
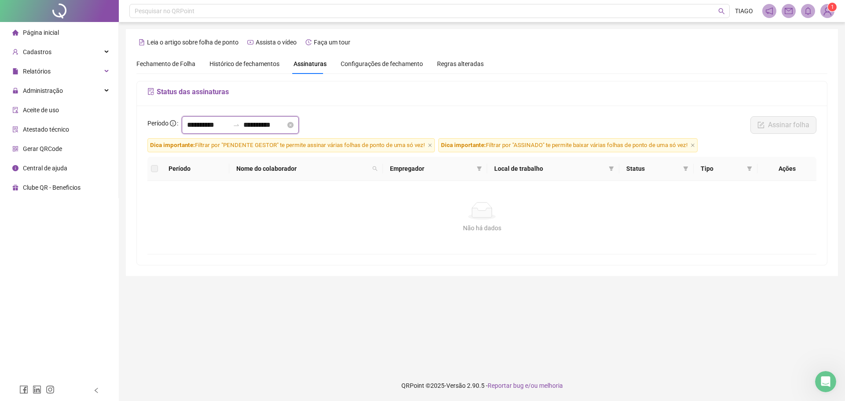
click at [255, 127] on input "**********" at bounding box center [265, 125] width 42 height 11
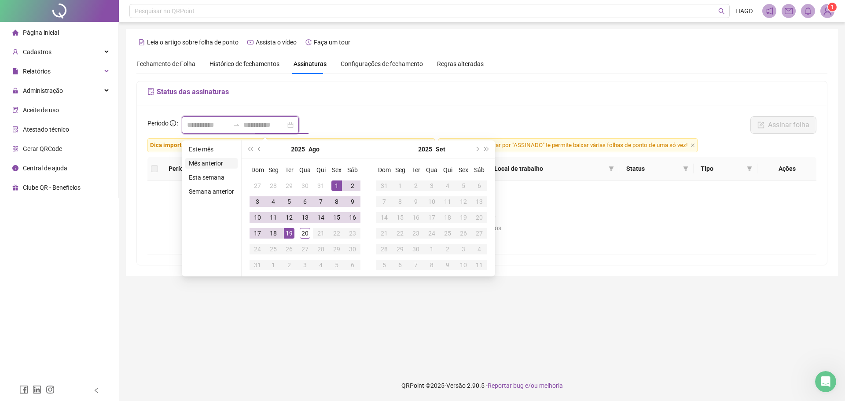
type input "**********"
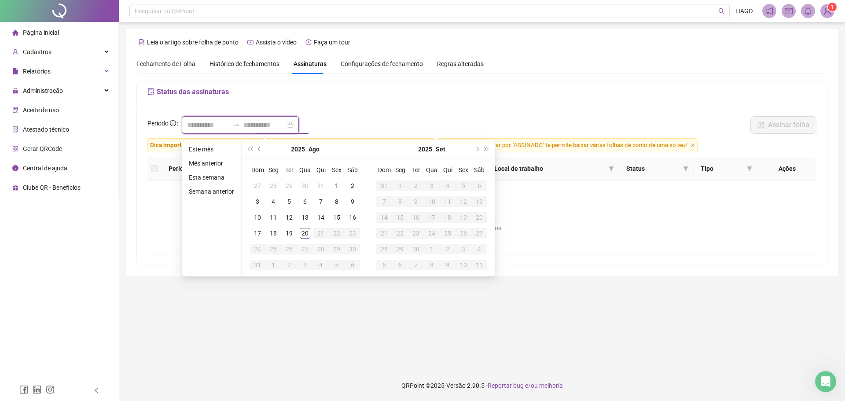
type input "**********"
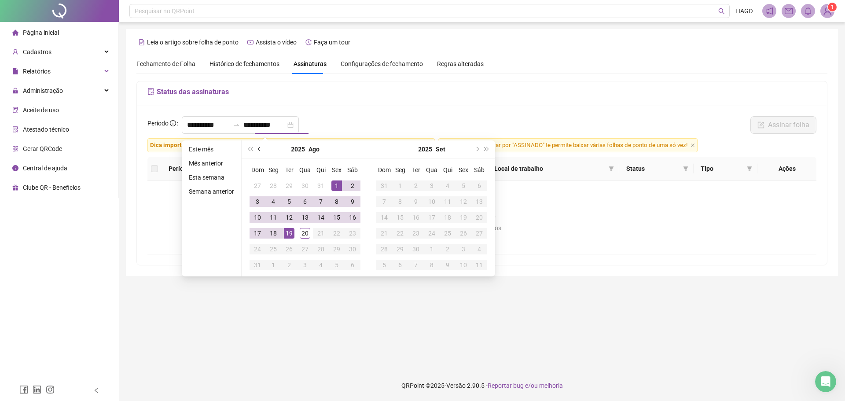
click at [259, 147] on span "prev-year" at bounding box center [260, 149] width 4 height 4
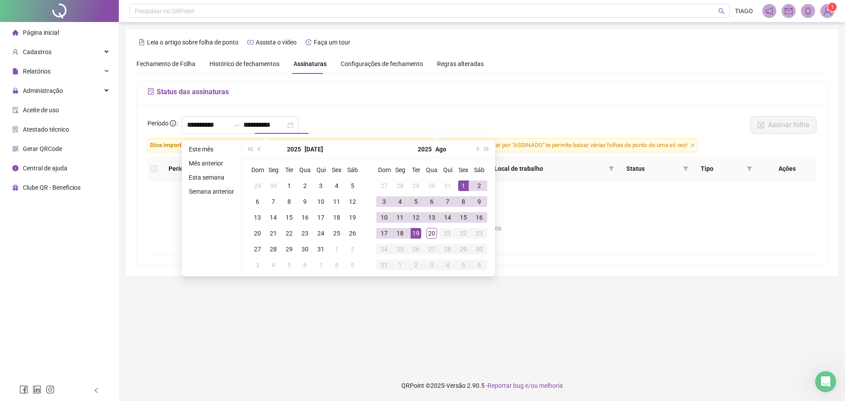
type input "**********"
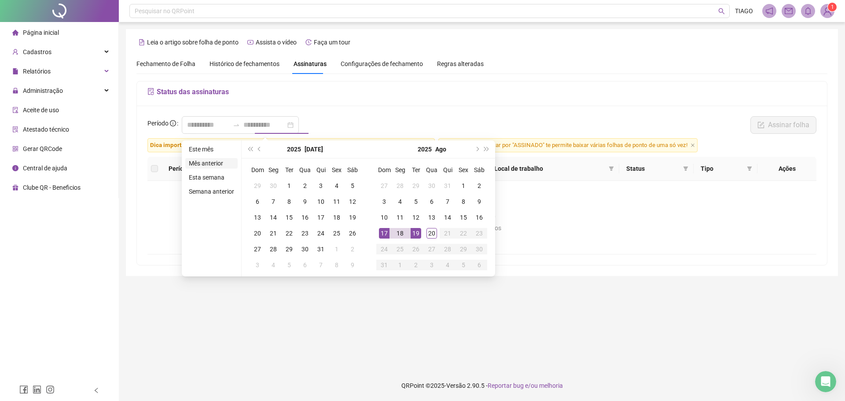
type input "**********"
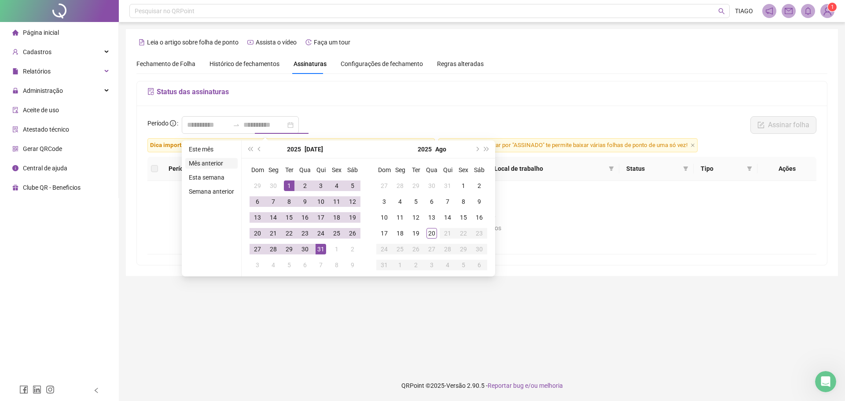
click at [218, 162] on li "Mês anterior" at bounding box center [211, 163] width 52 height 11
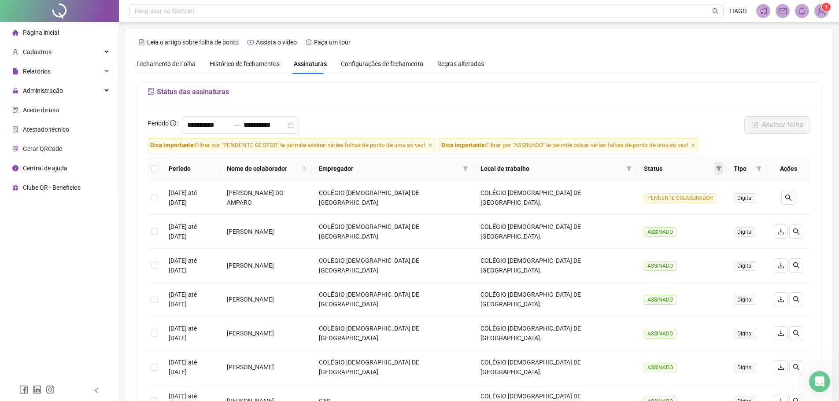
click at [716, 166] on span at bounding box center [718, 168] width 9 height 13
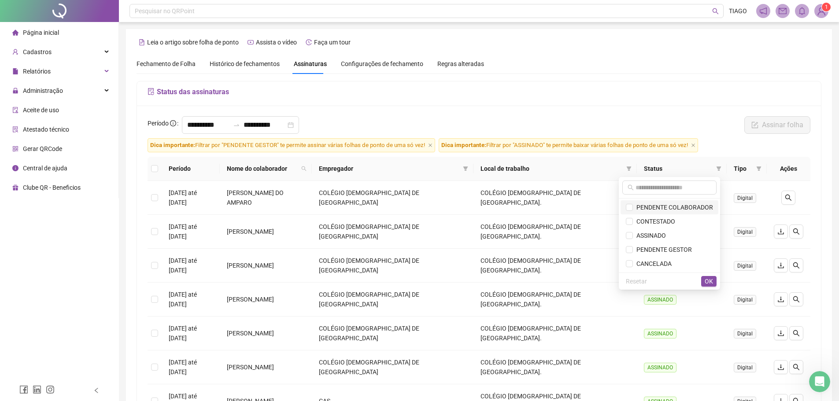
drag, startPoint x: 705, startPoint y: 203, endPoint x: 706, endPoint y: 228, distance: 24.7
click at [705, 204] on span "PENDENTE COLABORADOR" at bounding box center [673, 207] width 80 height 7
click at [712, 281] on span "OK" at bounding box center [709, 282] width 8 height 10
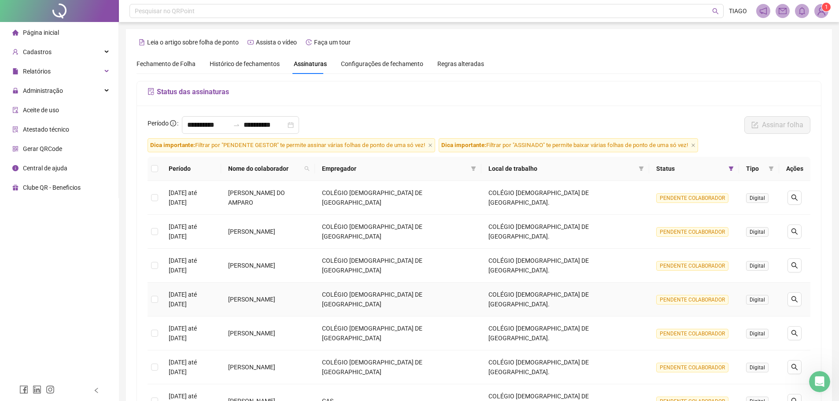
scroll to position [154, 0]
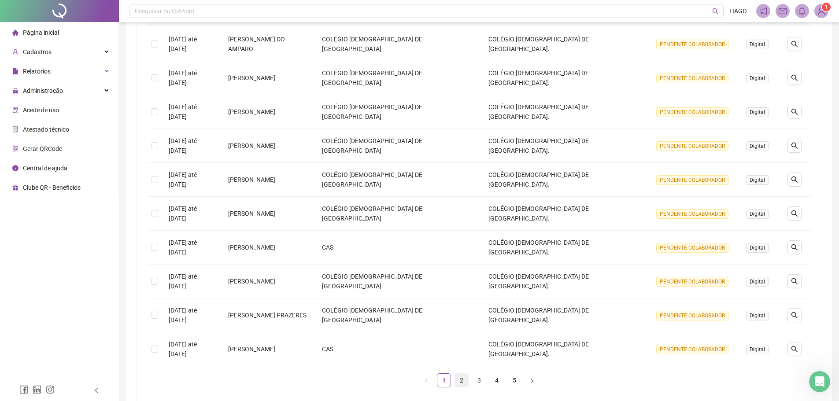
click at [464, 374] on link "2" at bounding box center [461, 380] width 13 height 13
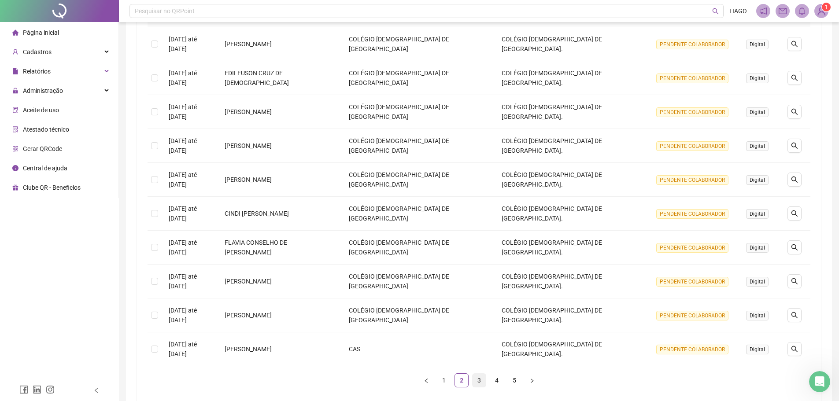
click at [480, 374] on link "3" at bounding box center [478, 380] width 13 height 13
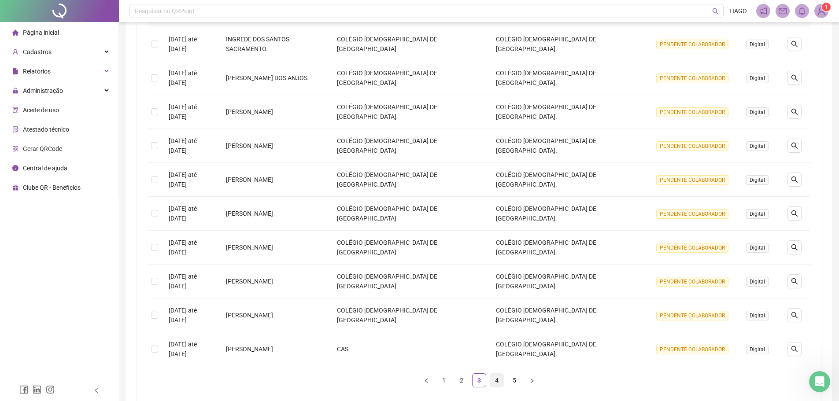
click at [492, 374] on link "4" at bounding box center [496, 380] width 13 height 13
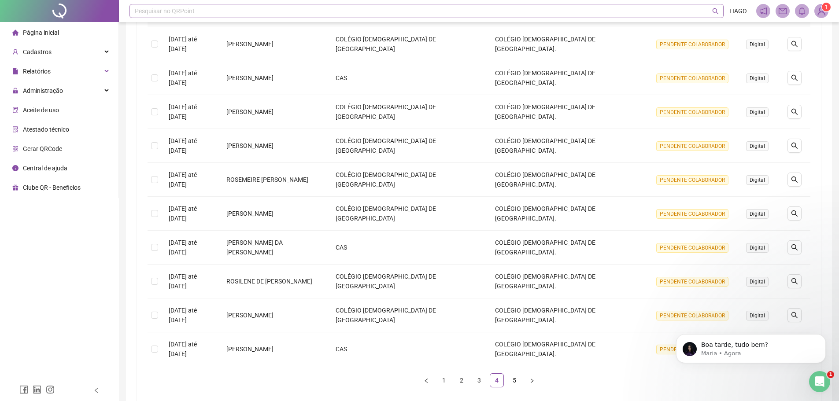
scroll to position [1026, 0]
click at [820, 380] on icon "Abertura do Messenger da Intercom" at bounding box center [818, 380] width 15 height 15
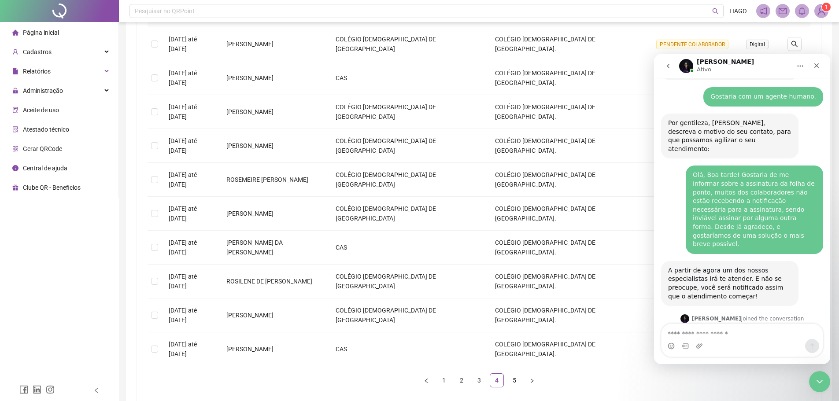
scroll to position [1046, 0]
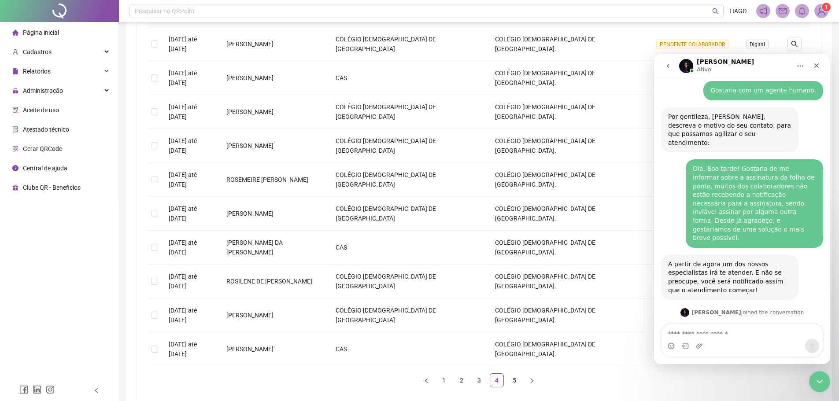
drag, startPoint x: 670, startPoint y: 263, endPoint x: 766, endPoint y: 302, distance: 103.9
click at [766, 376] on div "Qual a última versão do app dos seus colaboradores? Consegue solicitar a eles p…" at bounding box center [729, 407] width 137 height 63
click at [751, 333] on textarea "Envie uma mensagem..." at bounding box center [741, 331] width 161 height 15
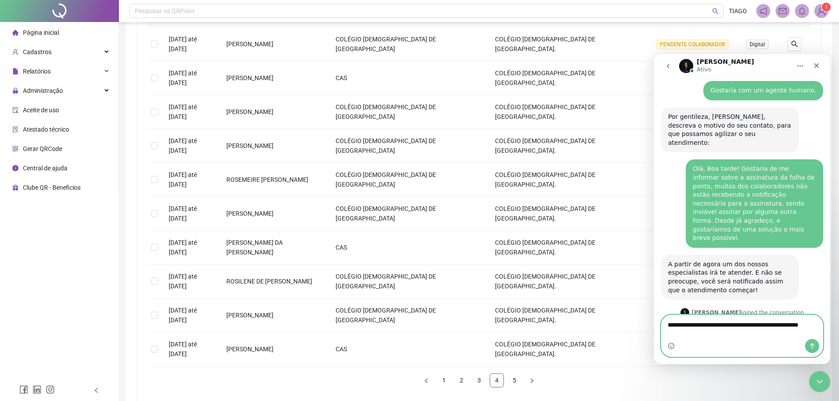
scroll to position [1055, 0]
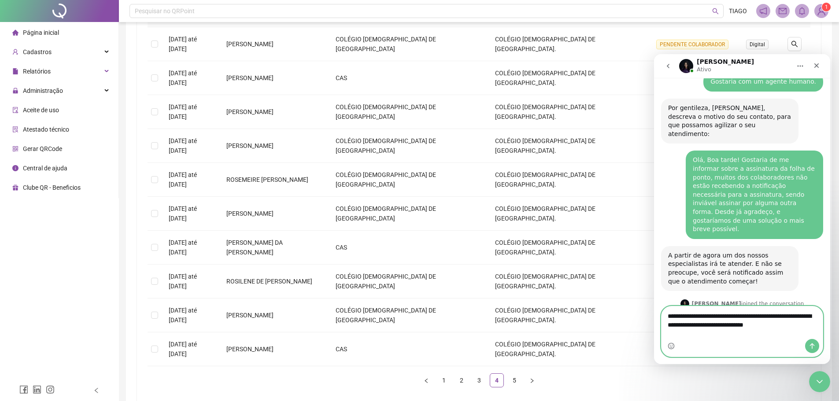
type textarea "**********"
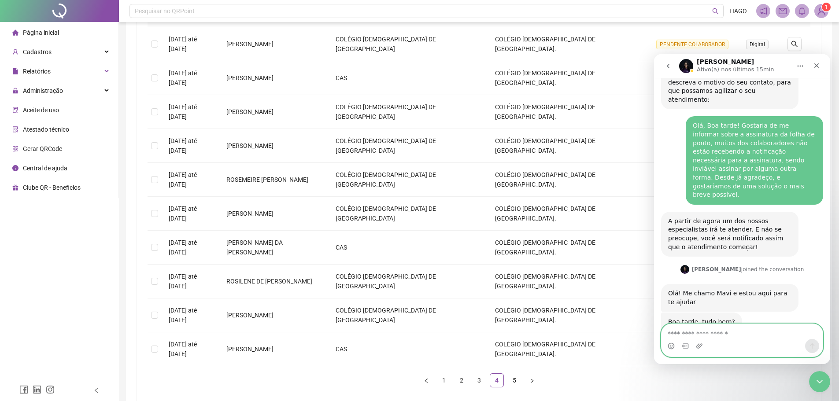
scroll to position [1196, 0]
